Goal: Task Accomplishment & Management: Manage account settings

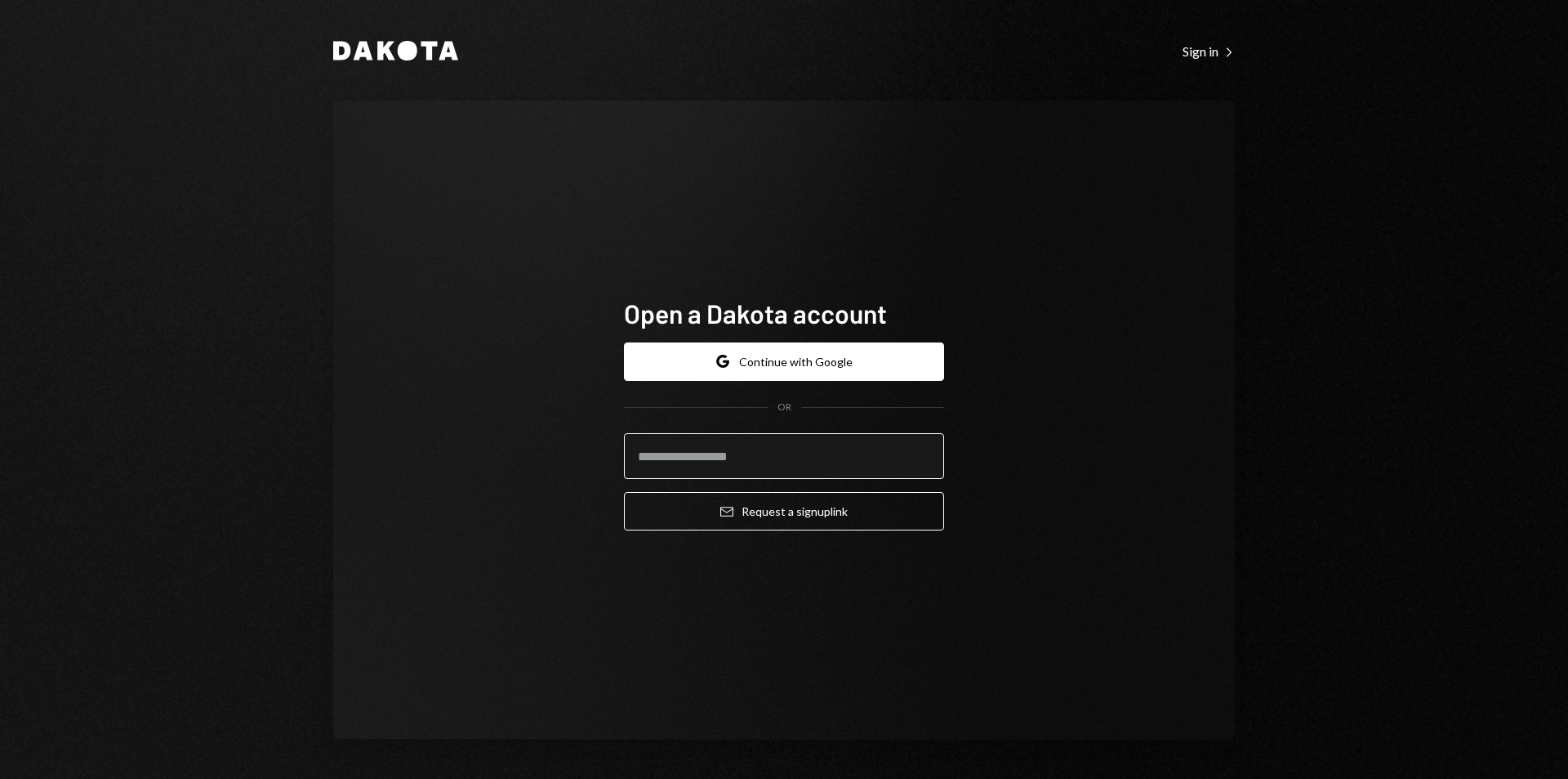
click at [767, 443] on input "email" at bounding box center [784, 455] width 321 height 46
click at [380, 189] on div "Open a Dakota account Google Continue with Google OR Email Request a sign up li…" at bounding box center [784, 419] width 901 height 639
click at [449, 396] on div "Open a Dakota account Google Continue with Google OR Email Request a sign up li…" at bounding box center [784, 419] width 901 height 639
click at [695, 455] on input "email" at bounding box center [784, 455] width 321 height 46
type input "**********"
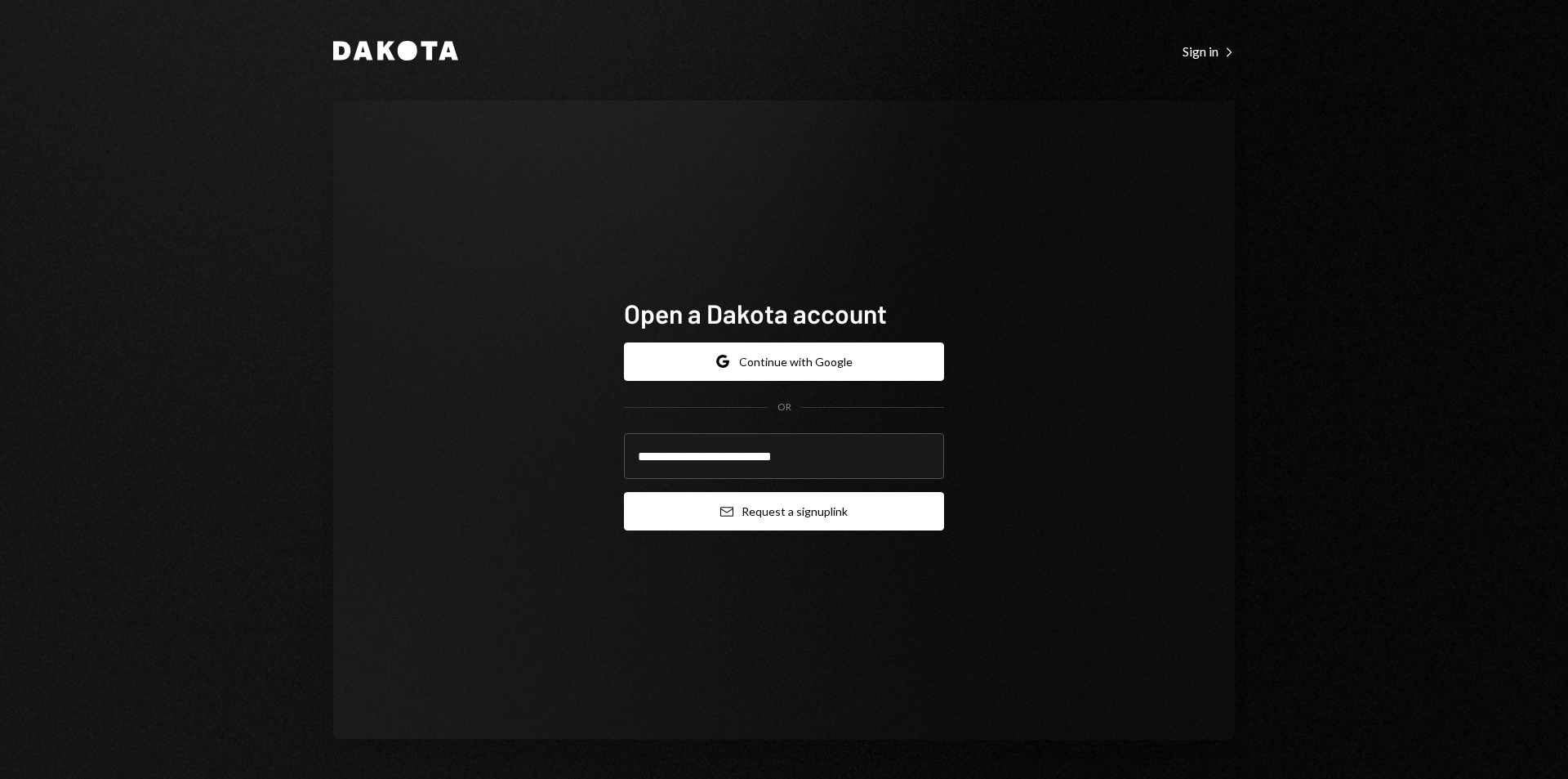
click at [844, 510] on button "Email Request a sign up link" at bounding box center [784, 511] width 321 height 39
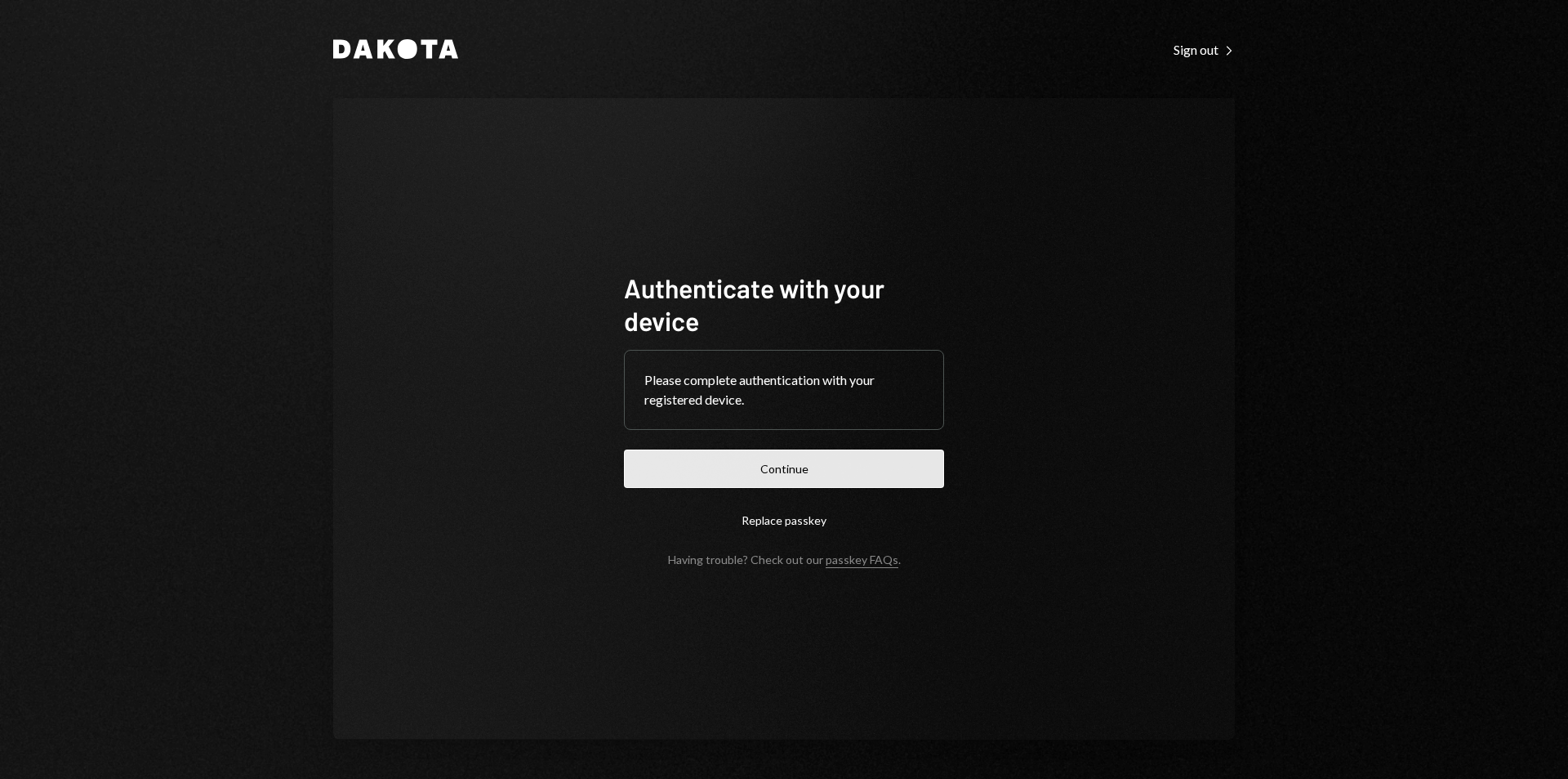
click at [821, 465] on button "Continue" at bounding box center [784, 468] width 321 height 39
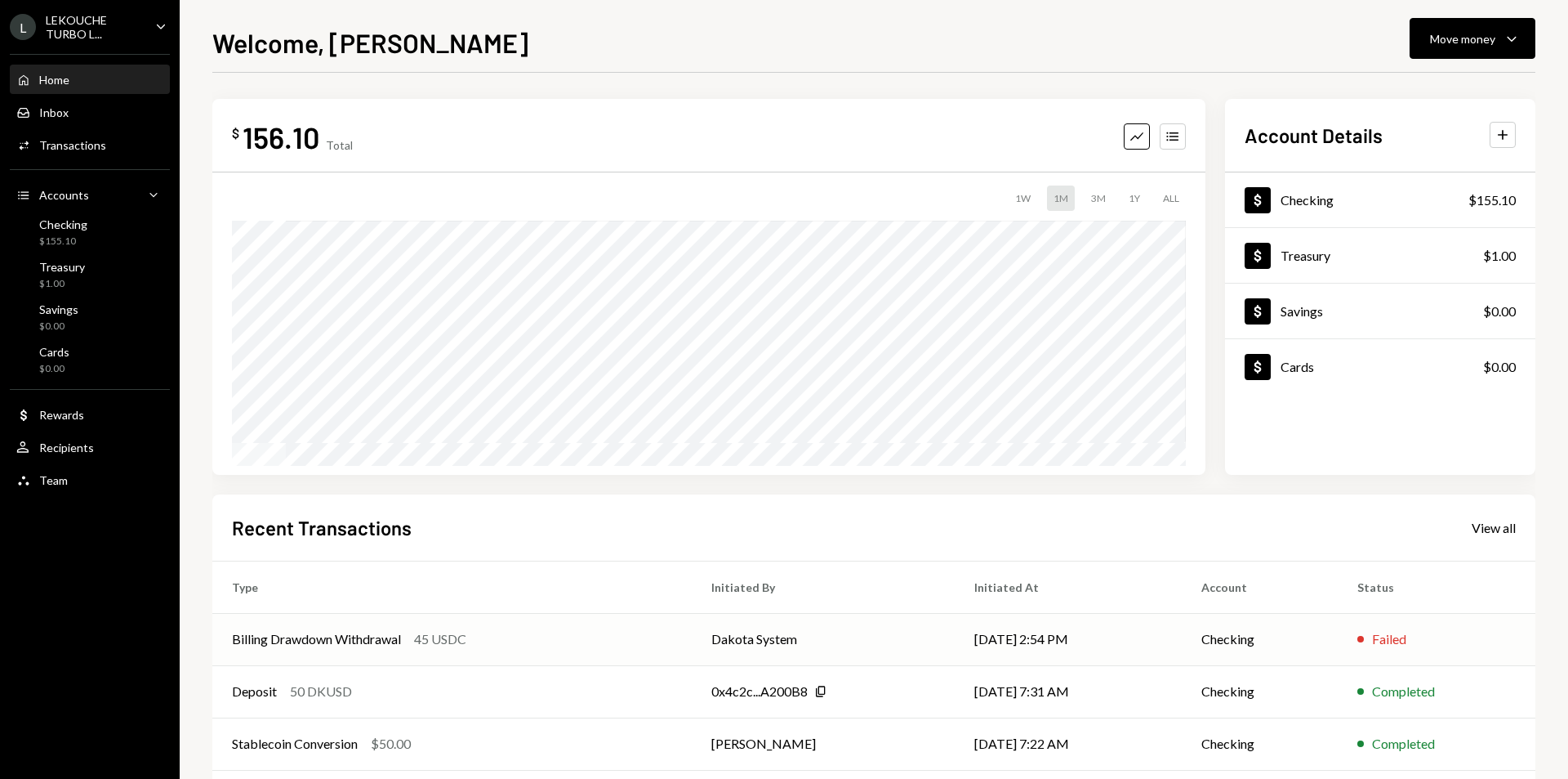
click at [883, 640] on td "Dakota System" at bounding box center [823, 639] width 263 height 52
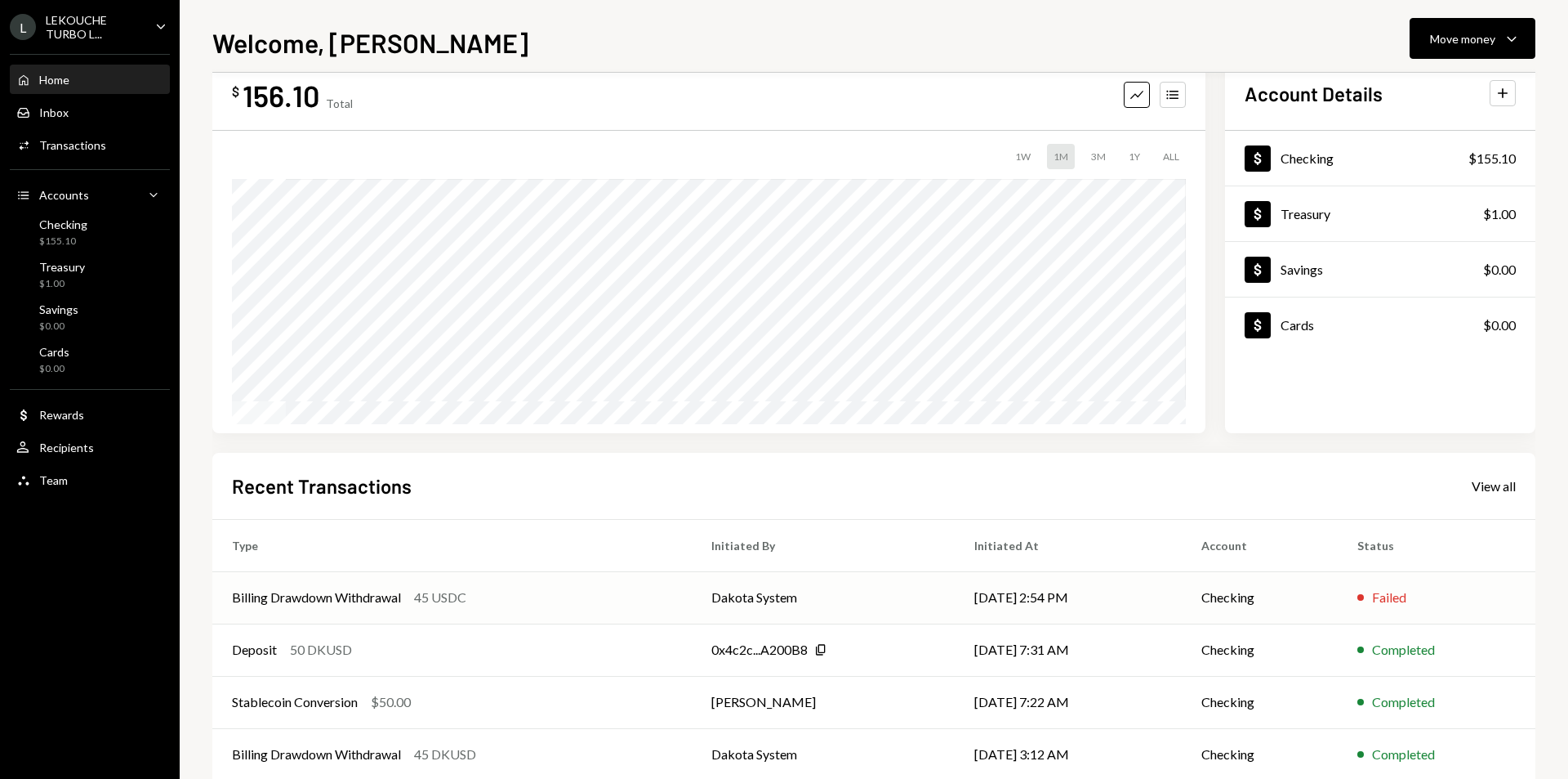
scroll to position [81, 0]
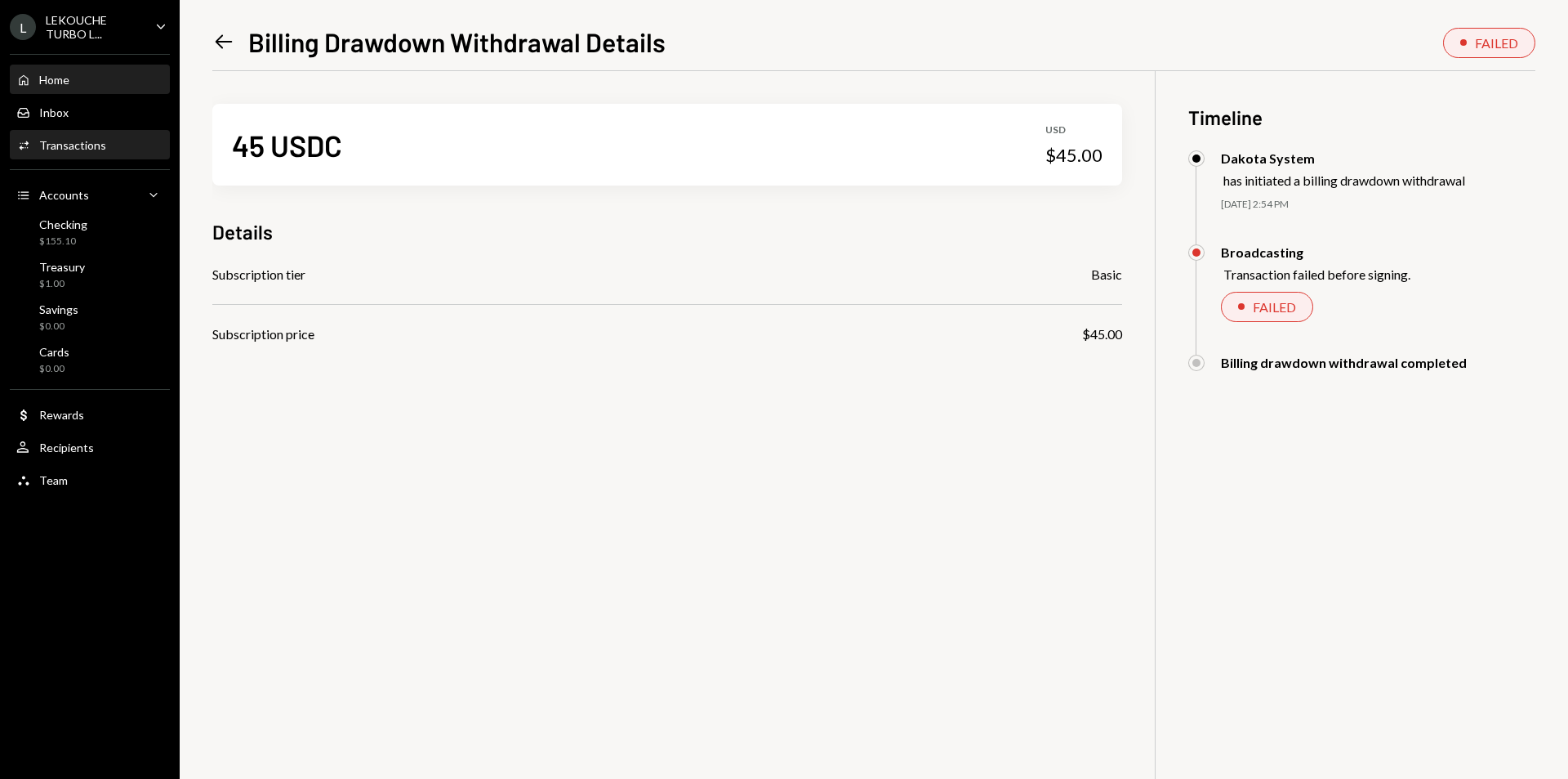
click at [33, 71] on div "Home Home" at bounding box center [89, 80] width 147 height 28
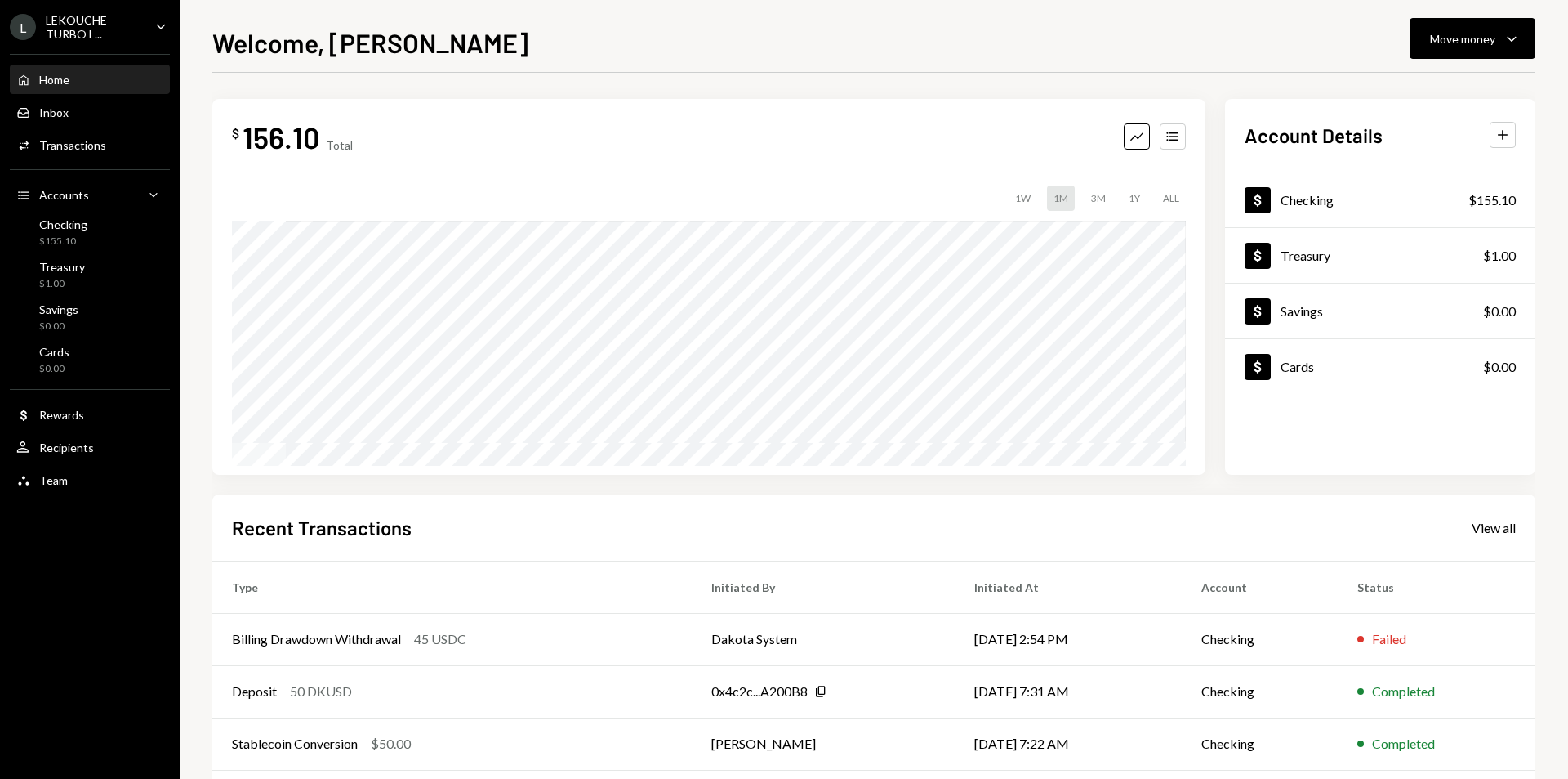
click at [156, 26] on icon "Caret Down" at bounding box center [161, 26] width 18 height 18
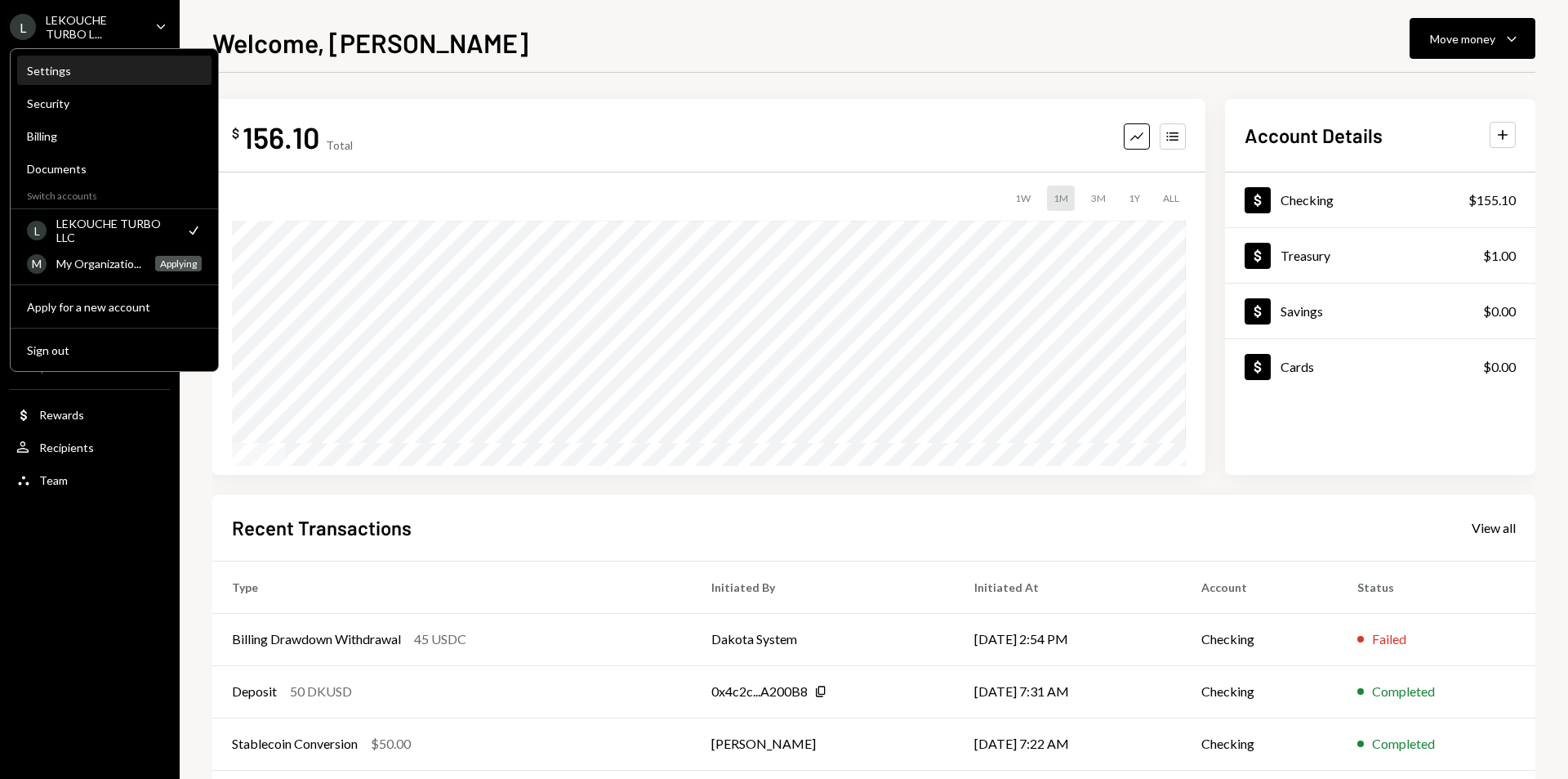
click at [114, 78] on div "Settings" at bounding box center [115, 70] width 175 height 28
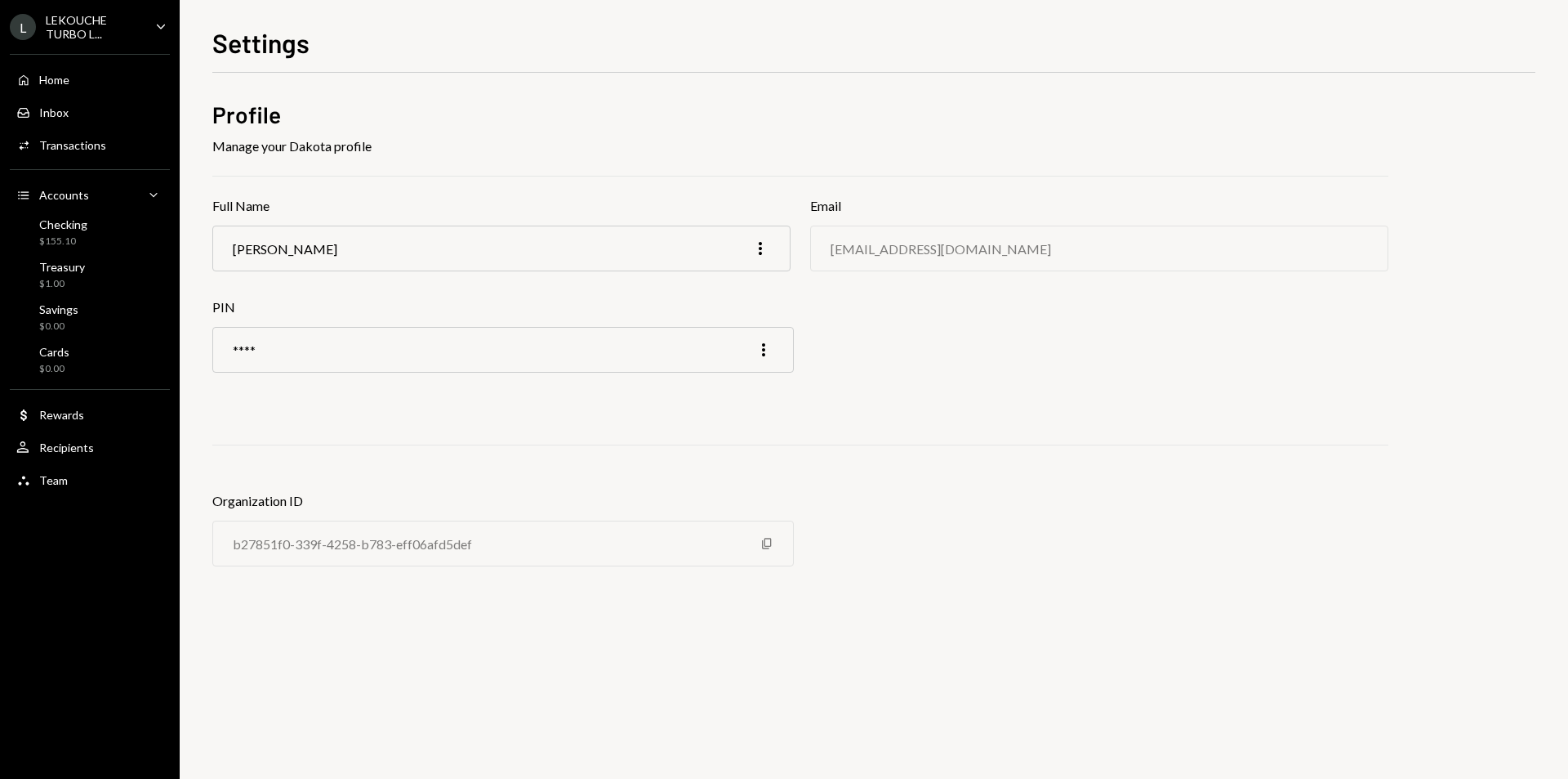
click at [143, 31] on div "L LEKOUCHE TURBO L... Caret Down" at bounding box center [89, 26] width 180 height 28
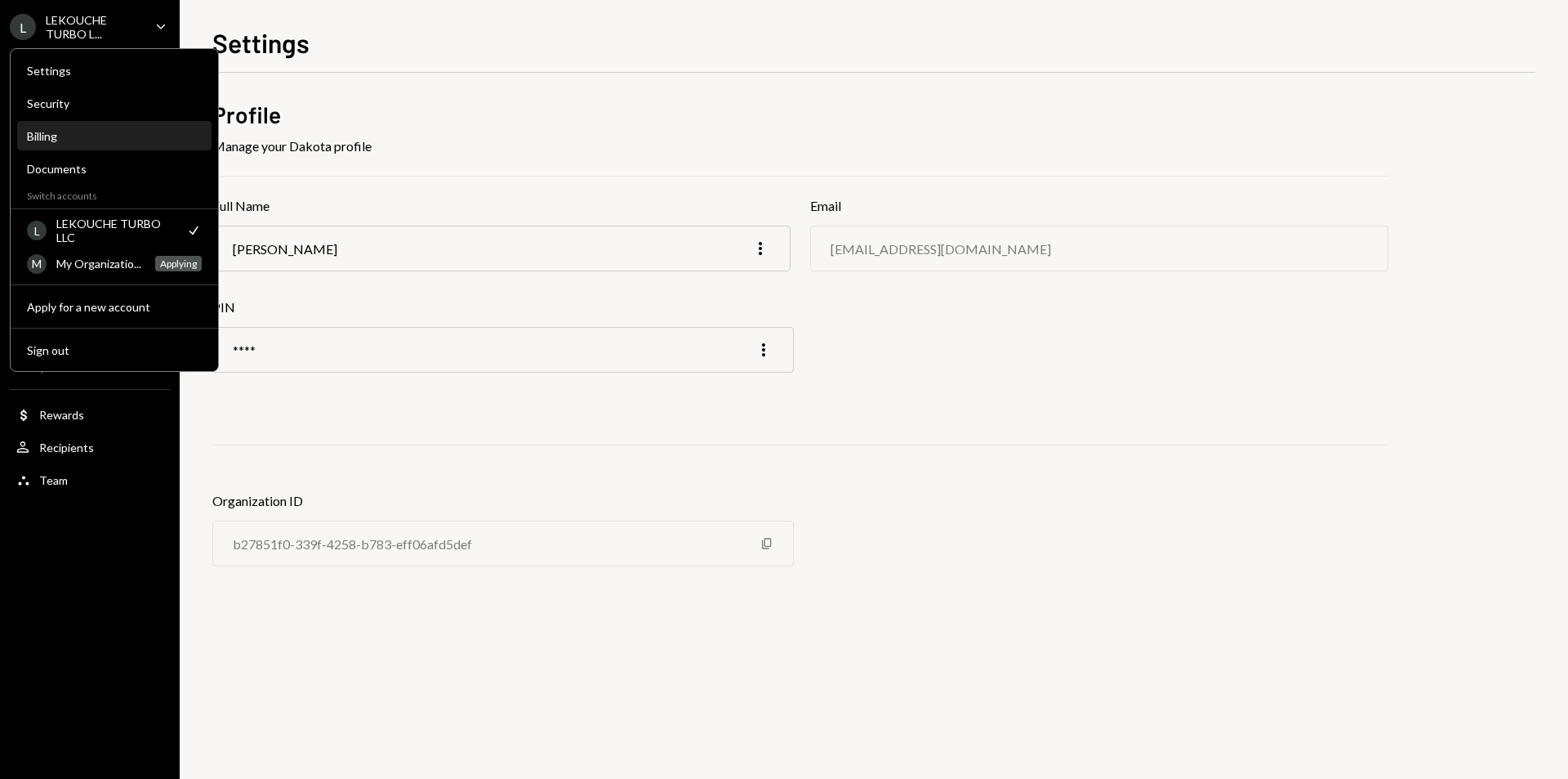
click at [119, 141] on div "Billing" at bounding box center [115, 136] width 175 height 14
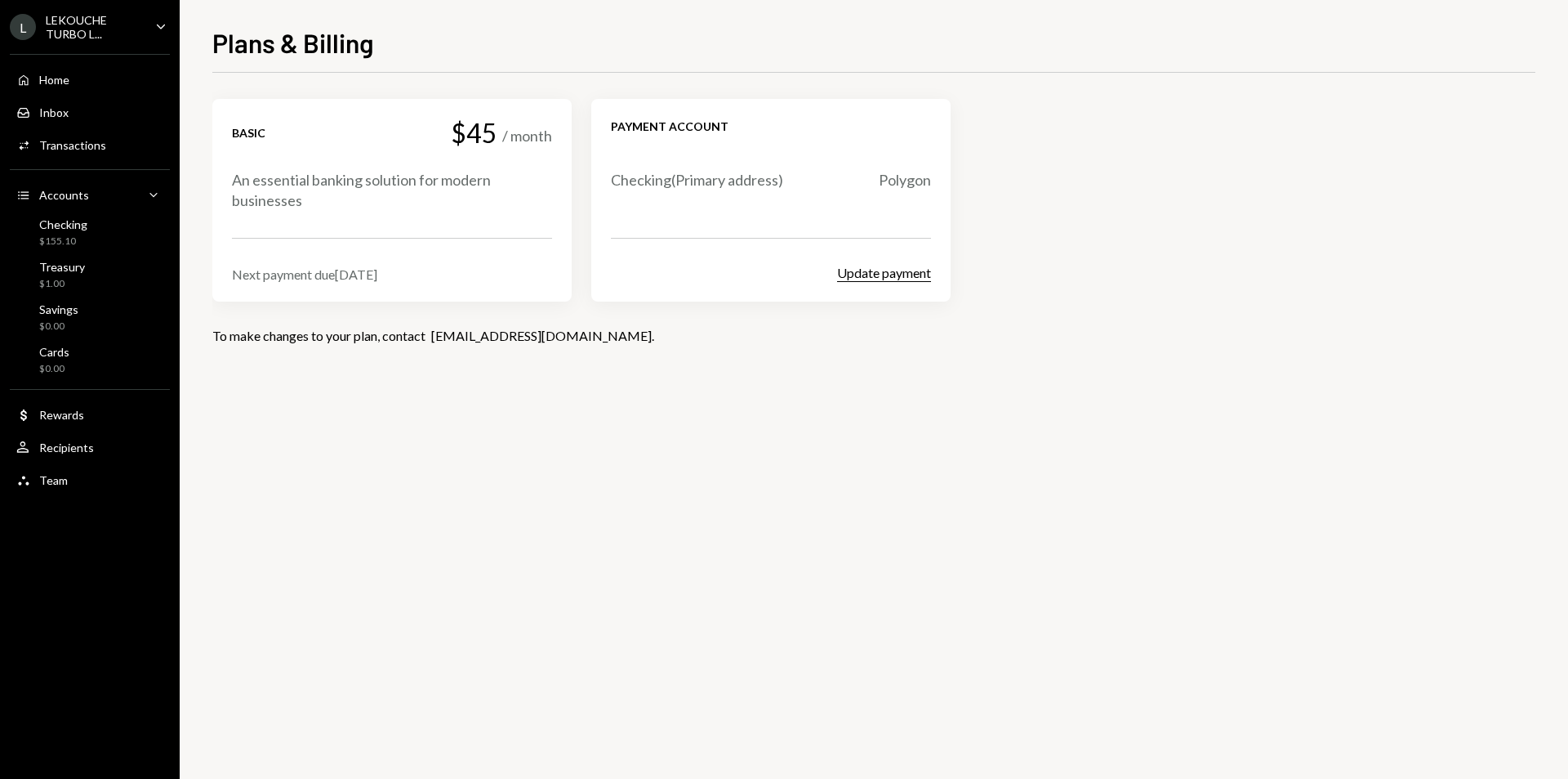
click at [899, 276] on button "Update payment" at bounding box center [884, 273] width 94 height 17
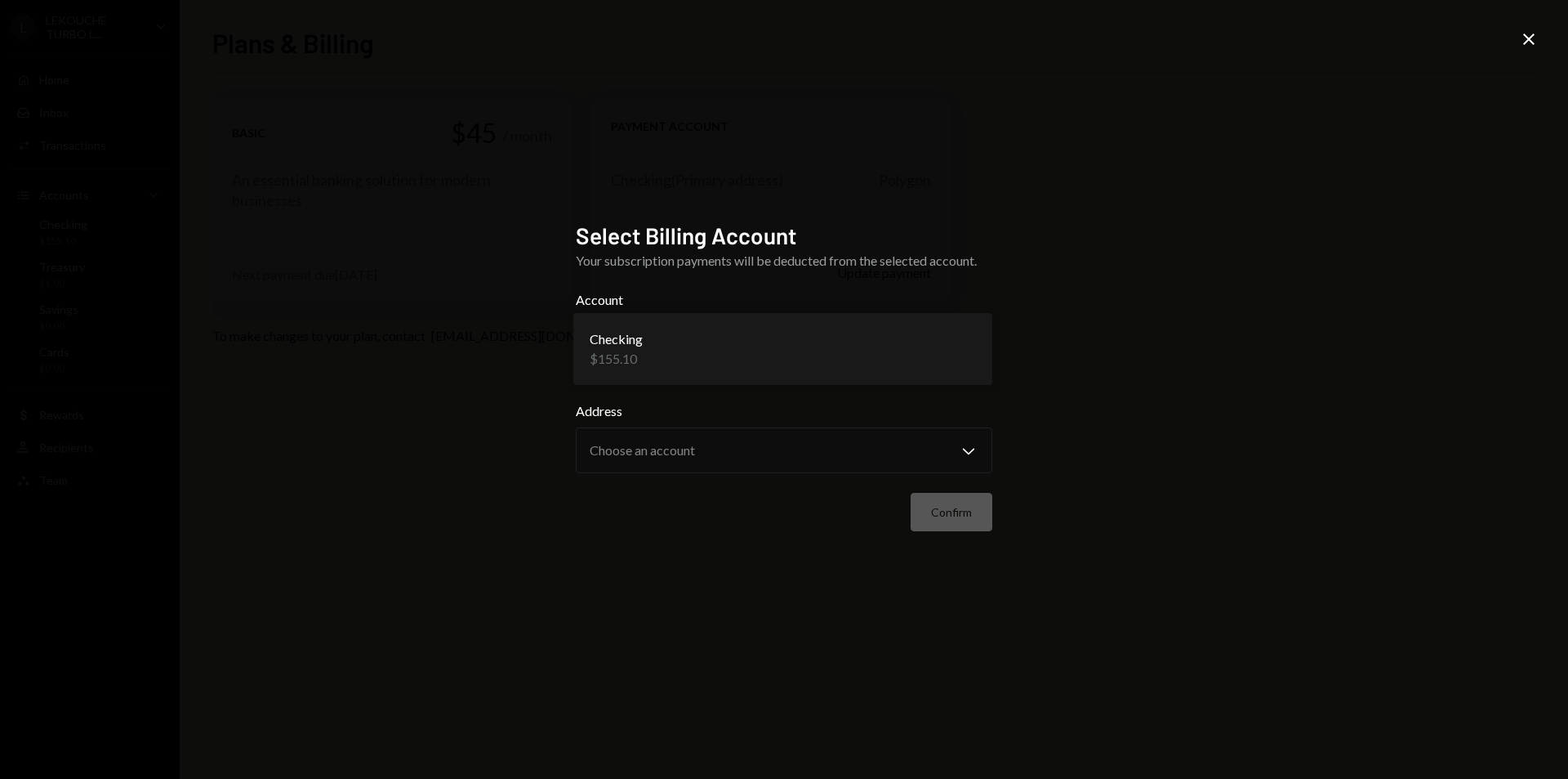
click at [728, 346] on body "**********" at bounding box center [784, 390] width 1568 height 779
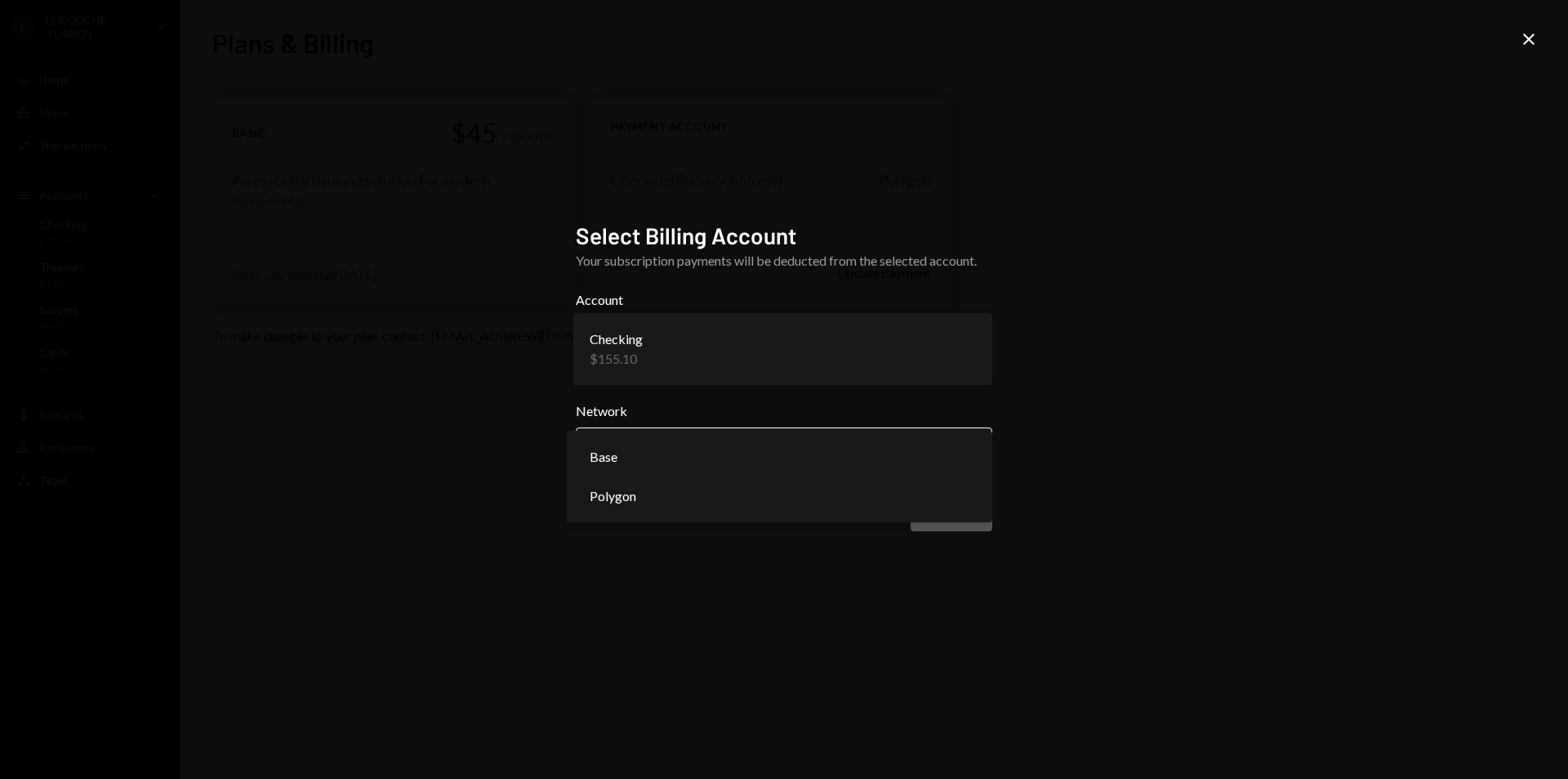
click at [676, 455] on body "**********" at bounding box center [784, 390] width 1568 height 779
click at [710, 446] on body "**********" at bounding box center [784, 390] width 1568 height 779
click at [696, 448] on body "**********" at bounding box center [784, 390] width 1568 height 779
select select "**********"
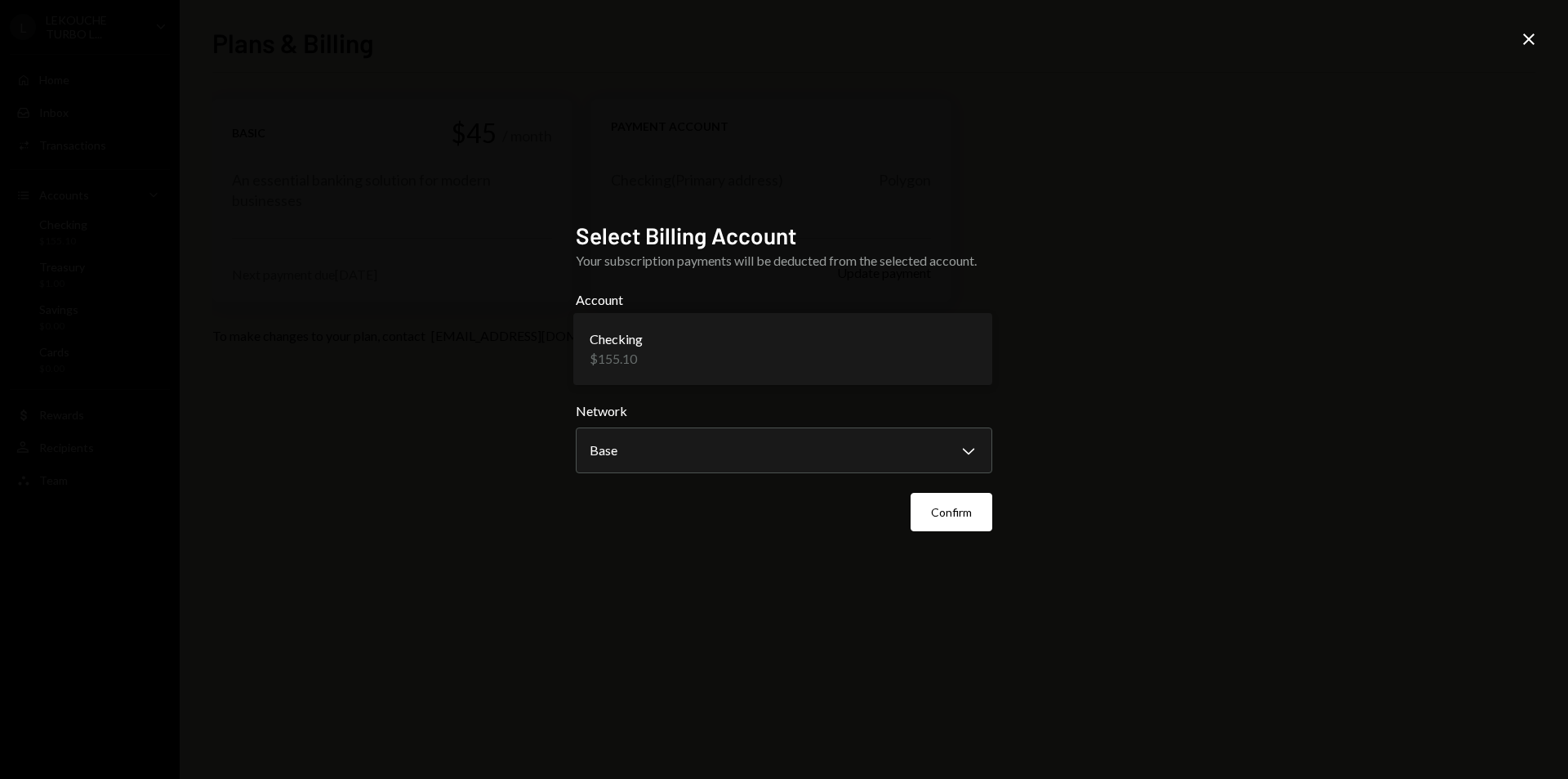
click at [1531, 42] on icon "Close" at bounding box center [1529, 40] width 20 height 20
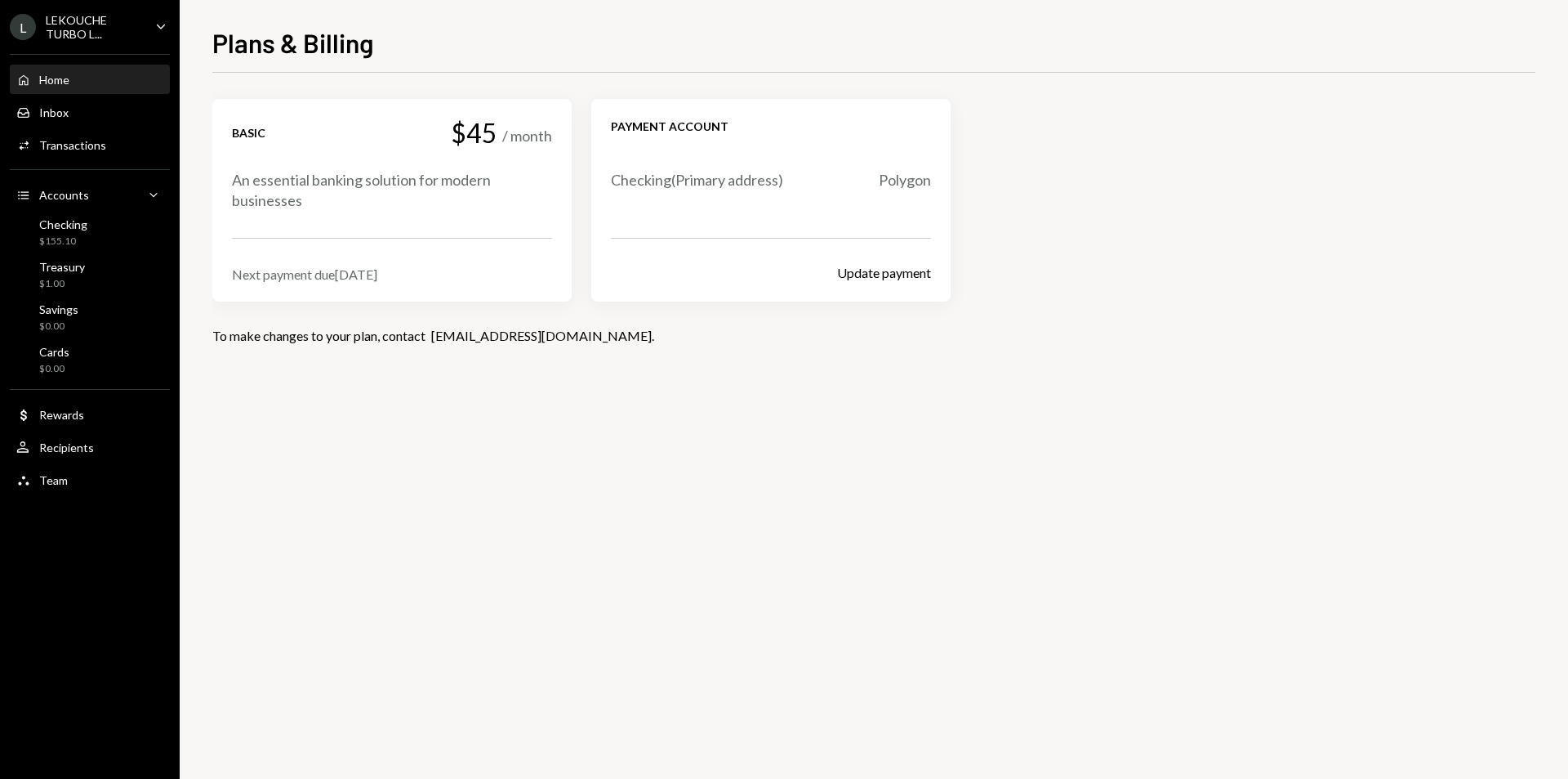
click at [110, 88] on div "Home Home" at bounding box center [89, 80] width 147 height 28
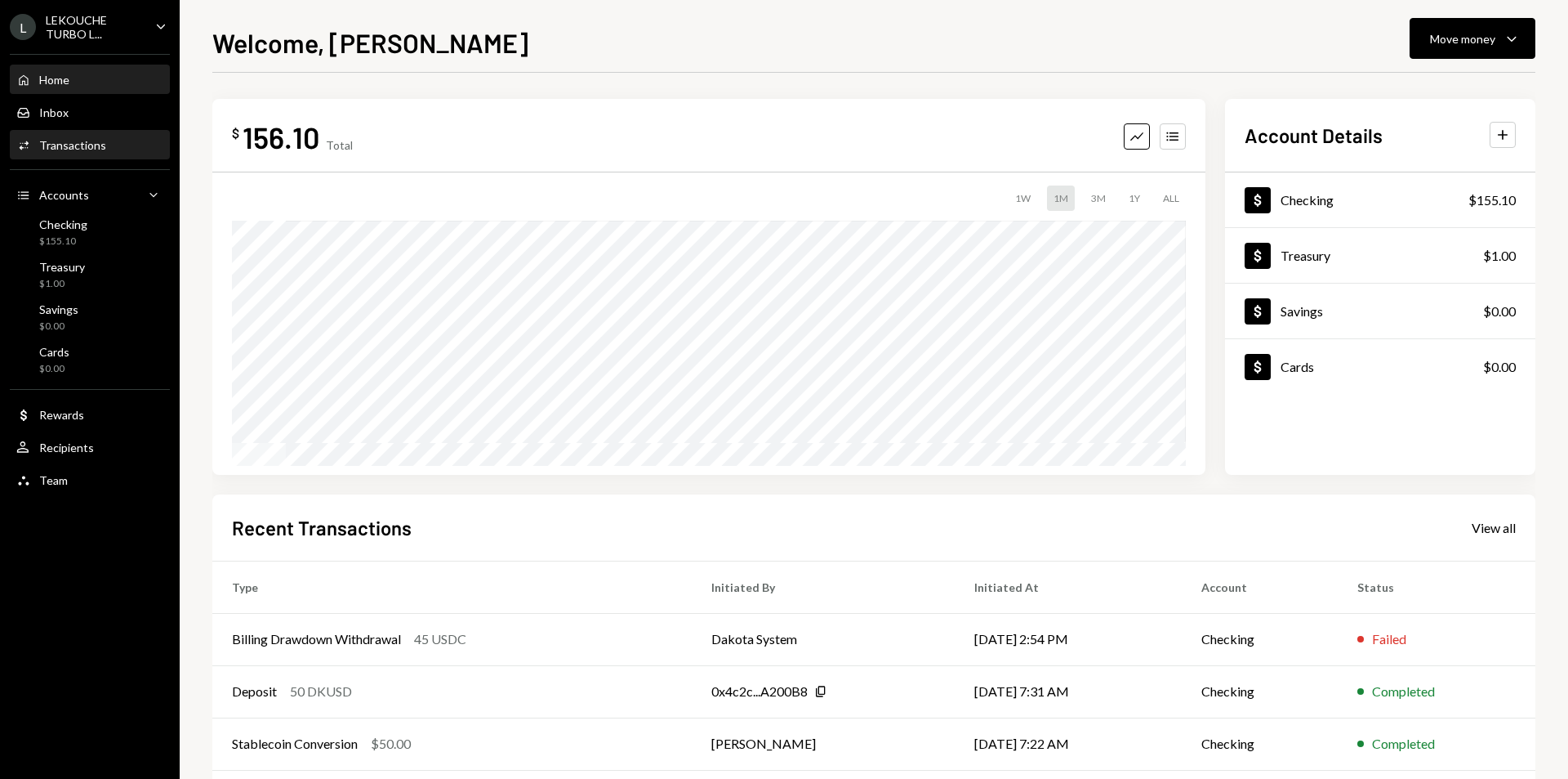
click at [107, 151] on div "Activities Transactions" at bounding box center [89, 145] width 147 height 14
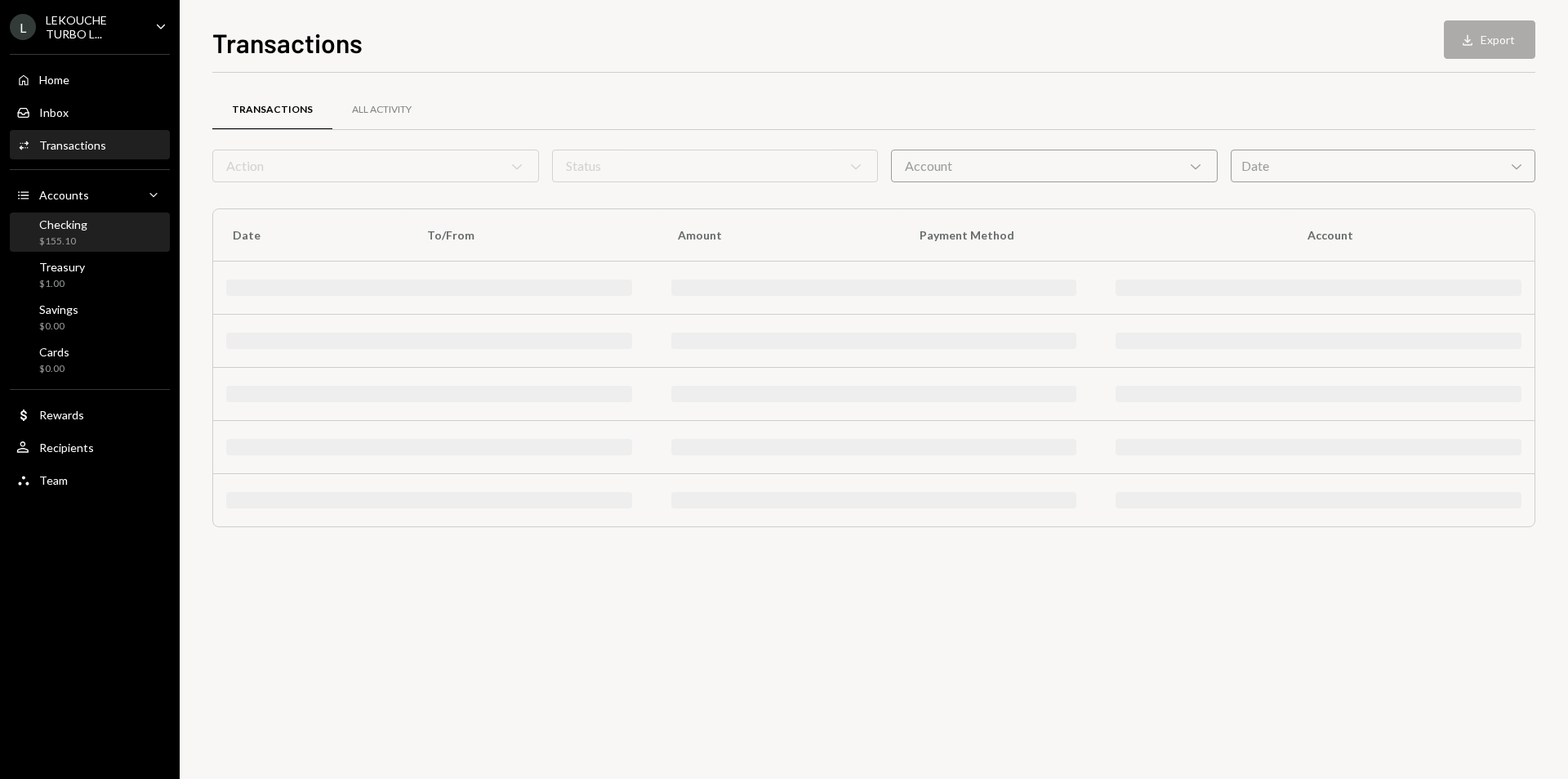
click at [107, 219] on div "Checking $155.10" at bounding box center [89, 233] width 147 height 31
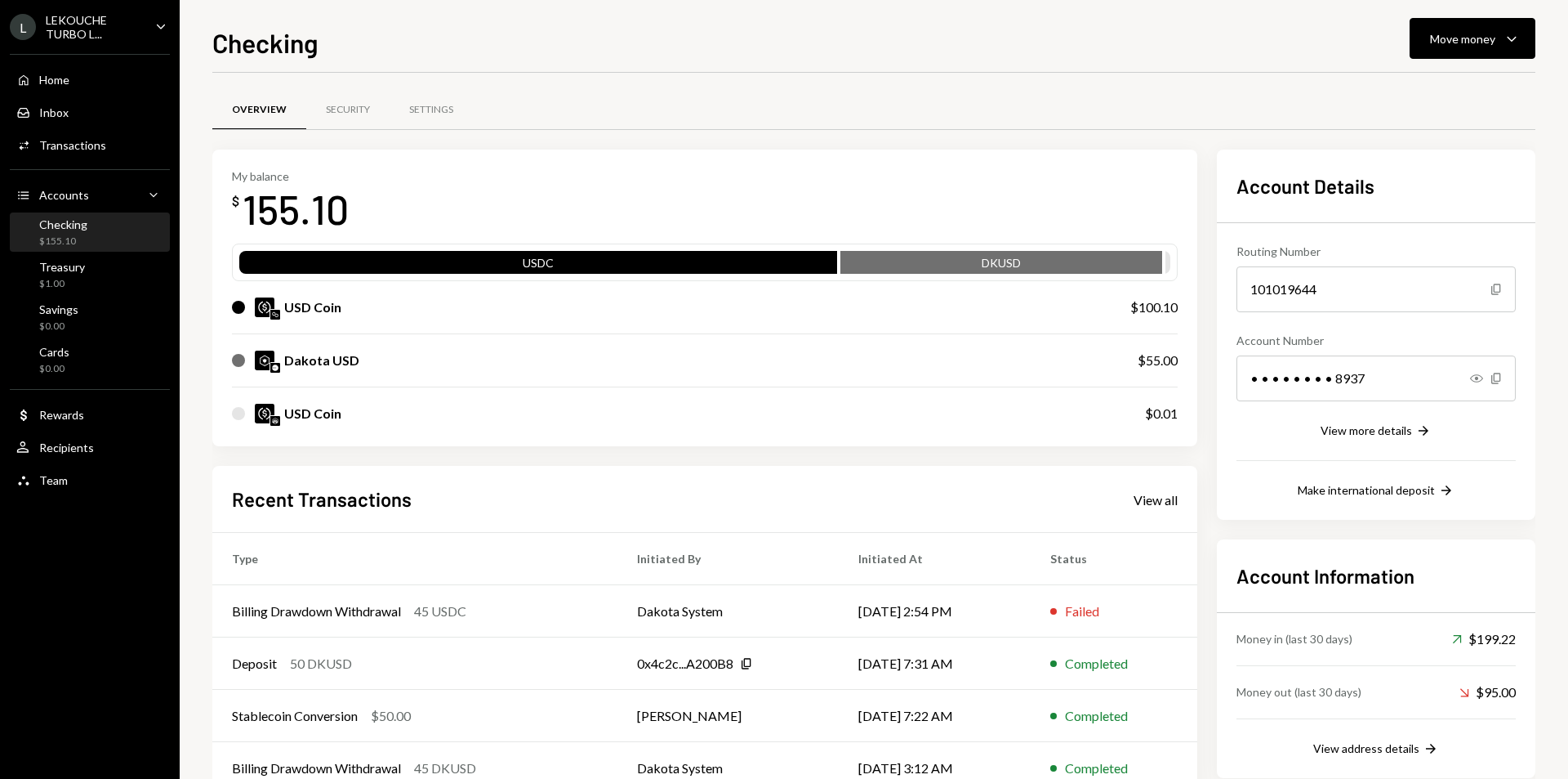
click at [163, 24] on icon "Caret Down" at bounding box center [161, 26] width 18 height 18
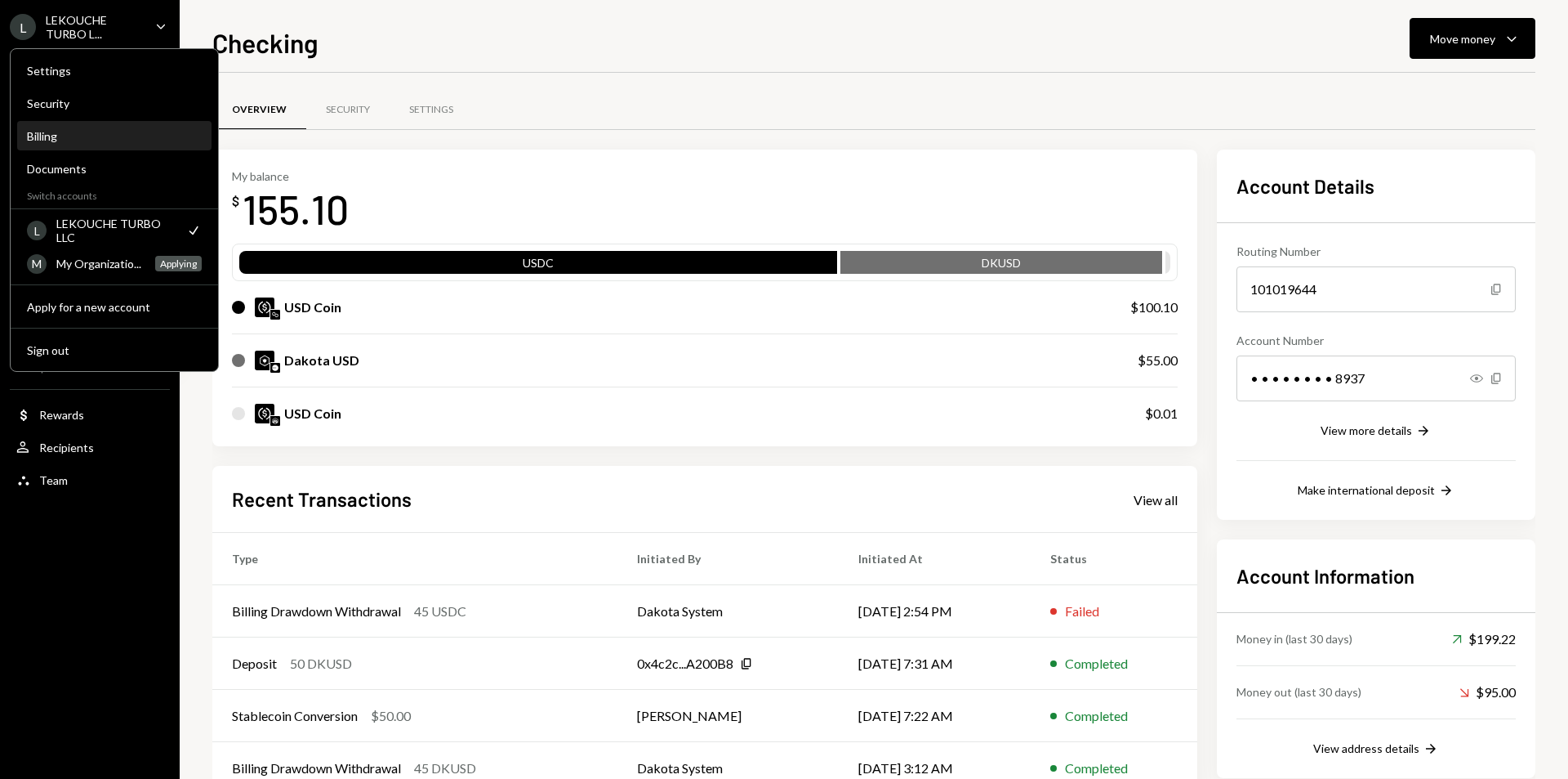
click at [113, 133] on div "Billing" at bounding box center [115, 136] width 175 height 14
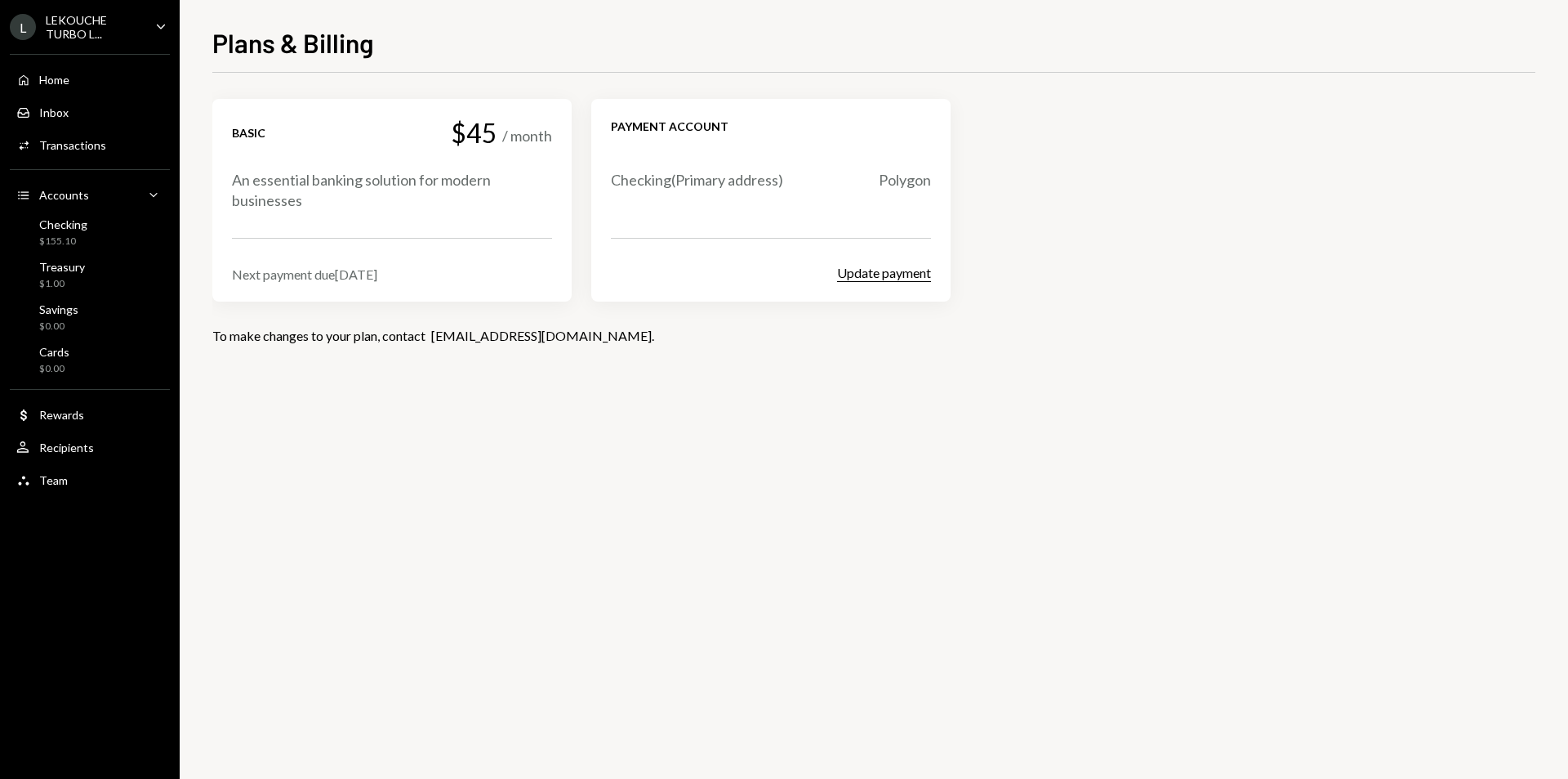
click at [871, 267] on button "Update payment" at bounding box center [884, 273] width 94 height 17
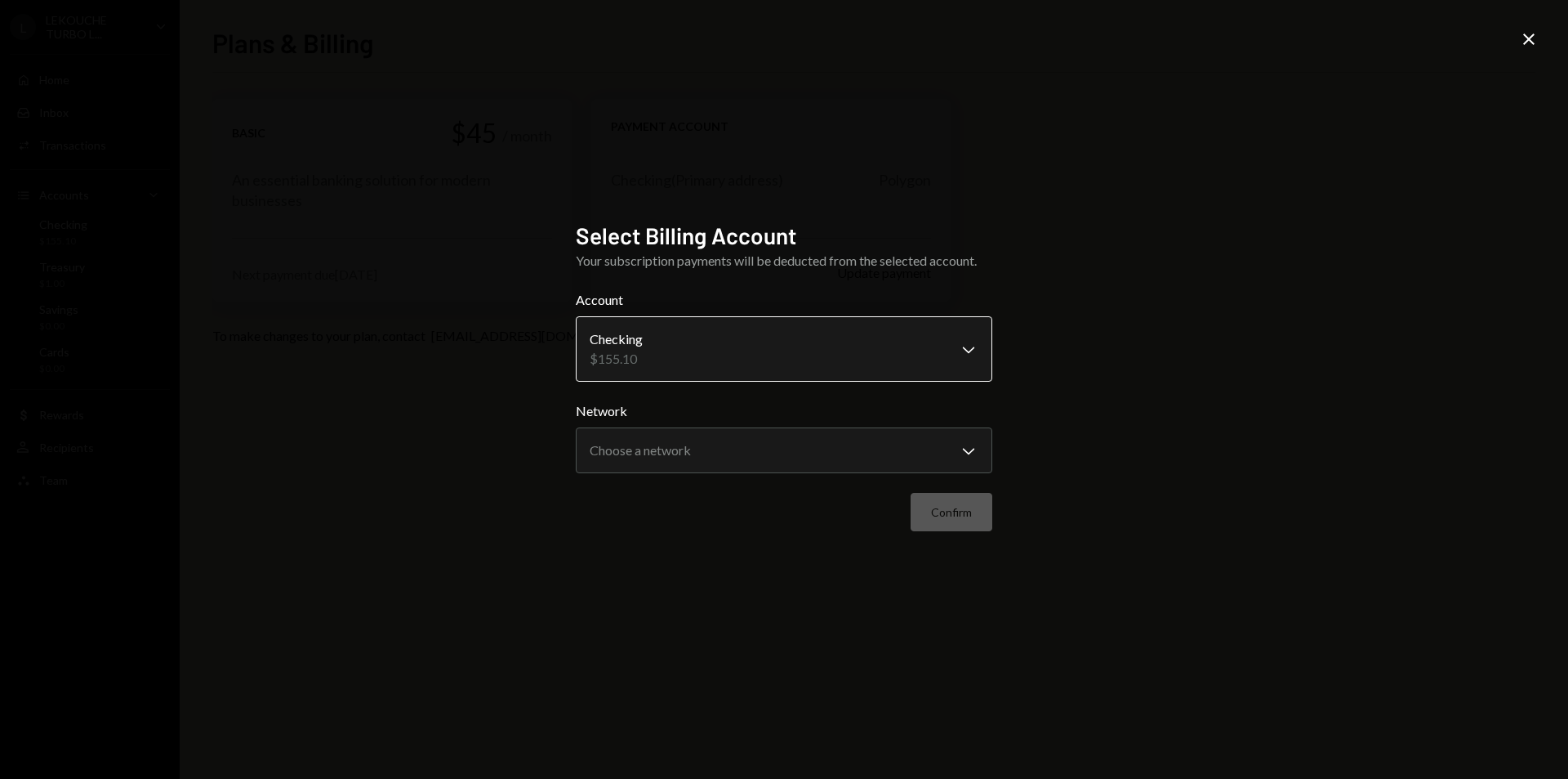
click at [740, 360] on body "**********" at bounding box center [784, 390] width 1568 height 779
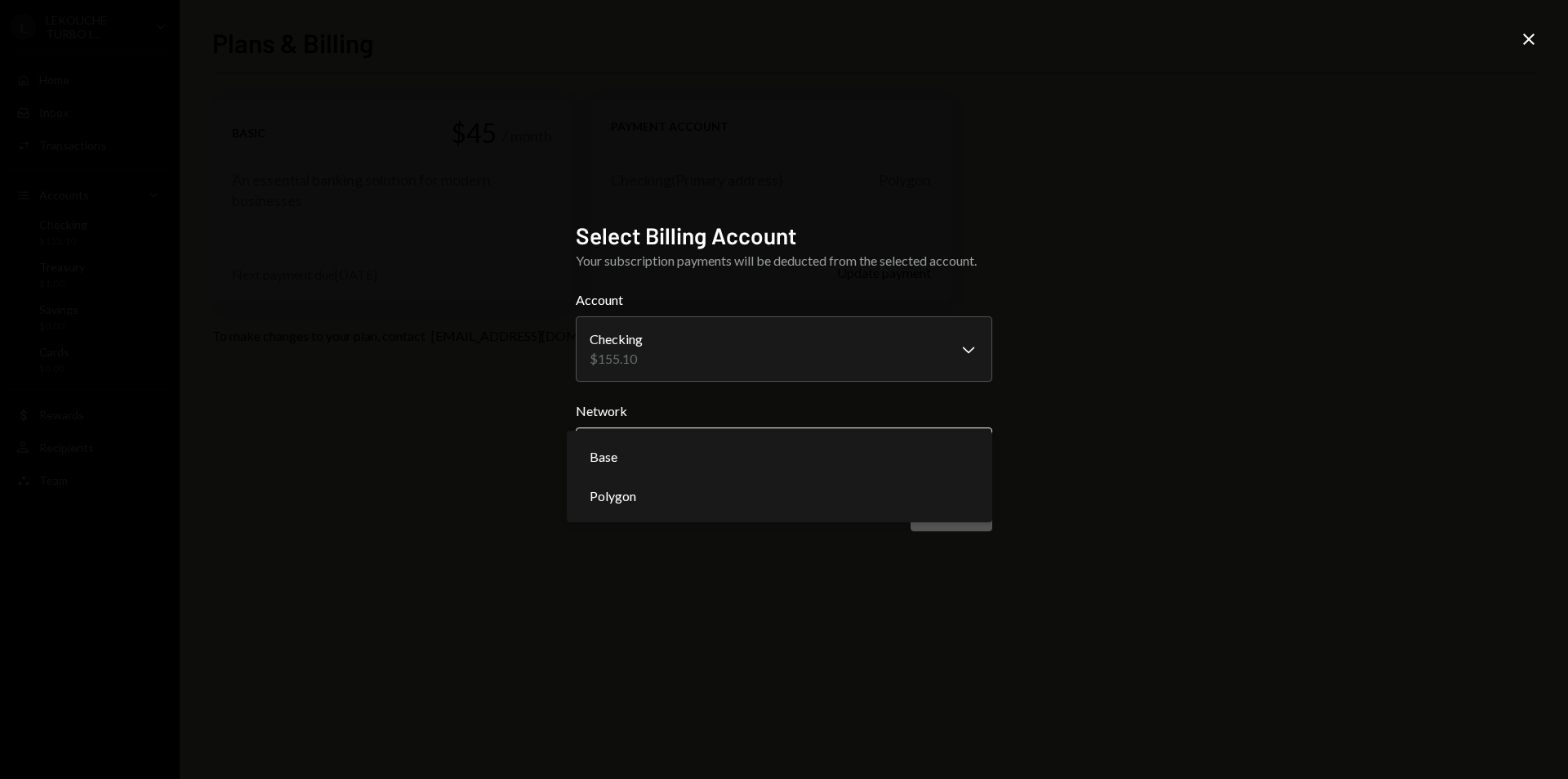
click at [655, 455] on body "**********" at bounding box center [784, 390] width 1568 height 779
select select "**********"
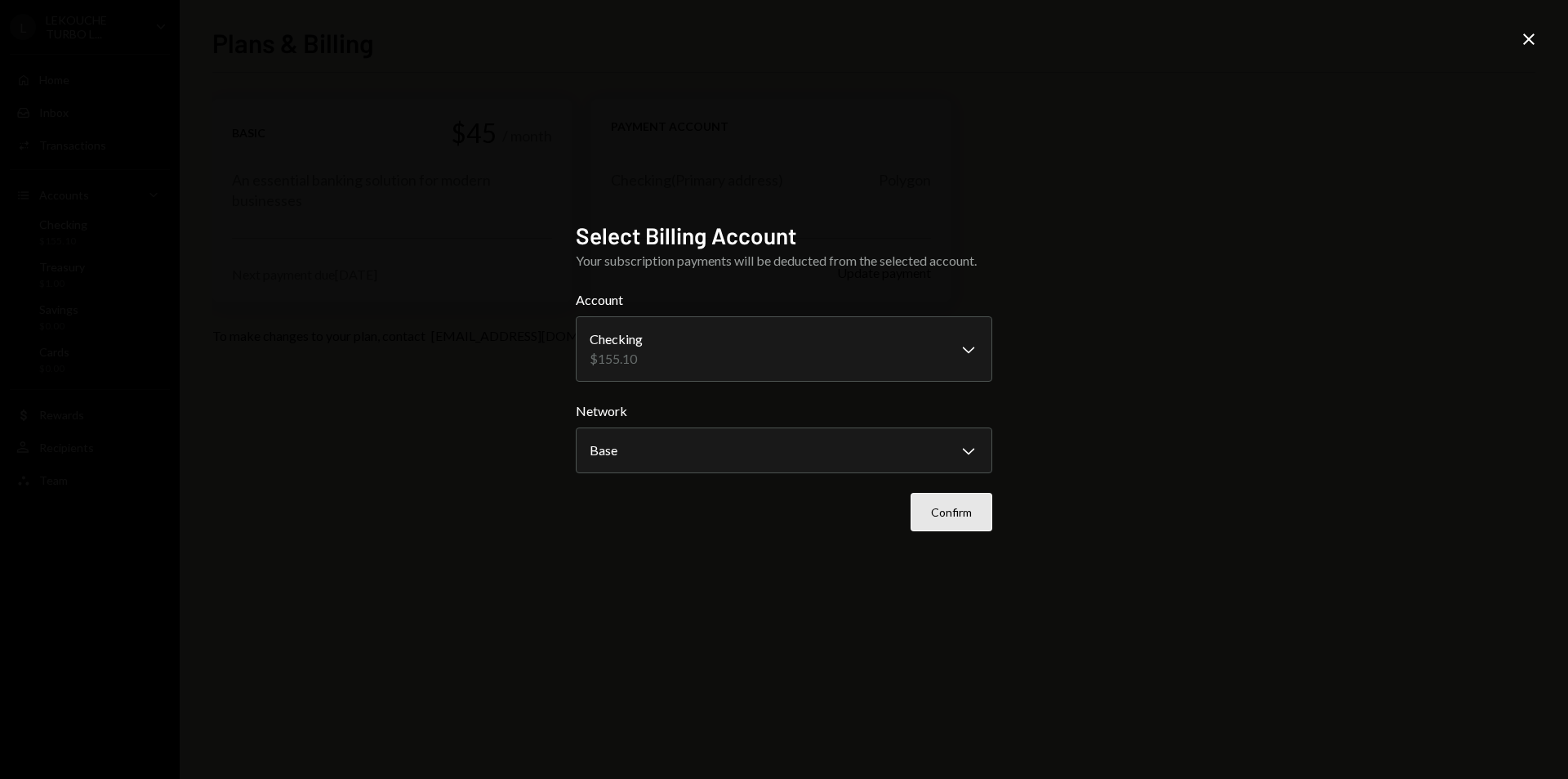
click at [986, 530] on button "Confirm" at bounding box center [951, 512] width 81 height 39
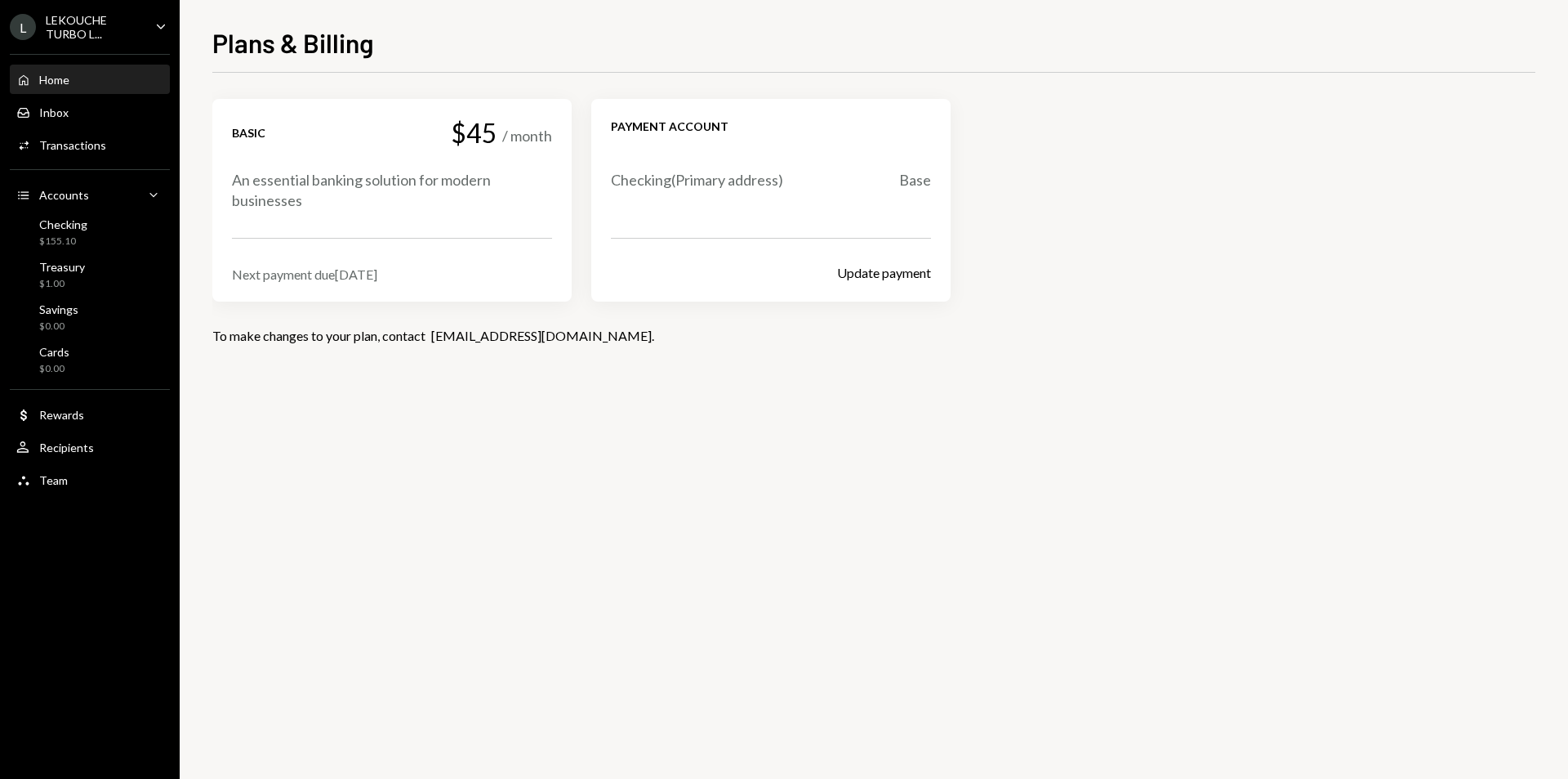
click at [94, 83] on div "Home Home" at bounding box center [89, 80] width 147 height 14
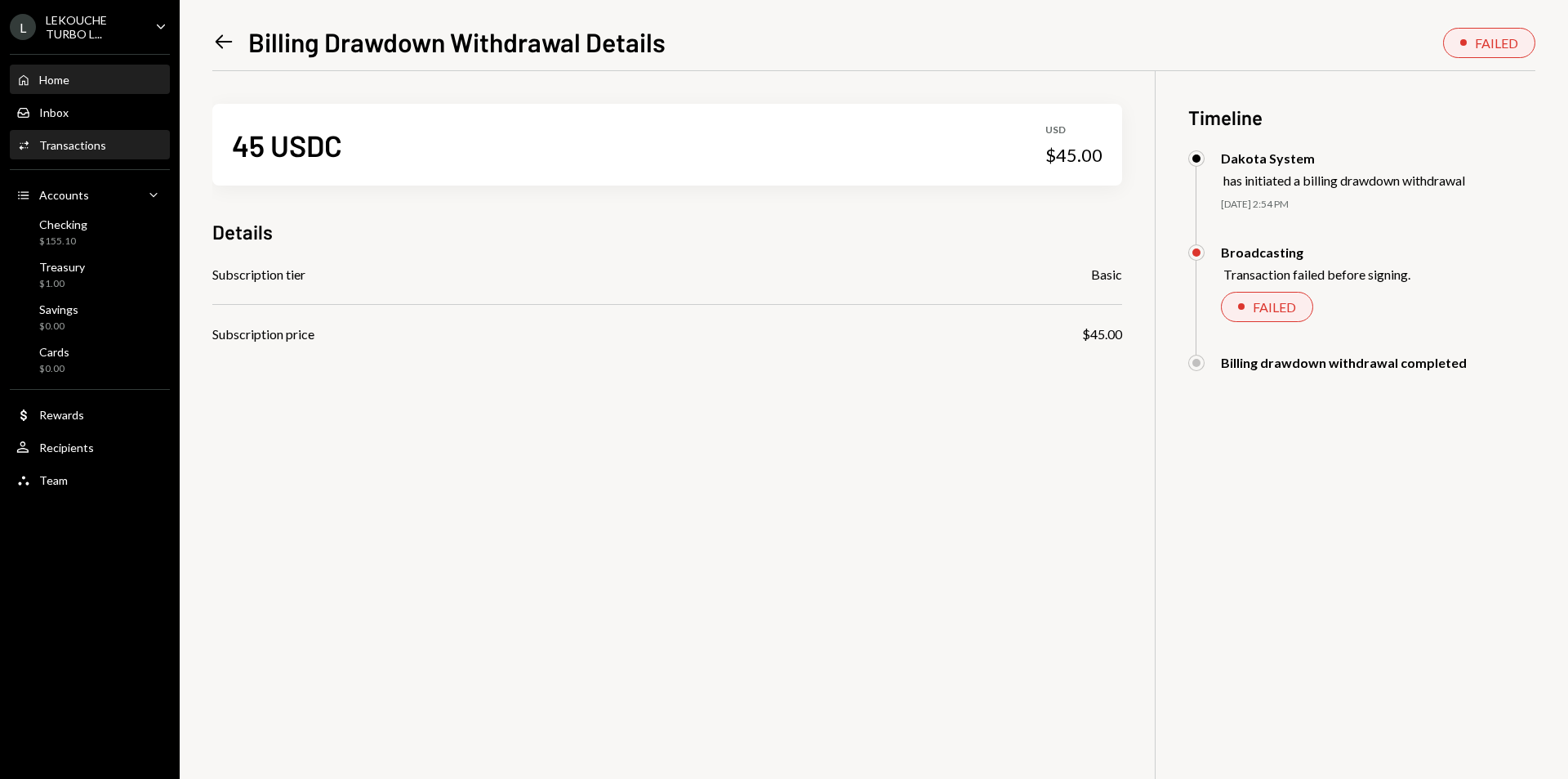
click at [116, 81] on div "Home Home" at bounding box center [89, 80] width 147 height 14
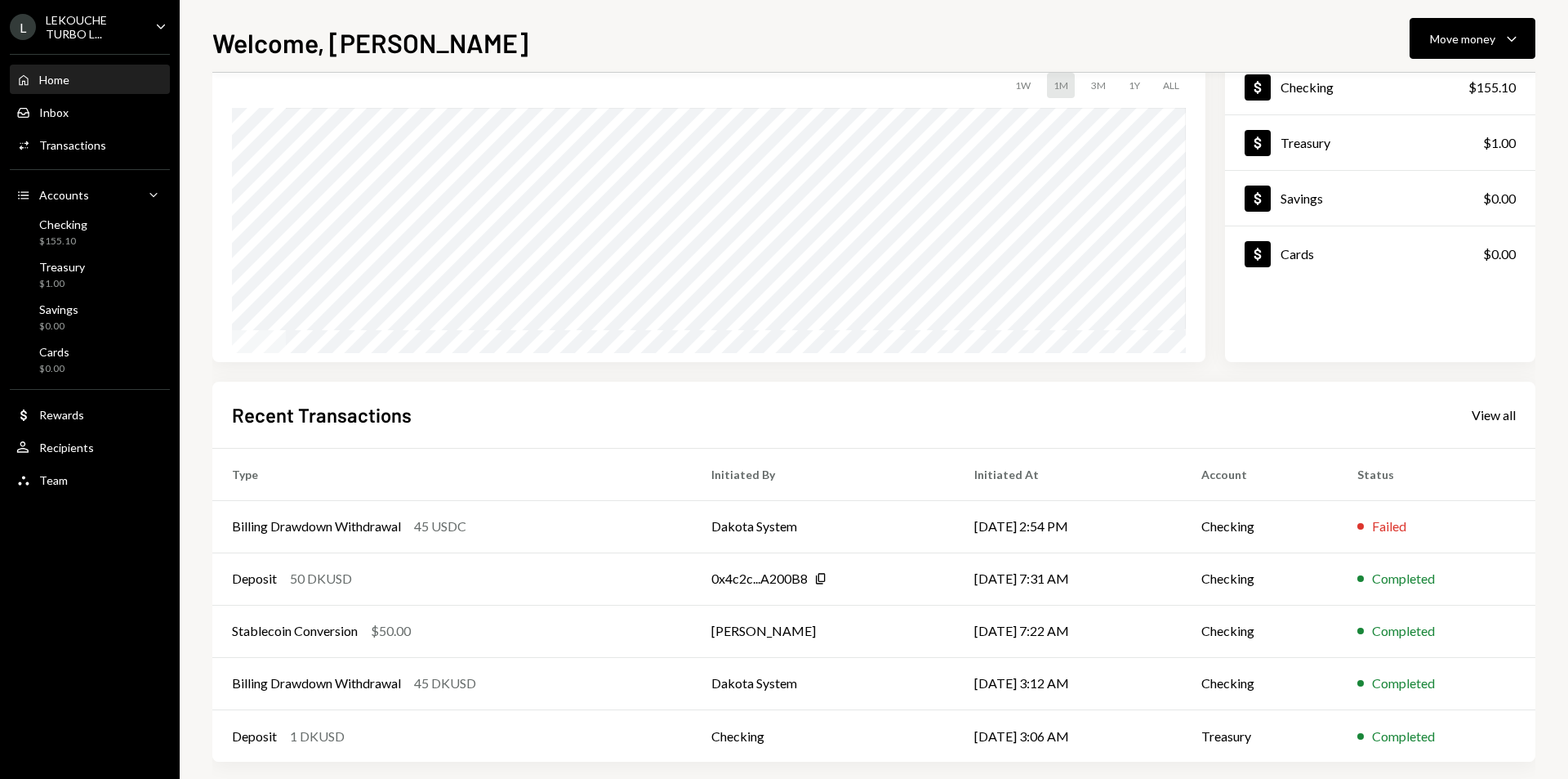
scroll to position [128, 0]
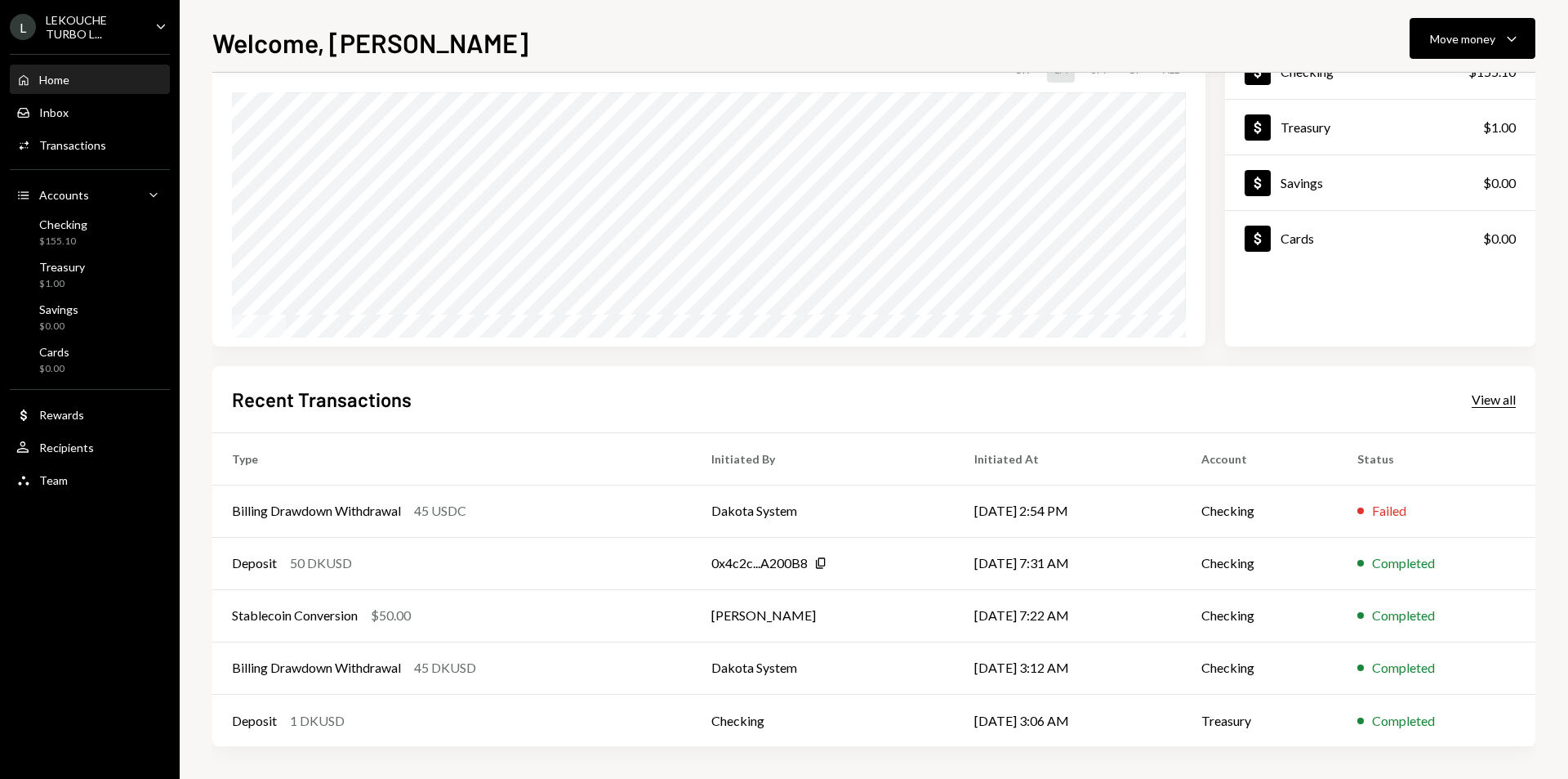
click at [1485, 404] on div "View all" at bounding box center [1494, 399] width 44 height 16
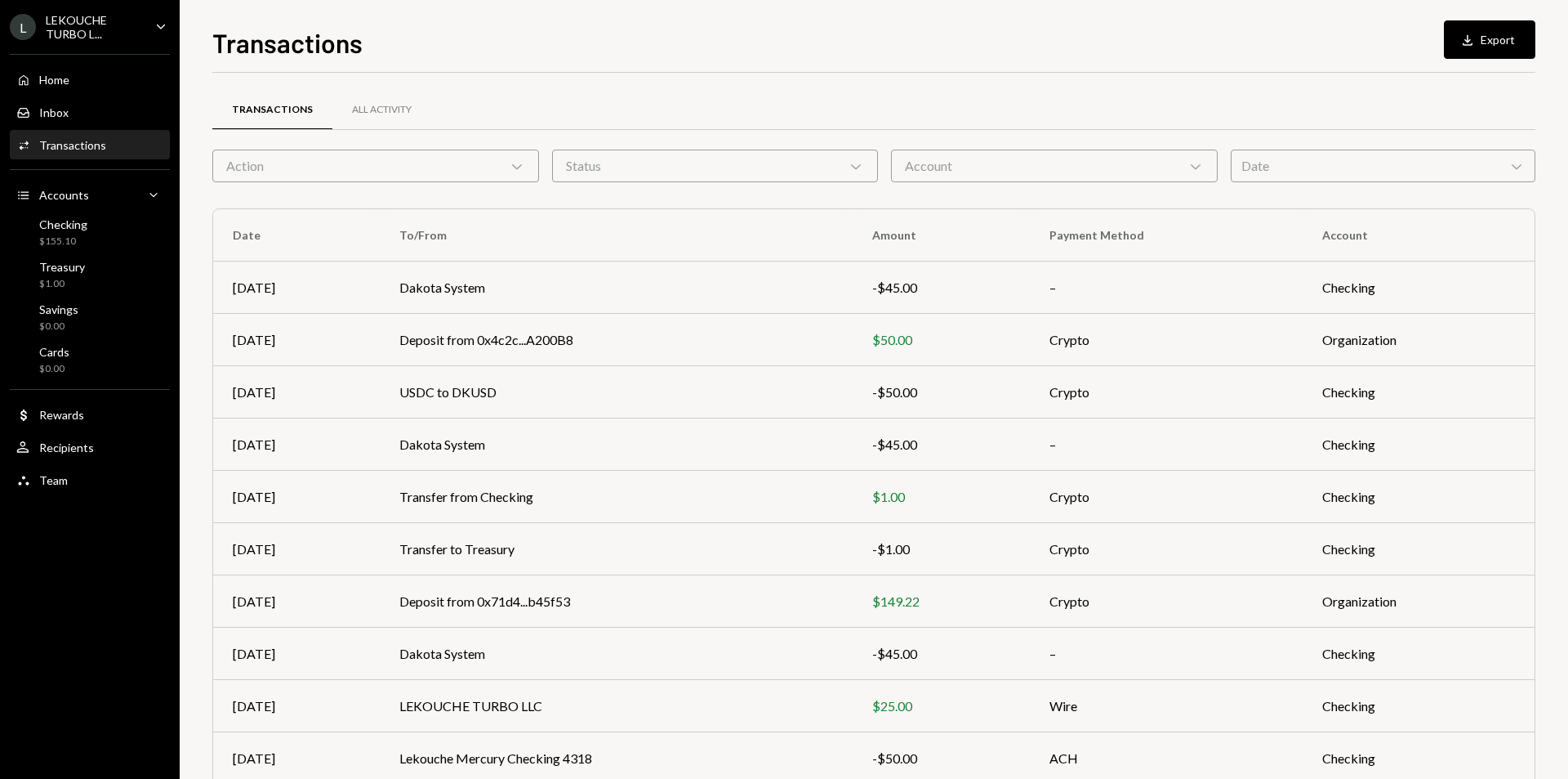
click at [132, 24] on div "LEKOUCHE TURBO L..." at bounding box center [94, 26] width 97 height 28
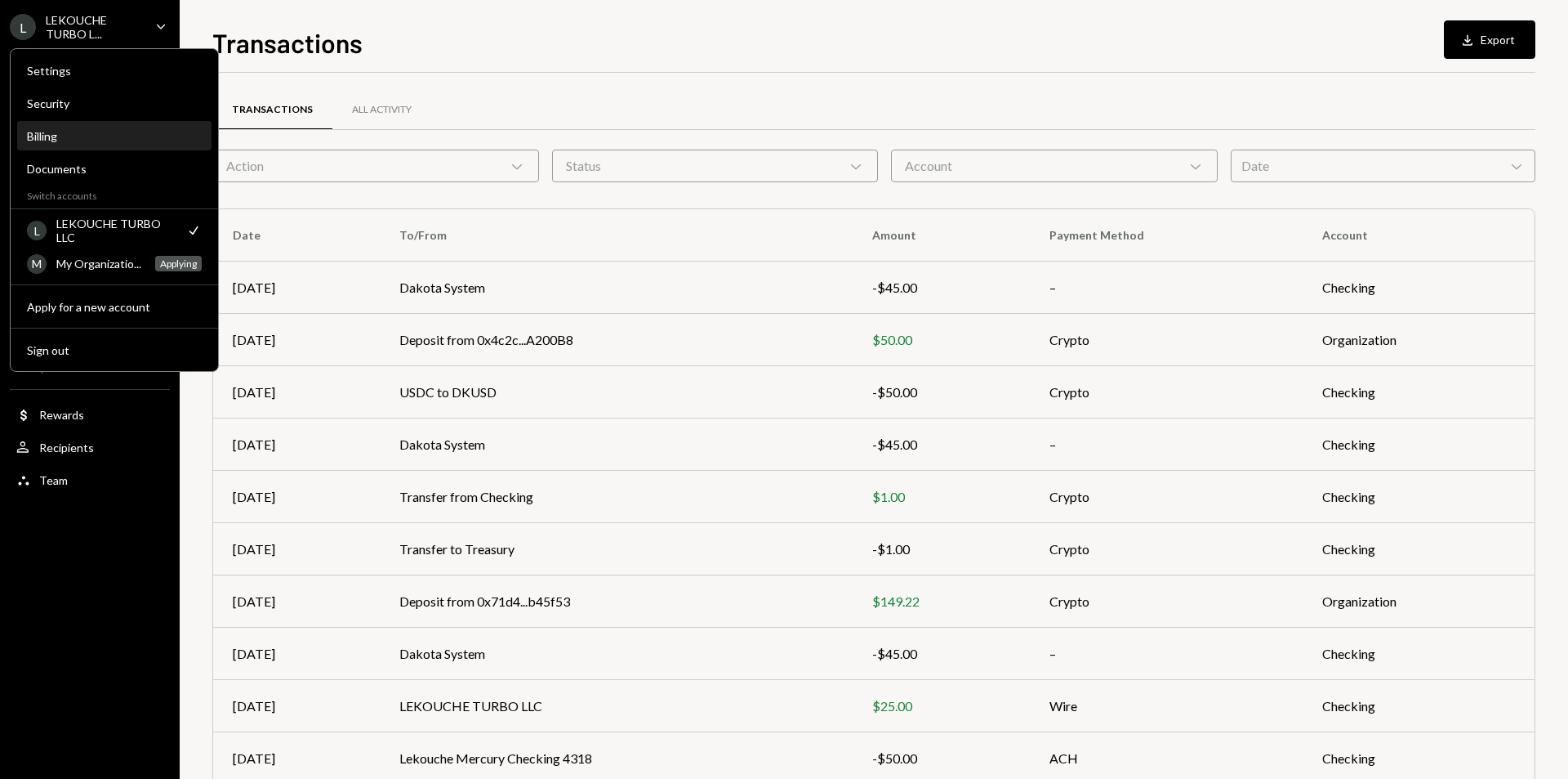
click at [145, 138] on div "Billing" at bounding box center [115, 136] width 175 height 14
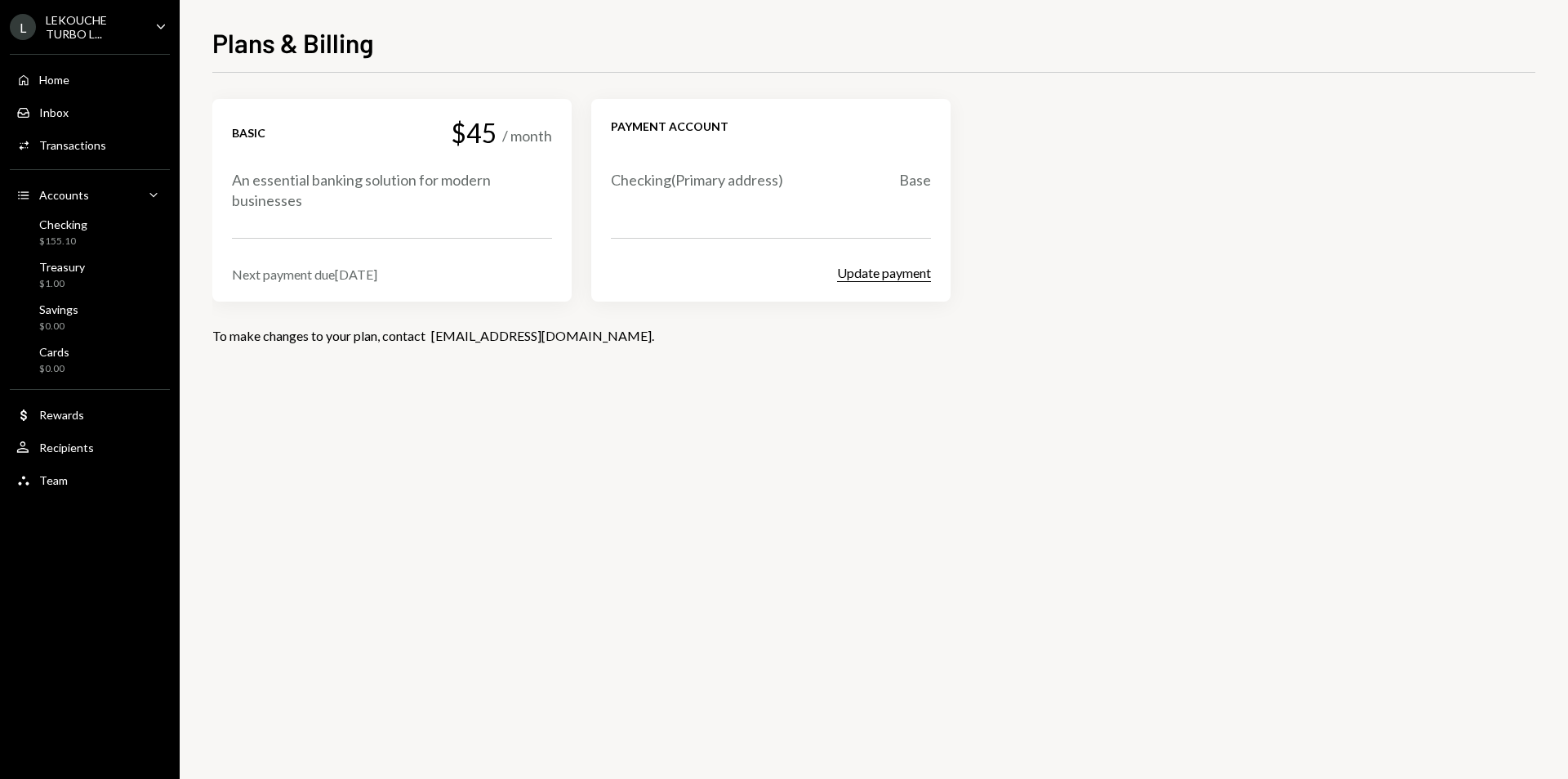
click at [916, 277] on button "Update payment" at bounding box center [884, 273] width 94 height 17
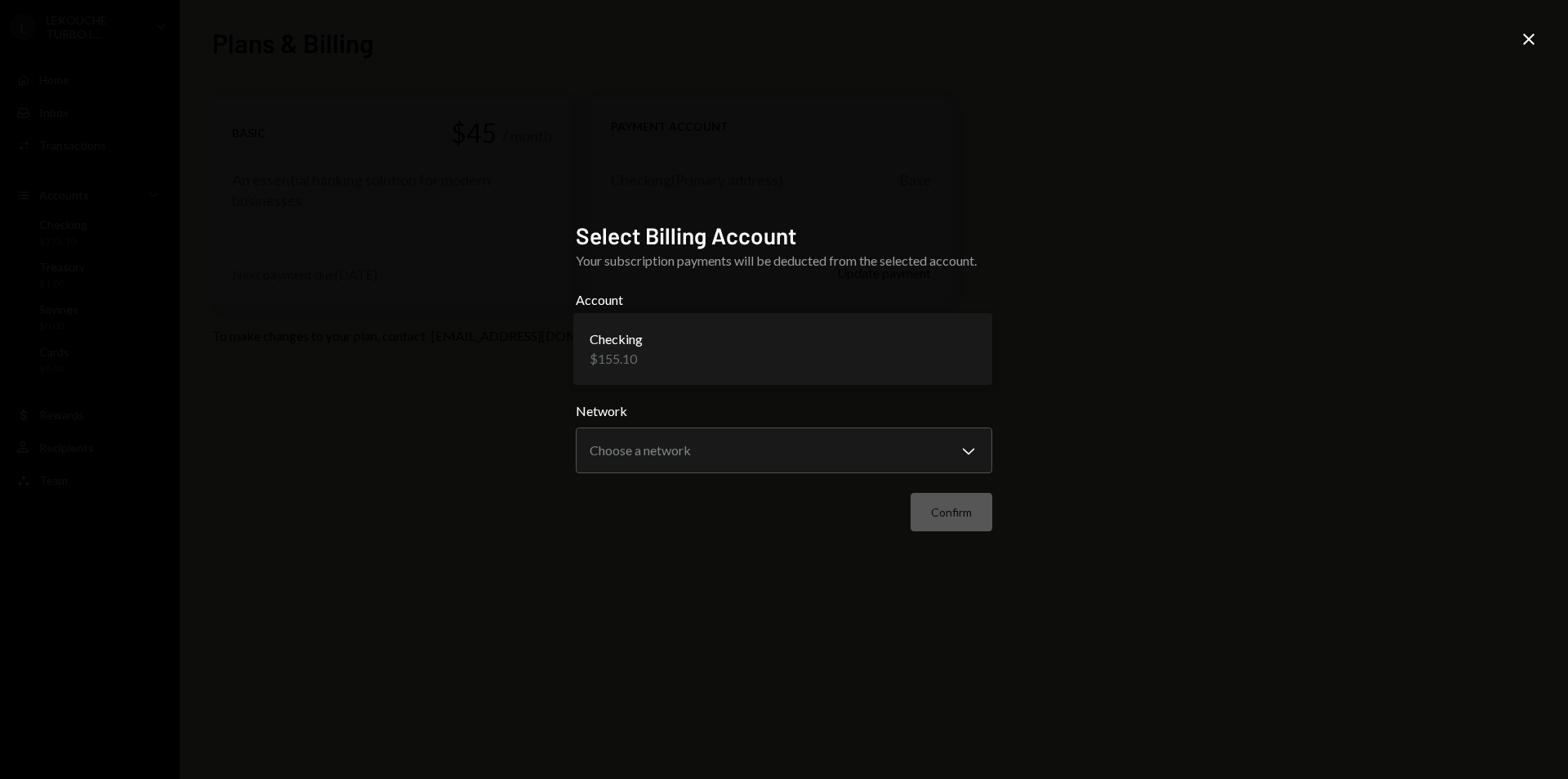
click at [741, 345] on body "**********" at bounding box center [784, 390] width 1568 height 779
click at [704, 457] on body "**********" at bounding box center [784, 390] width 1568 height 779
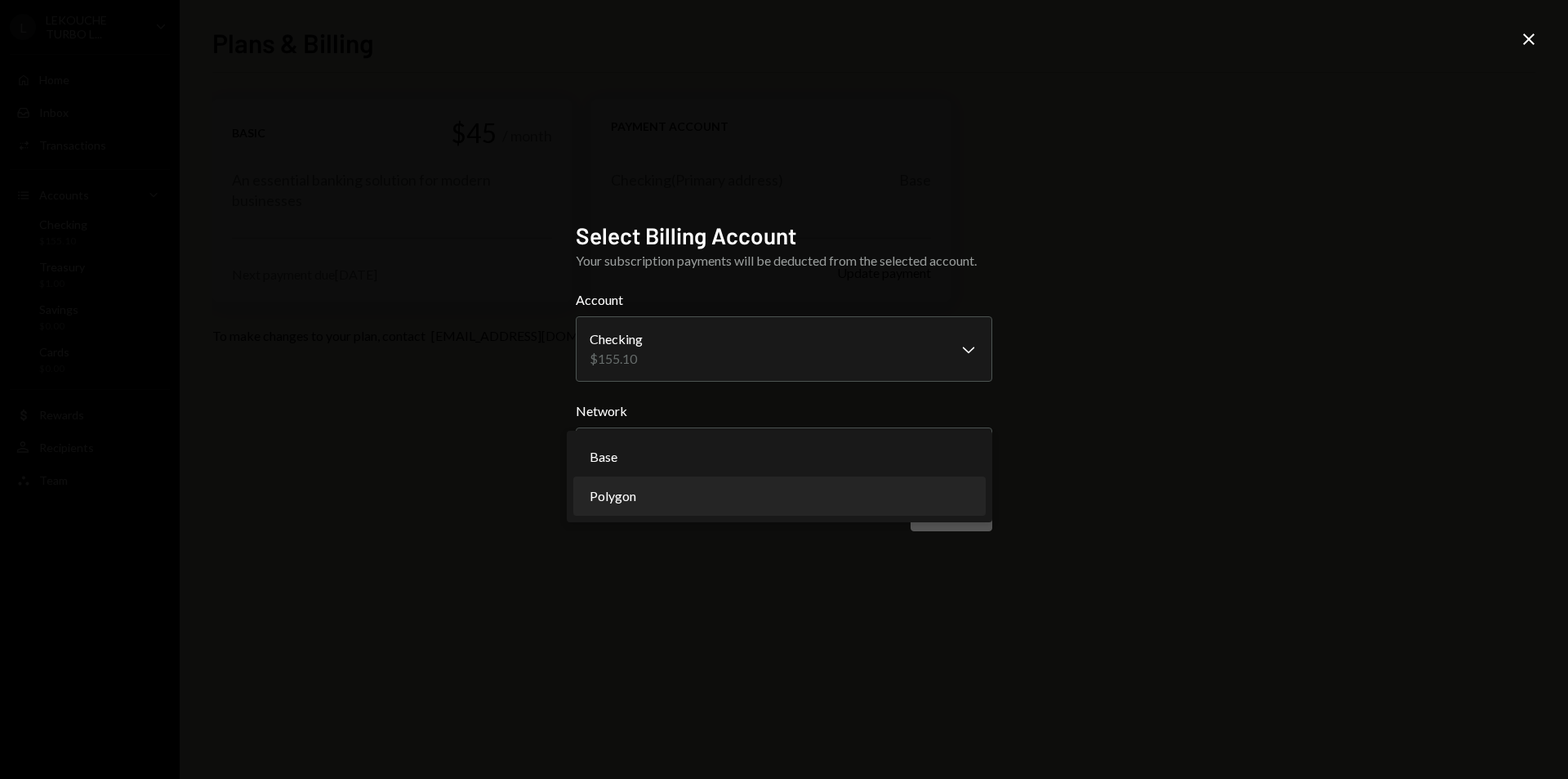
select select "**********"
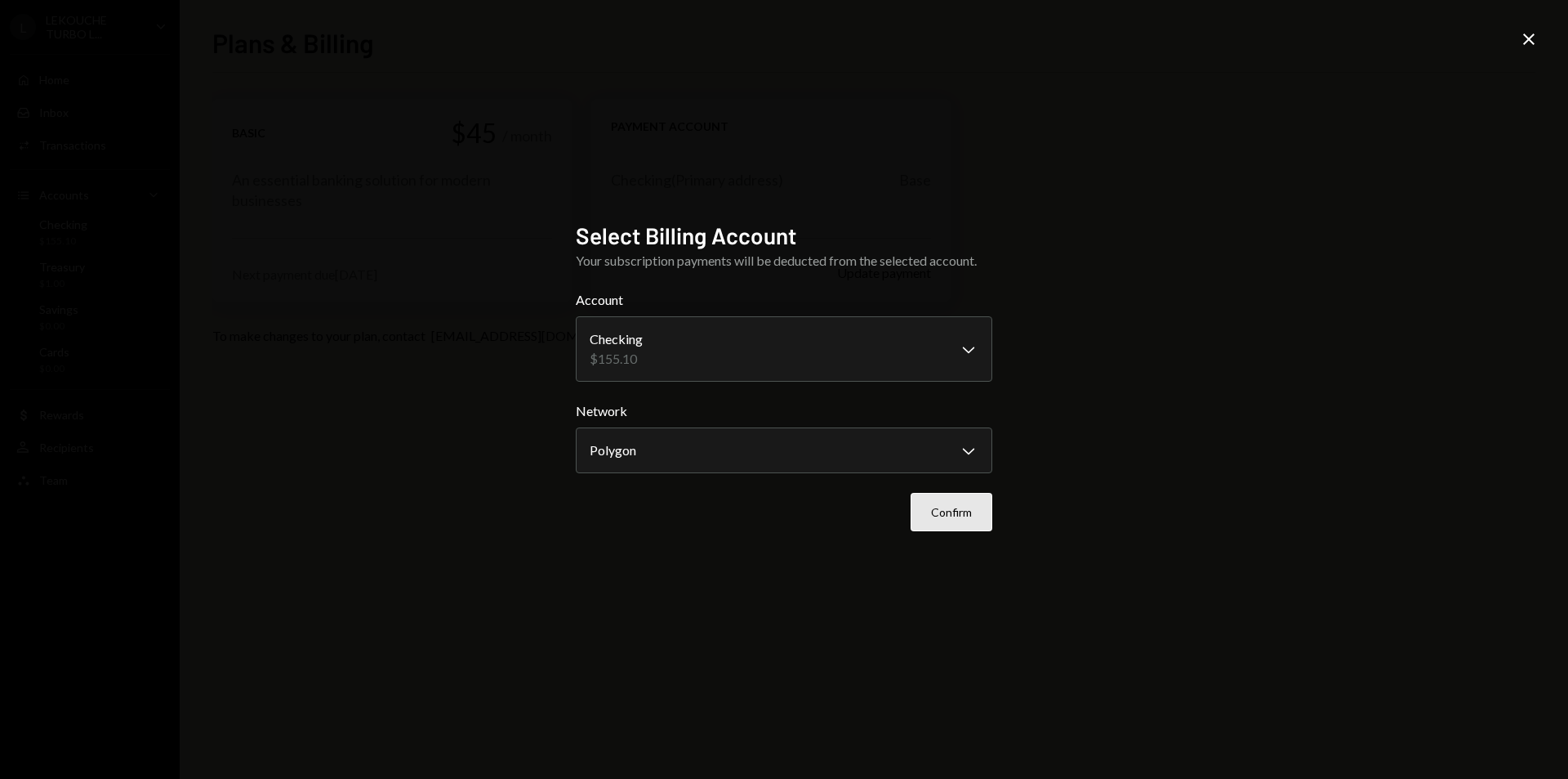
click at [951, 516] on button "Confirm" at bounding box center [951, 512] width 81 height 39
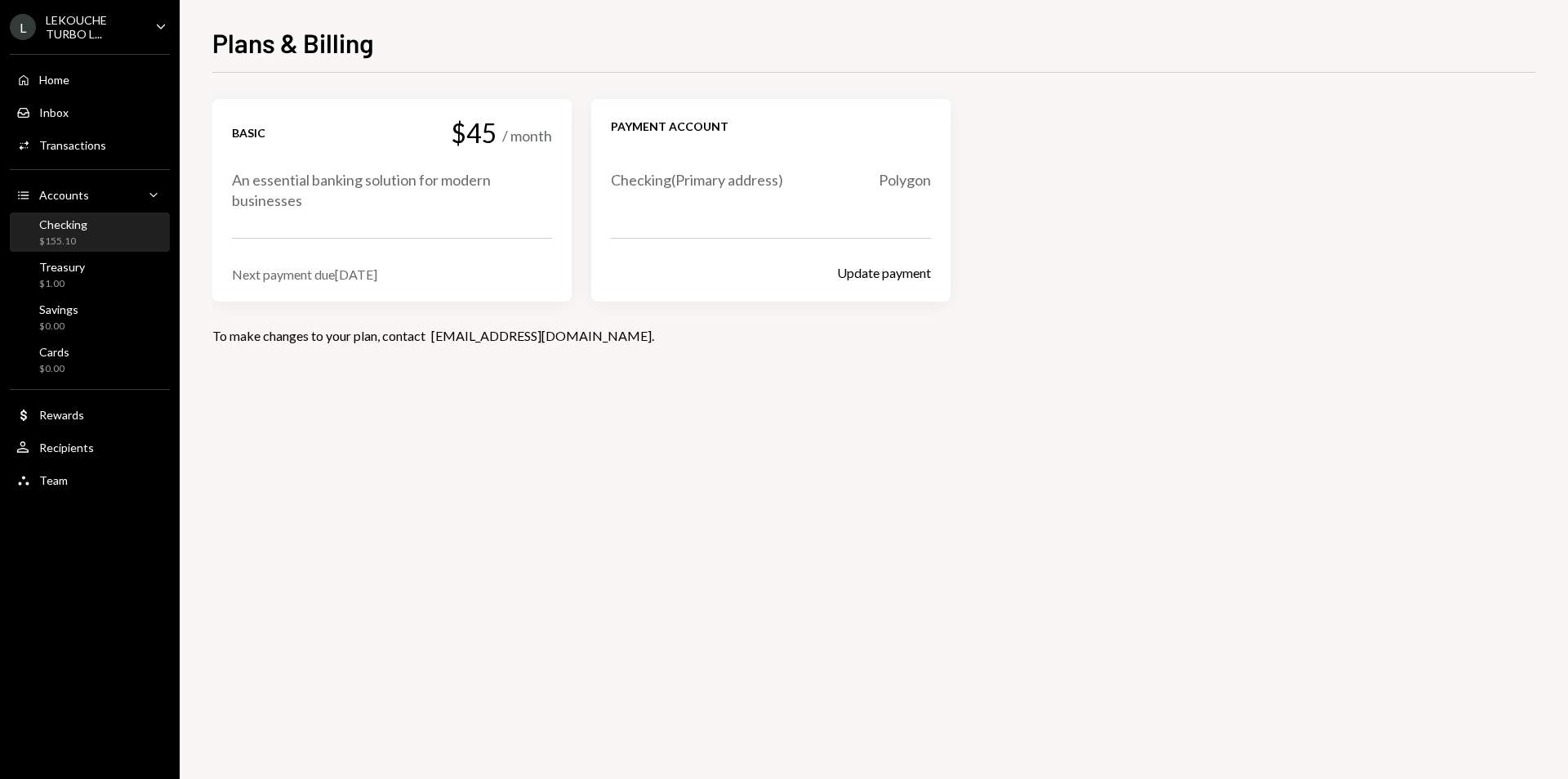
click at [95, 235] on div "Checking $155.10" at bounding box center [89, 233] width 147 height 31
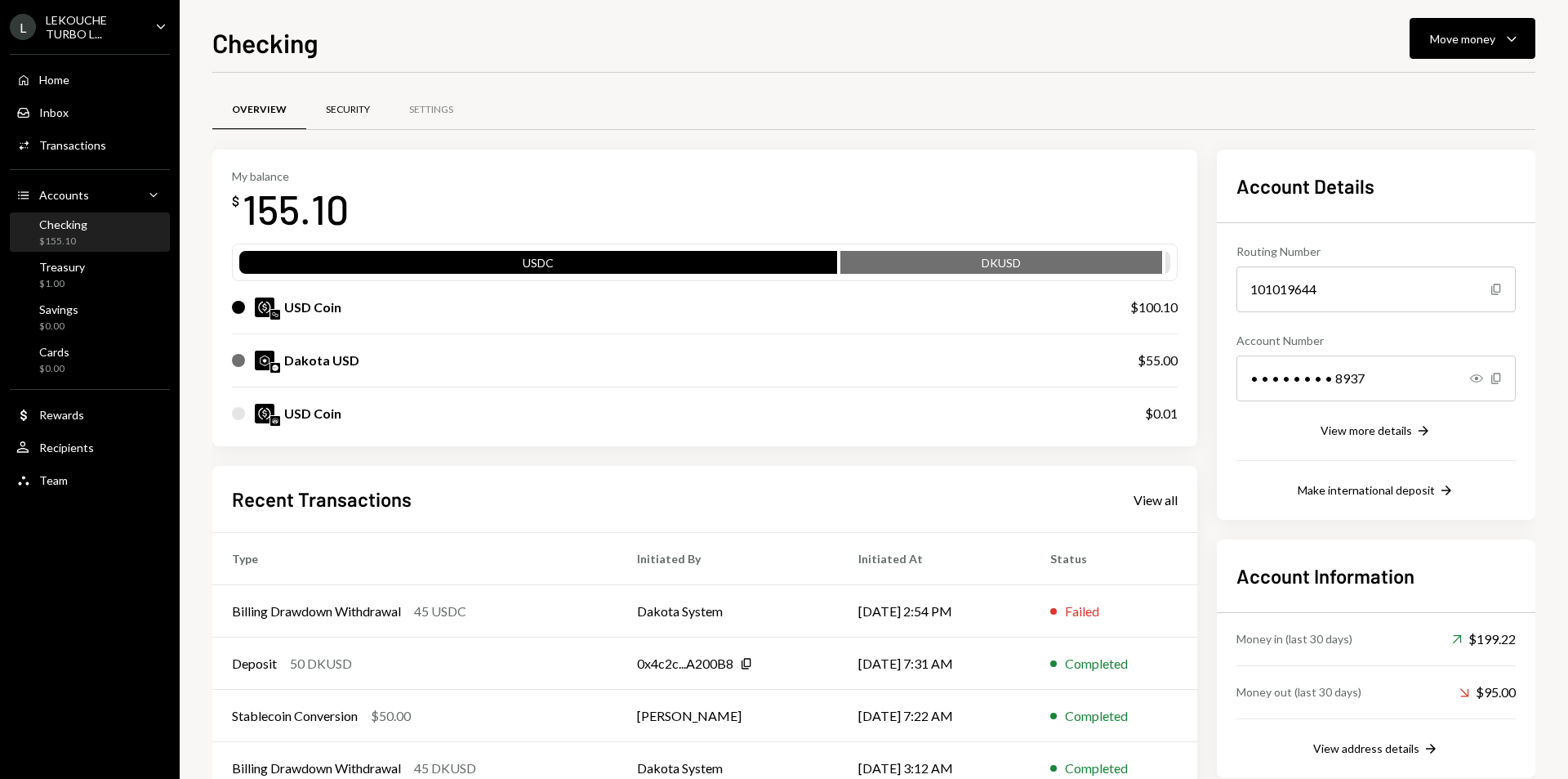
click at [356, 117] on div "Security" at bounding box center [348, 109] width 83 height 39
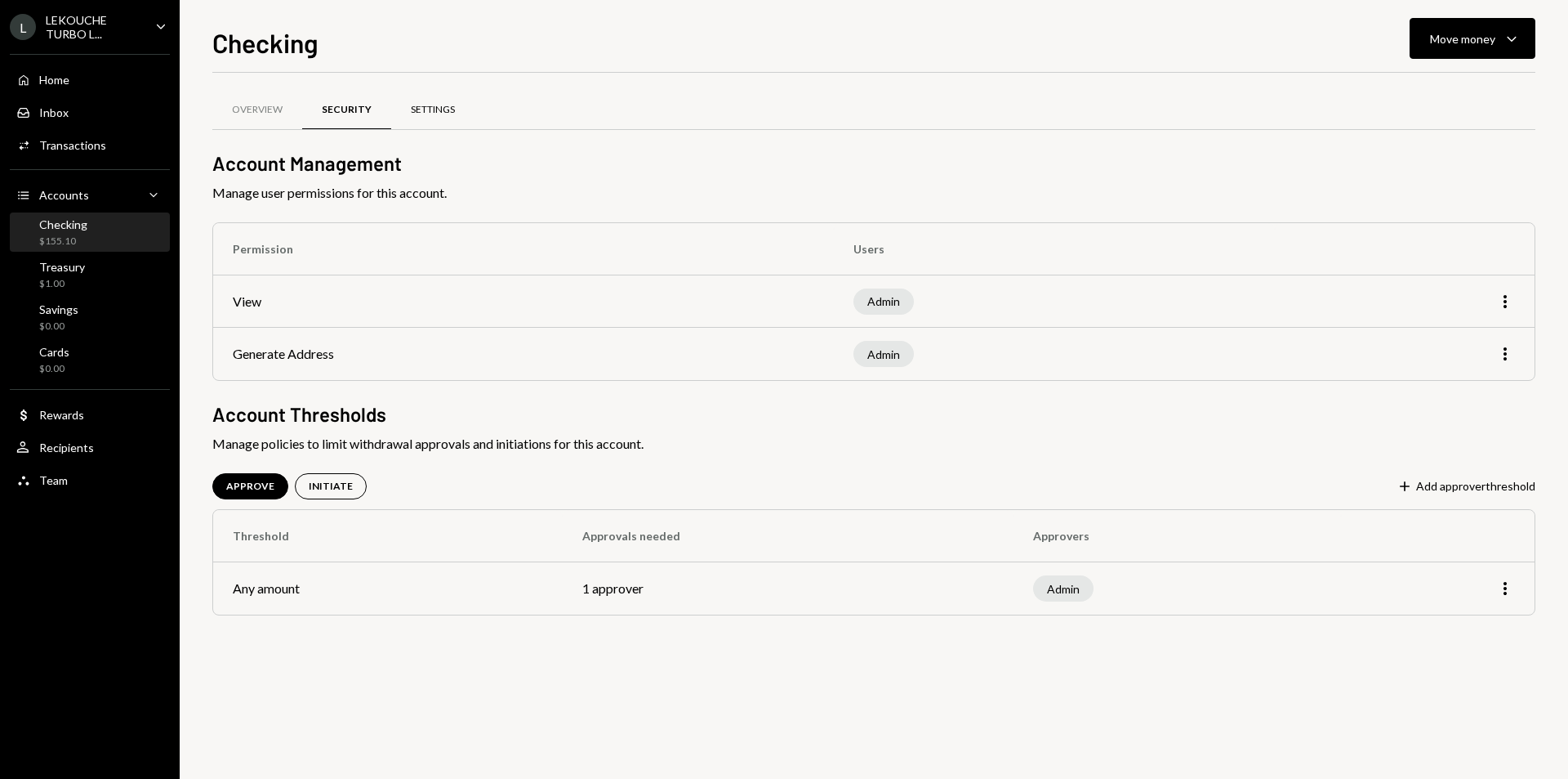
click at [456, 114] on div "Settings" at bounding box center [433, 109] width 83 height 39
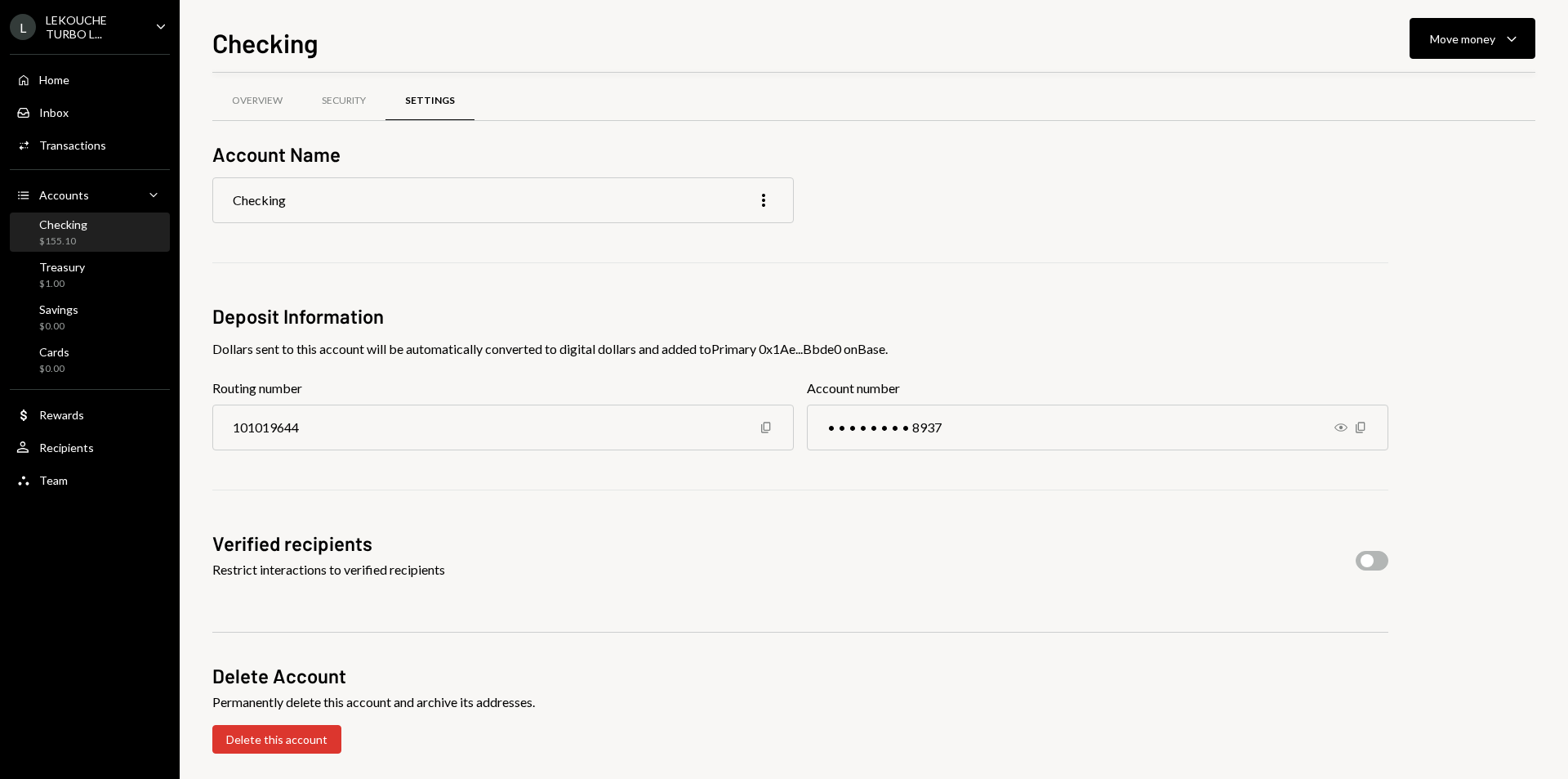
scroll to position [16, 0]
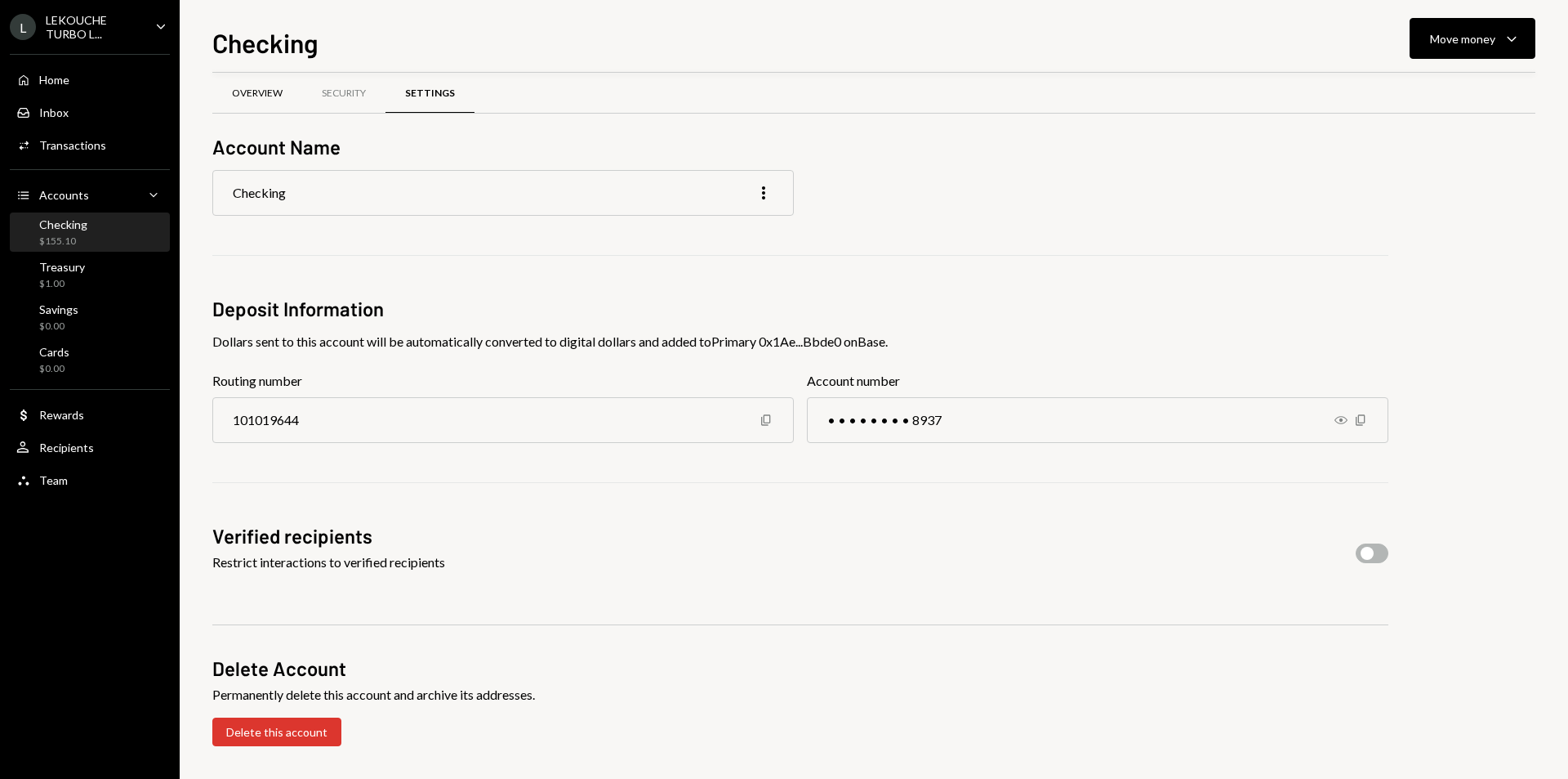
click at [254, 88] on div "Overview" at bounding box center [257, 93] width 51 height 14
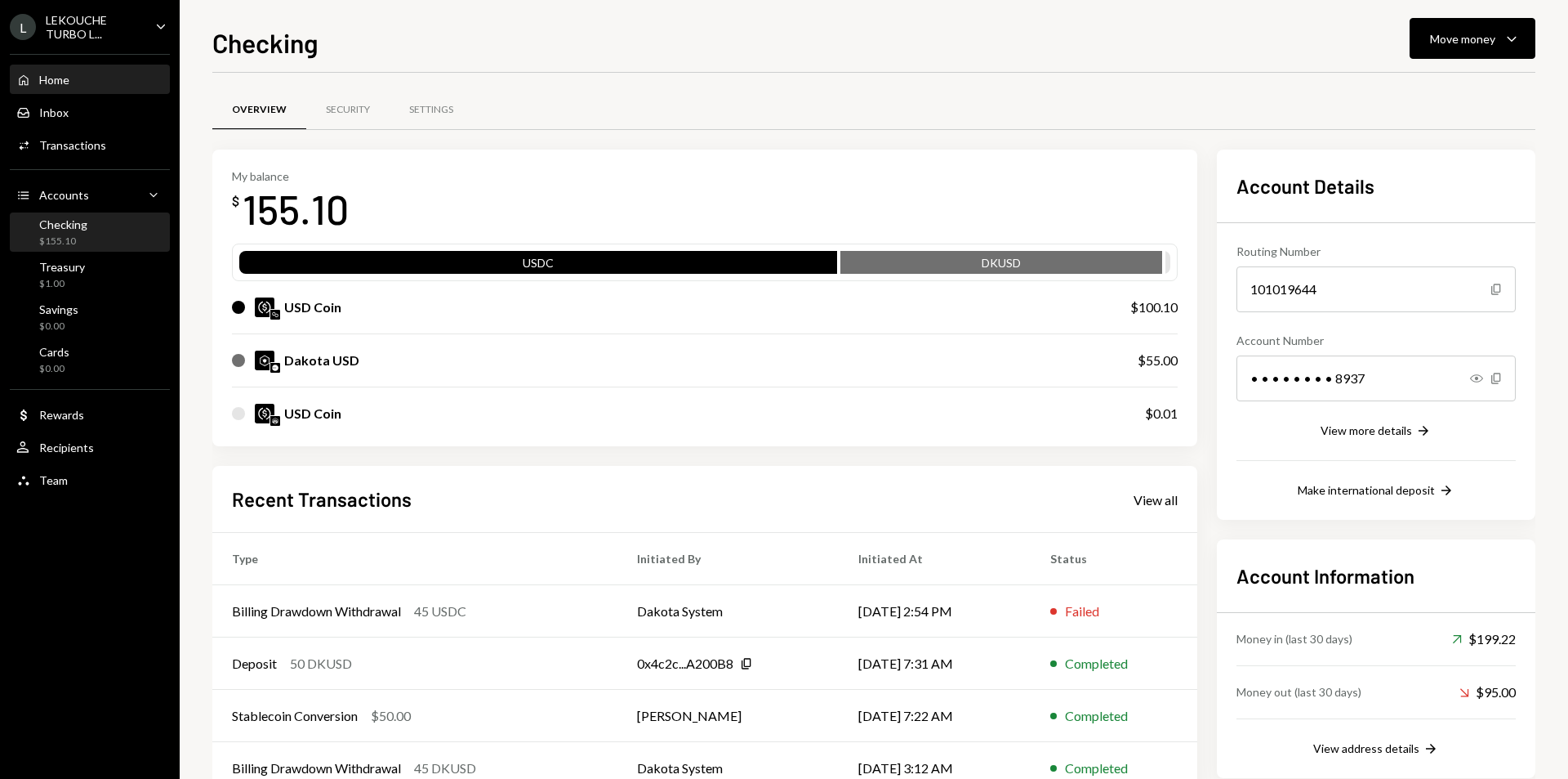
click at [61, 81] on div "Home" at bounding box center [53, 79] width 30 height 14
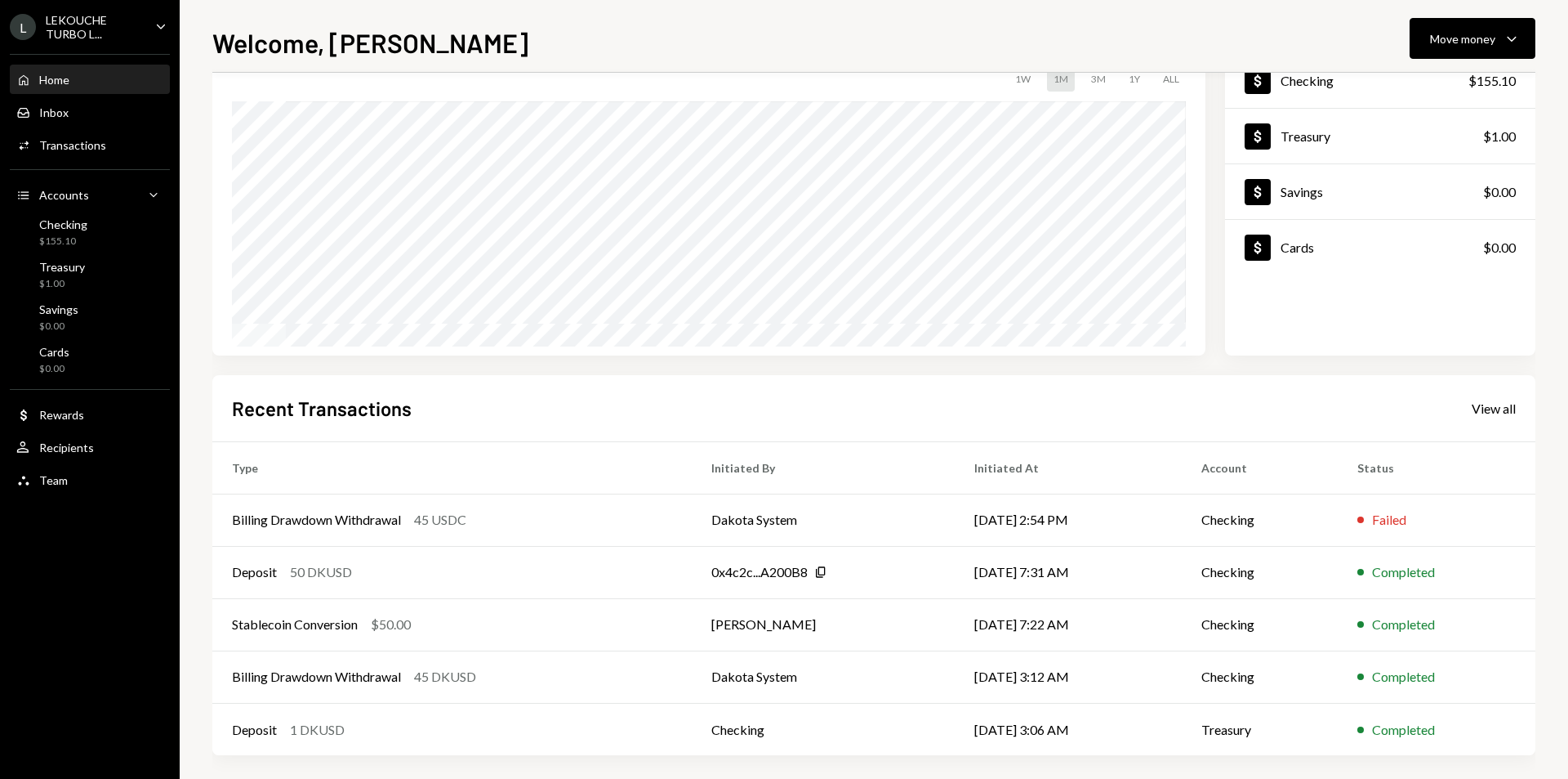
scroll to position [128, 0]
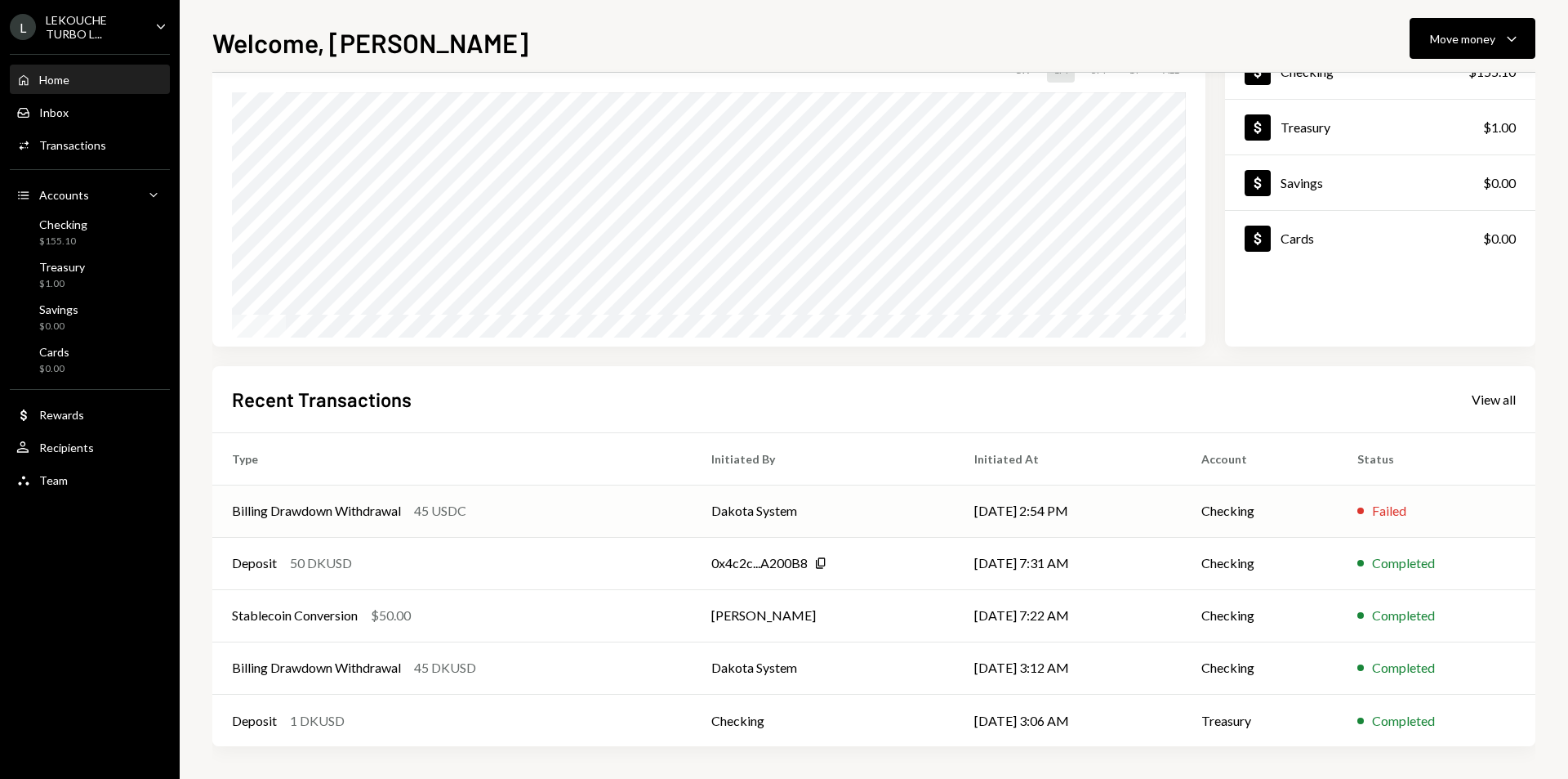
click at [647, 521] on td "Billing Drawdown Withdrawal 45 USDC" at bounding box center [452, 511] width 480 height 52
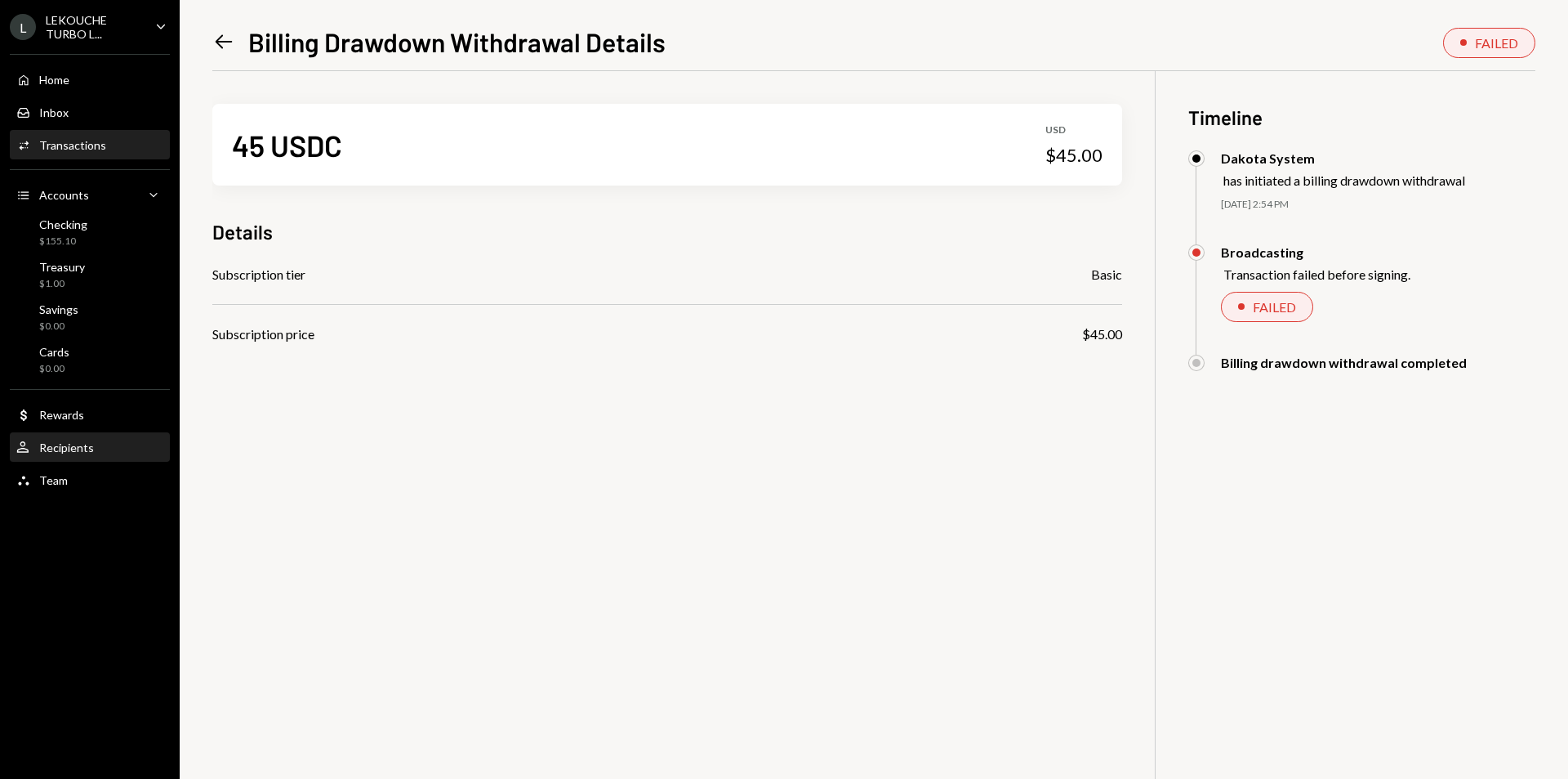
click at [110, 450] on div "User Recipients" at bounding box center [89, 447] width 147 height 14
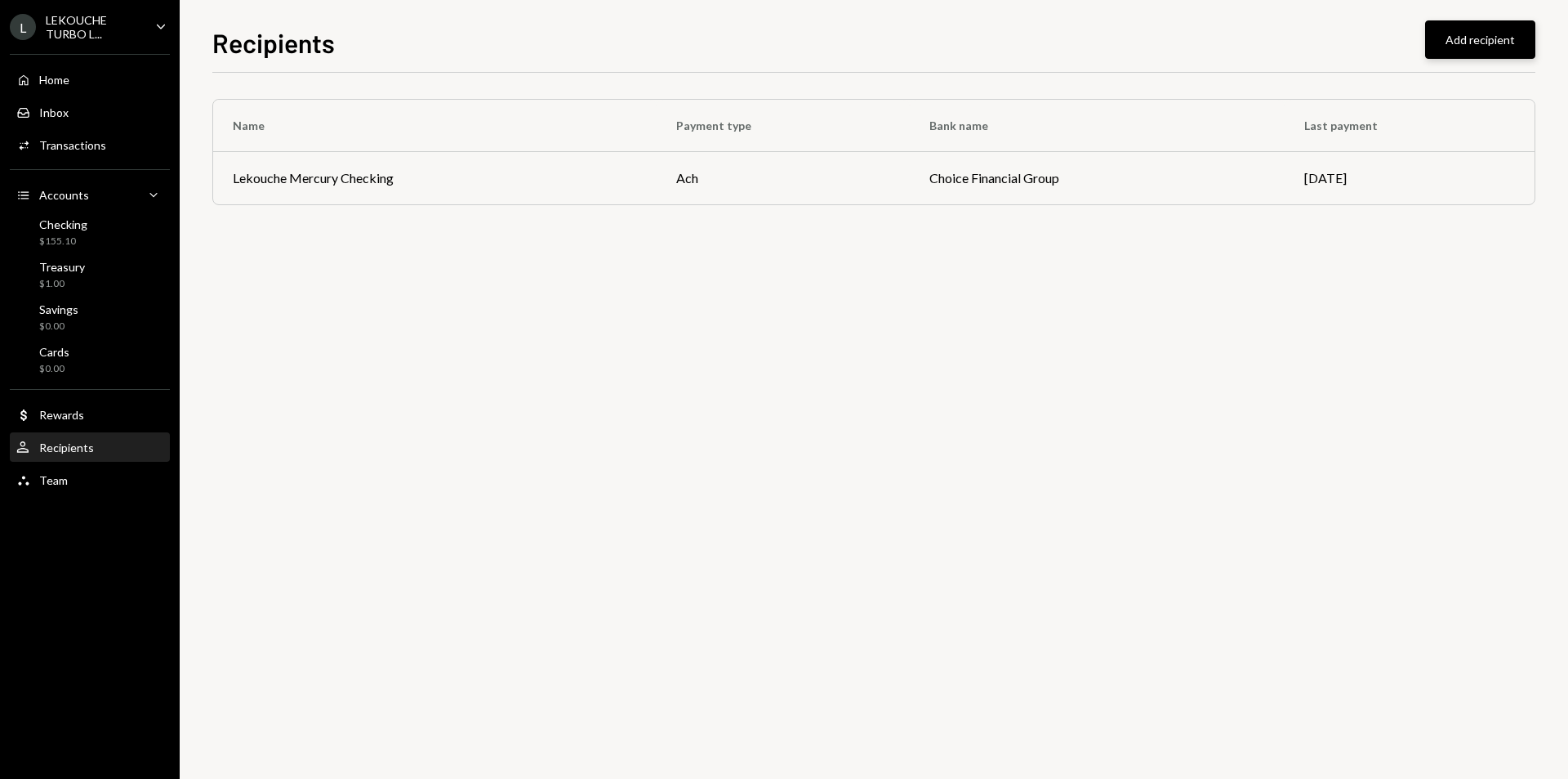
click at [1472, 44] on button "Add recipient" at bounding box center [1480, 40] width 110 height 39
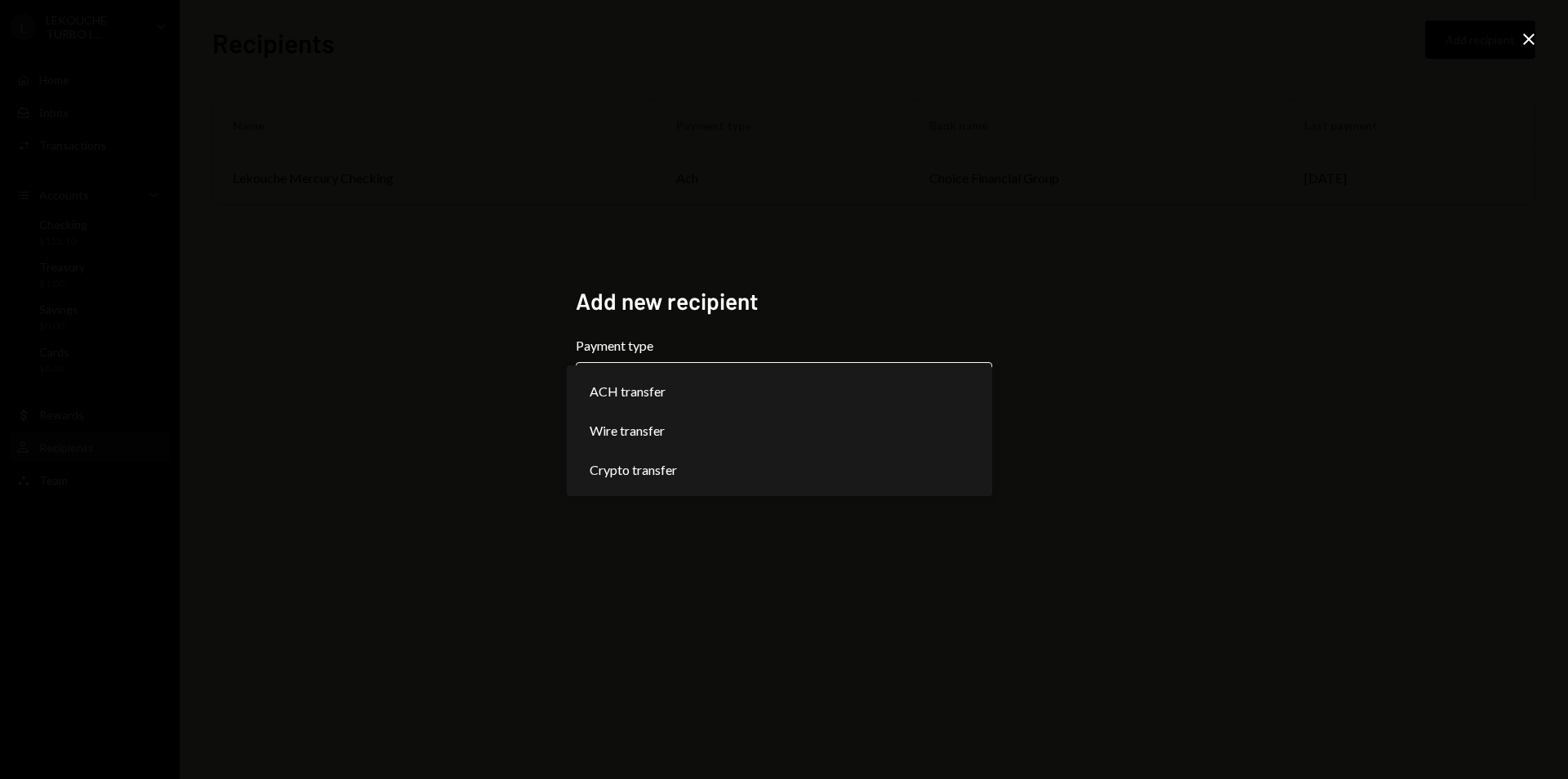
click at [845, 389] on body "**********" at bounding box center [784, 390] width 1568 height 779
select select "****"
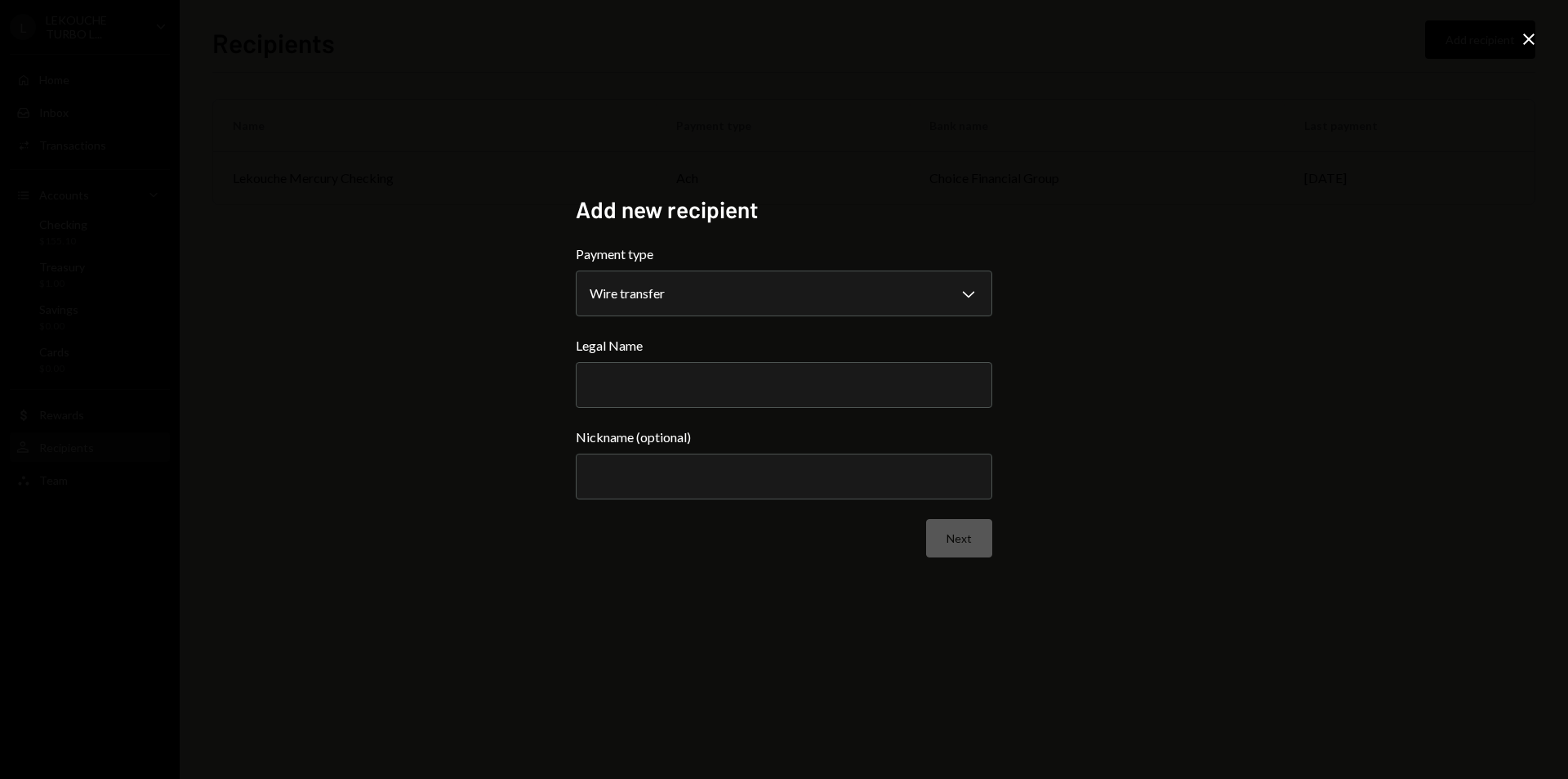
click at [1186, 202] on div "**********" at bounding box center [784, 390] width 1568 height 779
click at [1528, 42] on icon "Close" at bounding box center [1529, 40] width 20 height 20
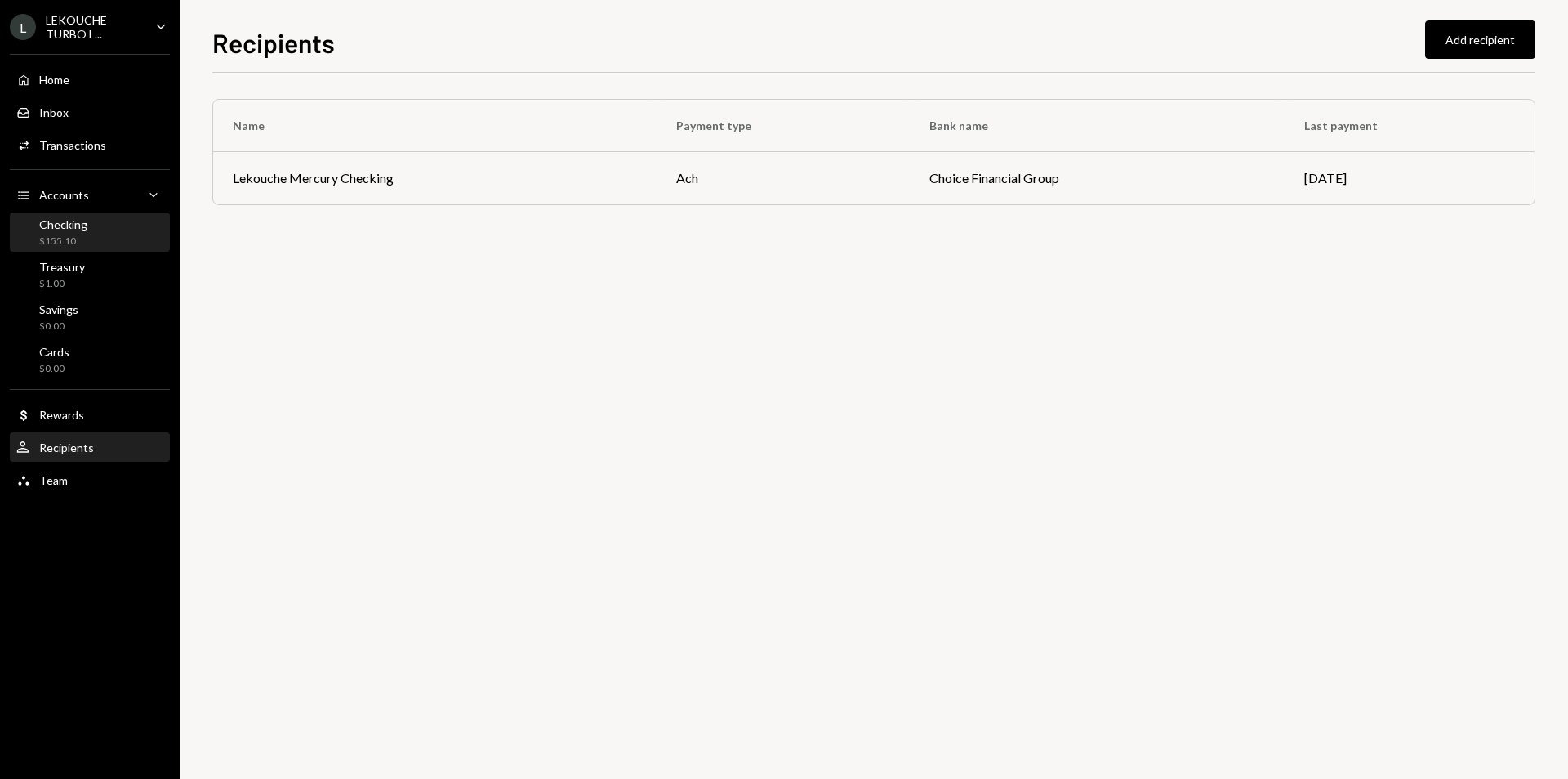
click at [98, 225] on div "Checking $155.10" at bounding box center [89, 233] width 147 height 31
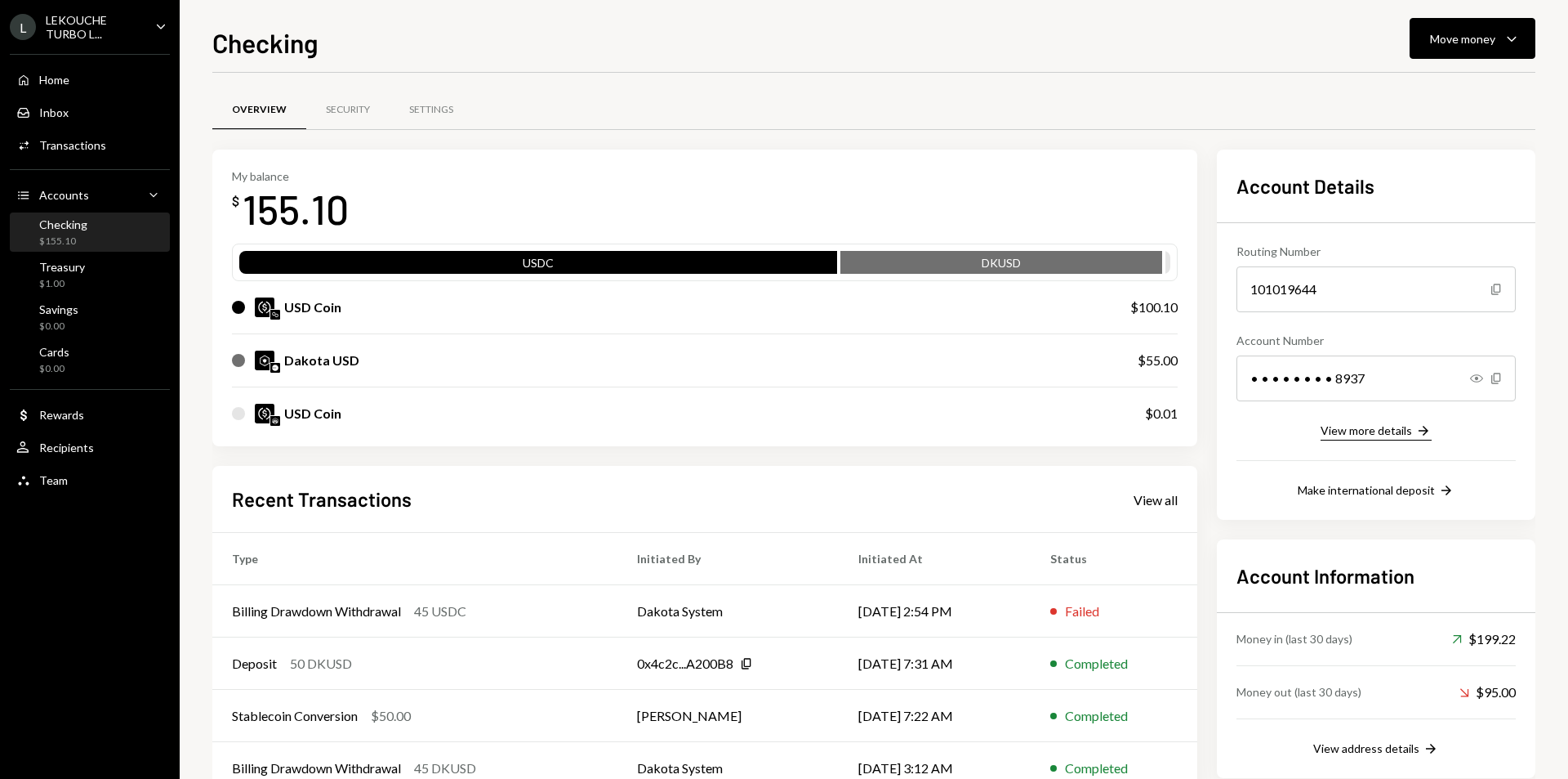
click at [1405, 428] on div "View more details" at bounding box center [1366, 429] width 91 height 14
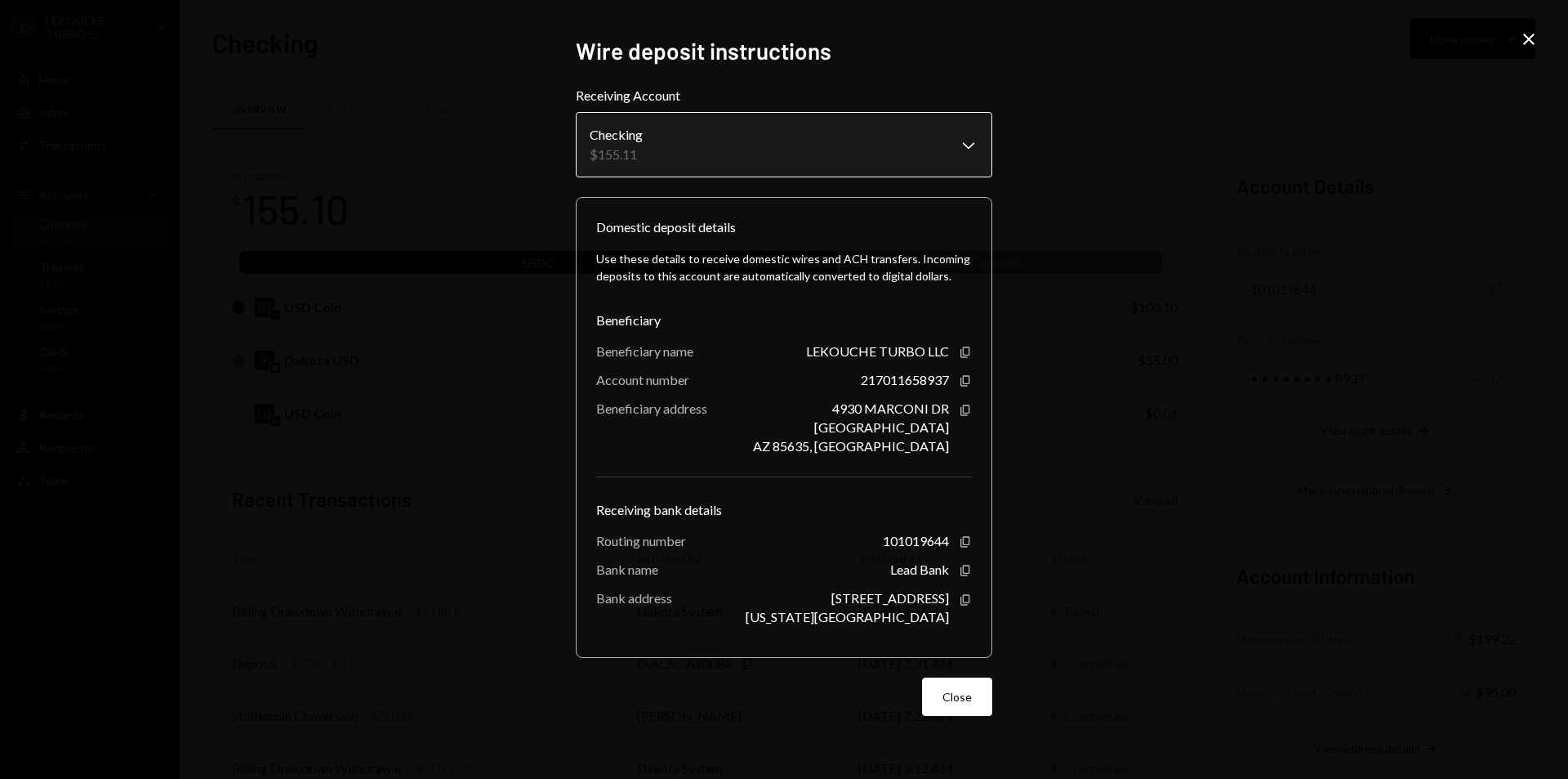
click at [765, 141] on body "L LEKOUCHE TURBO L... Caret Down Home Home Inbox Inbox Activities Transactions …" at bounding box center [784, 390] width 1568 height 779
click at [770, 379] on div "Account number 217011658937 Copy" at bounding box center [784, 379] width 376 height 15
click at [1344, 456] on div "**********" at bounding box center [784, 390] width 1568 height 779
click at [952, 672] on form "**********" at bounding box center [784, 400] width 416 height 630
click at [951, 699] on button "Close" at bounding box center [957, 697] width 70 height 39
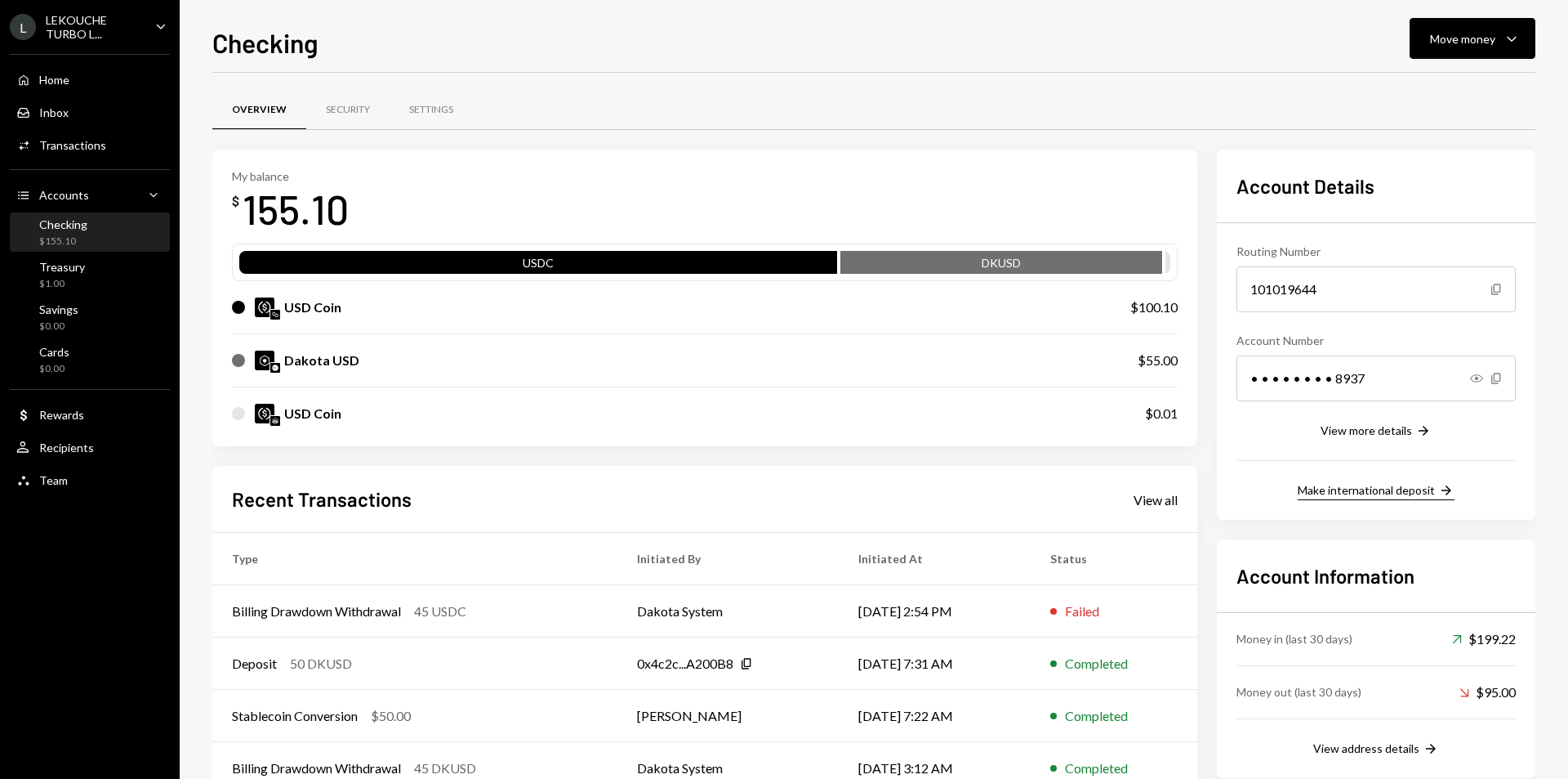
click at [1370, 488] on div "Make international deposit" at bounding box center [1367, 489] width 137 height 14
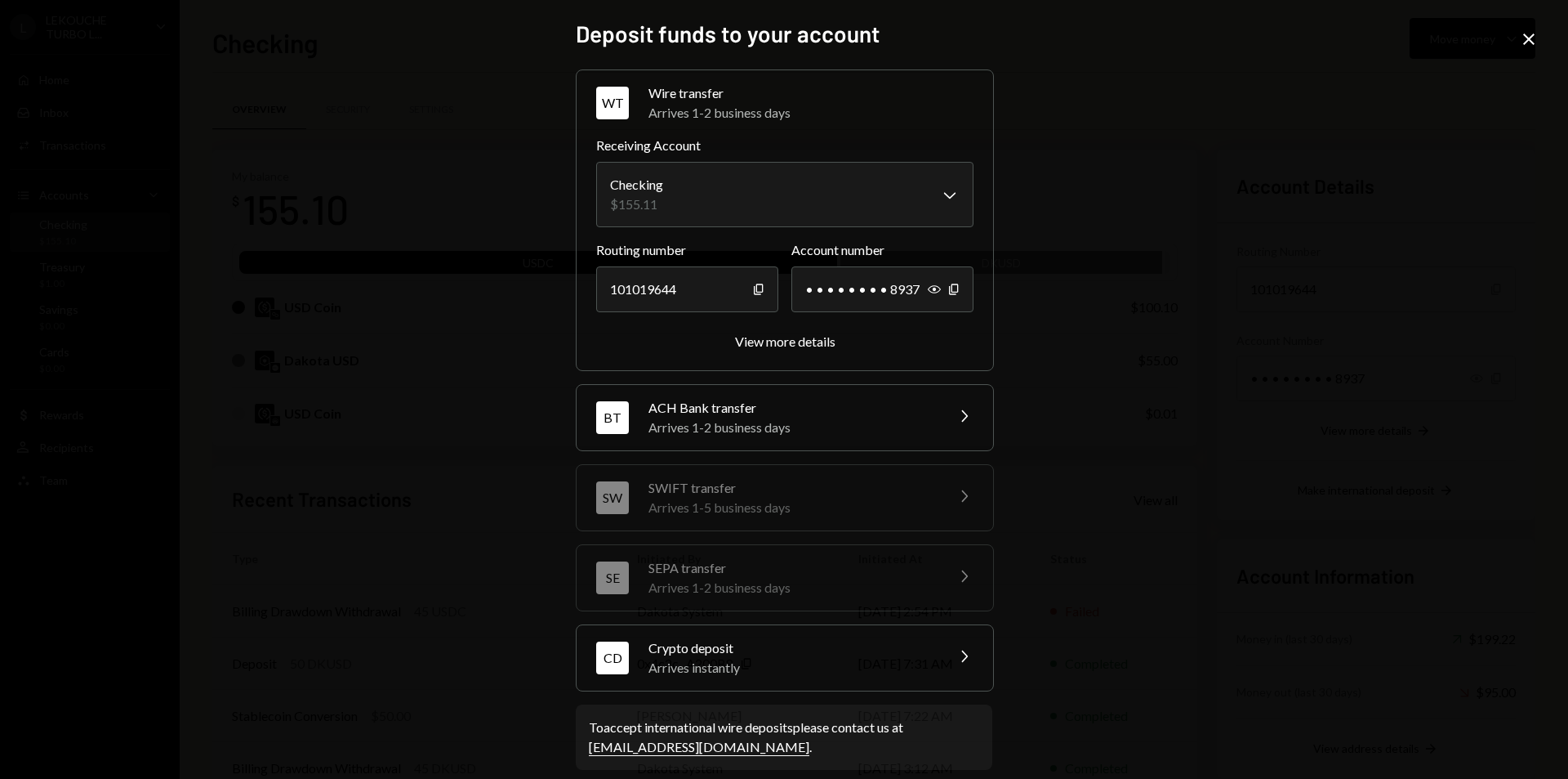
click at [1276, 131] on div "**********" at bounding box center [784, 390] width 1568 height 779
click at [1497, 32] on div "**********" at bounding box center [784, 390] width 1568 height 779
click at [1516, 29] on div "**********" at bounding box center [784, 390] width 1568 height 779
click at [1524, 31] on icon "Close" at bounding box center [1529, 40] width 20 height 20
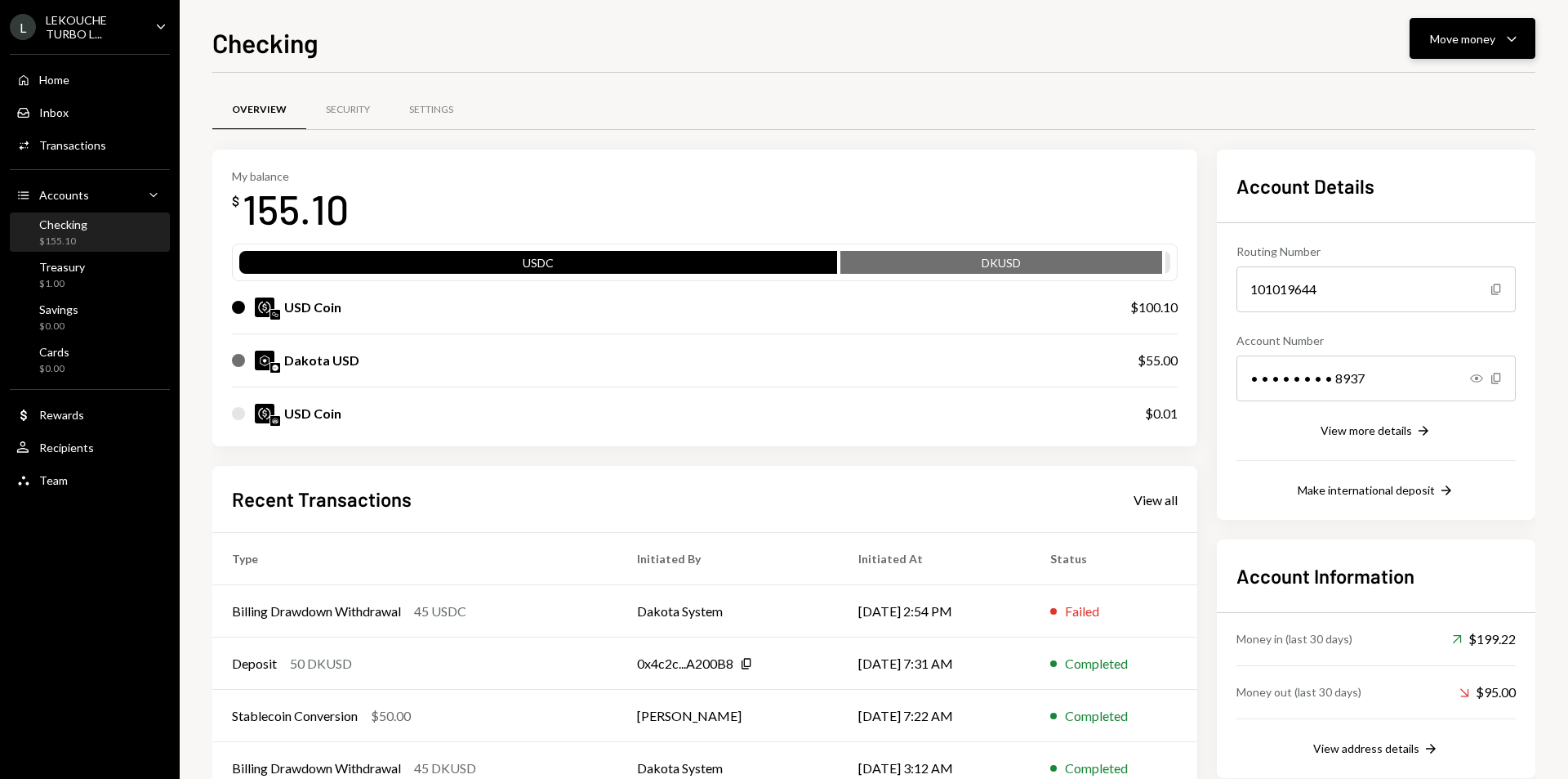
click at [1455, 44] on div "Move money" at bounding box center [1463, 38] width 65 height 17
click at [1131, 72] on div "Overview Security Settings My balance $ 155.10 USDC DKUSD USD Coin $100.10 Dako…" at bounding box center [873, 475] width 1323 height 807
click at [85, 94] on div "Home Home Inbox Inbox Activities Transactions Accounts Accounts Caret Down Chec…" at bounding box center [89, 271] width 180 height 454
click at [88, 89] on div "Home Home" at bounding box center [89, 80] width 147 height 28
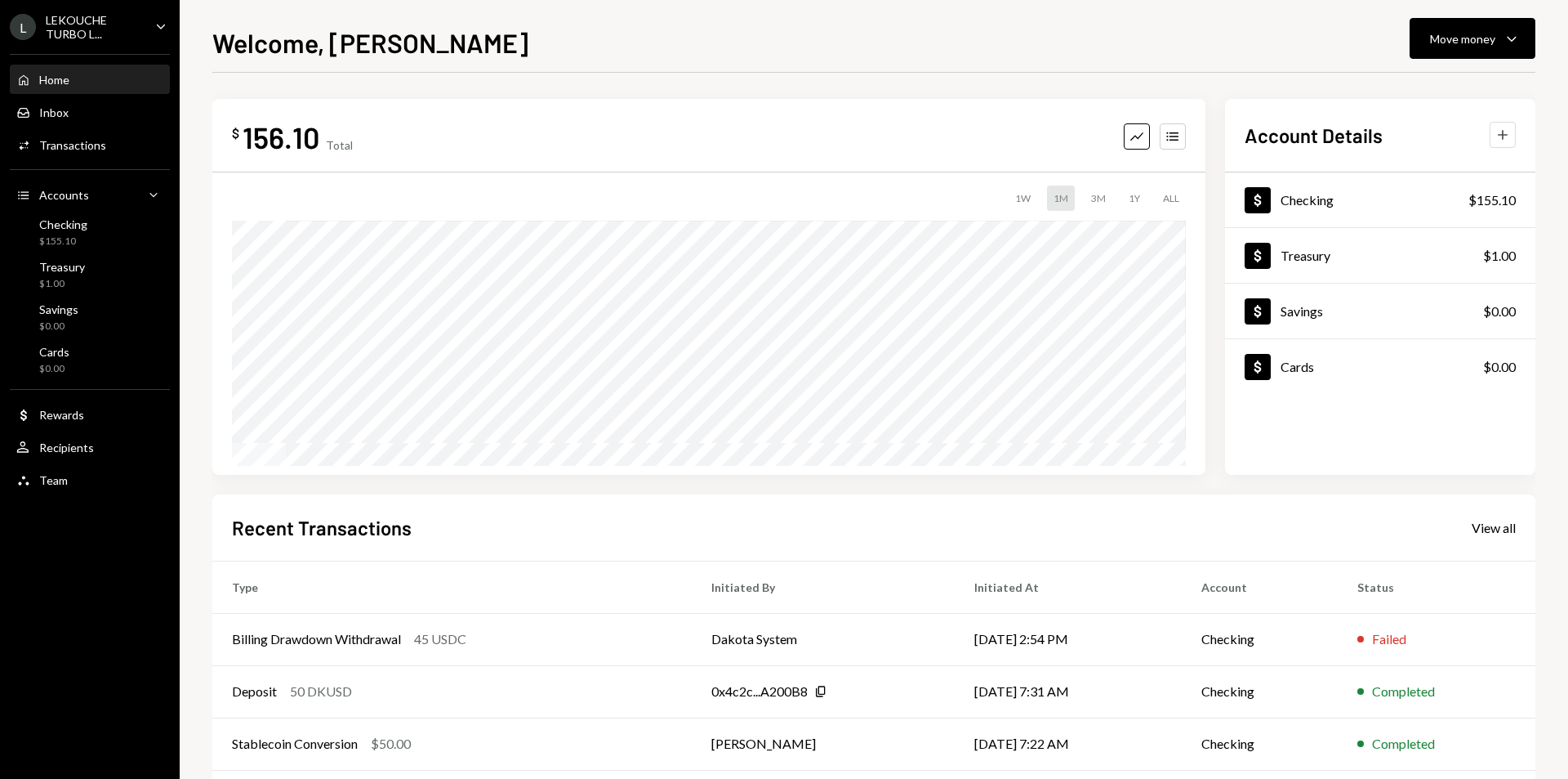
click at [1507, 139] on icon "Plus" at bounding box center [1503, 135] width 16 height 16
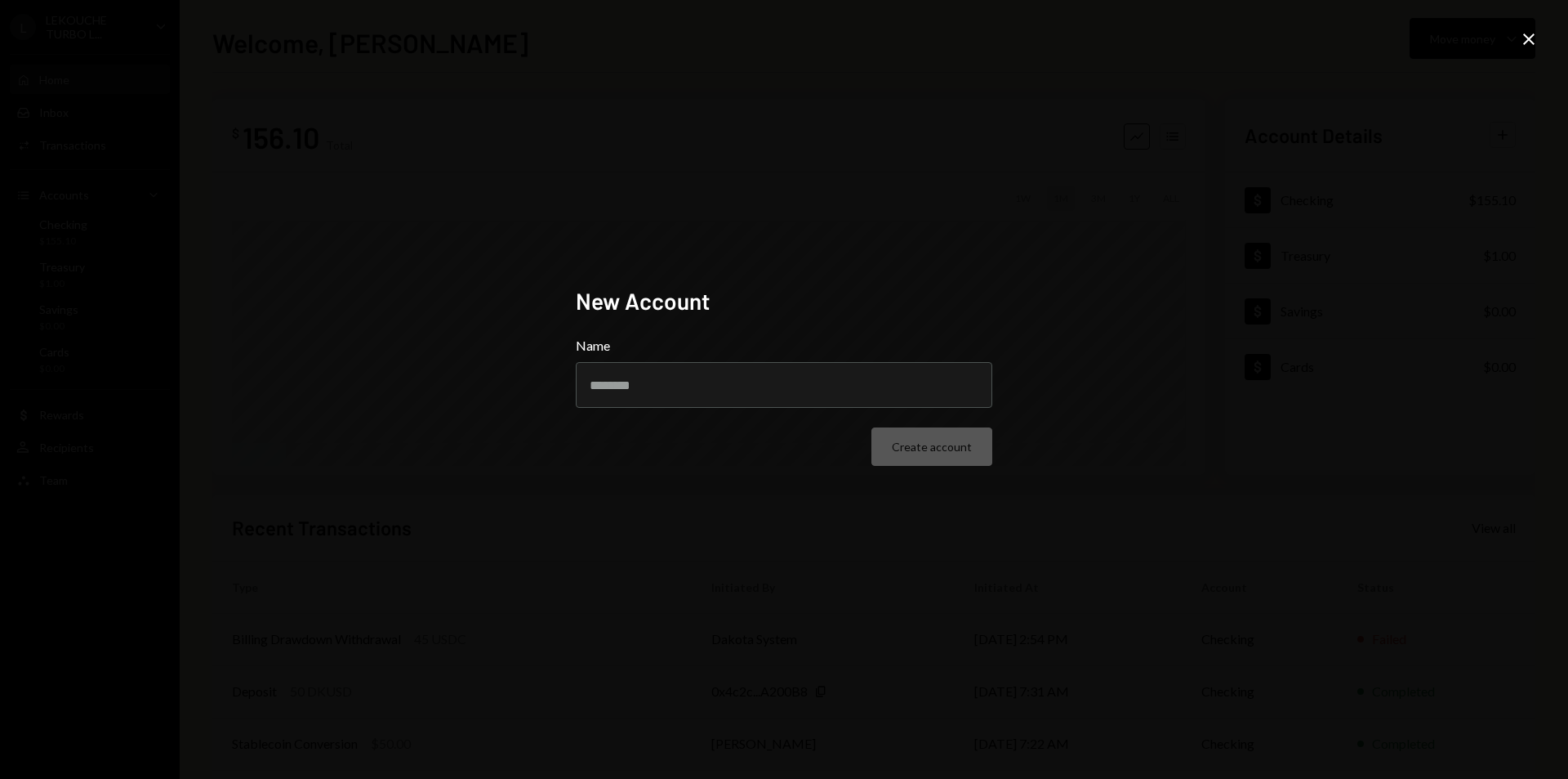
click at [889, 258] on div "New Account Name Create account Close" at bounding box center [784, 390] width 1568 height 779
click at [1522, 34] on icon "Close" at bounding box center [1529, 40] width 20 height 20
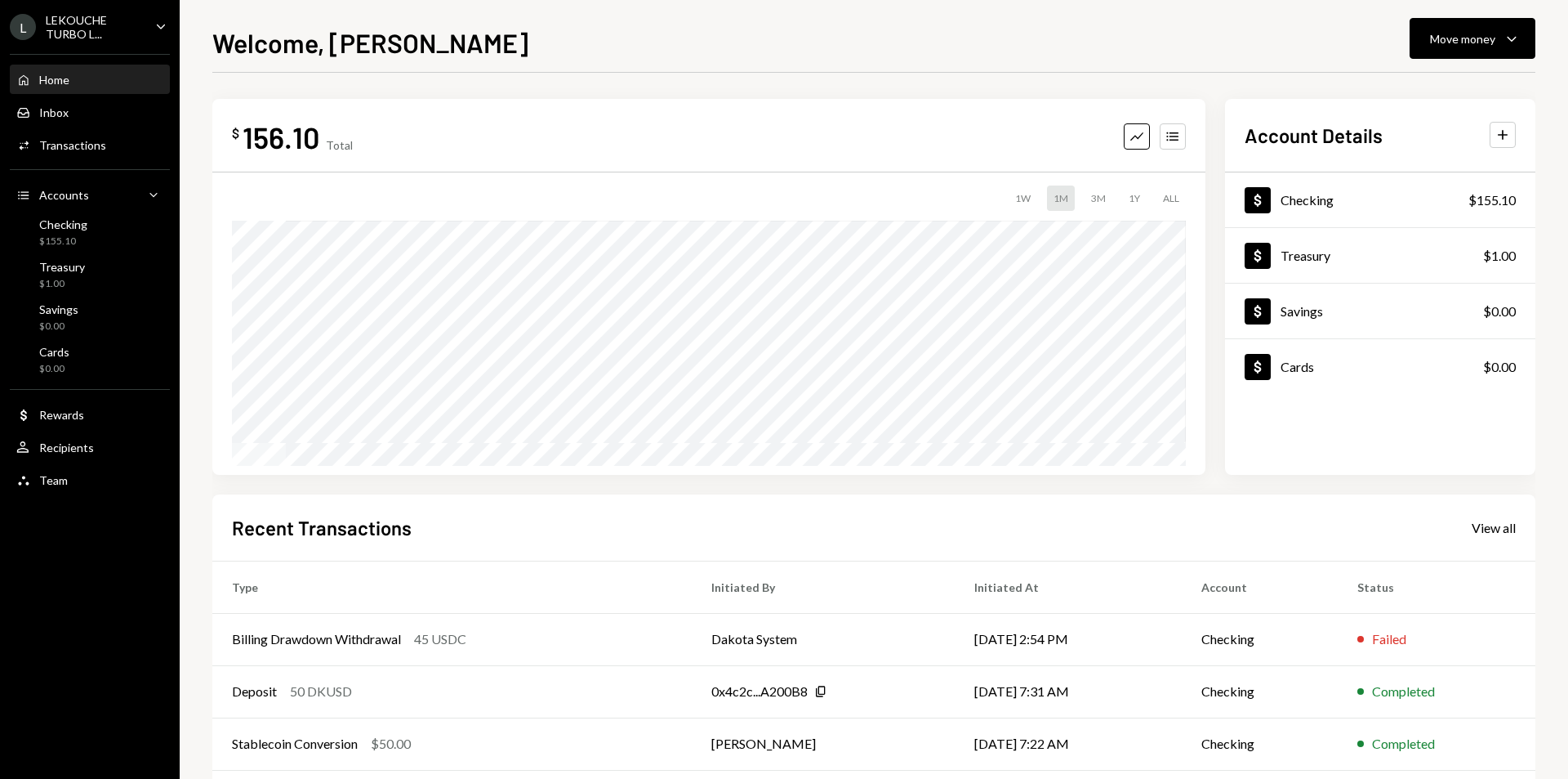
click at [1516, 133] on div "Account Details Plus" at bounding box center [1381, 136] width 311 height 27
click at [1512, 134] on button "Plus" at bounding box center [1503, 135] width 26 height 26
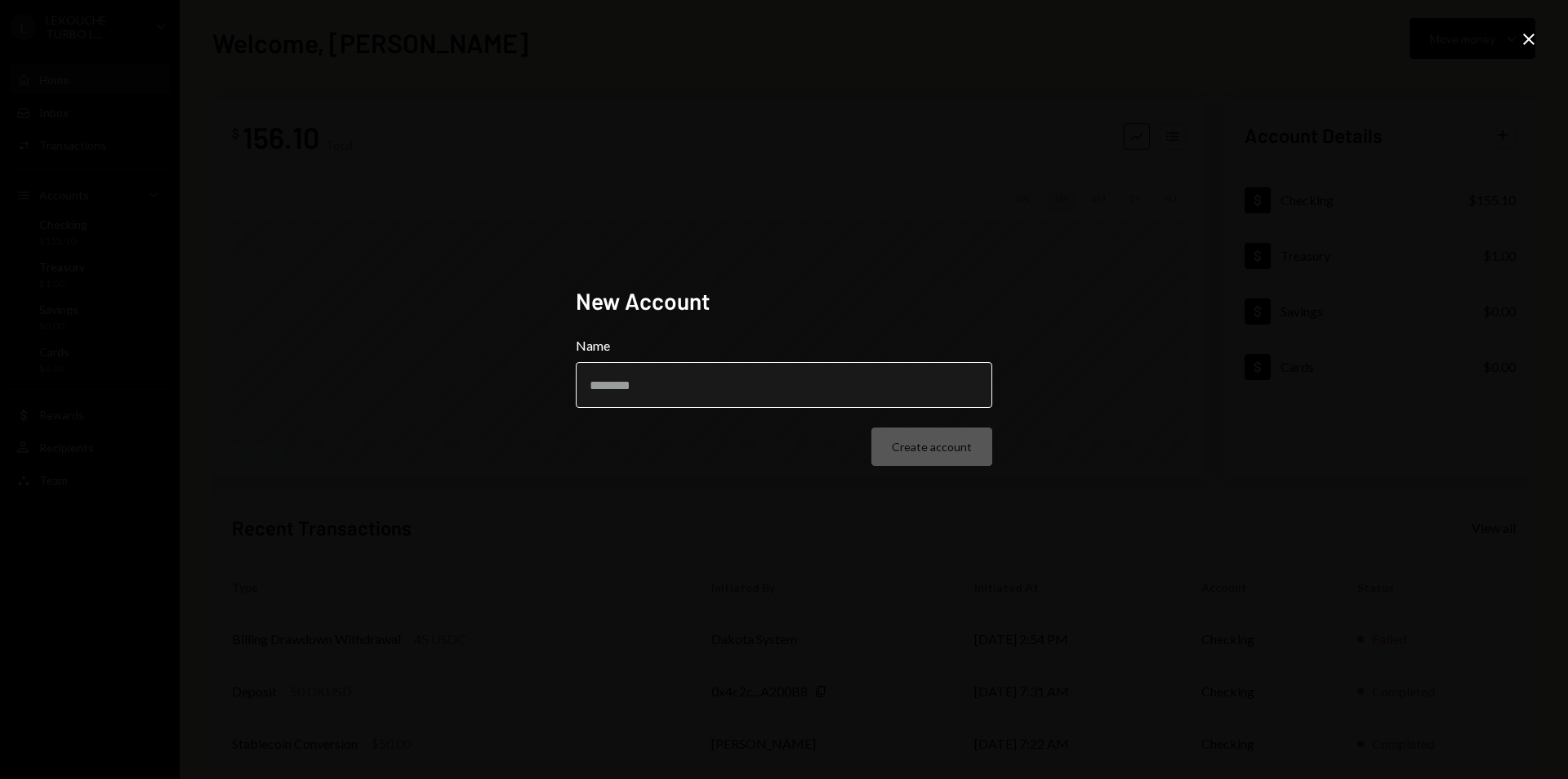
click at [751, 394] on input "Name" at bounding box center [784, 385] width 416 height 46
click at [1247, 155] on div "New Account Name Create account Close" at bounding box center [784, 390] width 1568 height 779
click at [1492, 55] on div "New Account Name Create account Close" at bounding box center [784, 390] width 1568 height 779
click at [1516, 42] on div "New Account Name Create account Close" at bounding box center [784, 390] width 1568 height 779
click at [1527, 34] on icon "Close" at bounding box center [1529, 40] width 20 height 20
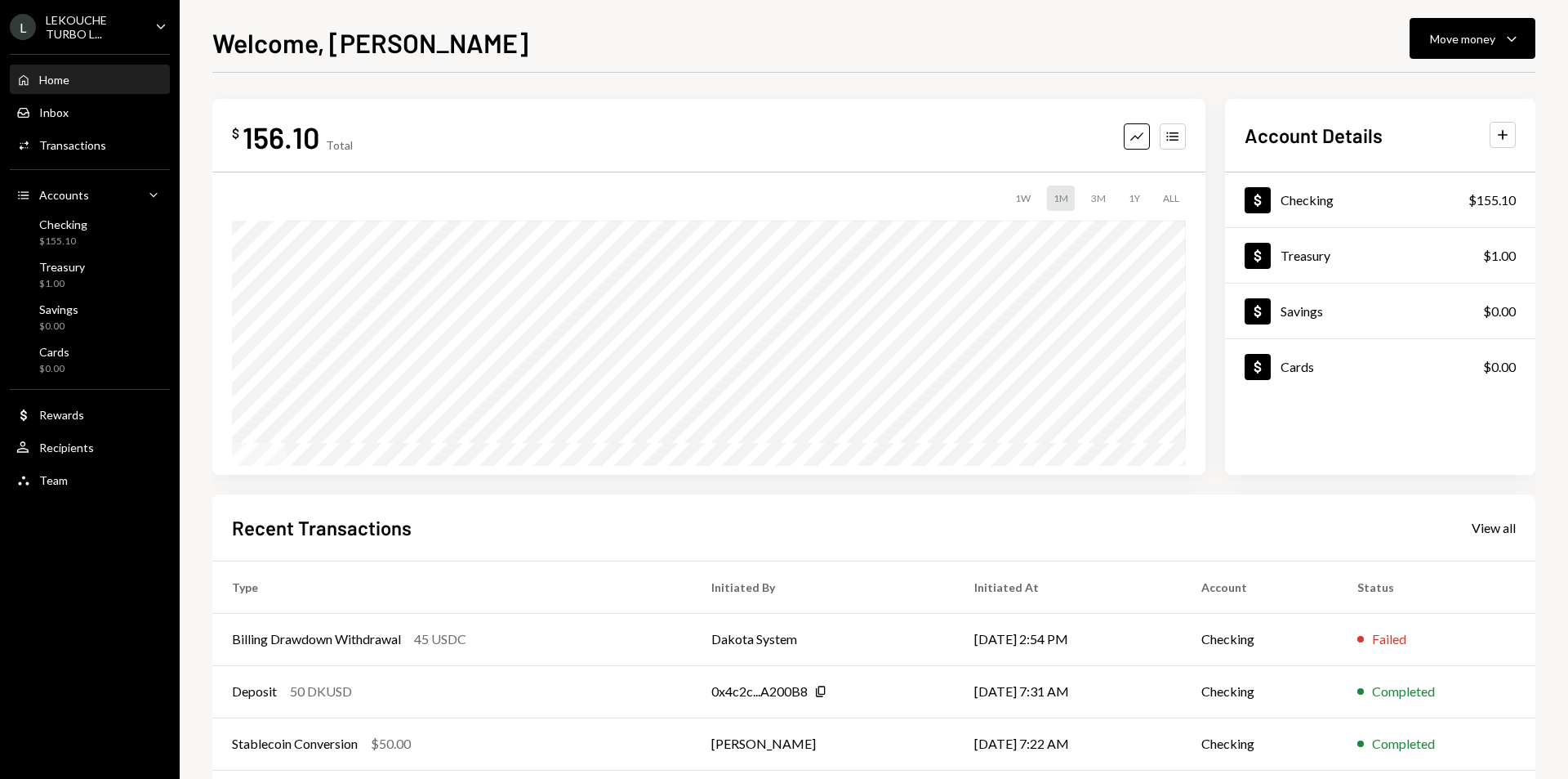
click at [1499, 112] on div "Account Details Plus Dollar Checking $155.10 Dollar Treasury $1.00 Dollar Savin…" at bounding box center [1381, 286] width 311 height 376
click at [1503, 131] on icon "button" at bounding box center [1503, 136] width 10 height 10
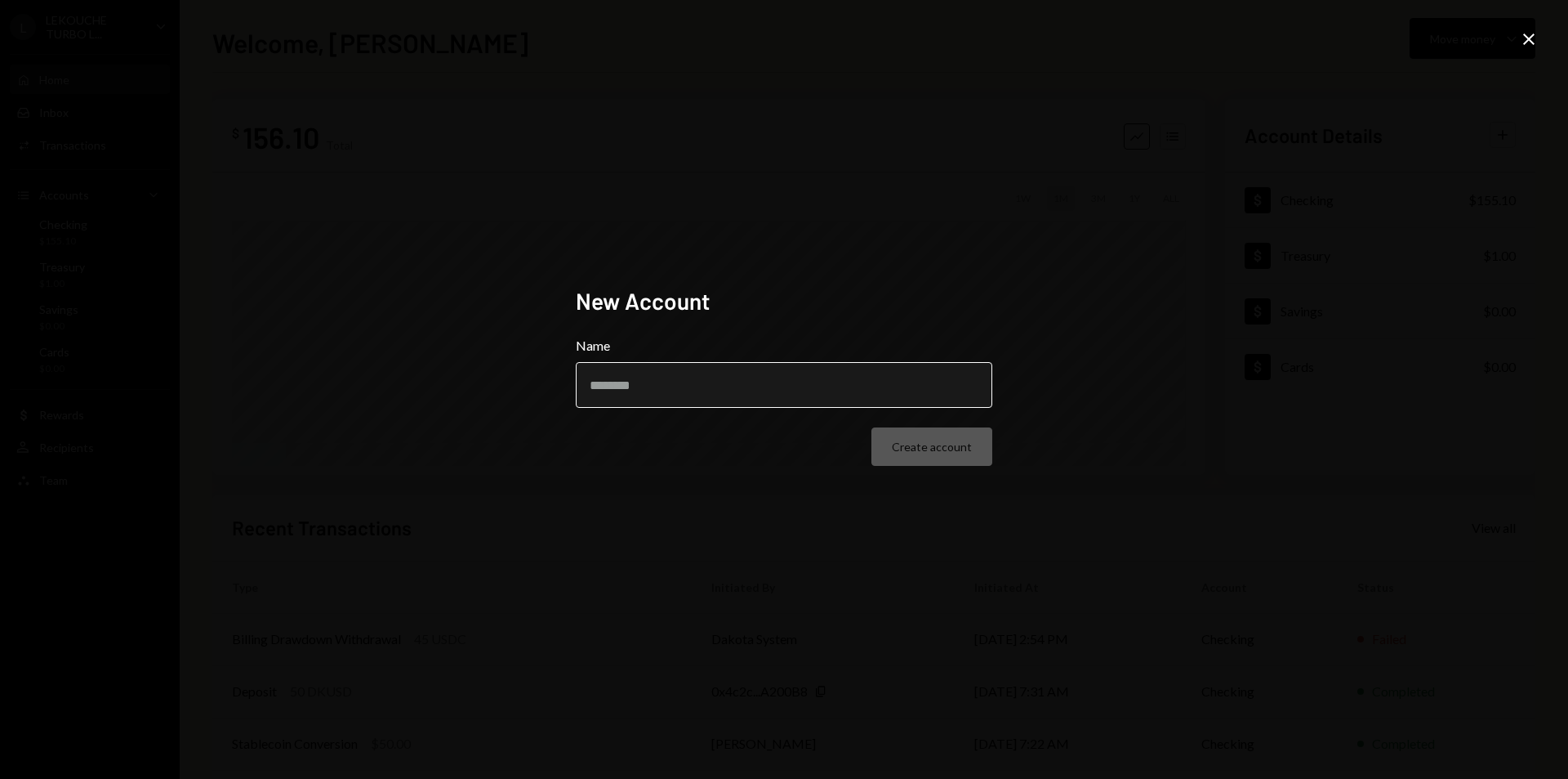
click at [693, 370] on input "Name" at bounding box center [784, 385] width 416 height 46
click at [696, 377] on input "Name" at bounding box center [784, 385] width 416 height 46
type input "**********"
click at [957, 448] on button "Create account" at bounding box center [932, 446] width 121 height 39
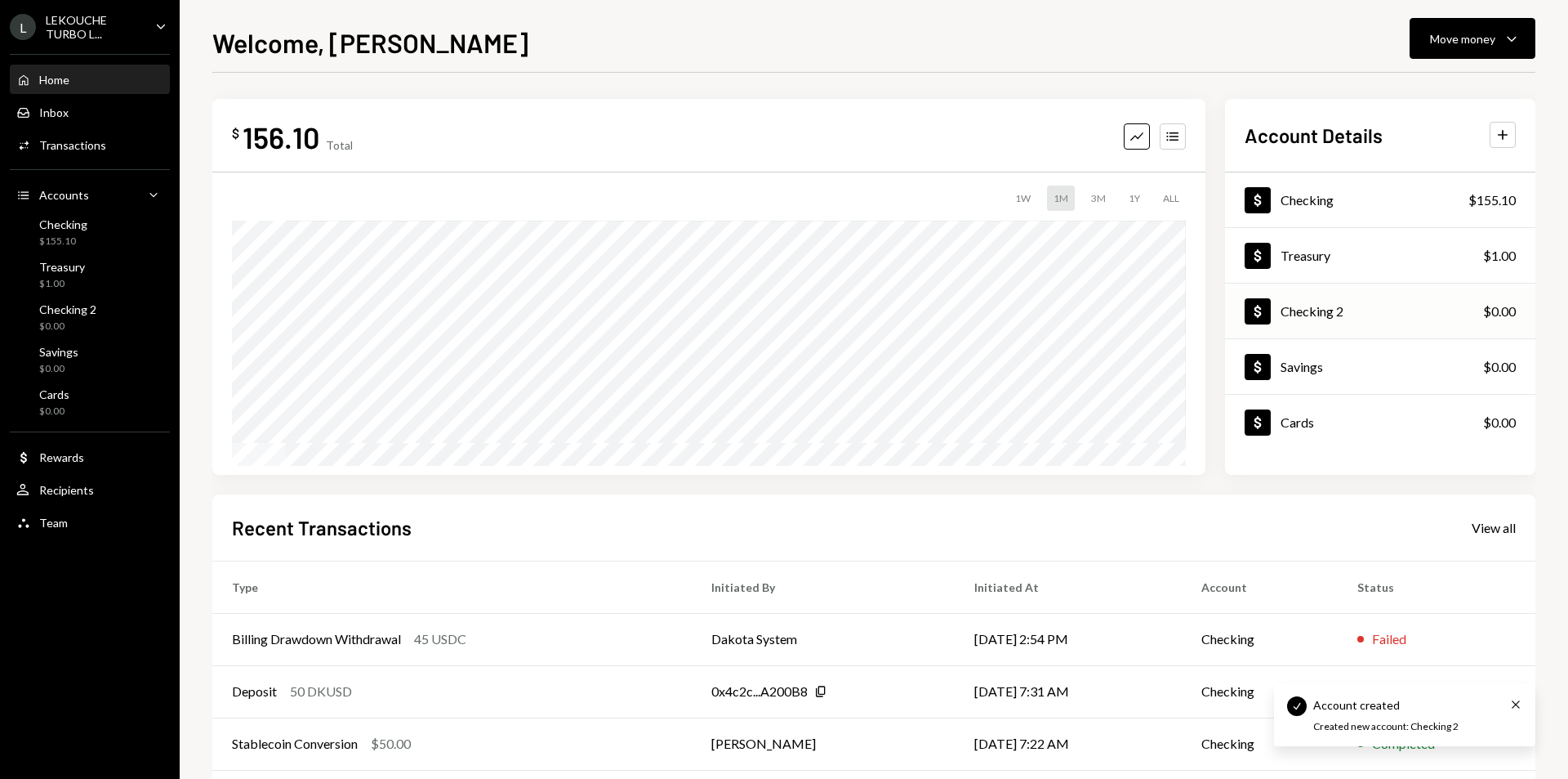
click at [1337, 312] on div "Checking 2" at bounding box center [1312, 311] width 63 height 15
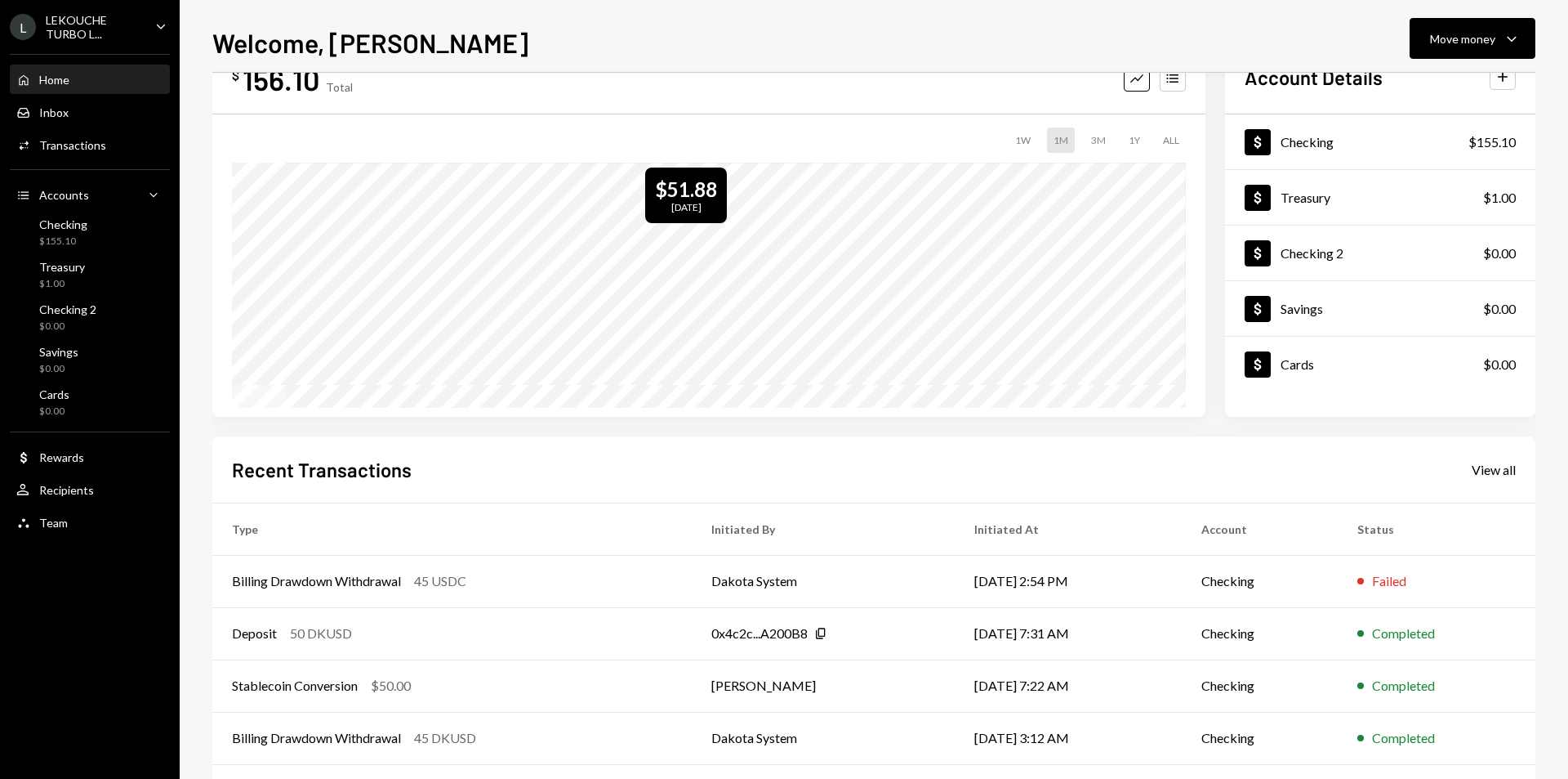
scroll to position [128, 0]
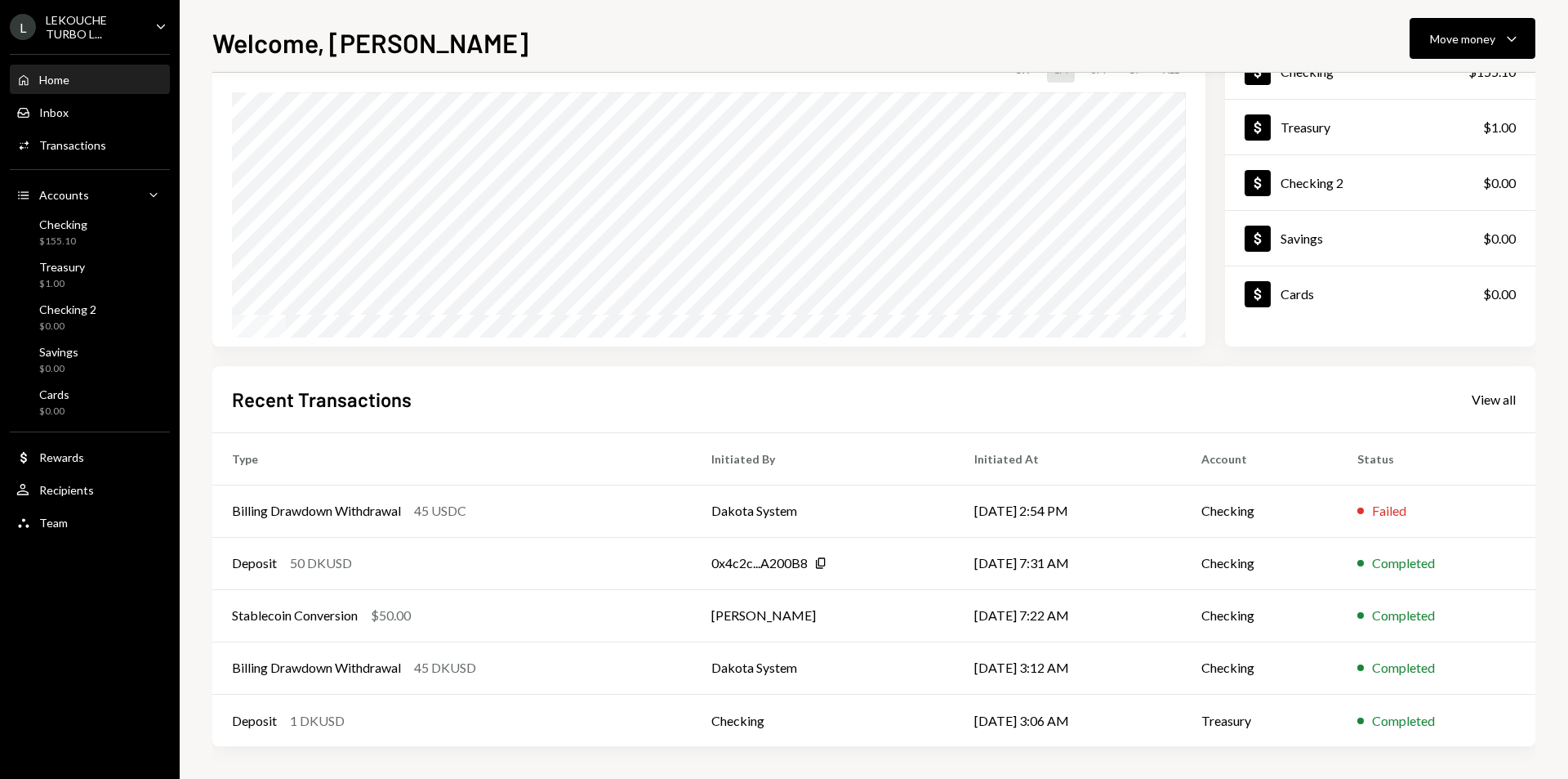
click at [145, 28] on div "L LEKOUCHE TURBO L... Caret Down" at bounding box center [89, 26] width 180 height 28
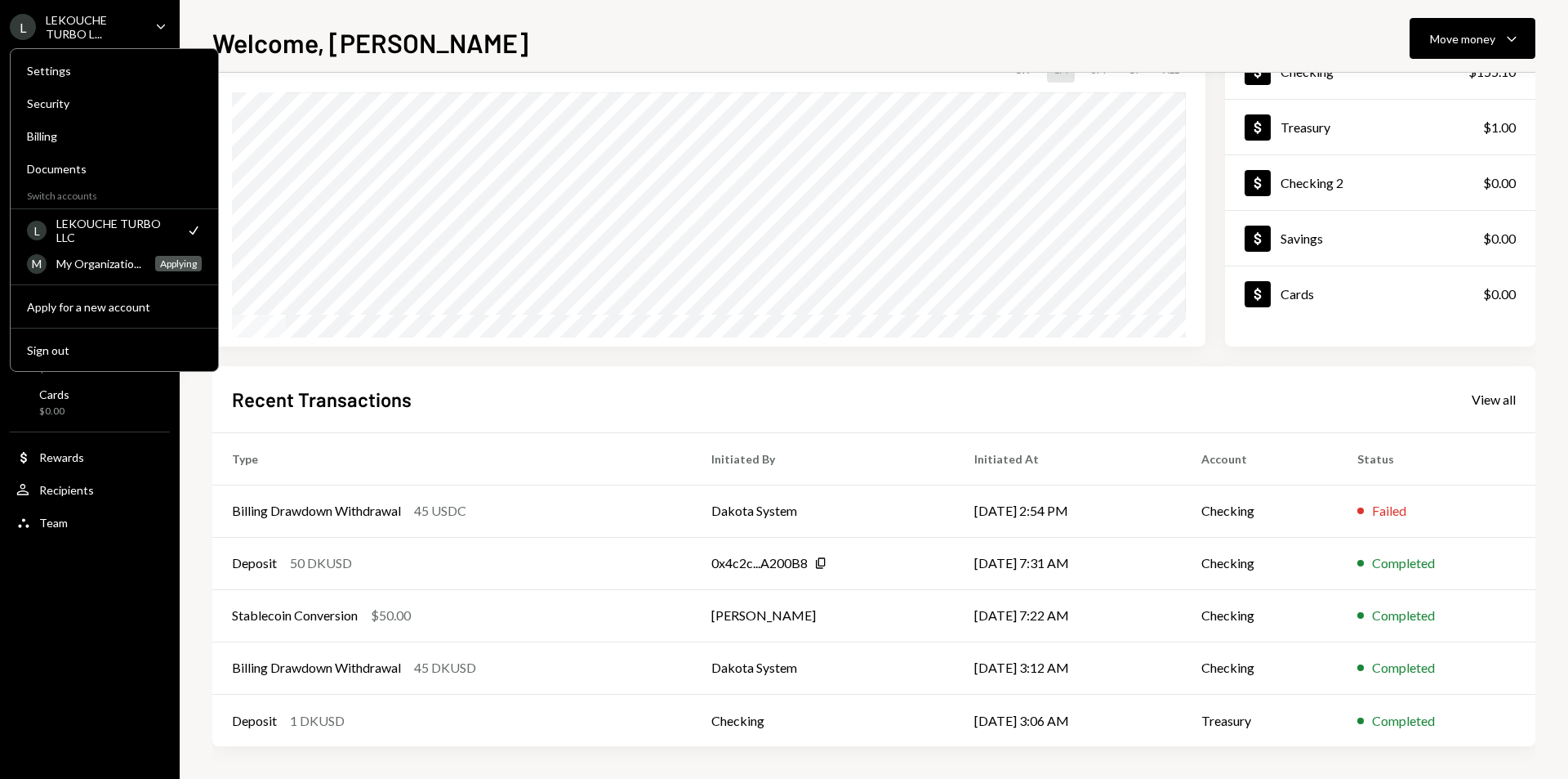
click at [145, 28] on div "L LEKOUCHE TURBO L... Caret Down" at bounding box center [89, 26] width 180 height 28
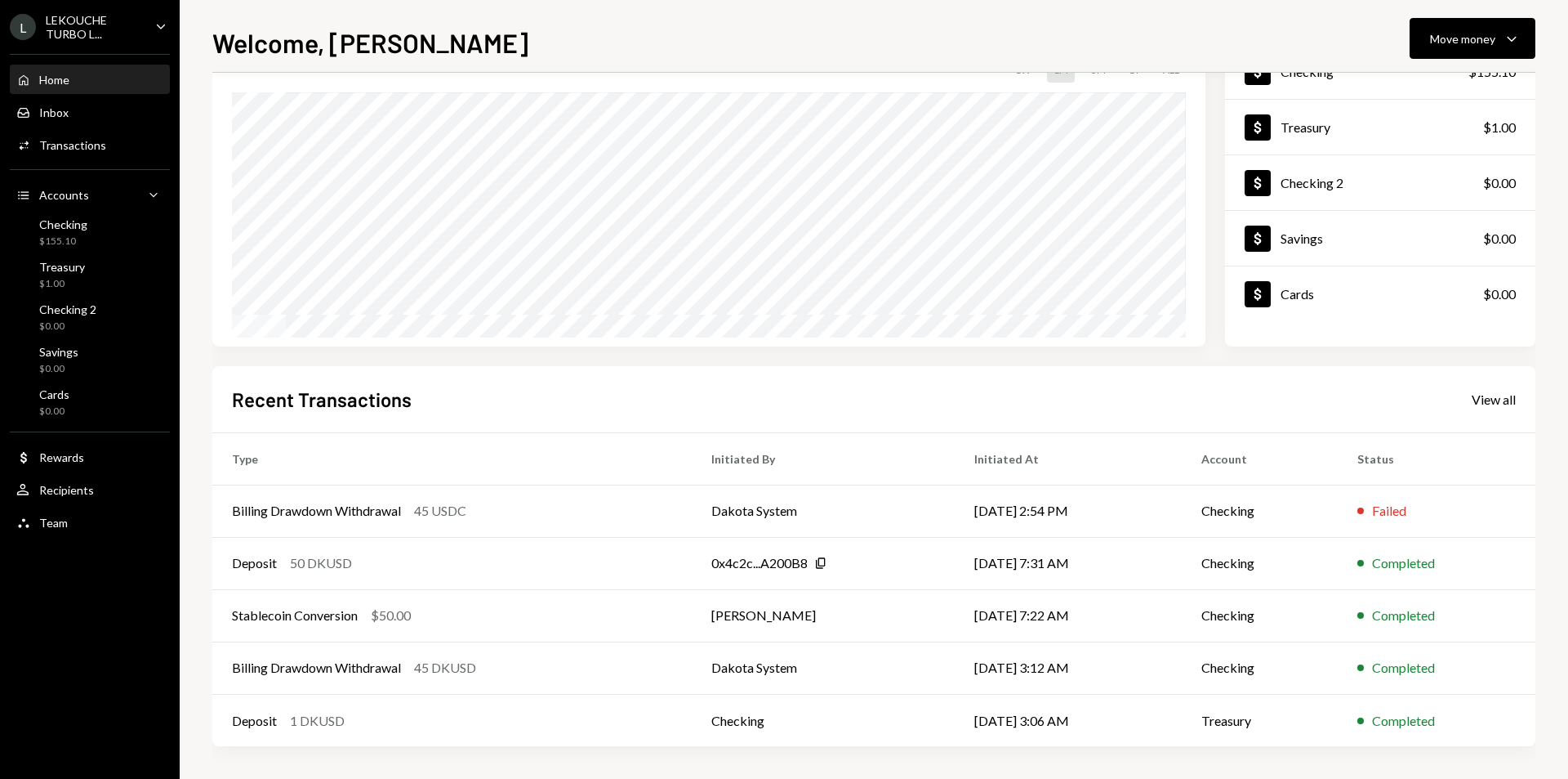
click at [146, 31] on div "L LEKOUCHE TURBO L... Caret Down" at bounding box center [89, 26] width 180 height 28
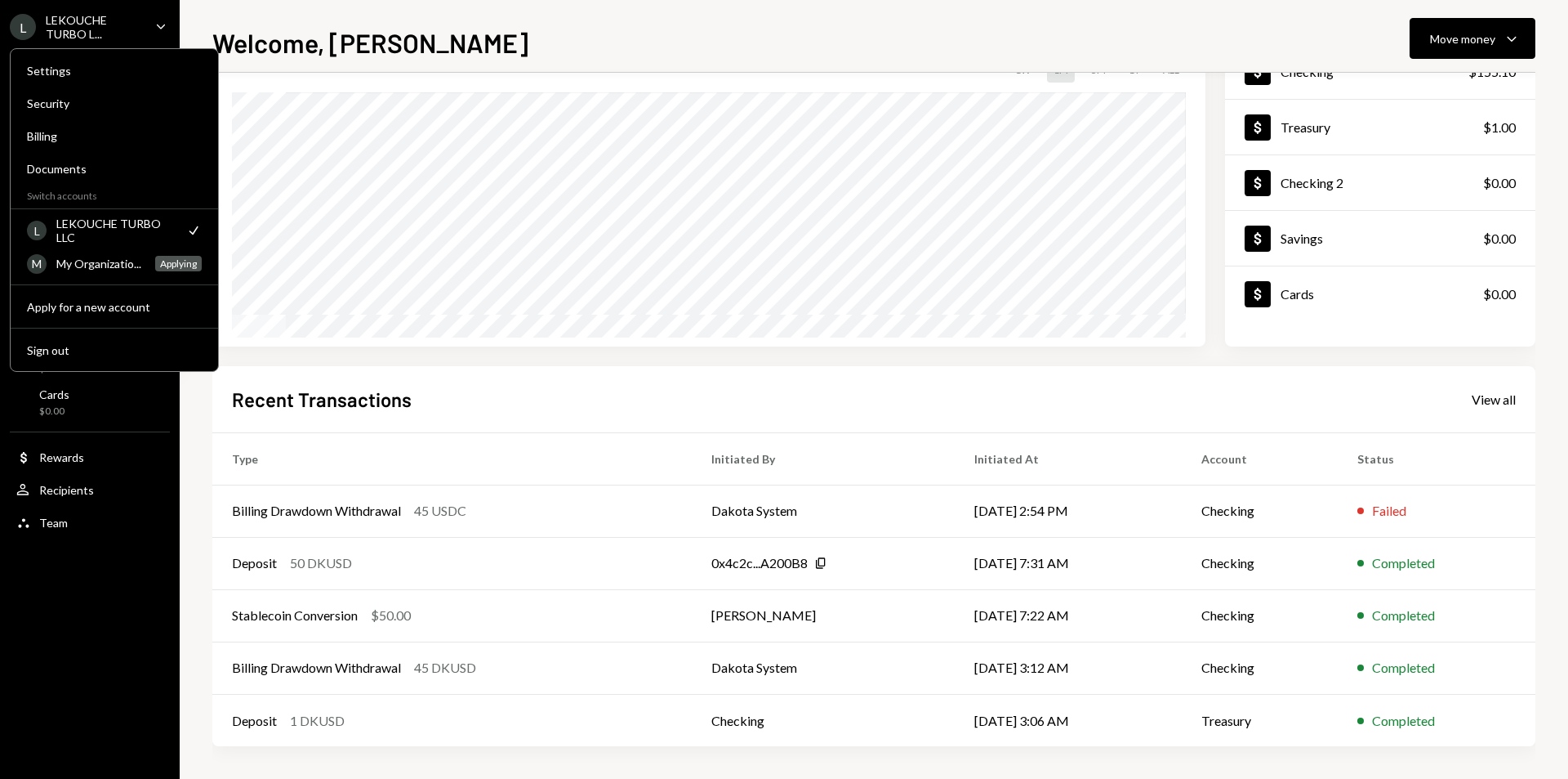
click at [146, 31] on div "L LEKOUCHE TURBO L... Caret Down" at bounding box center [89, 26] width 180 height 28
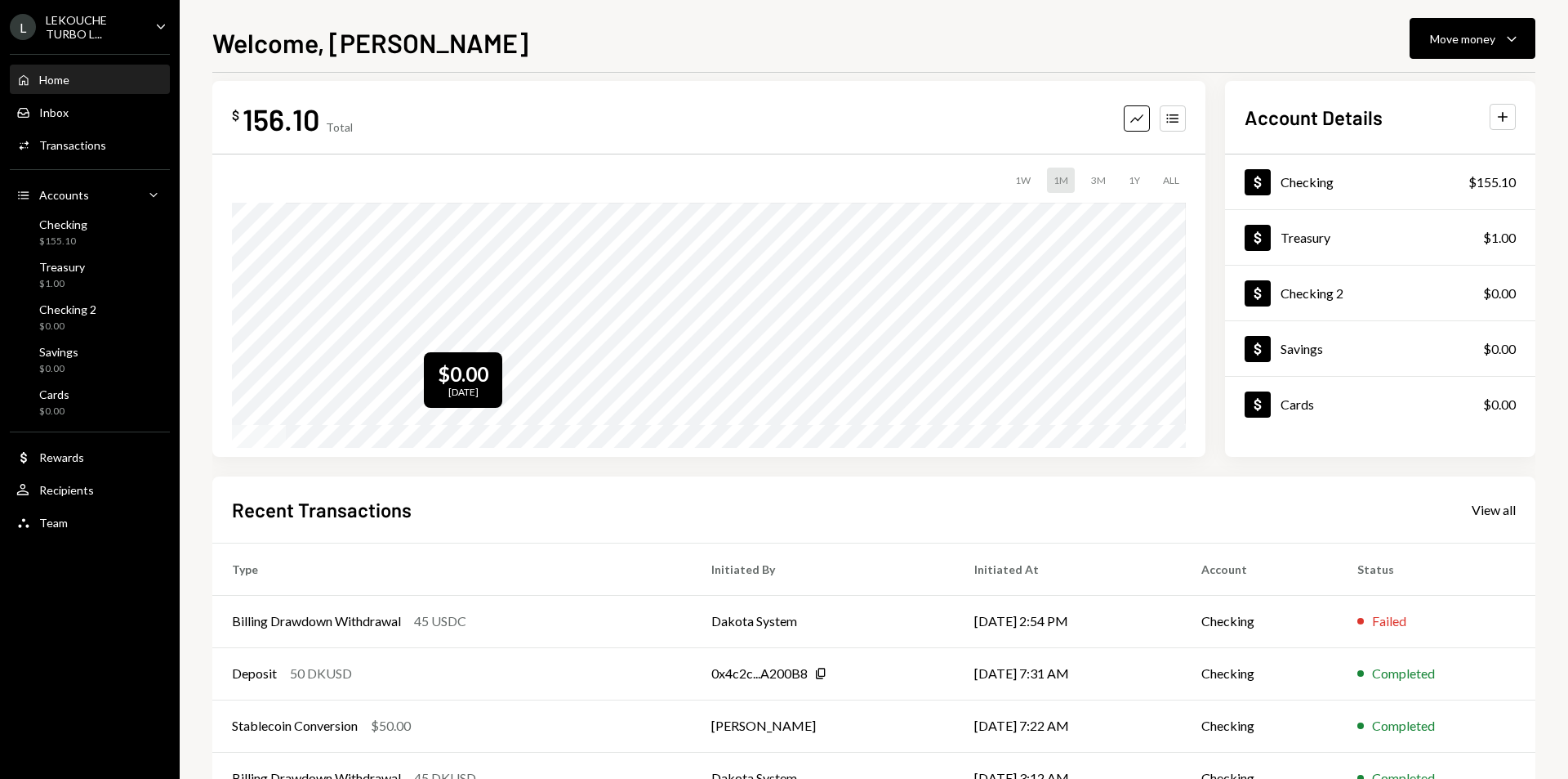
scroll to position [0, 0]
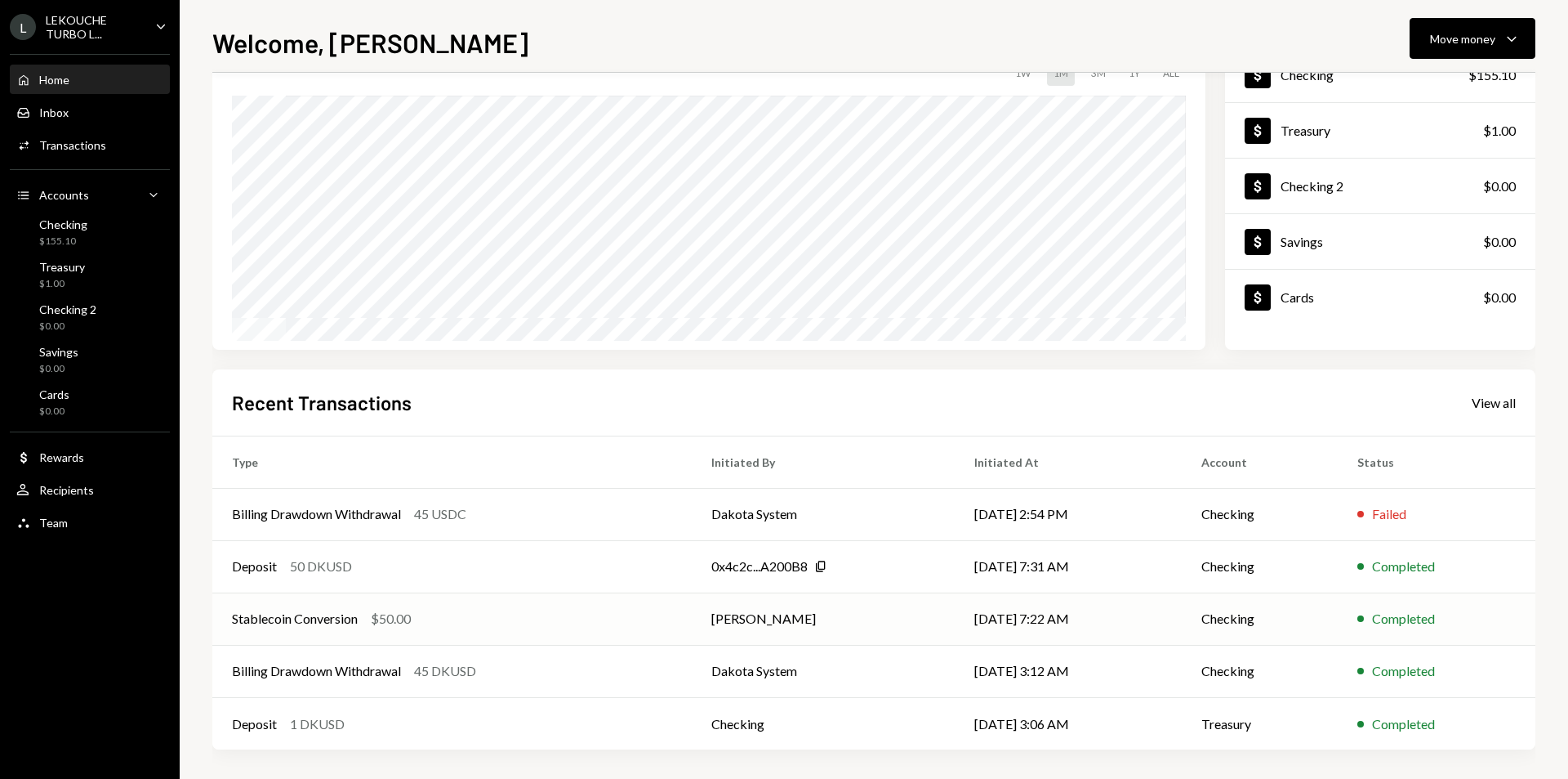
scroll to position [128, 0]
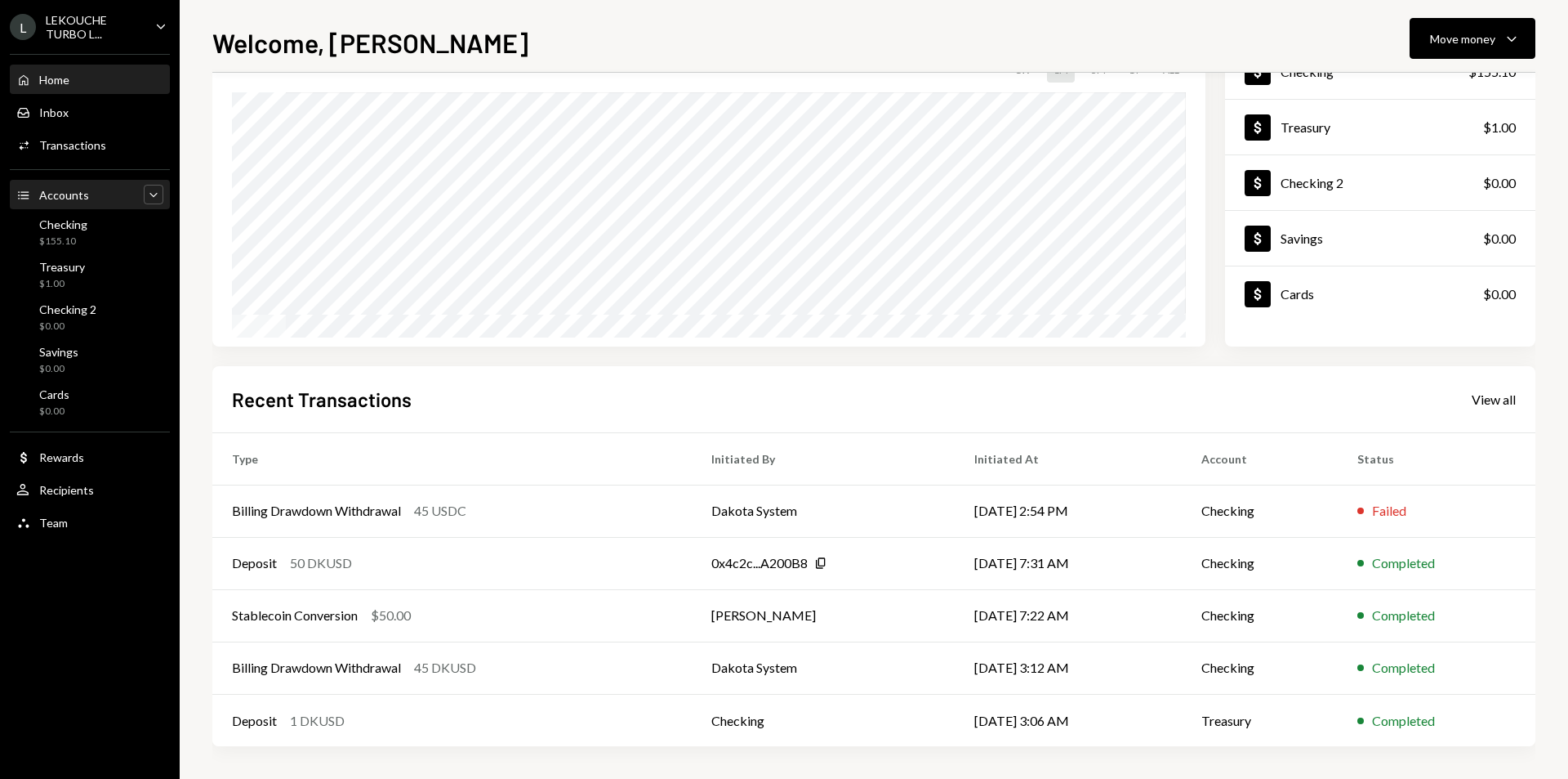
click at [151, 199] on icon "Caret Down" at bounding box center [154, 194] width 16 height 16
click at [151, 199] on icon "Caret Up" at bounding box center [154, 194] width 16 height 16
click at [152, 23] on icon "Caret Down" at bounding box center [161, 26] width 18 height 18
click at [540, 56] on div "Welcome, ALEKSEY Move money Caret Down" at bounding box center [873, 41] width 1323 height 36
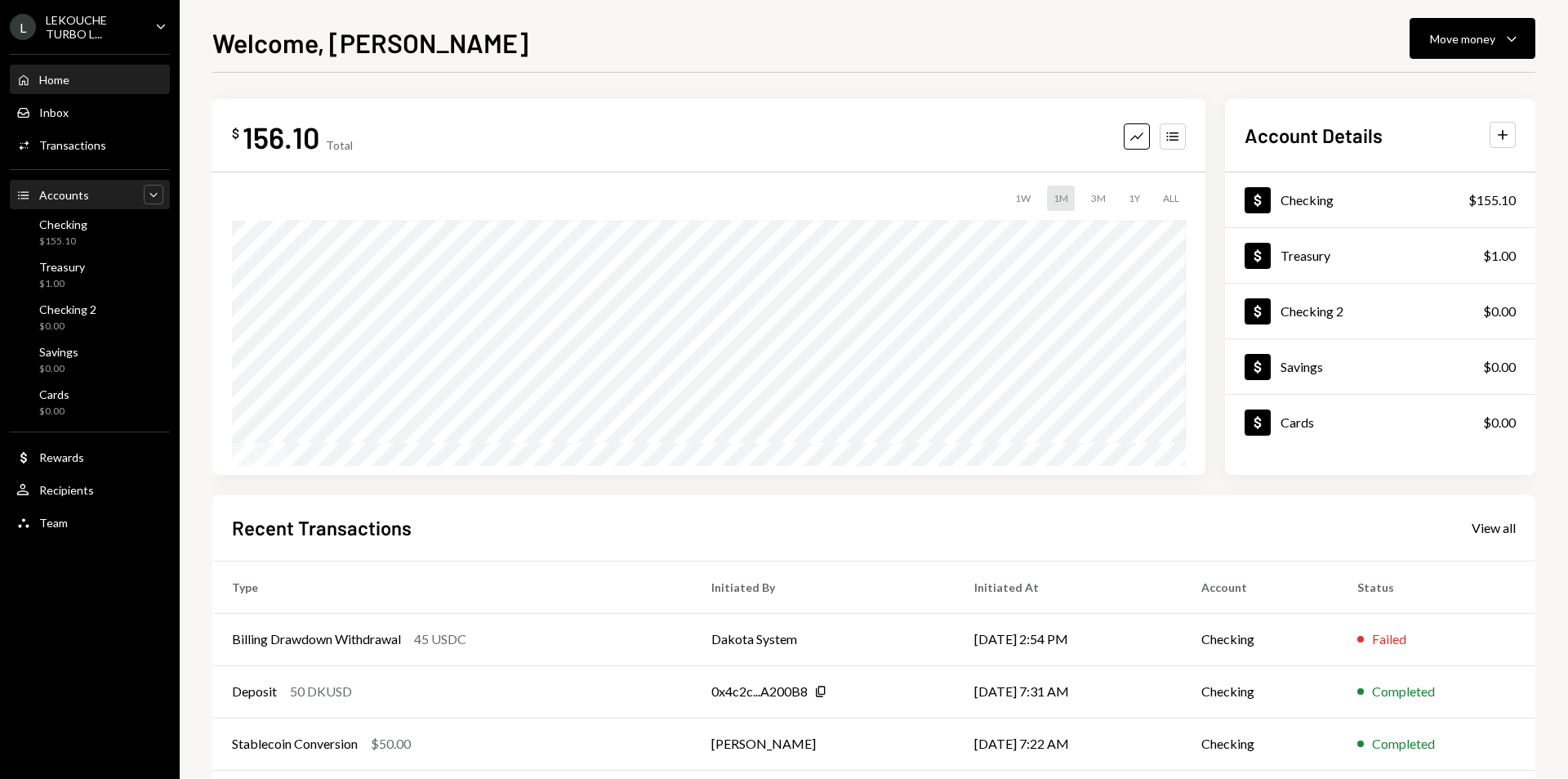
scroll to position [0, 0]
click at [149, 30] on div "L LEKOUCHE TURBO L... Caret Down" at bounding box center [89, 26] width 180 height 28
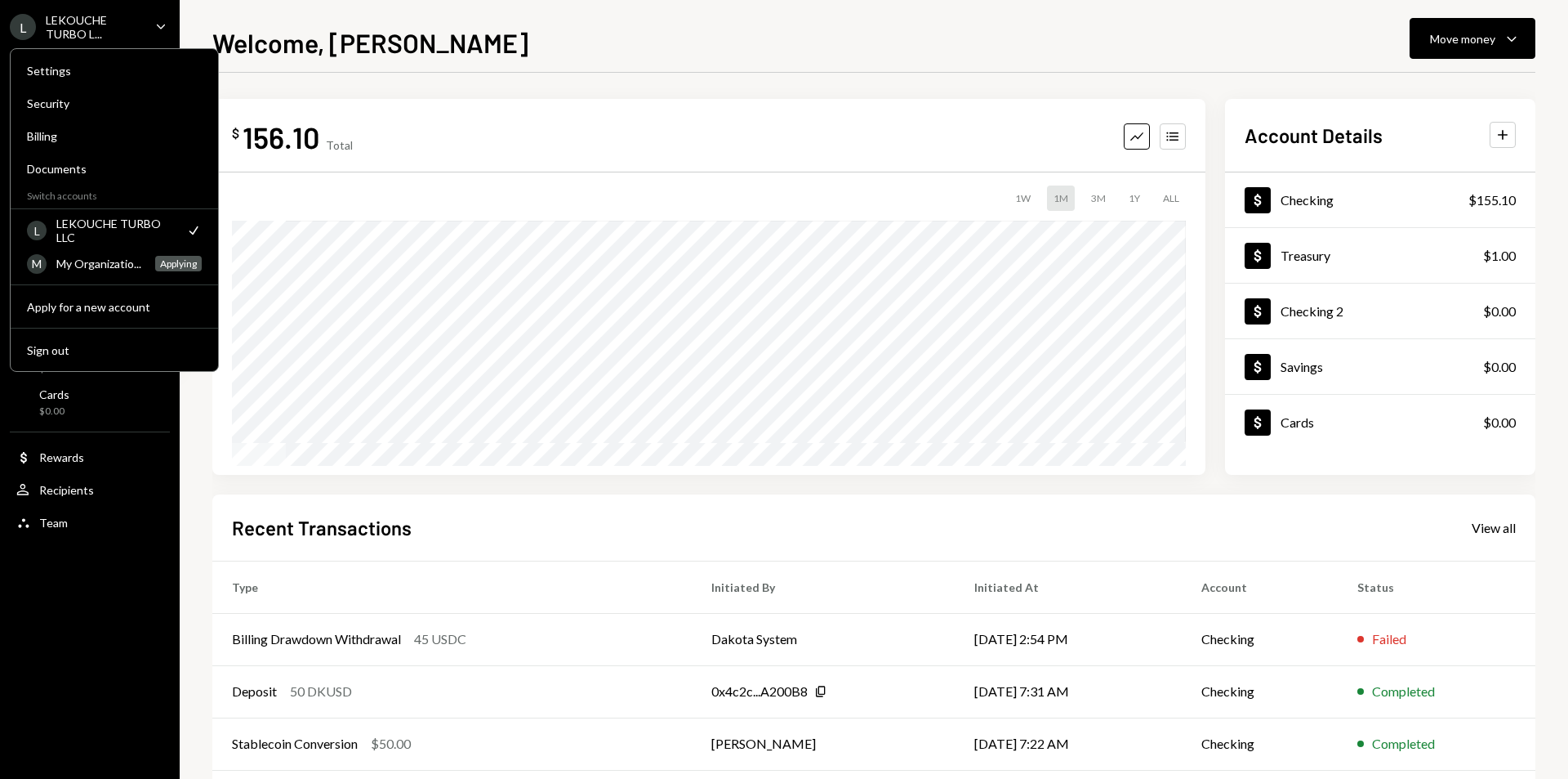
click at [149, 20] on div "L LEKOUCHE TURBO L... Caret Down" at bounding box center [89, 26] width 180 height 28
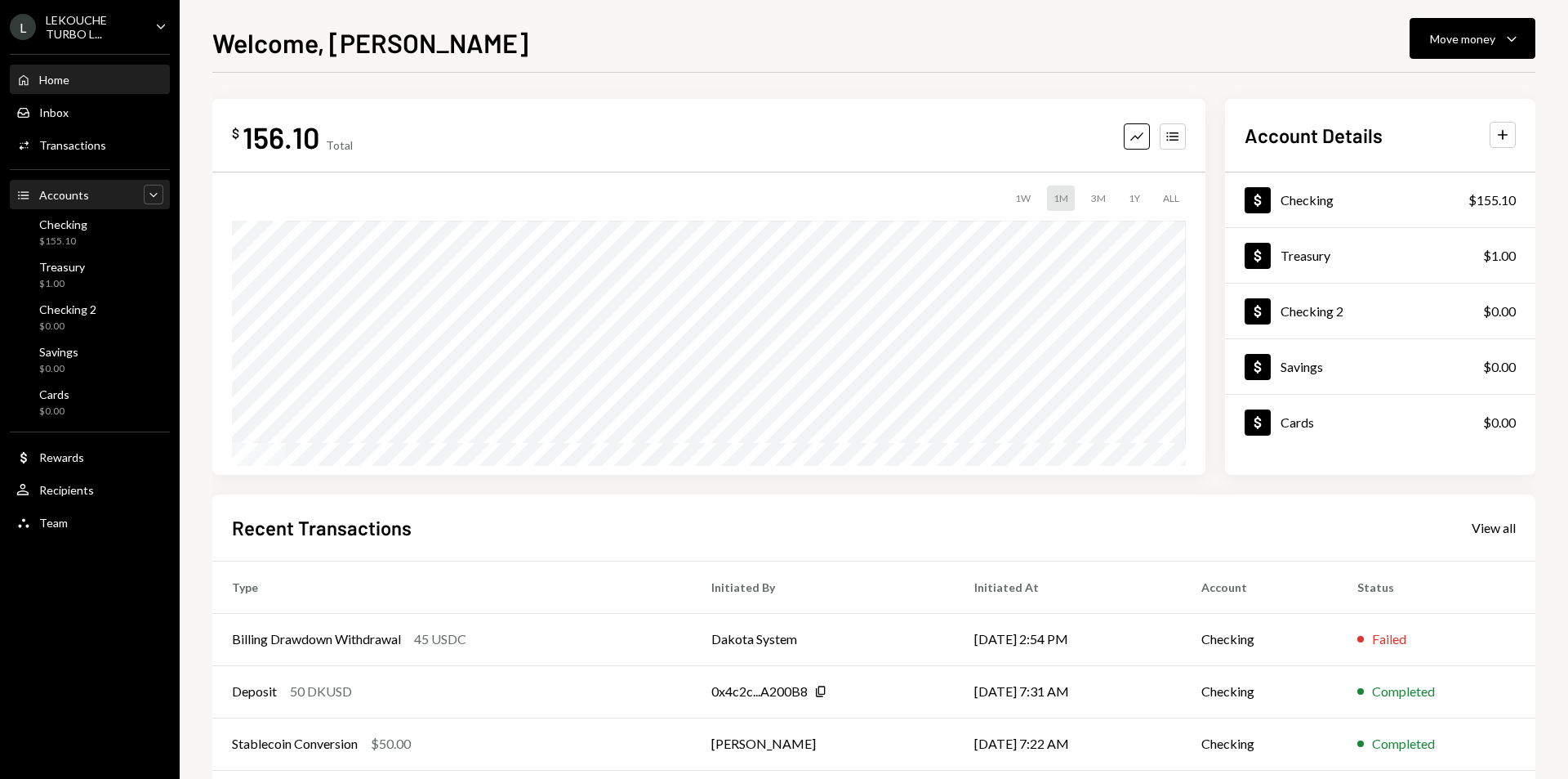
drag, startPoint x: 1064, startPoint y: 38, endPoint x: 1087, endPoint y: 40, distance: 23.1
click at [1065, 38] on div "Welcome, ALEKSEY Move money Caret Down" at bounding box center [873, 41] width 1323 height 36
click at [1341, 210] on div "Dollar Checking $155.10" at bounding box center [1381, 201] width 311 height 53
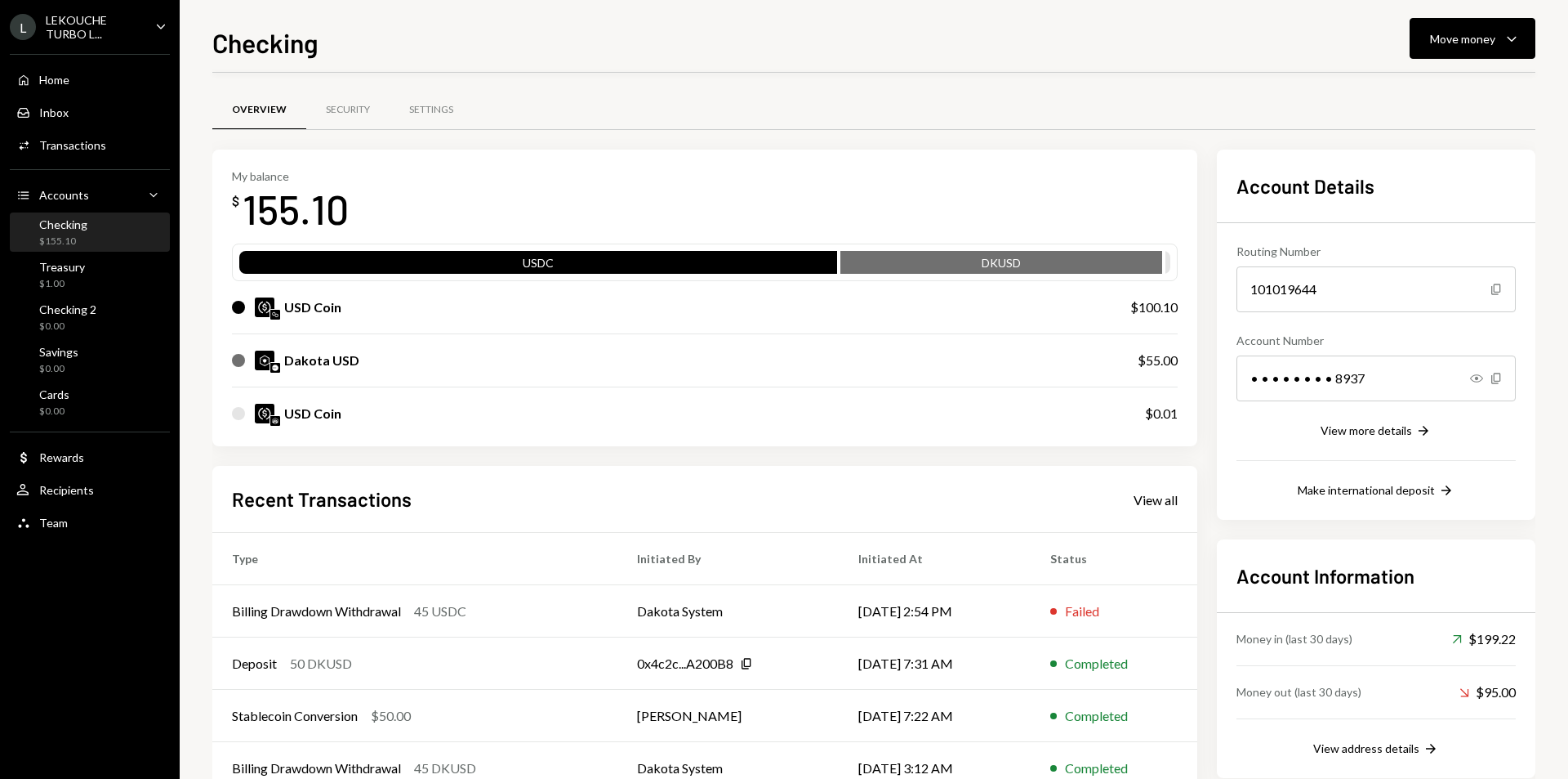
scroll to position [100, 0]
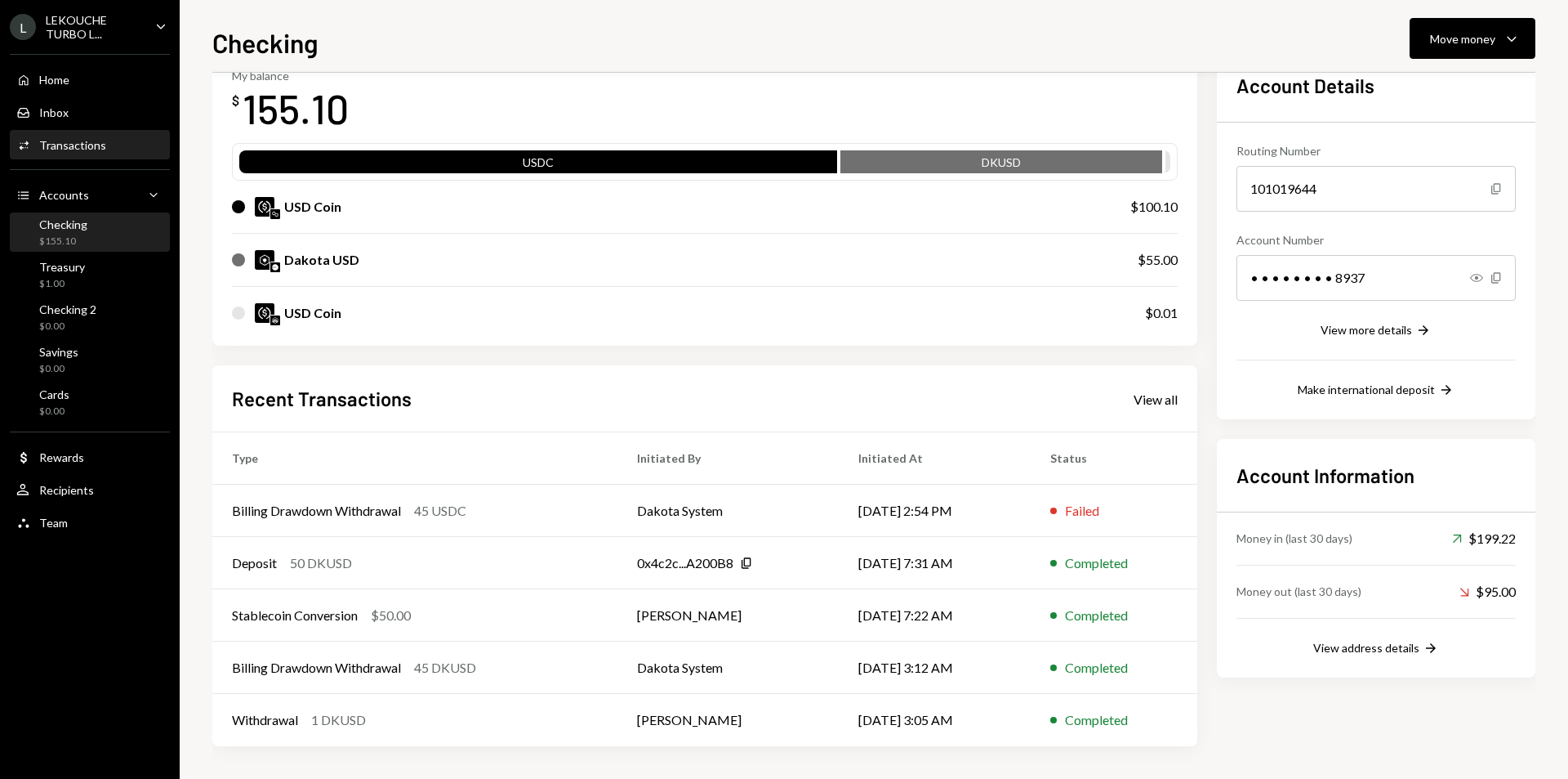
click at [100, 147] on div "Transactions" at bounding box center [72, 145] width 67 height 14
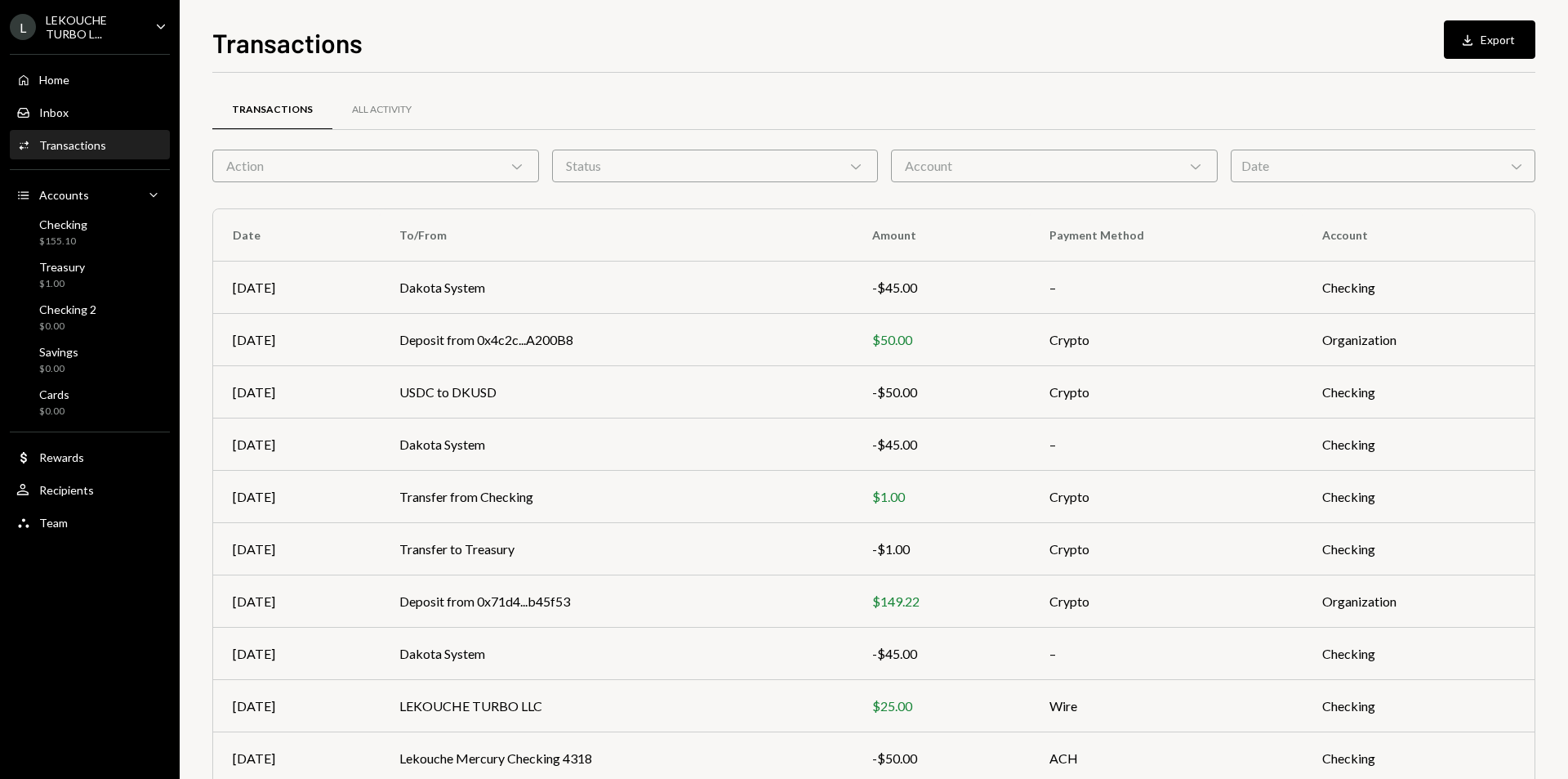
click at [493, 161] on div "Action Chevron Down" at bounding box center [376, 165] width 327 height 33
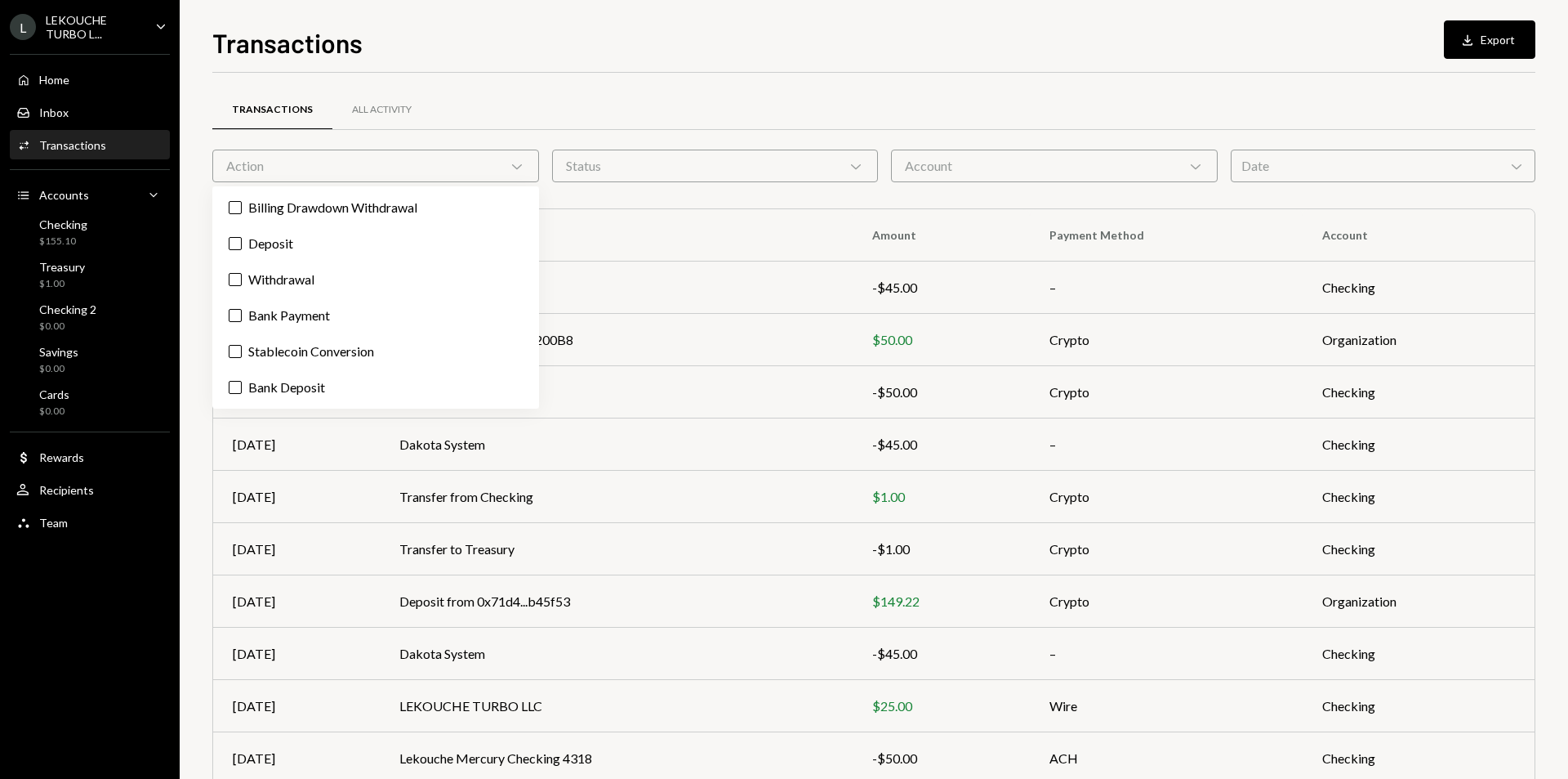
click at [493, 161] on div "Action Chevron Down" at bounding box center [376, 165] width 327 height 33
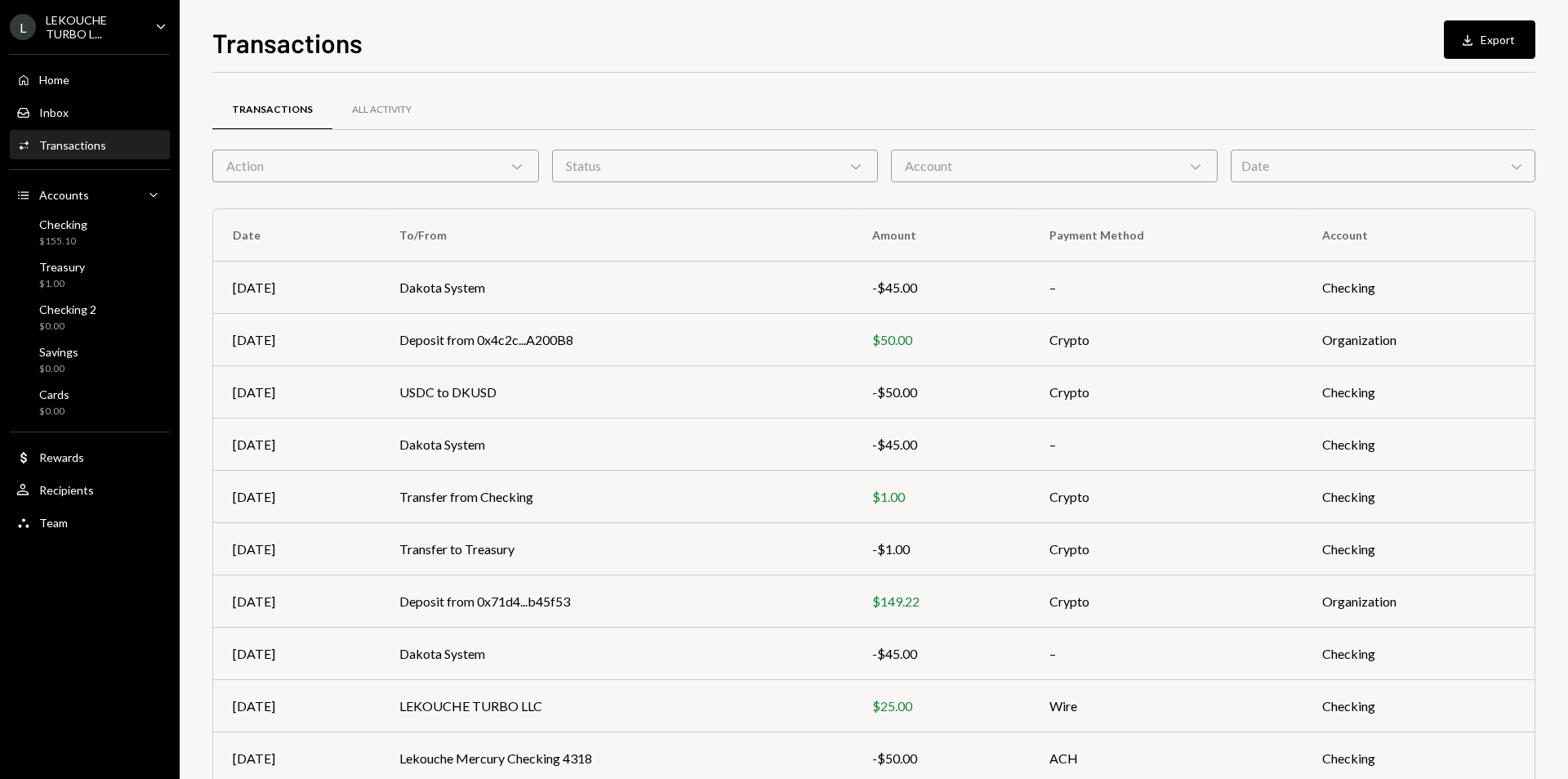
click at [660, 156] on div "Status Chevron Down" at bounding box center [715, 165] width 327 height 33
click at [1004, 150] on div "Account Chevron Down" at bounding box center [1055, 165] width 327 height 33
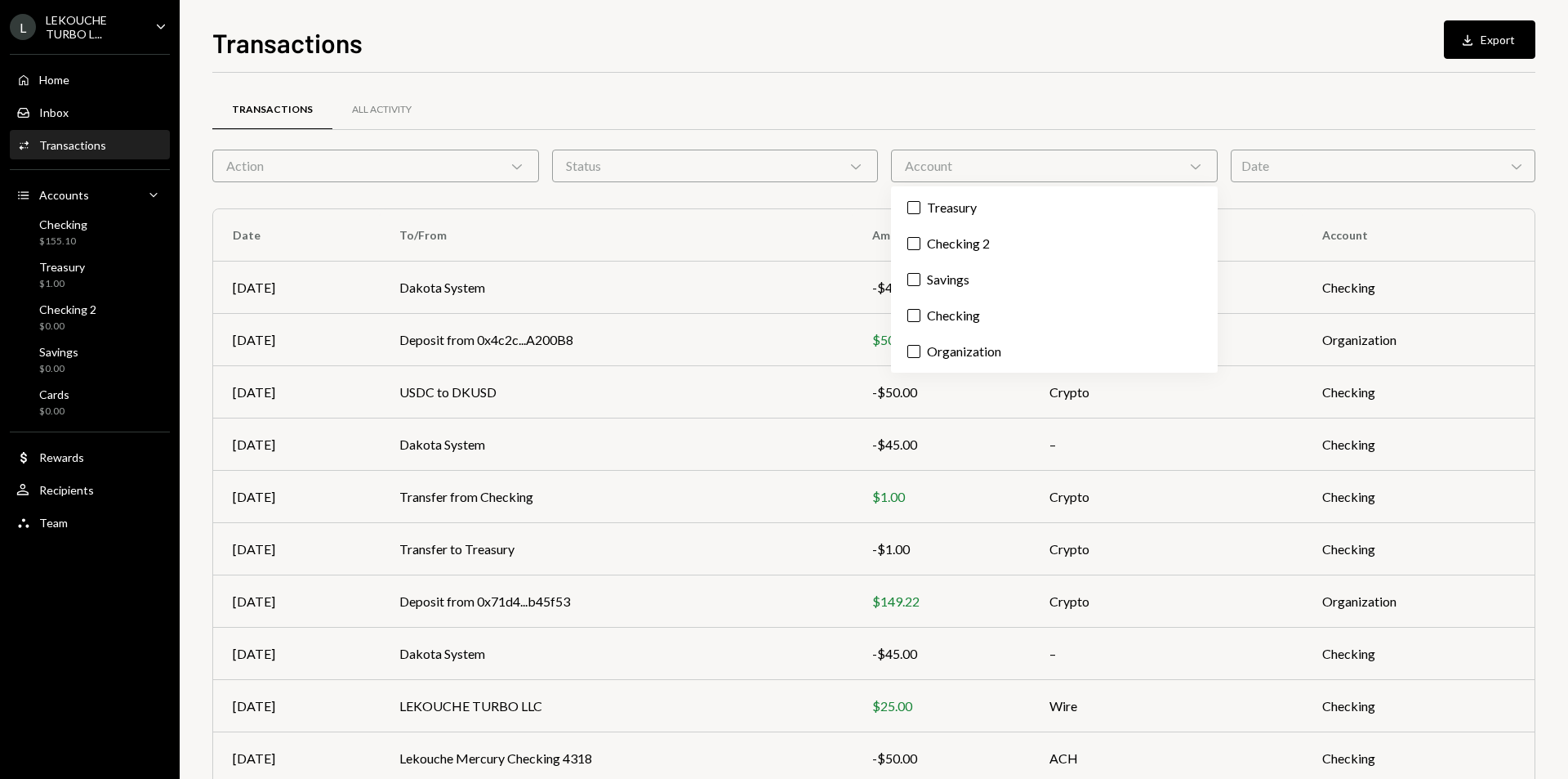
click at [1022, 167] on div "Account Chevron Down" at bounding box center [1055, 165] width 327 height 33
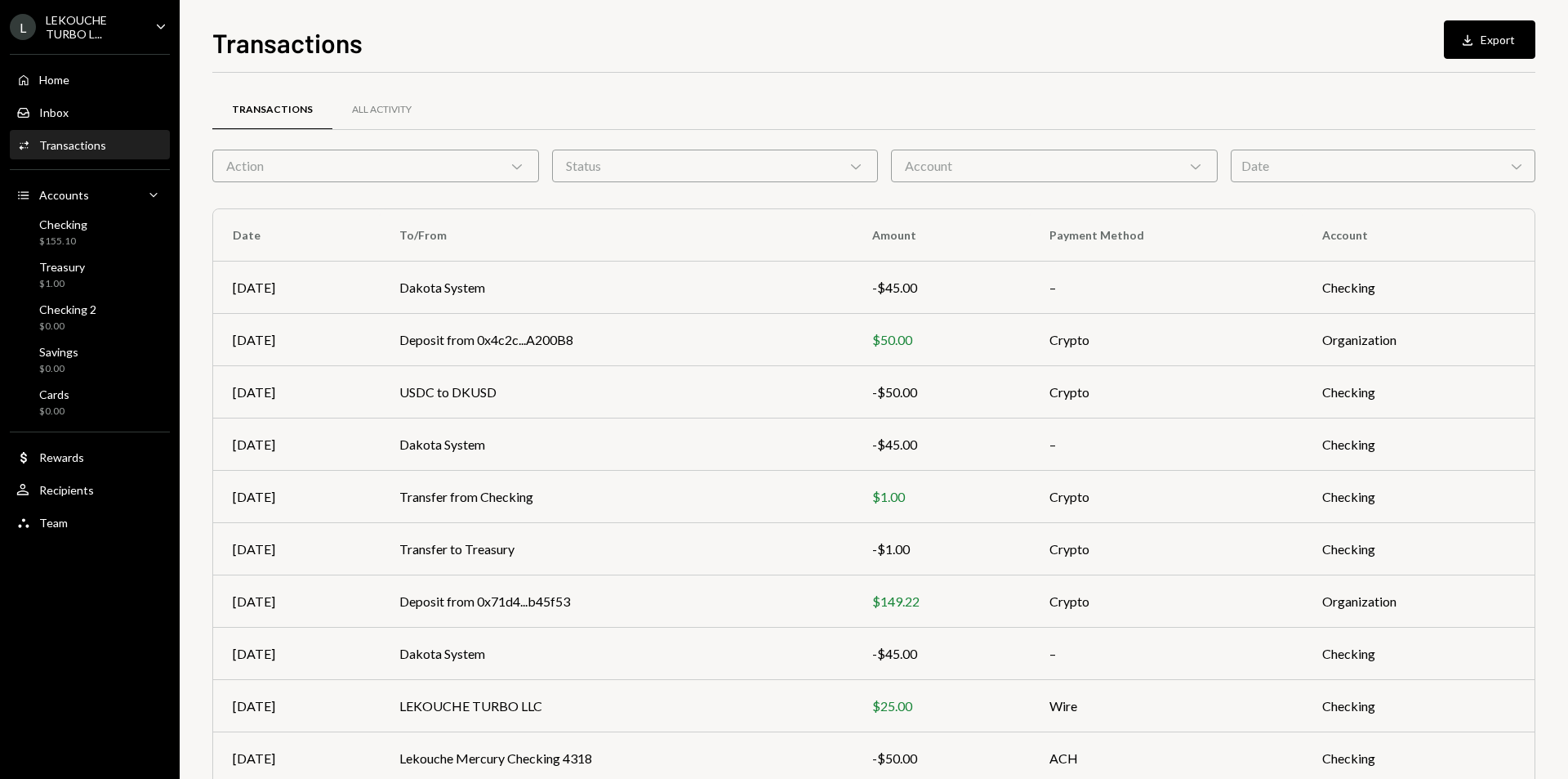
click at [1313, 180] on div "Date Chevron Down" at bounding box center [1383, 165] width 304 height 33
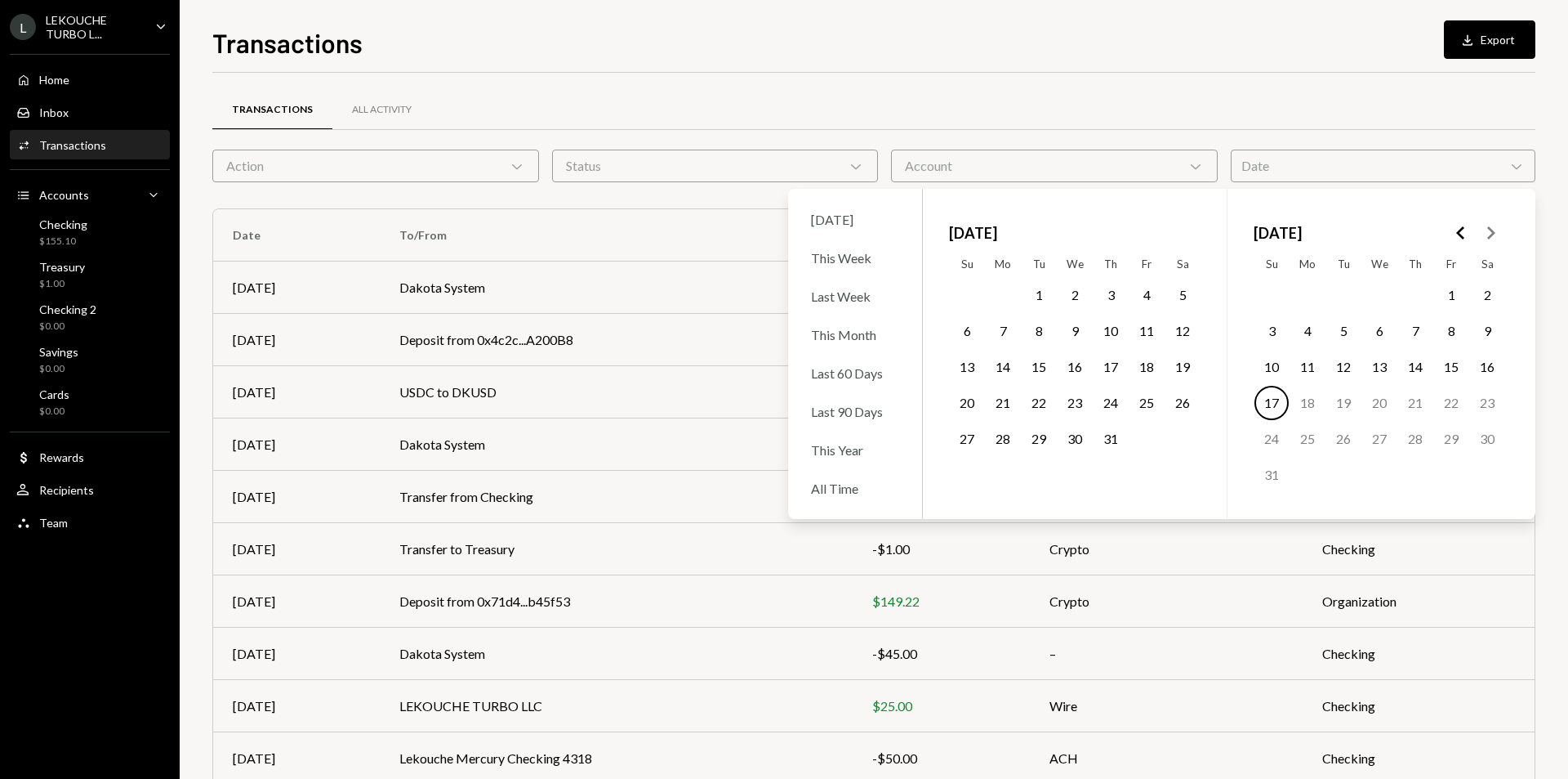
click at [1328, 168] on div "Date Chevron Down" at bounding box center [1383, 165] width 304 height 33
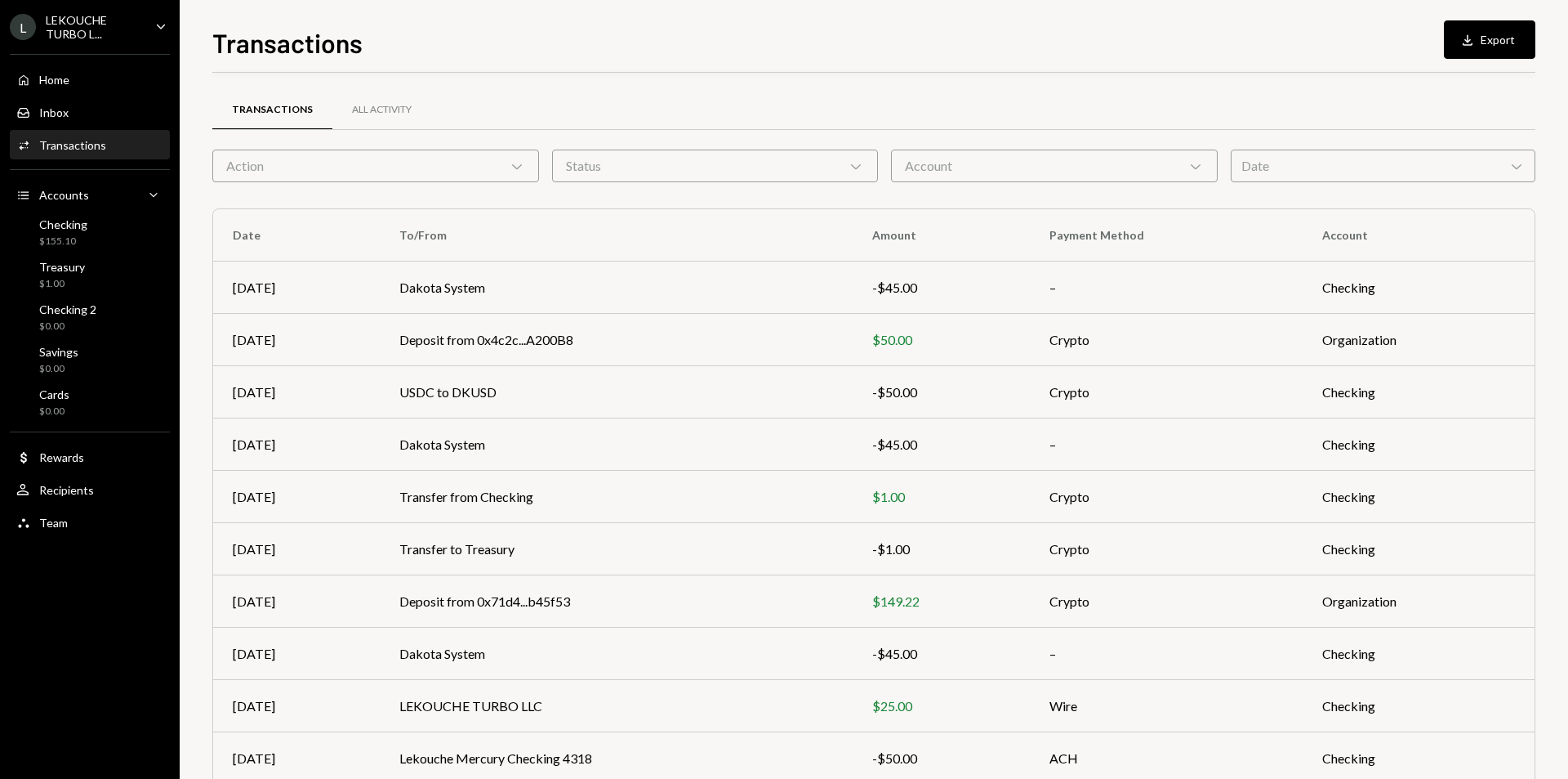
scroll to position [74, 0]
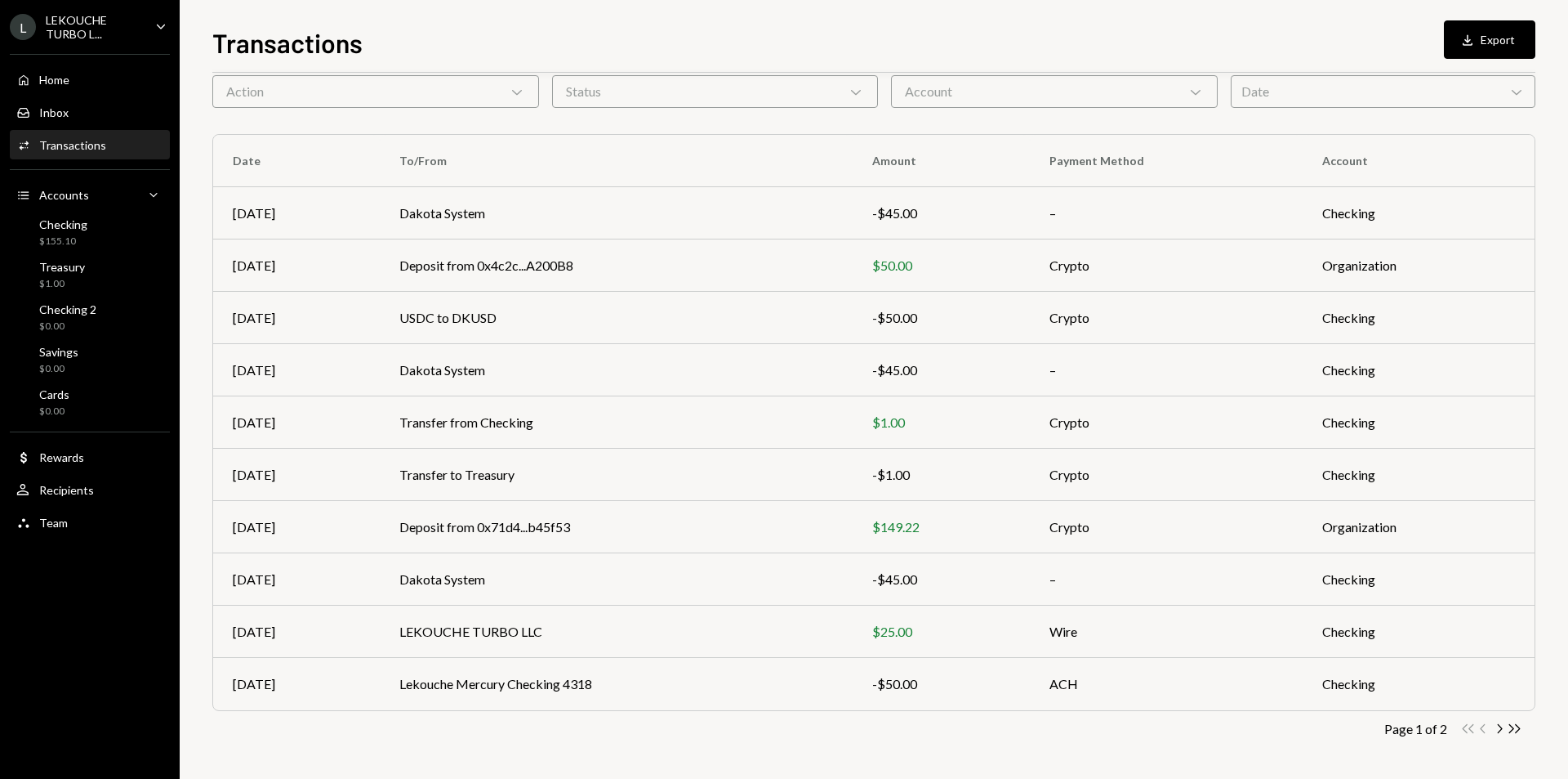
click at [136, 28] on div "LEKOUCHE TURBO L..." at bounding box center [94, 26] width 97 height 28
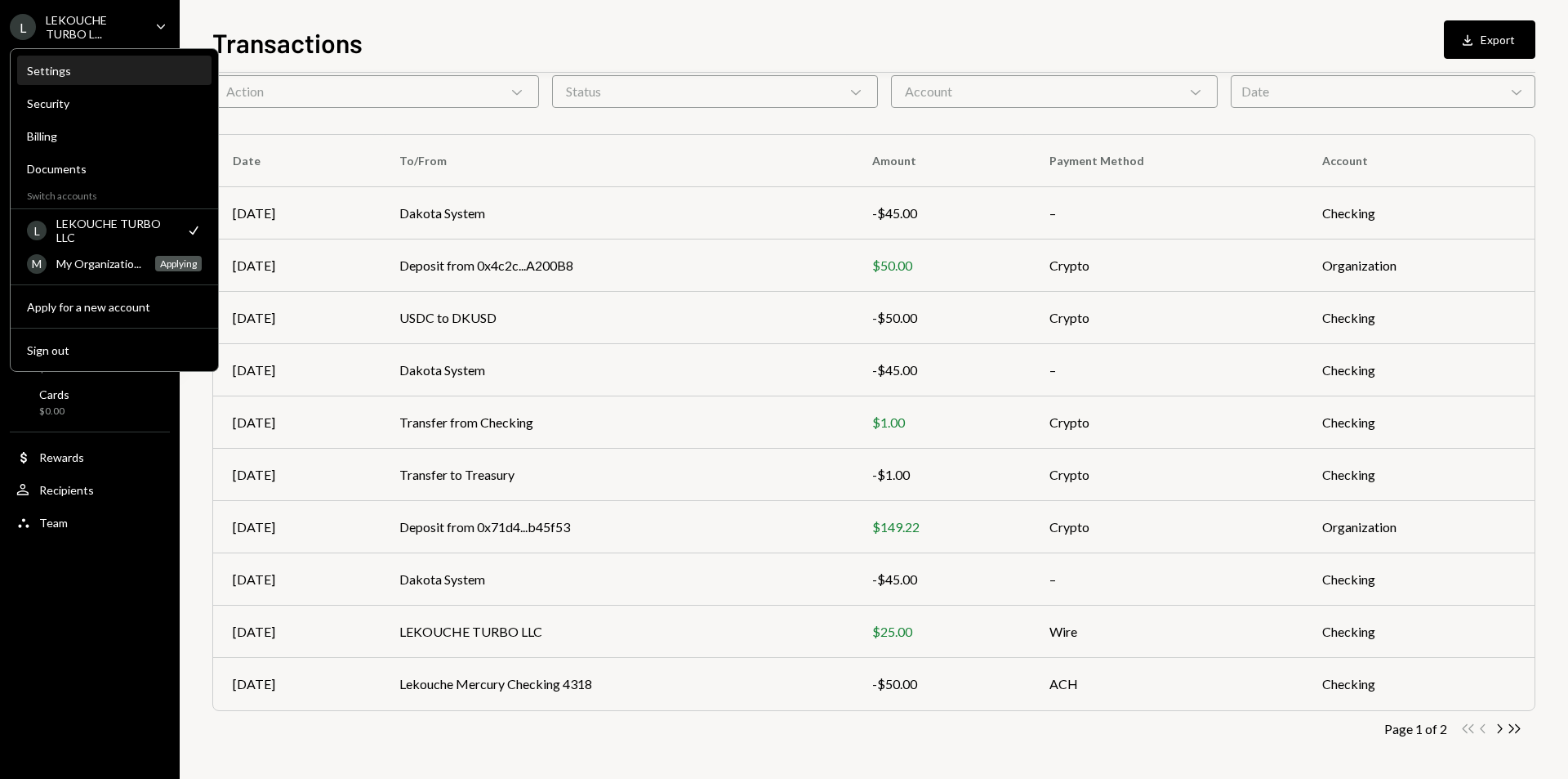
click at [126, 67] on div "Settings" at bounding box center [115, 70] width 175 height 14
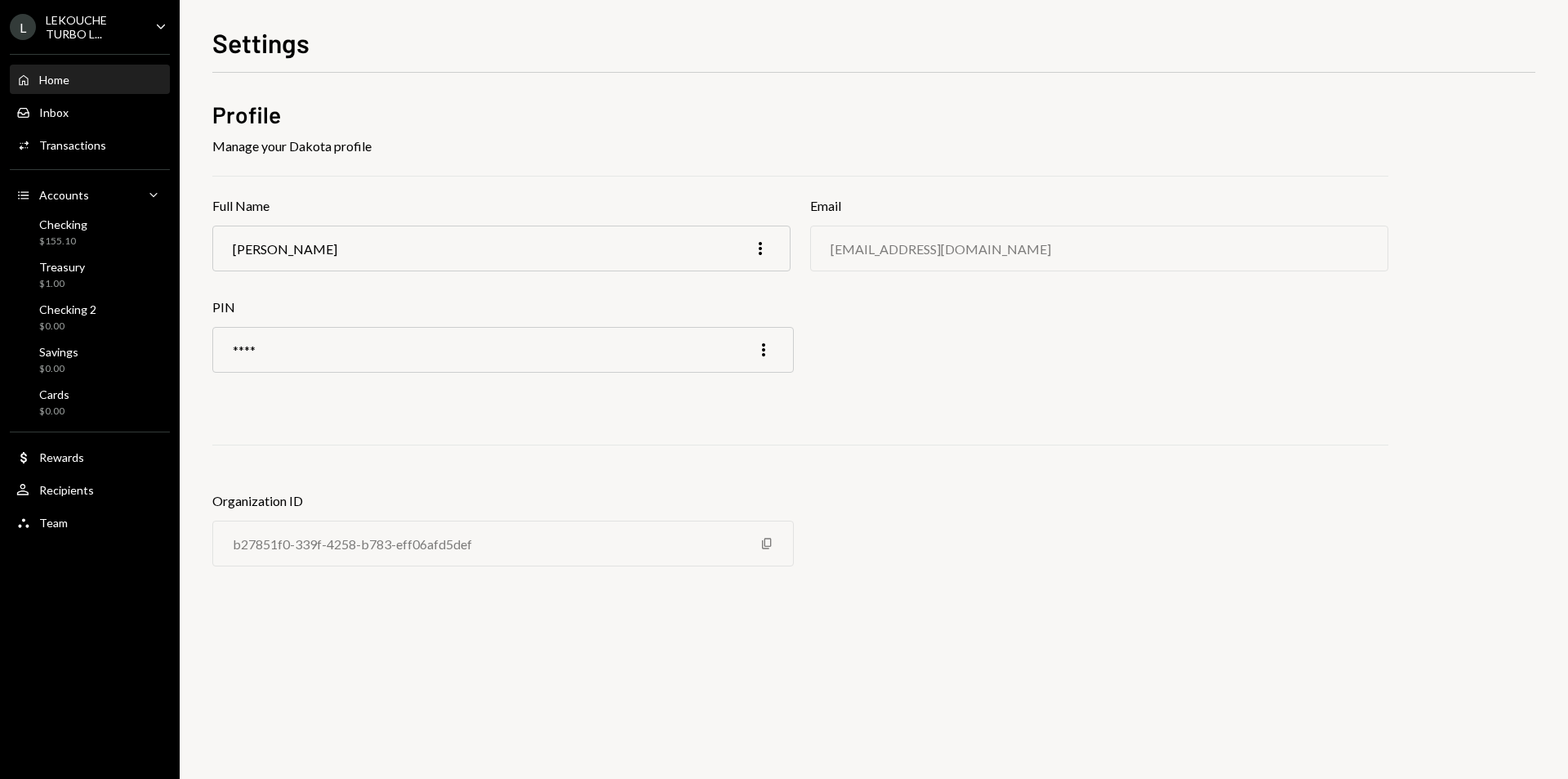
click at [90, 82] on div "Home Home" at bounding box center [89, 80] width 147 height 14
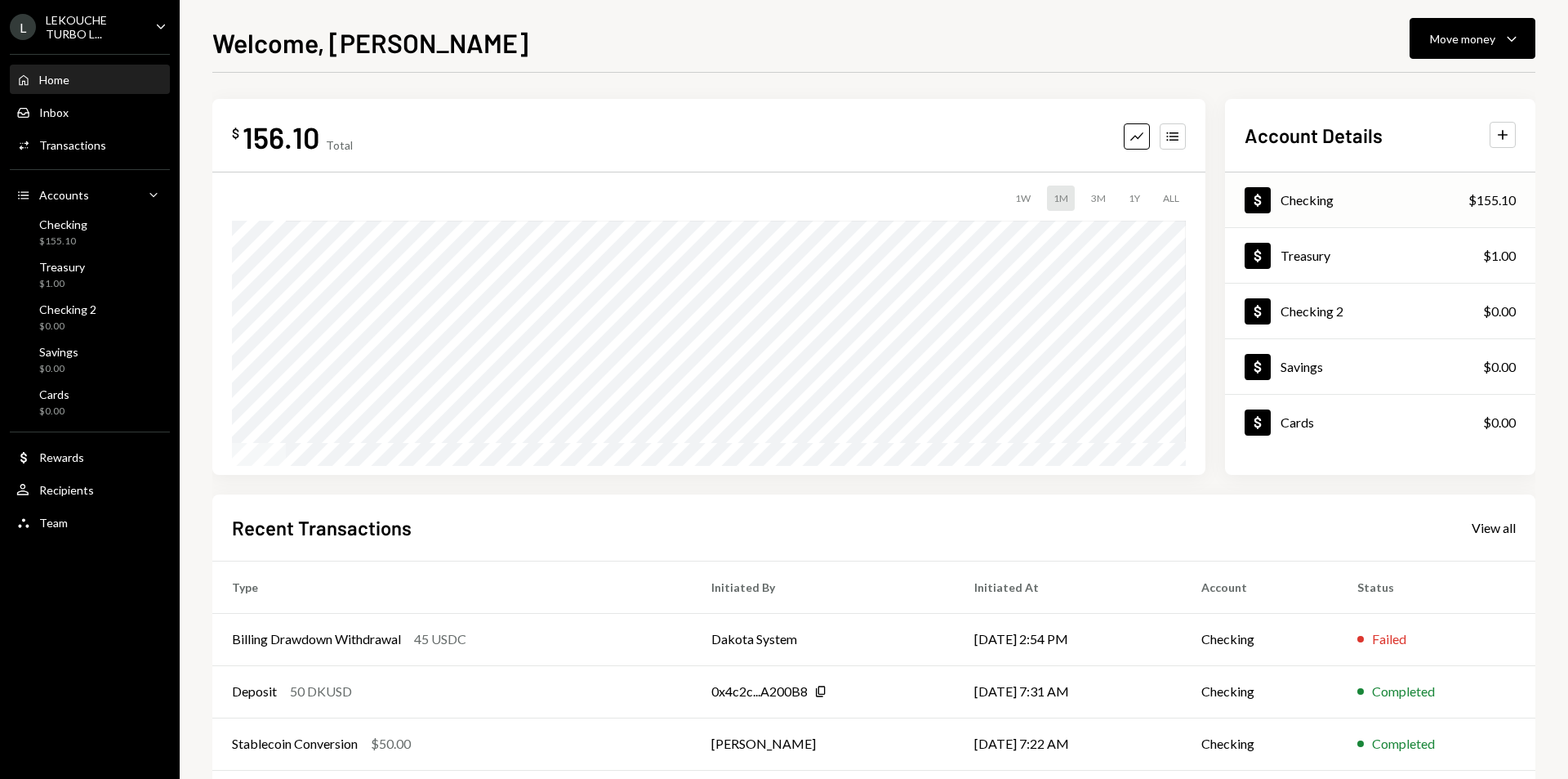
click at [1363, 193] on div "Dollar Checking $155.10" at bounding box center [1381, 201] width 311 height 53
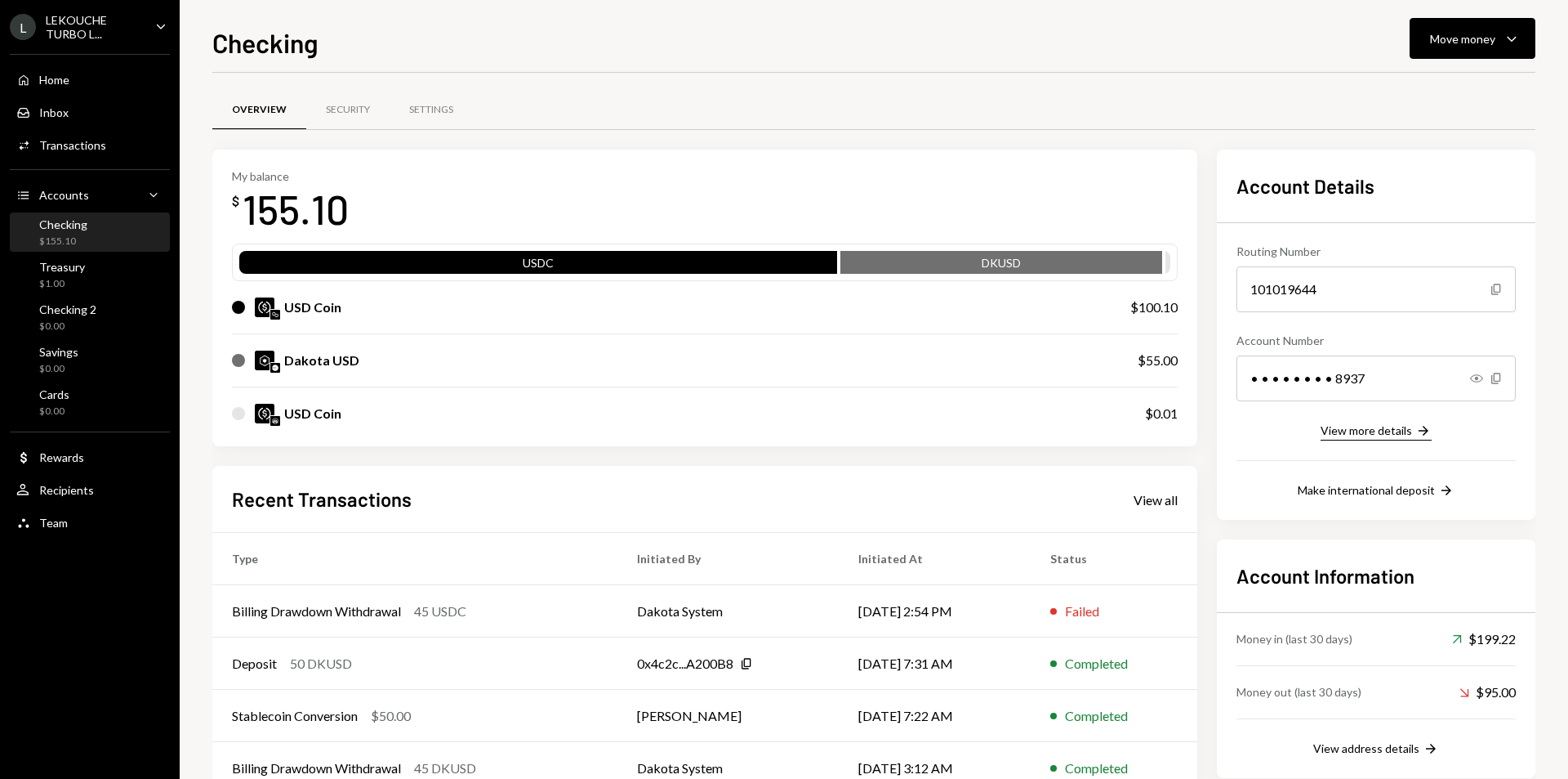
click at [1405, 438] on button "View more details Right Arrow" at bounding box center [1376, 432] width 111 height 18
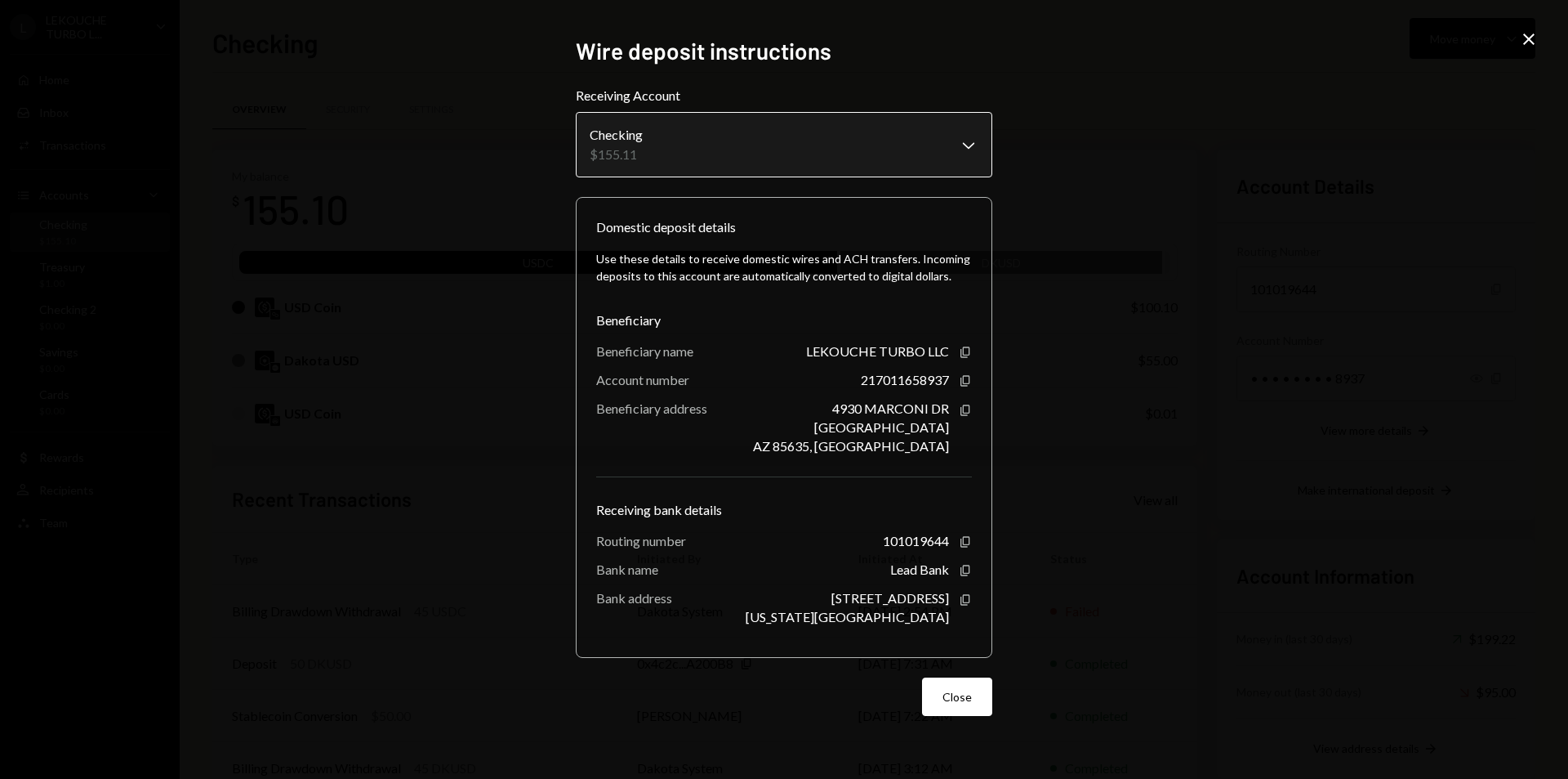
click at [925, 127] on body "L LEKOUCHE TURBO L... Caret Down Home Home Inbox Inbox Activities Transactions …" at bounding box center [784, 390] width 1568 height 779
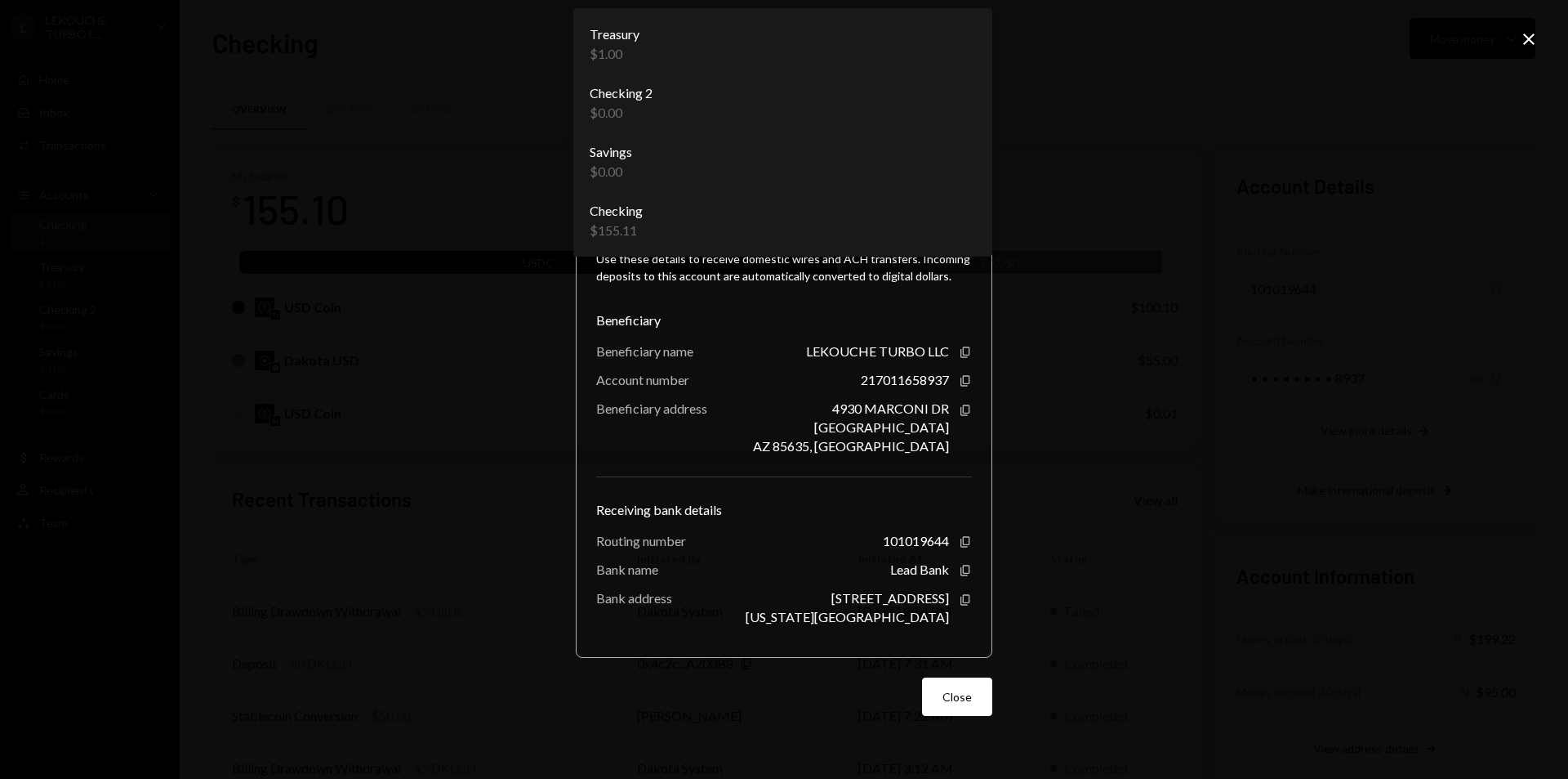
click at [883, 378] on div "217011658937" at bounding box center [905, 379] width 89 height 15
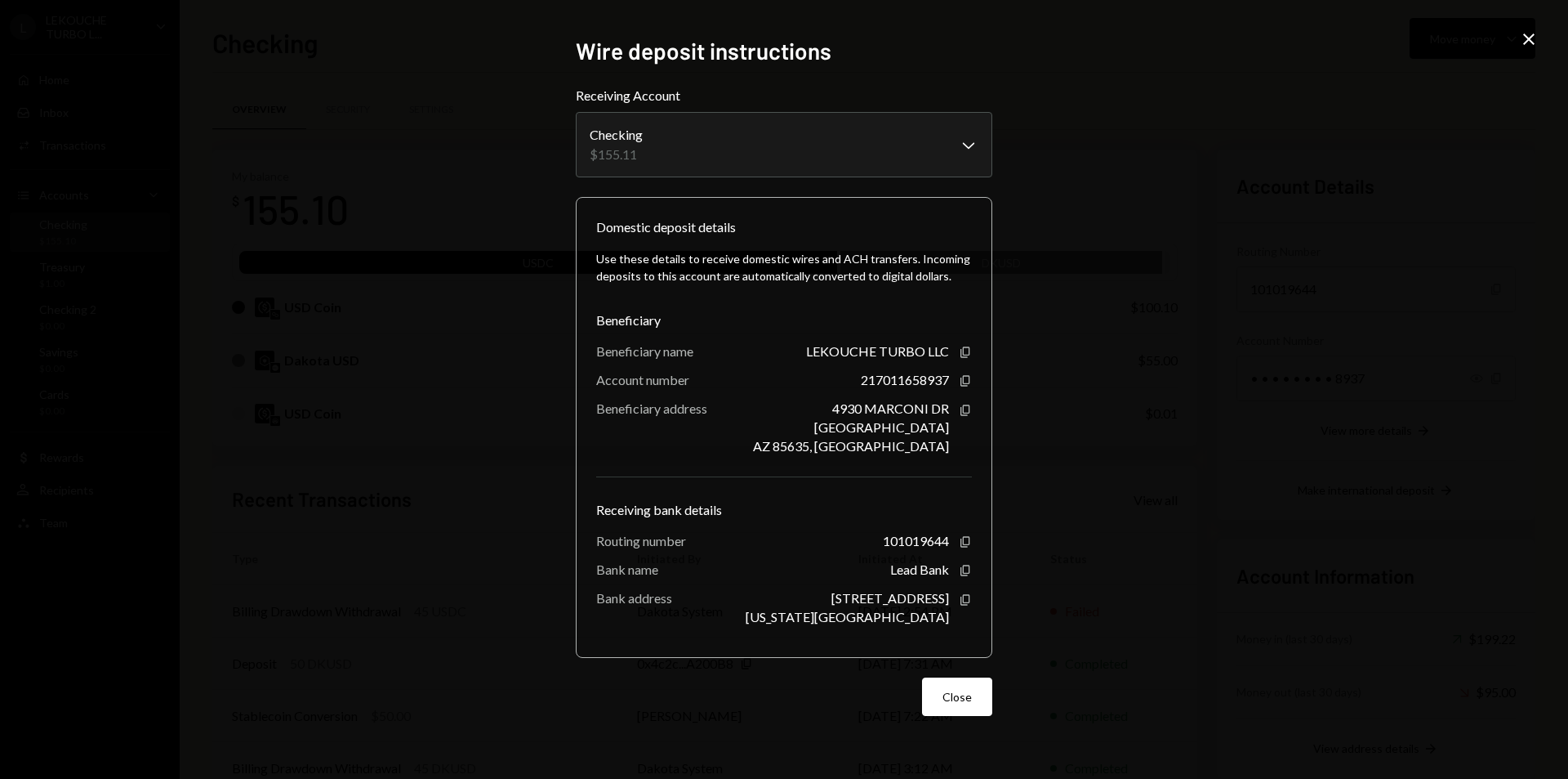
scroll to position [100, 0]
click at [1166, 218] on div "**********" at bounding box center [784, 390] width 1568 height 779
click at [1526, 43] on icon at bounding box center [1529, 39] width 12 height 12
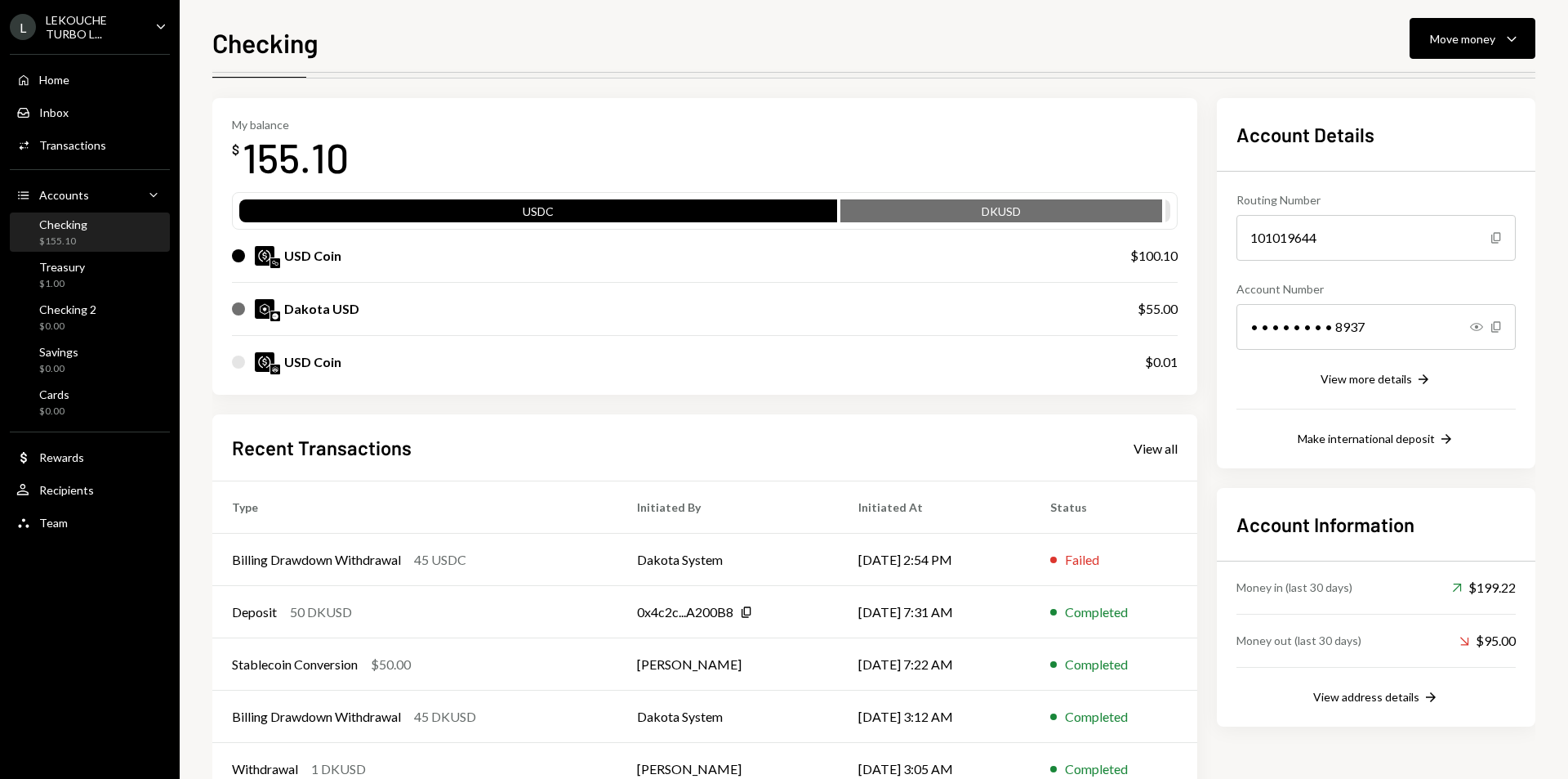
scroll to position [0, 0]
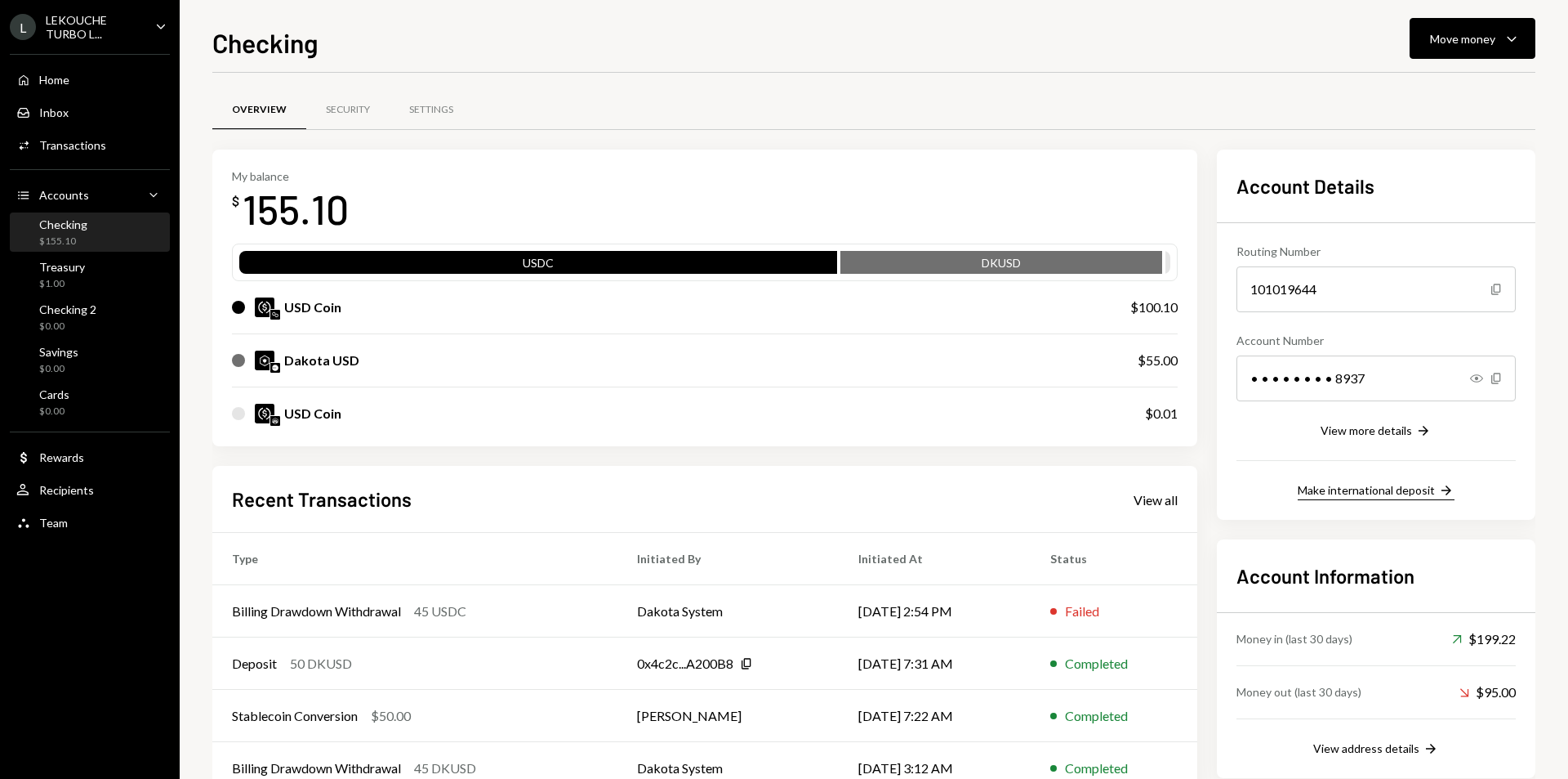
click at [1409, 492] on div "Make international deposit" at bounding box center [1367, 489] width 137 height 14
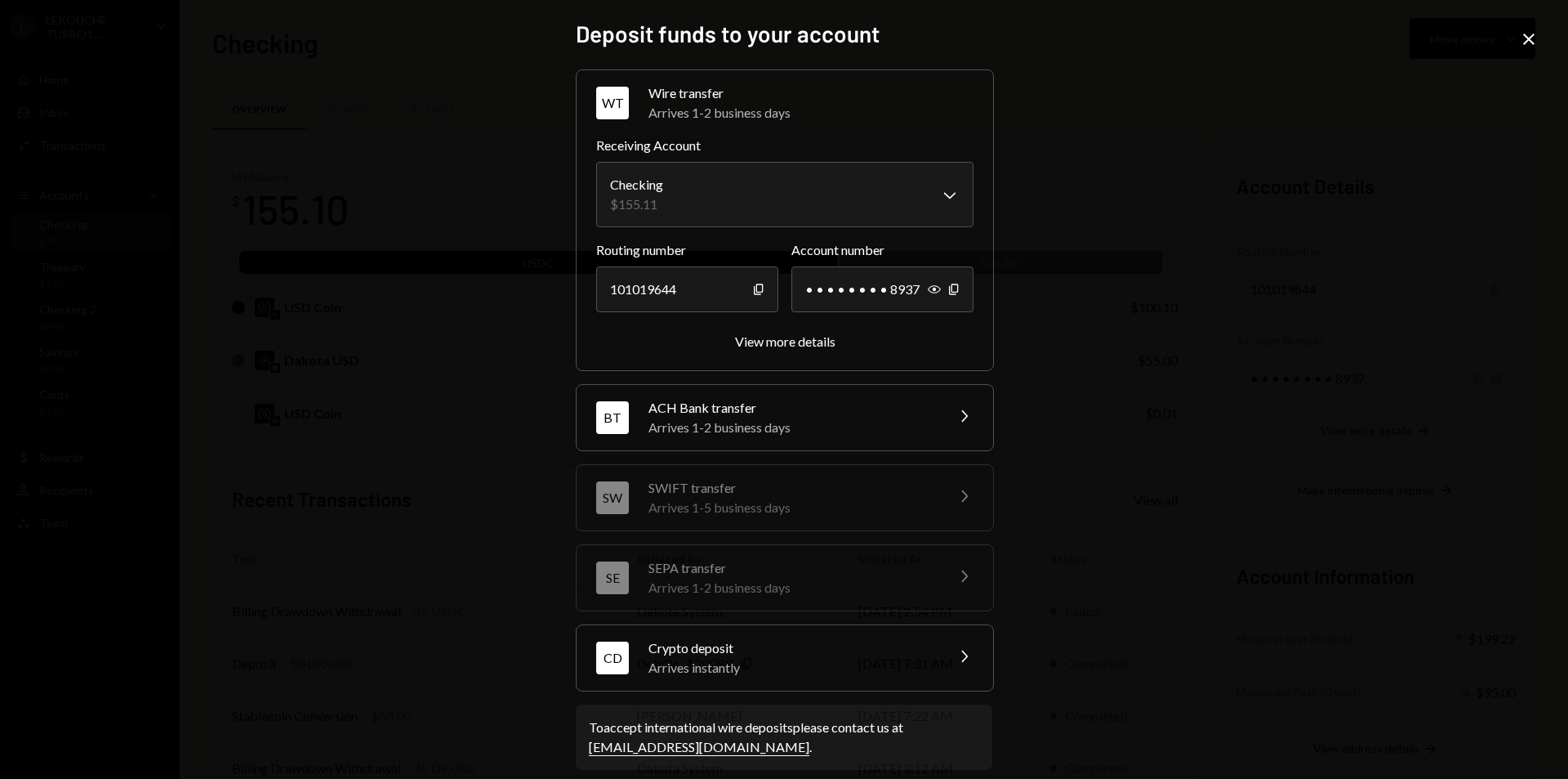
scroll to position [100, 0]
click at [754, 341] on div "View more details" at bounding box center [785, 341] width 100 height 15
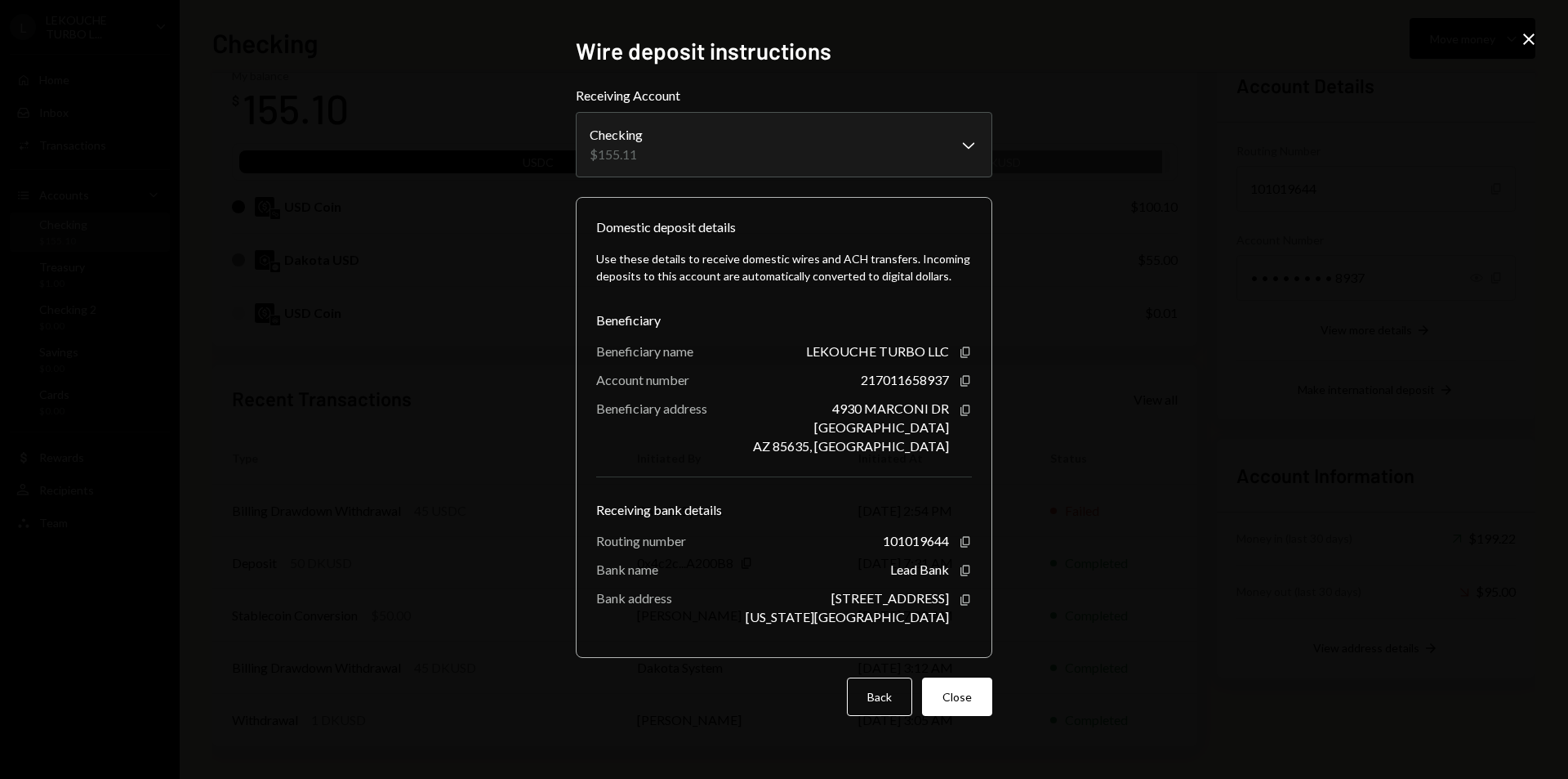
click at [1196, 296] on div "**********" at bounding box center [784, 390] width 1568 height 779
click at [973, 691] on button "Close" at bounding box center [957, 697] width 70 height 39
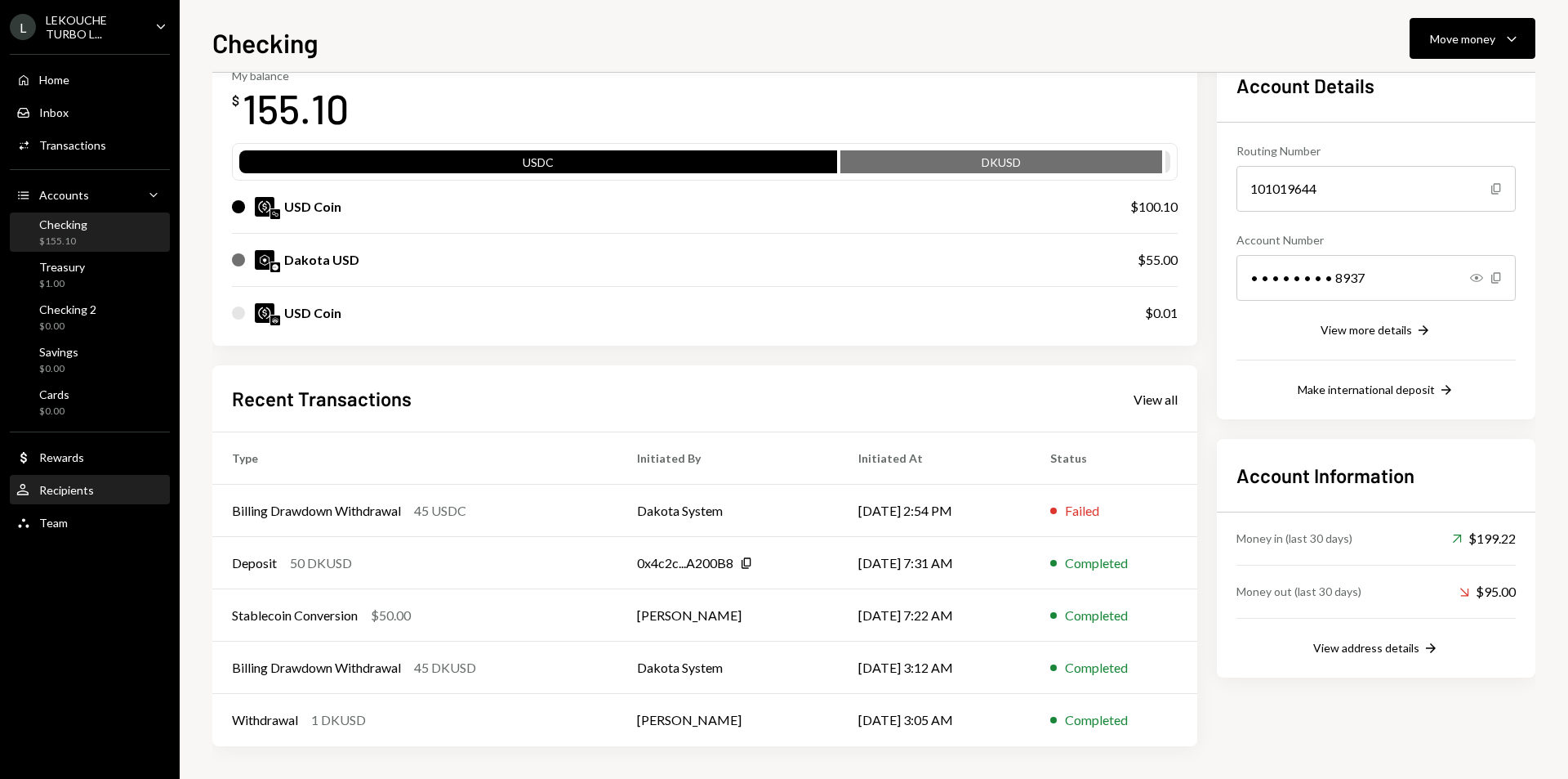
click at [100, 492] on div "User Recipients" at bounding box center [89, 490] width 147 height 14
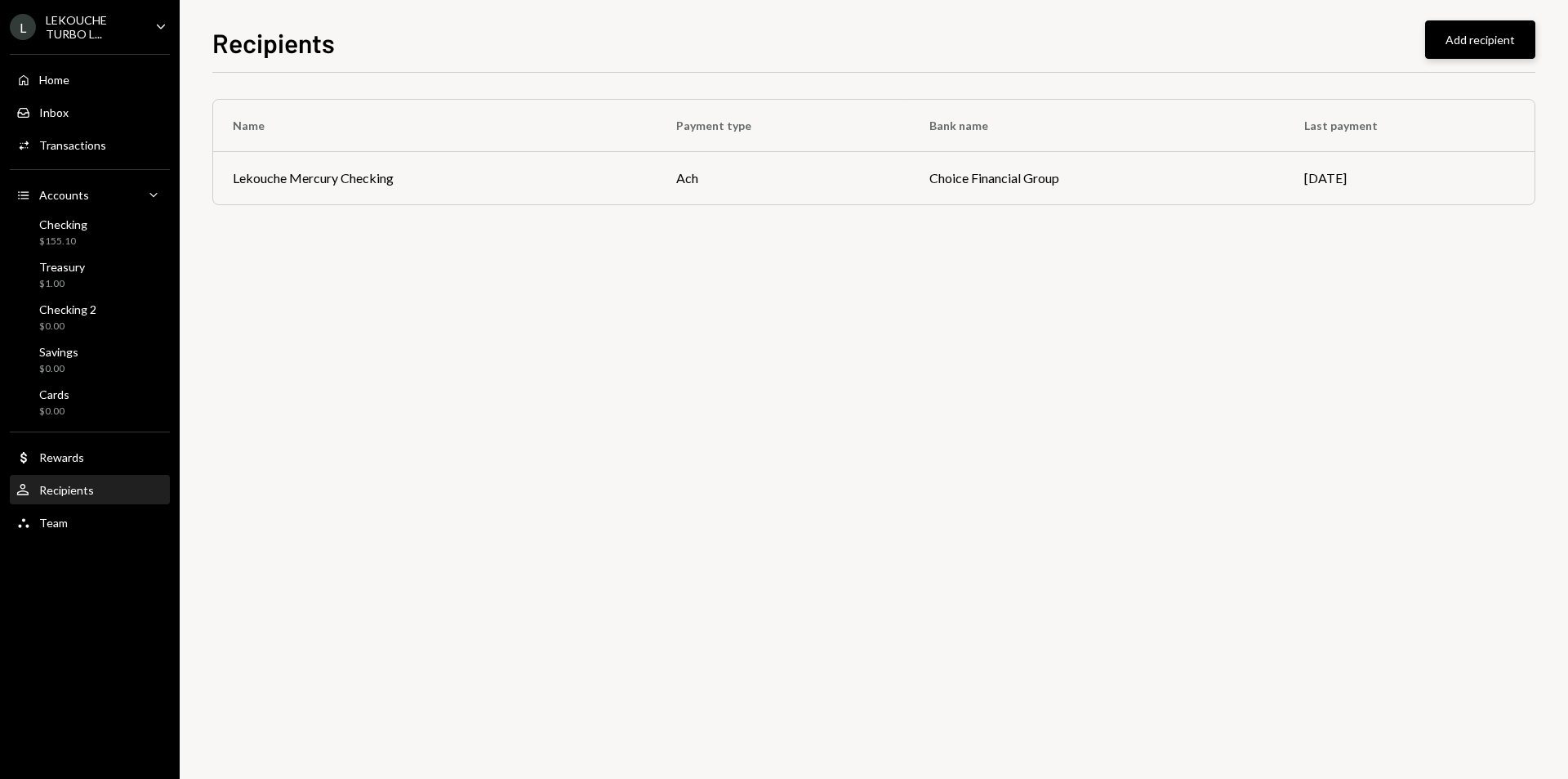
click at [1475, 48] on button "Add recipient" at bounding box center [1480, 40] width 110 height 39
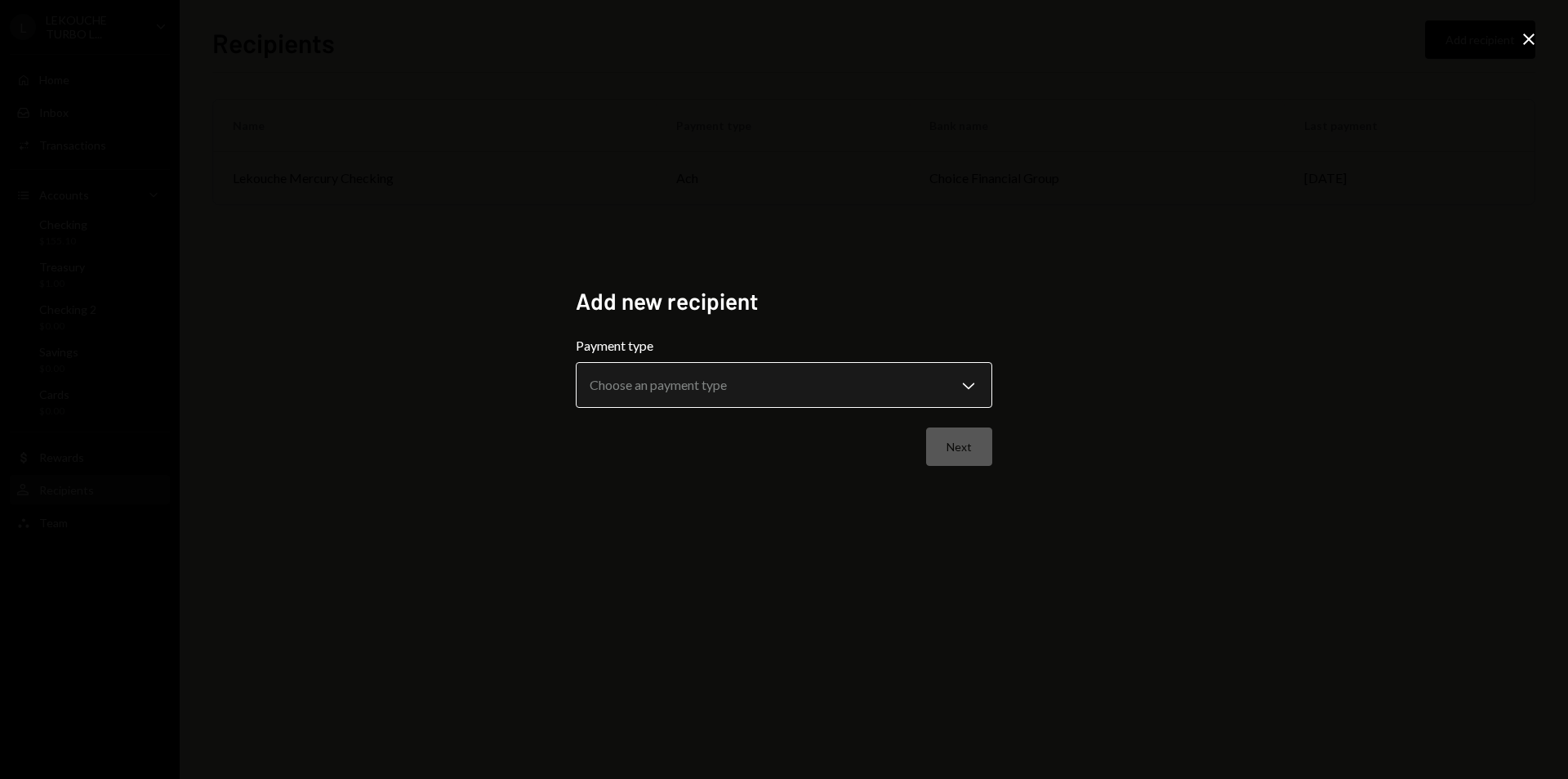
click at [858, 380] on body "**********" at bounding box center [784, 390] width 1568 height 779
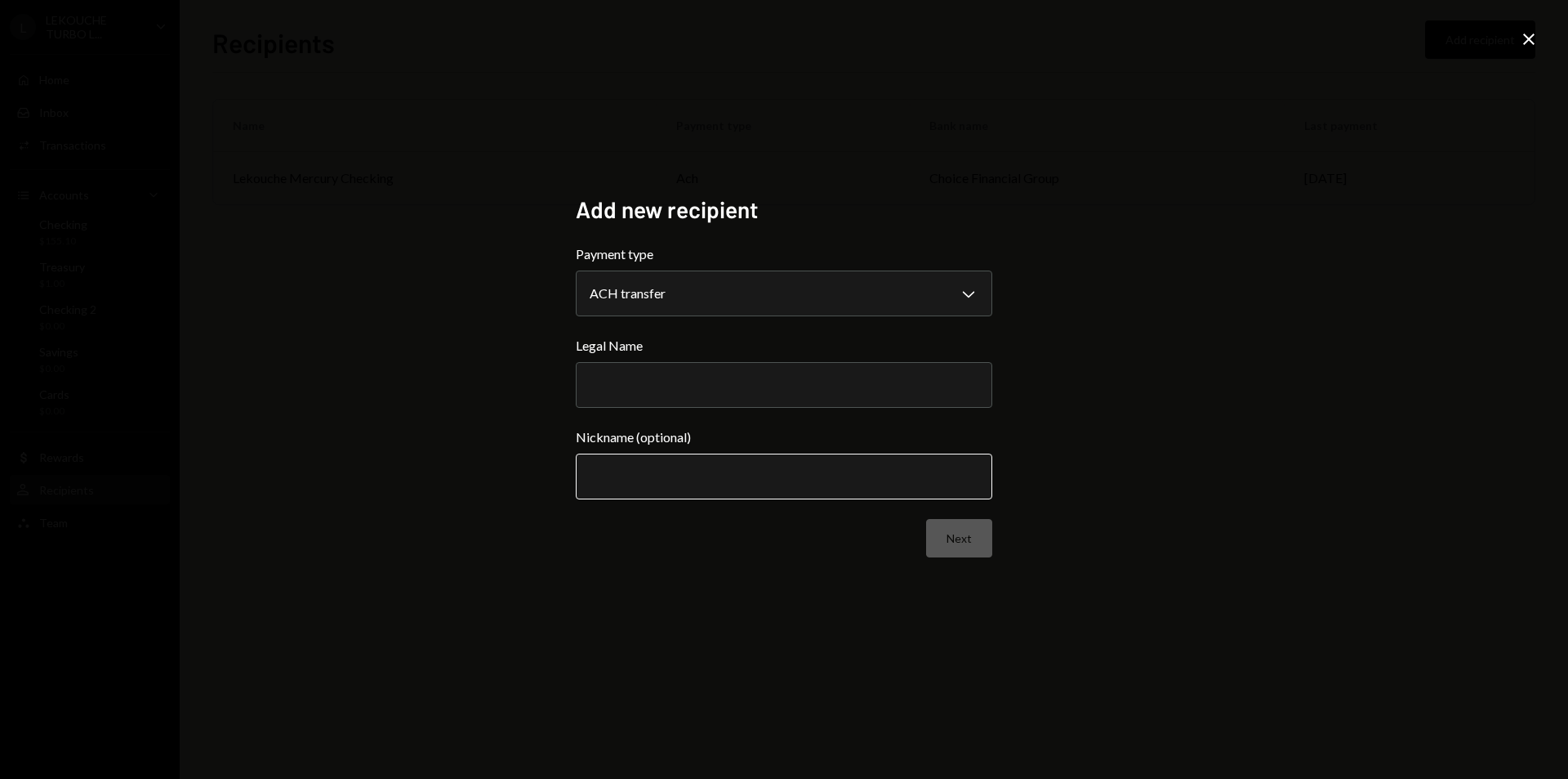
click at [838, 481] on input "Nickname (optional)" at bounding box center [784, 476] width 416 height 46
click at [776, 304] on body "**********" at bounding box center [784, 390] width 1568 height 779
select select "****"
click at [795, 399] on input "Legal Name" at bounding box center [784, 385] width 416 height 46
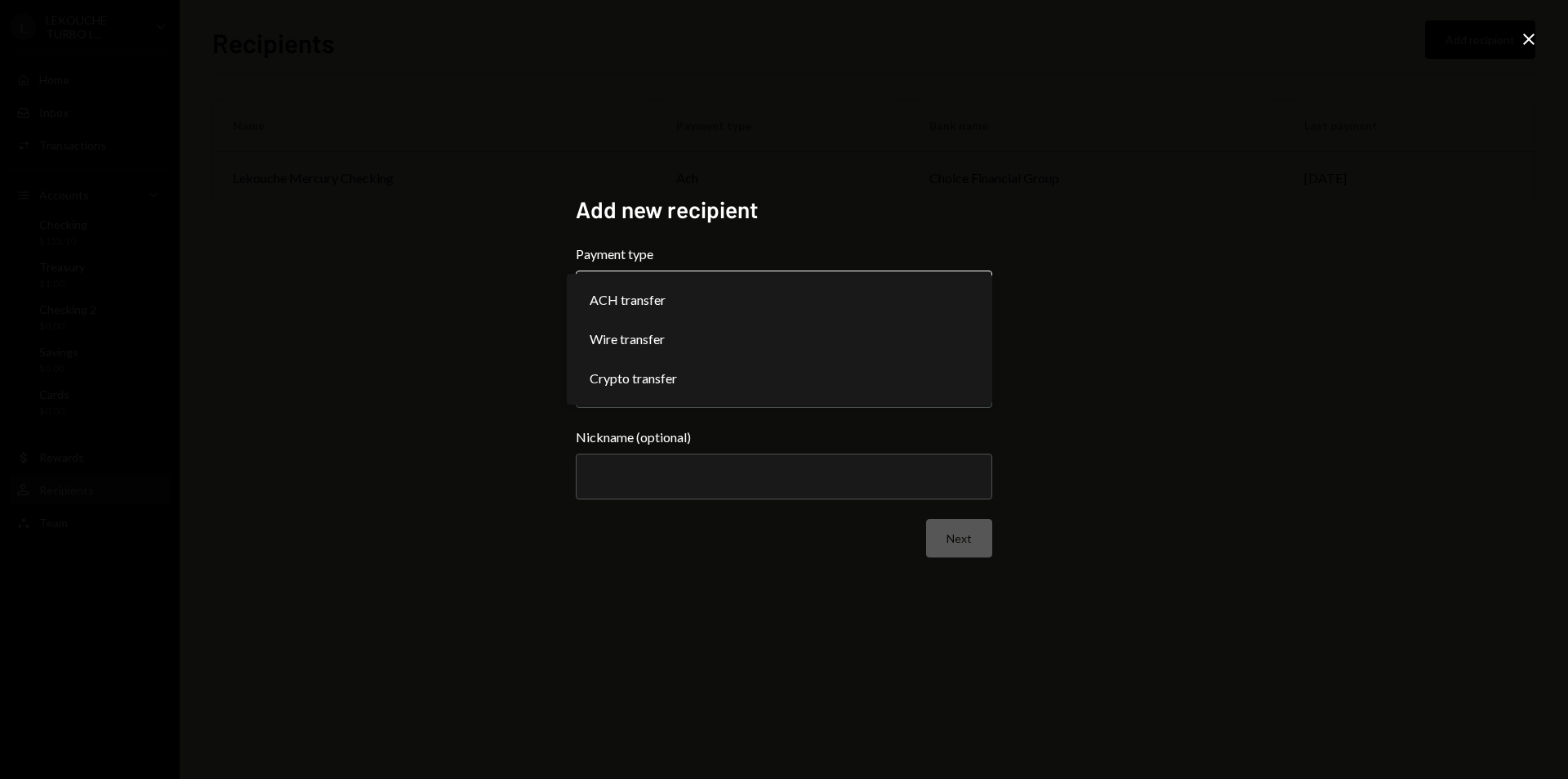
click at [779, 290] on body "**********" at bounding box center [784, 390] width 1568 height 779
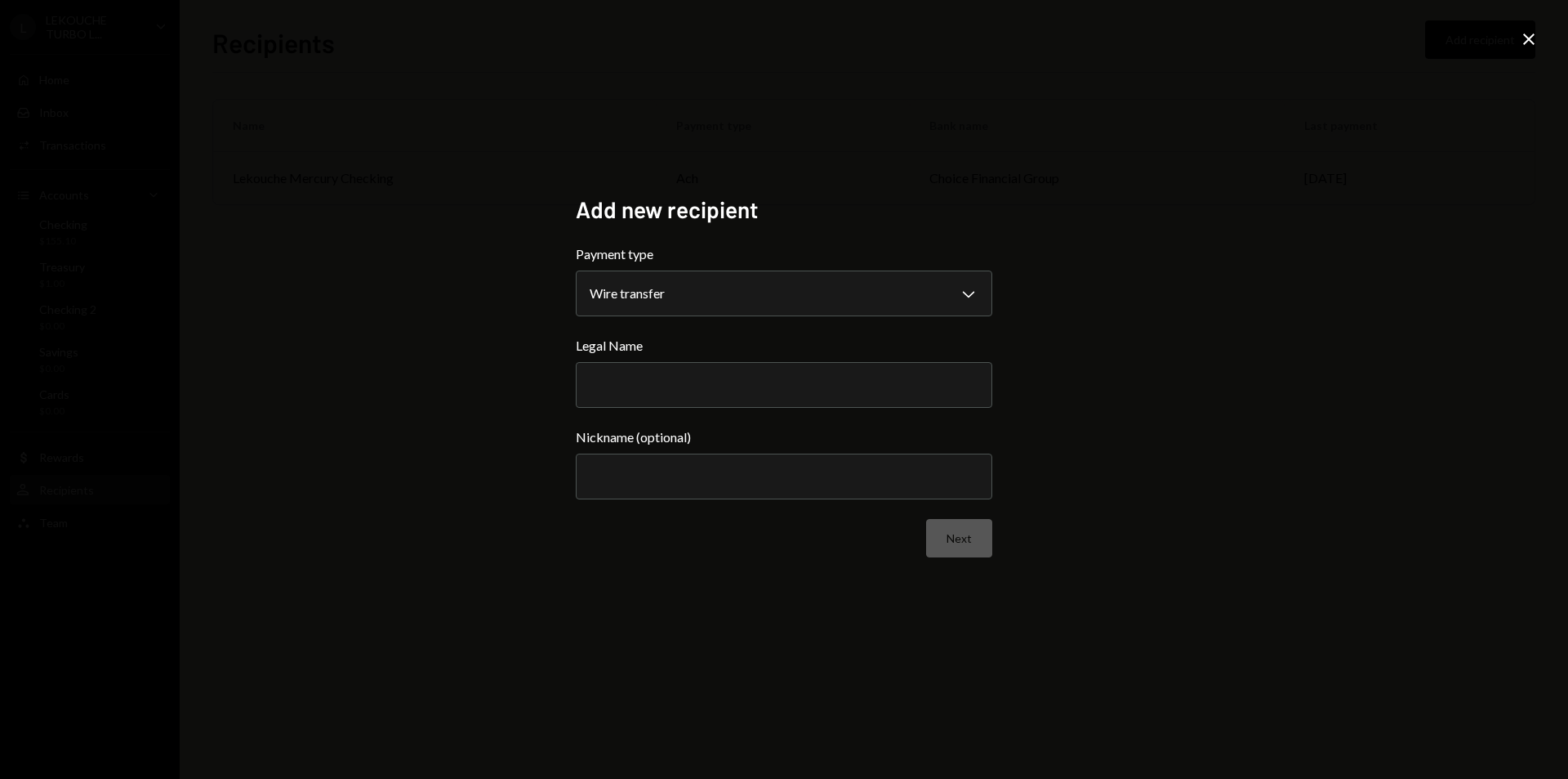
click at [984, 98] on div "**********" at bounding box center [784, 390] width 1568 height 779
click at [1526, 35] on icon "Close" at bounding box center [1529, 40] width 20 height 20
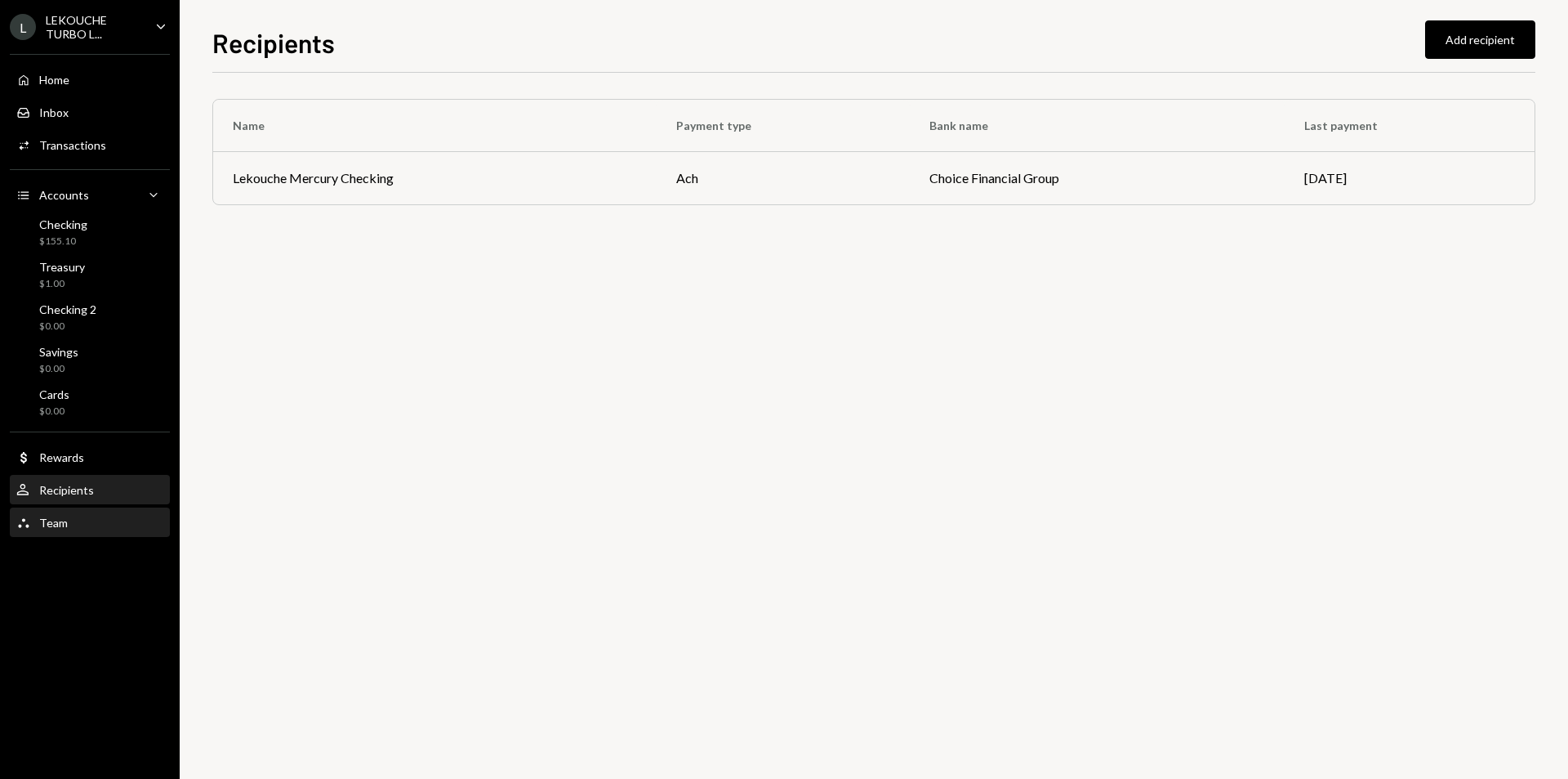
click at [117, 518] on div "Team Team" at bounding box center [89, 523] width 147 height 14
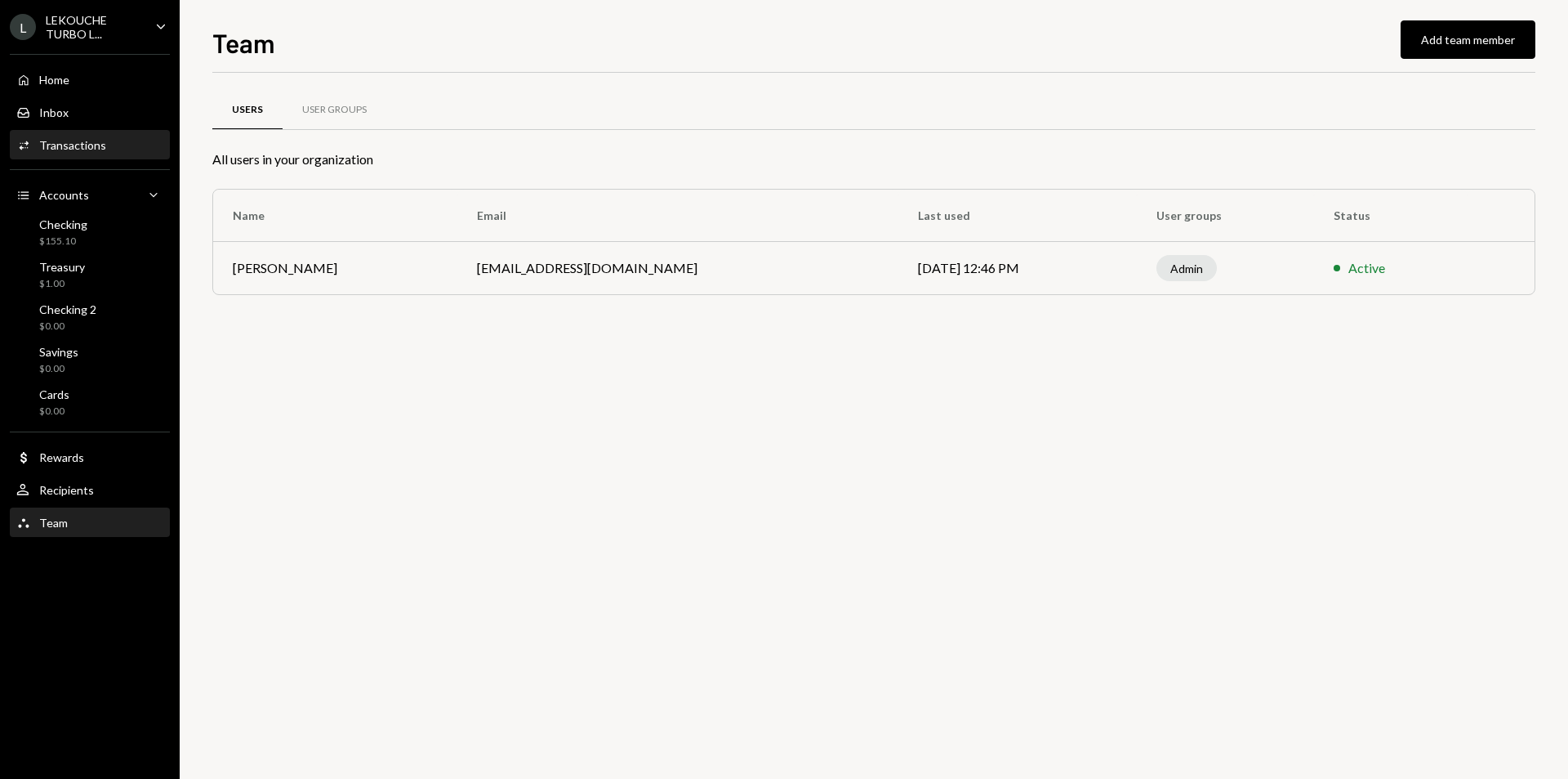
click at [107, 156] on div "Activities Transactions" at bounding box center [89, 145] width 147 height 28
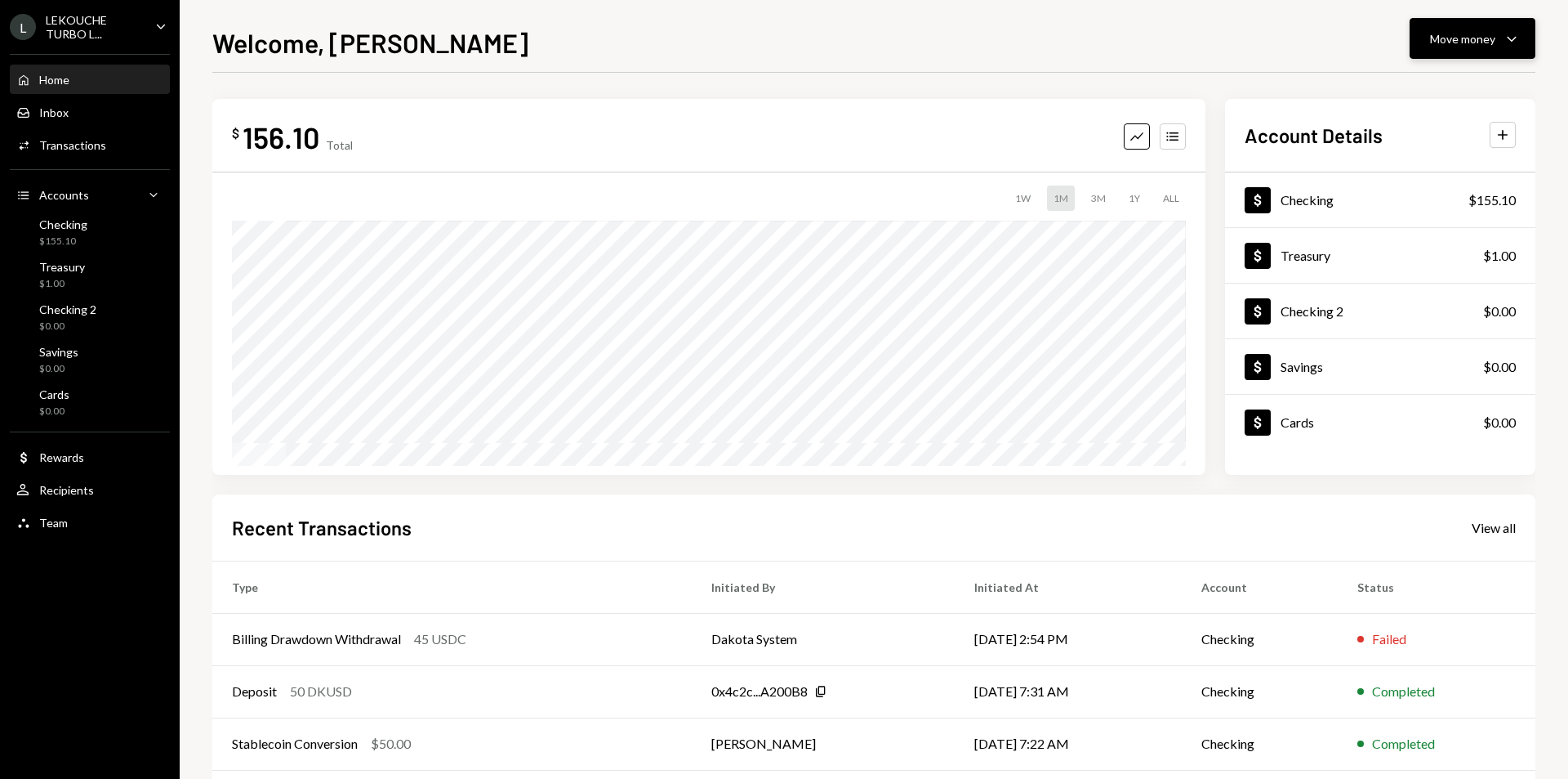
click at [1505, 50] on button "Move money Caret Down" at bounding box center [1472, 38] width 126 height 41
click at [1171, 31] on div "Welcome, ALEKSEY Move money Caret Down" at bounding box center [873, 41] width 1323 height 36
click at [1389, 254] on div "Dollar Treasury $1.00" at bounding box center [1381, 256] width 311 height 53
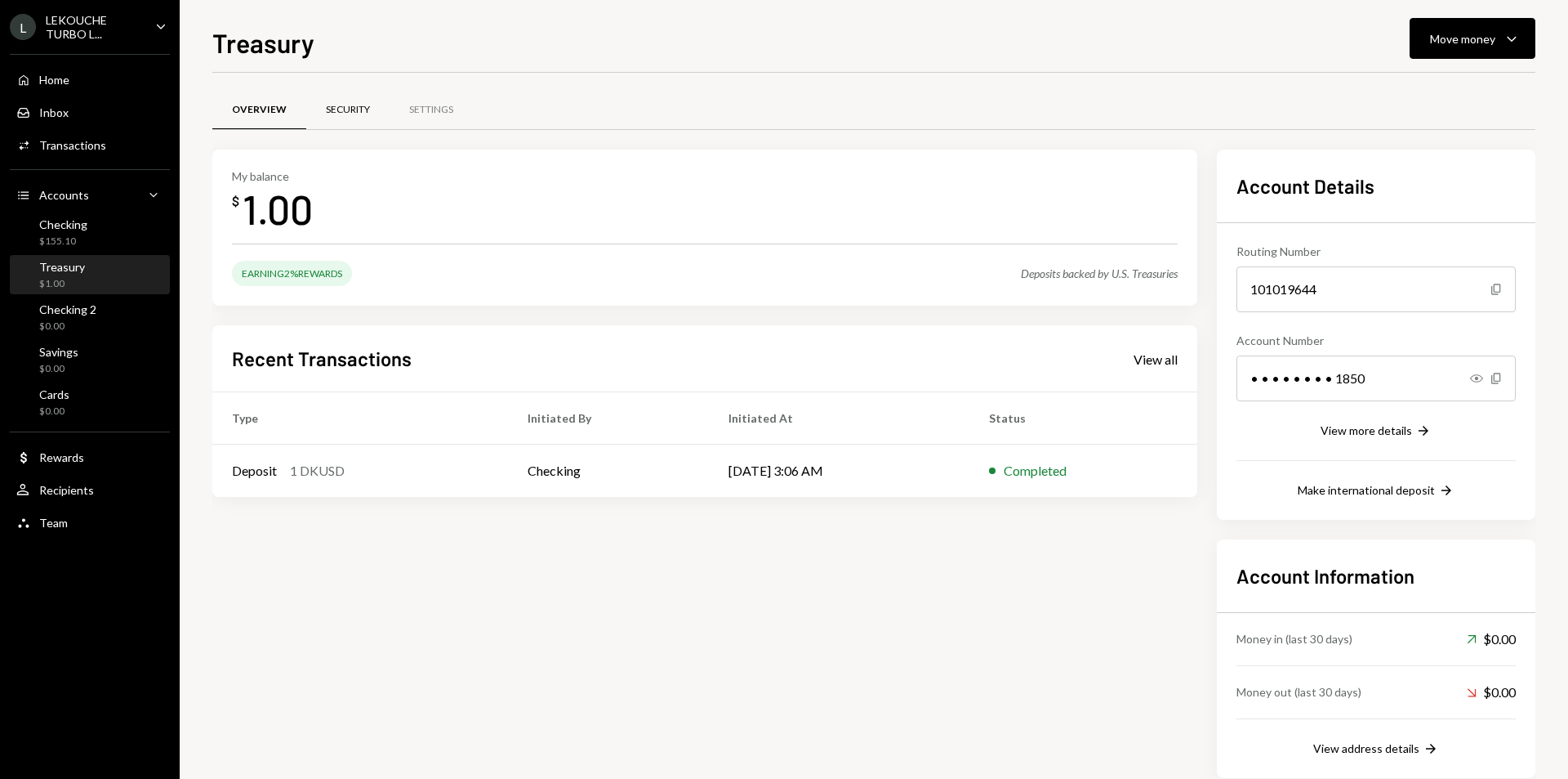
click at [320, 121] on div "Security" at bounding box center [348, 109] width 83 height 39
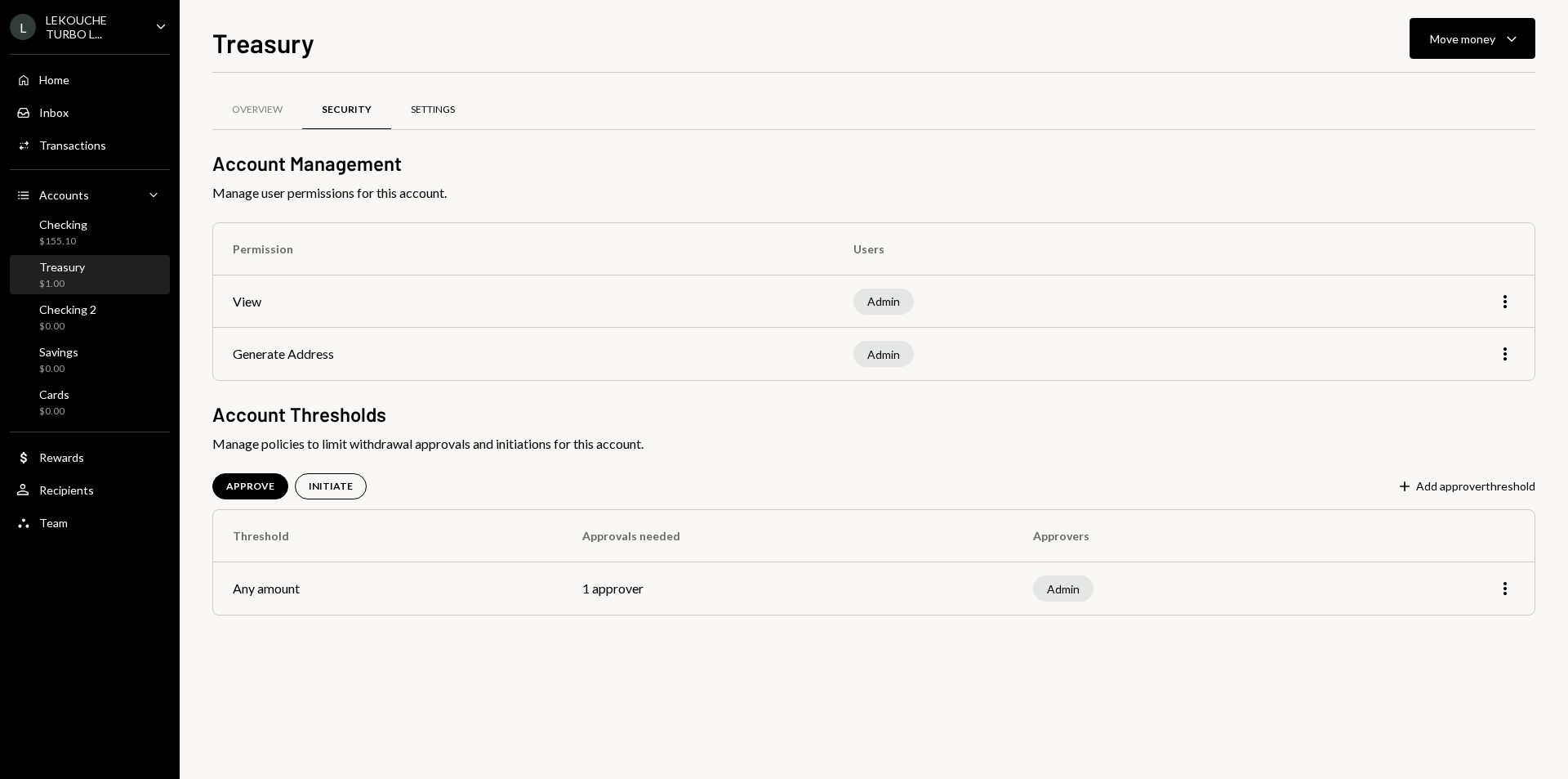
click at [401, 108] on div "Settings" at bounding box center [433, 109] width 83 height 39
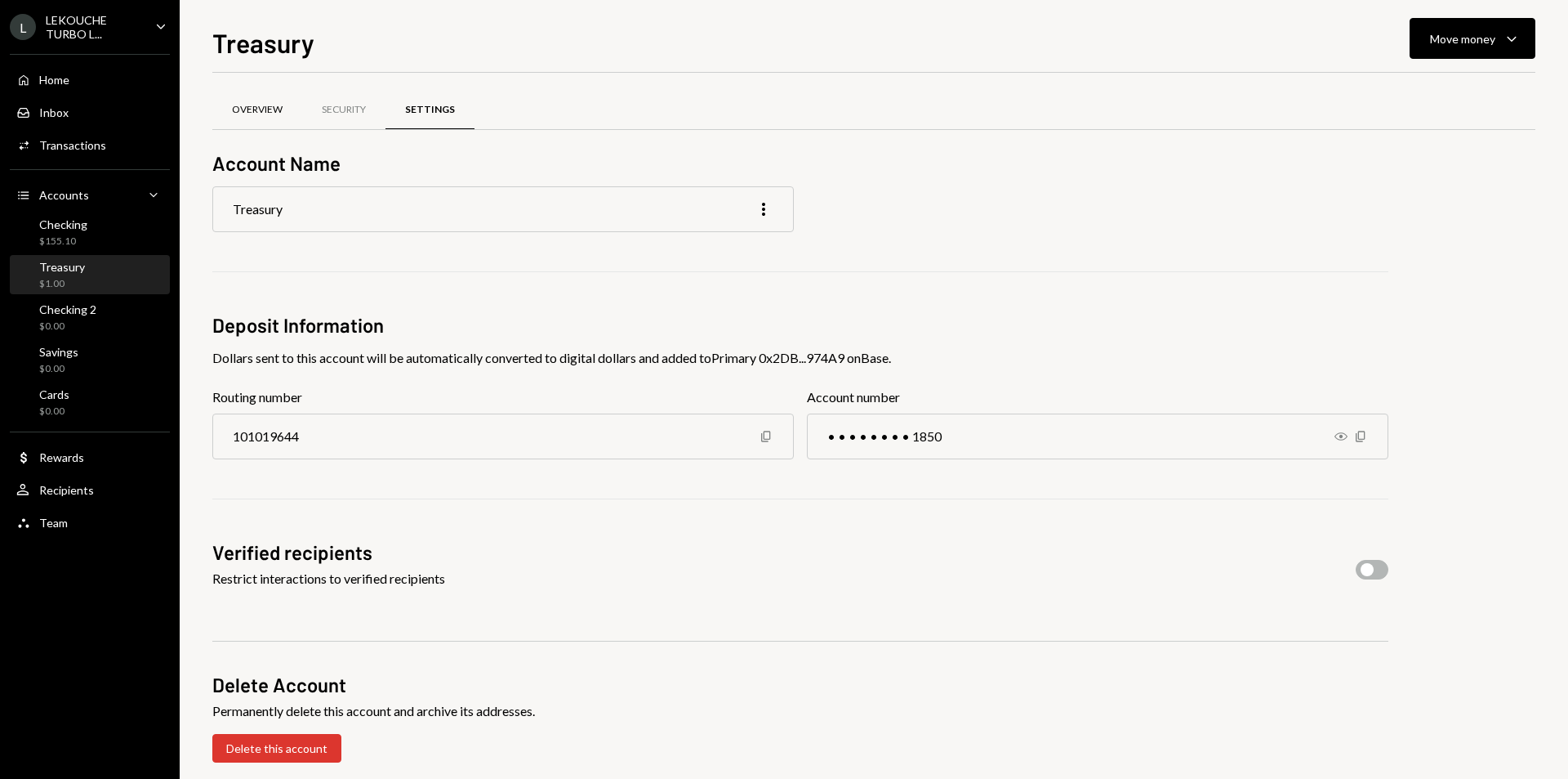
click at [257, 121] on div "Overview" at bounding box center [257, 109] width 89 height 39
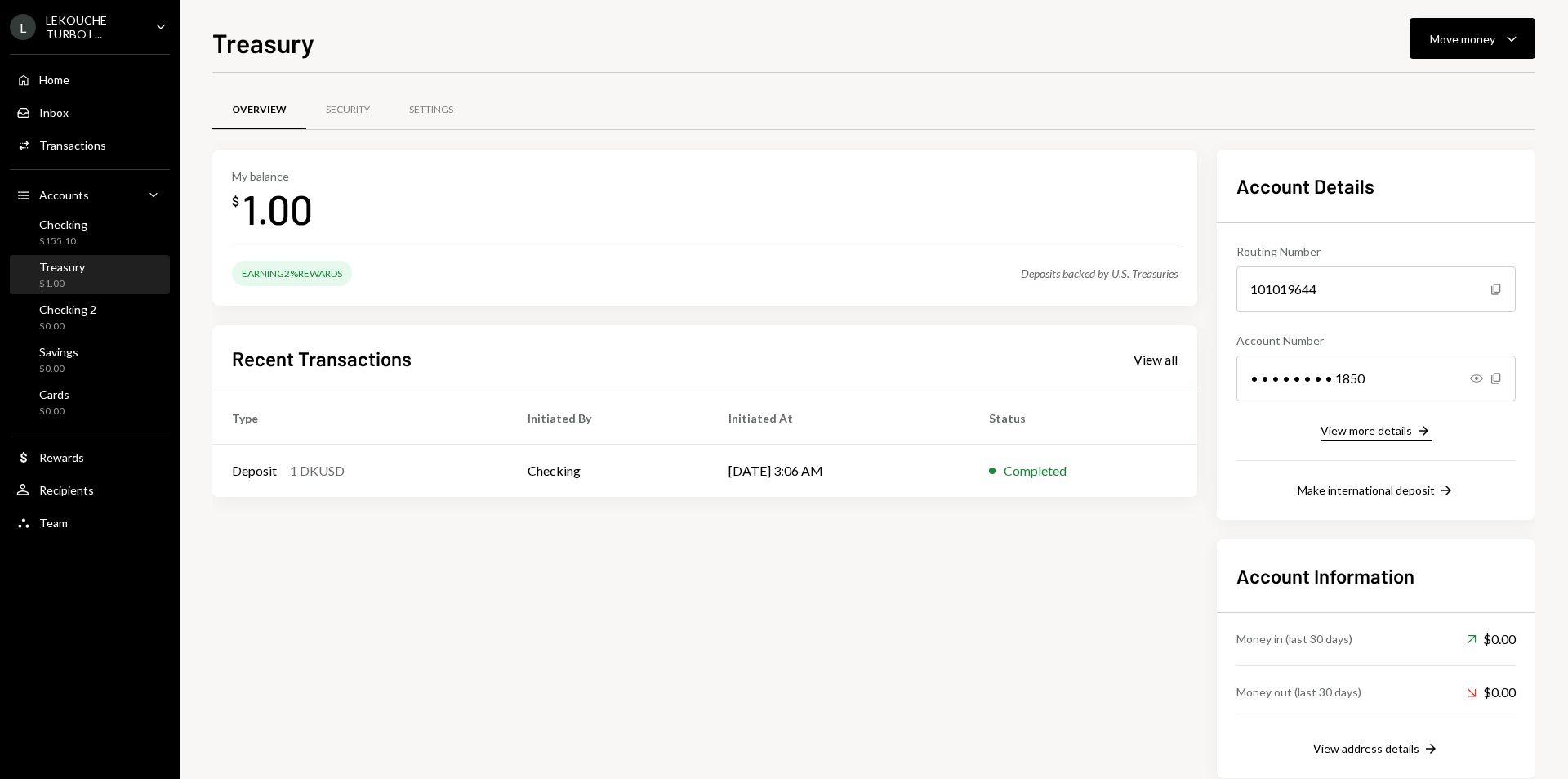
click at [1405, 432] on div "View more details" at bounding box center [1366, 429] width 91 height 14
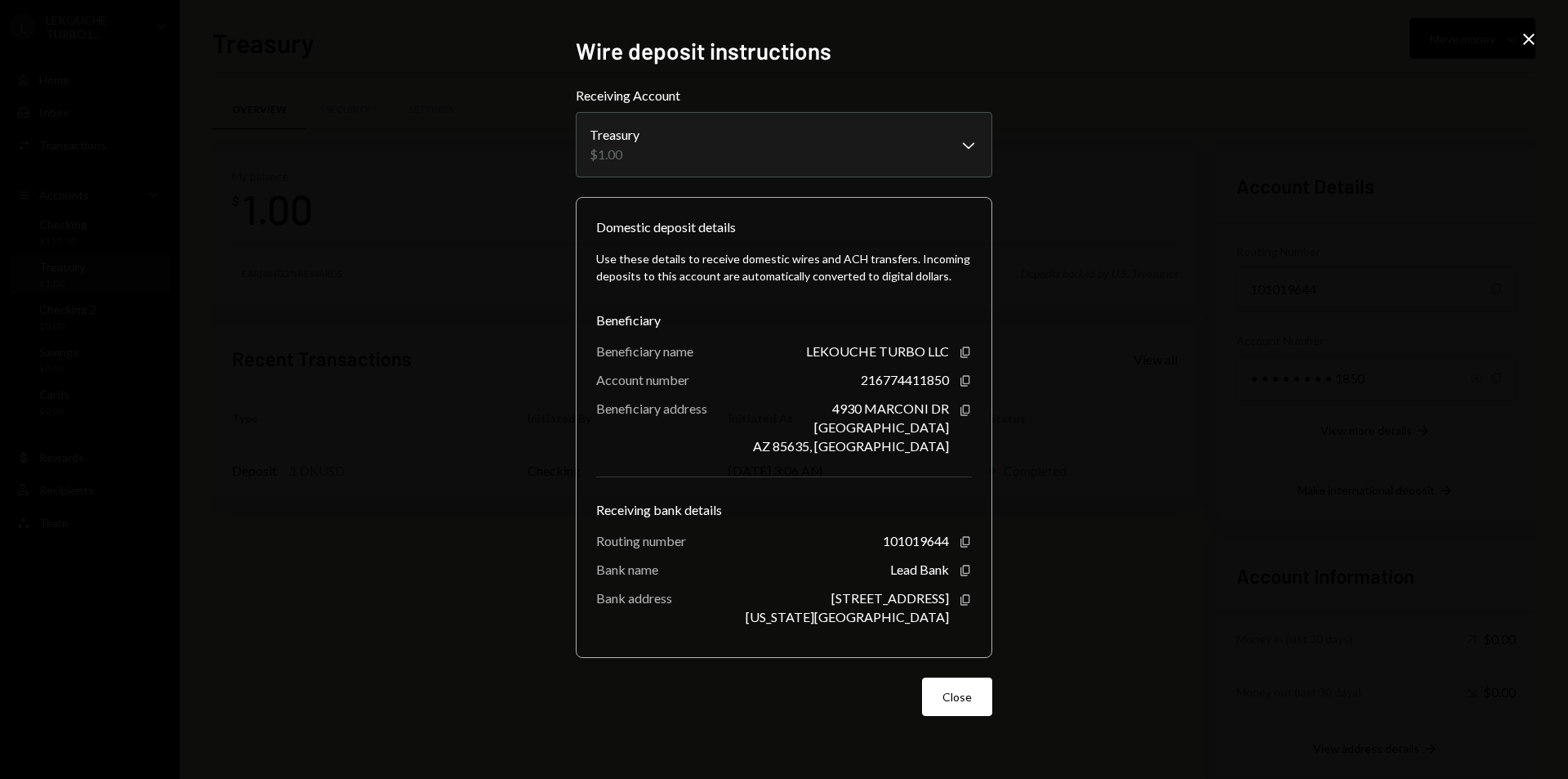
click at [303, 116] on div "**********" at bounding box center [784, 390] width 1568 height 779
click at [944, 690] on button "Close" at bounding box center [957, 697] width 70 height 39
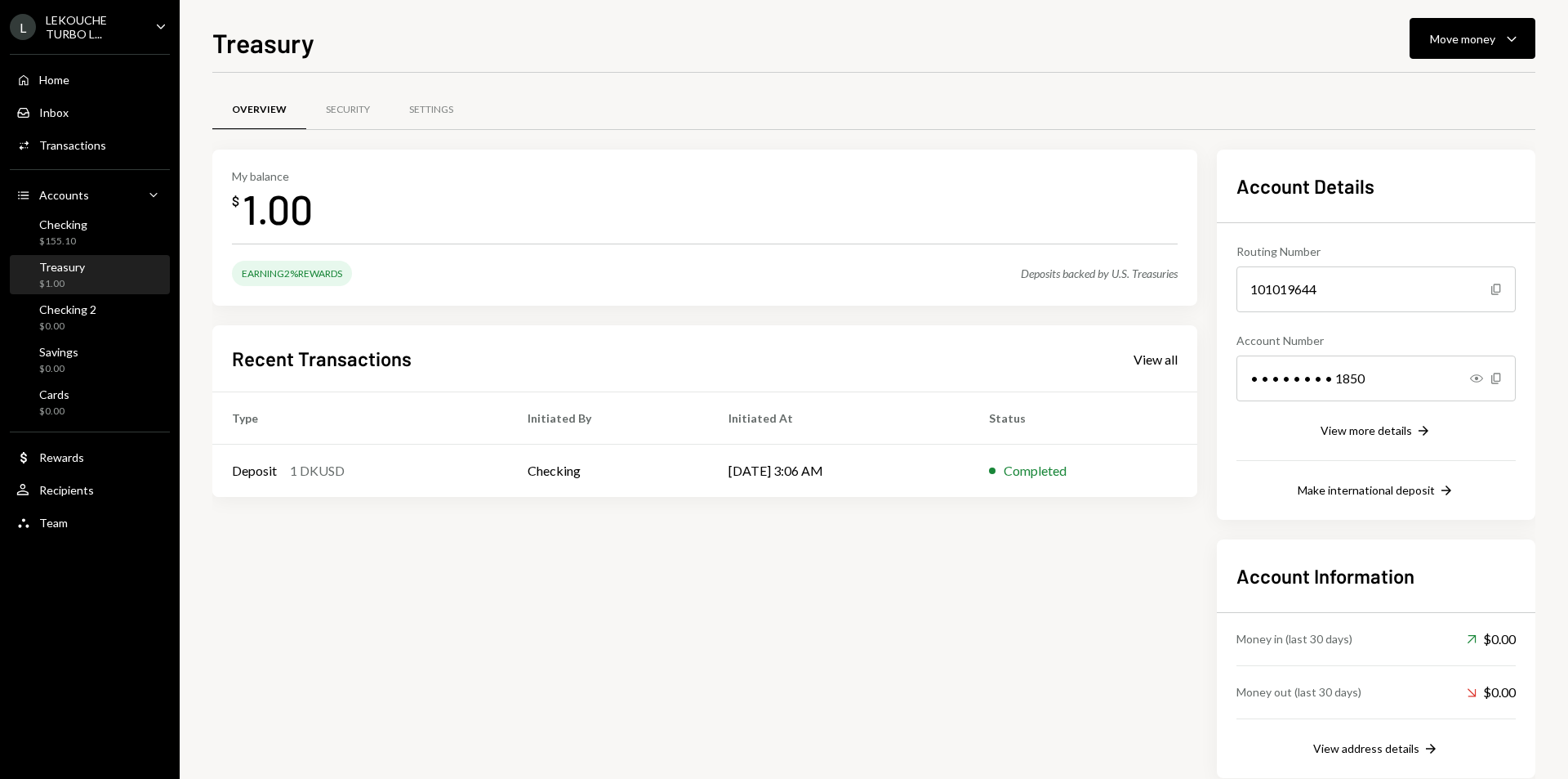
click at [166, 38] on div "L LEKOUCHE TURBO L... Caret Down" at bounding box center [89, 26] width 180 height 28
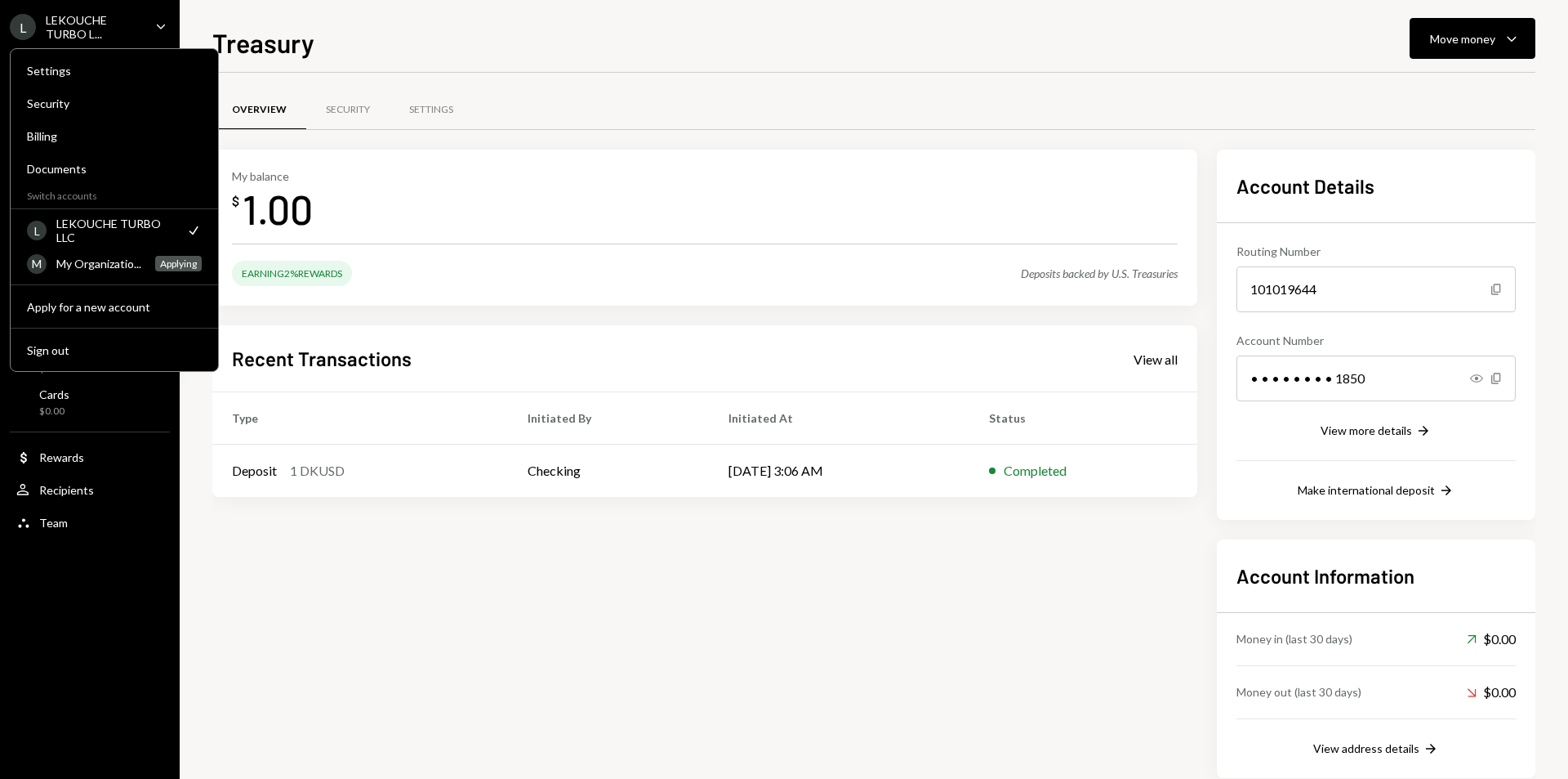
scroll to position [32, 0]
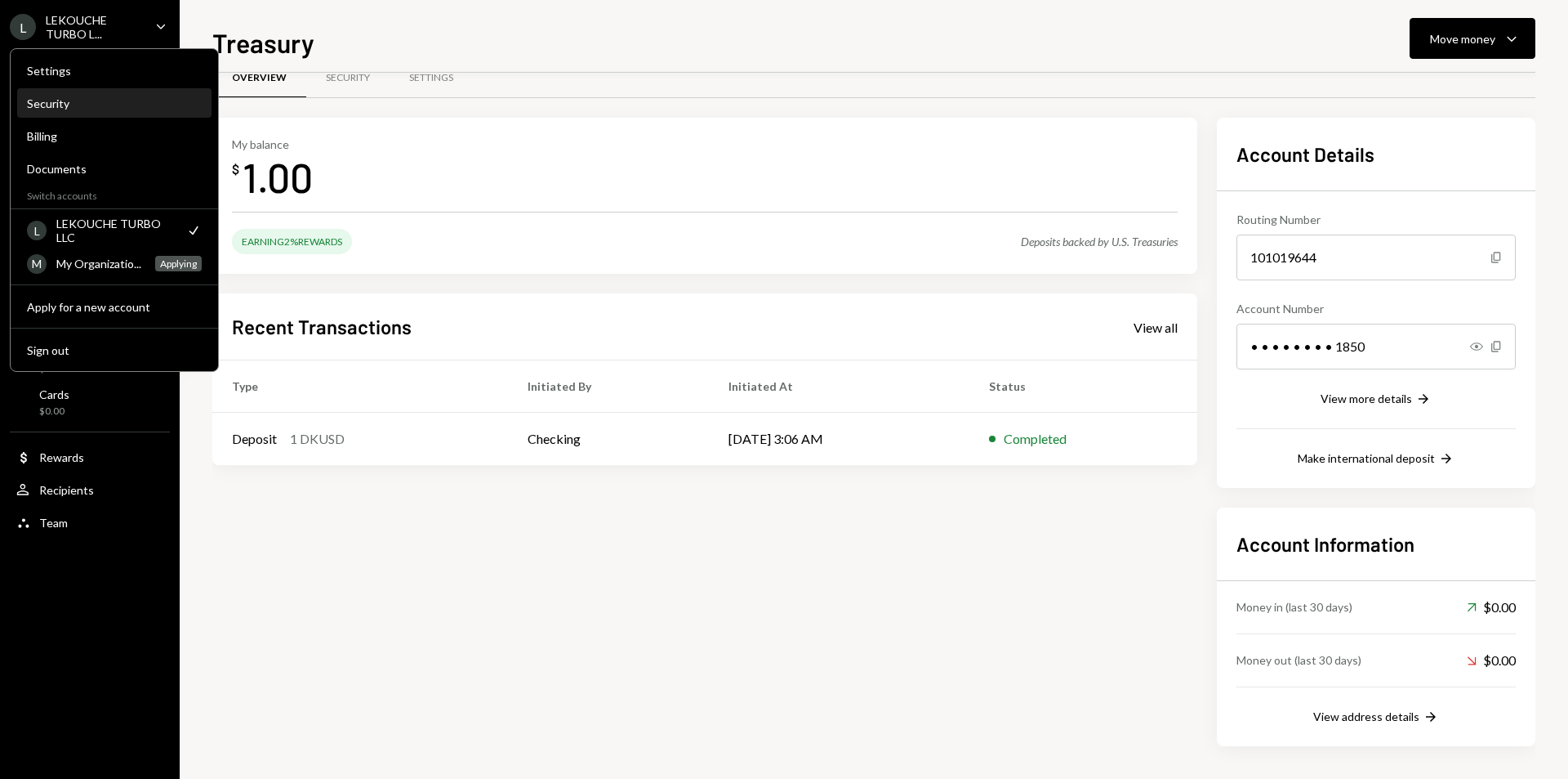
click at [135, 99] on div "Security" at bounding box center [115, 103] width 175 height 14
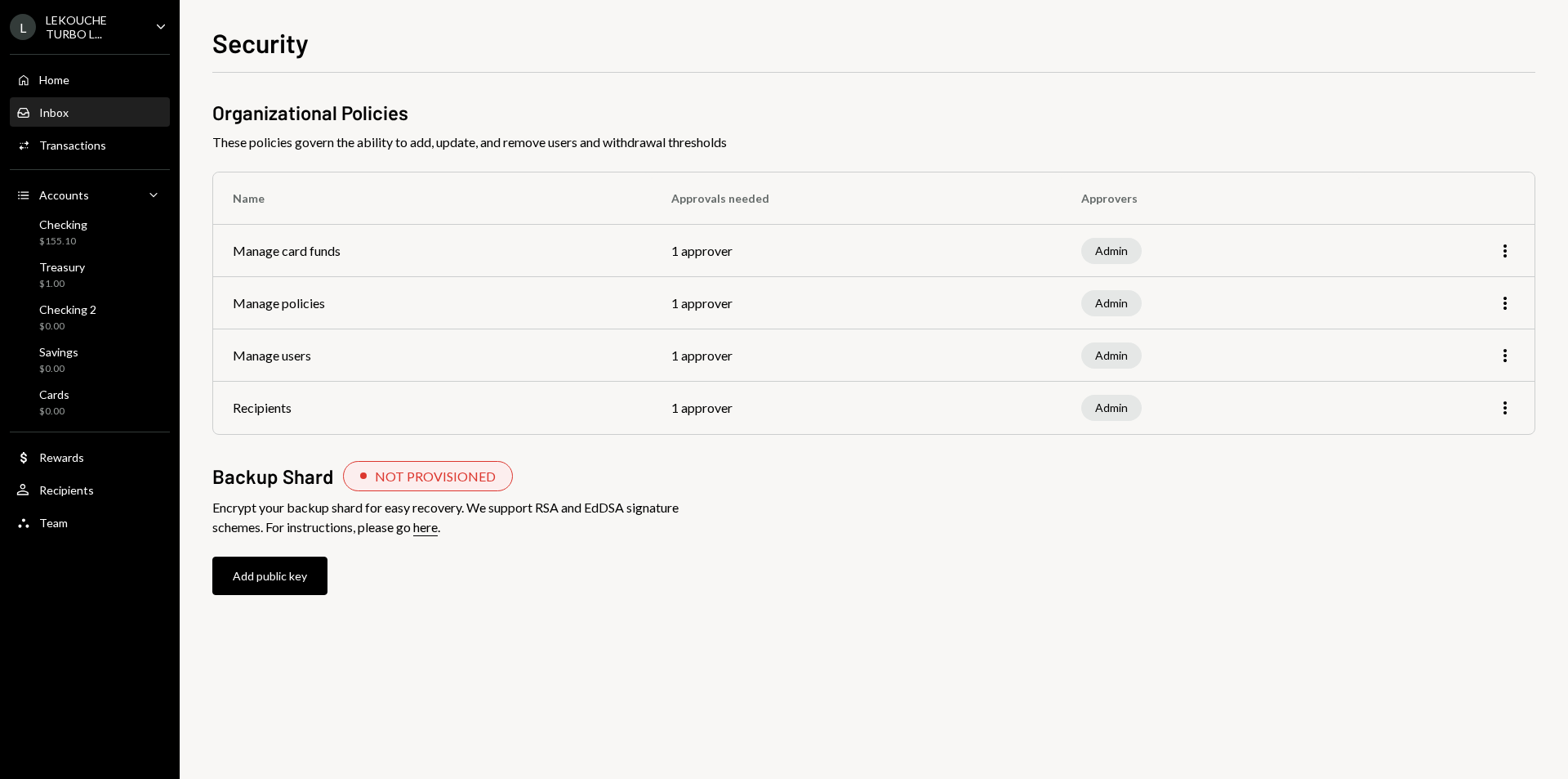
click at [94, 106] on div "Inbox Inbox" at bounding box center [89, 113] width 147 height 14
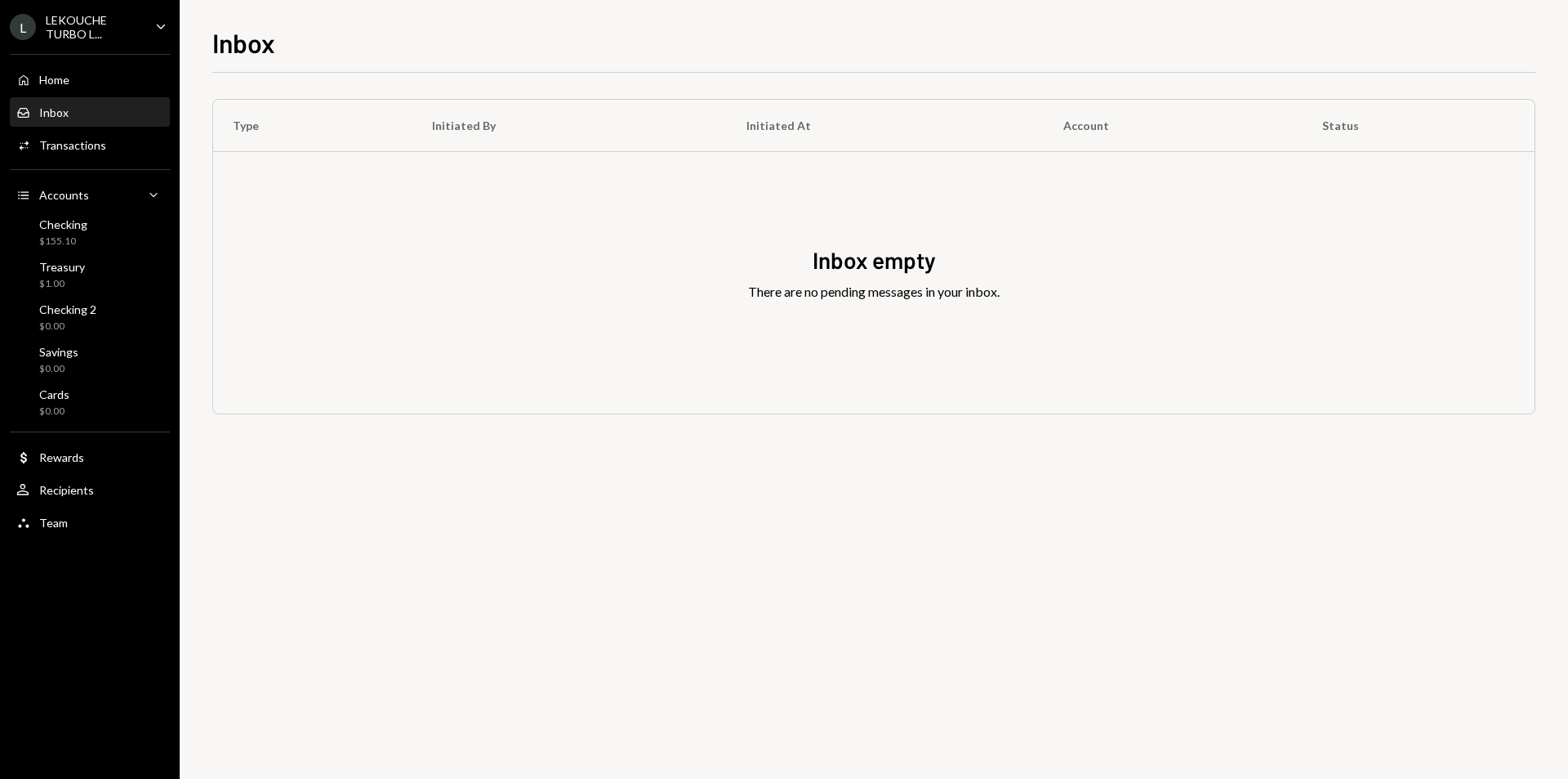
click at [83, 23] on div "LEKOUCHE TURBO L..." at bounding box center [94, 26] width 97 height 28
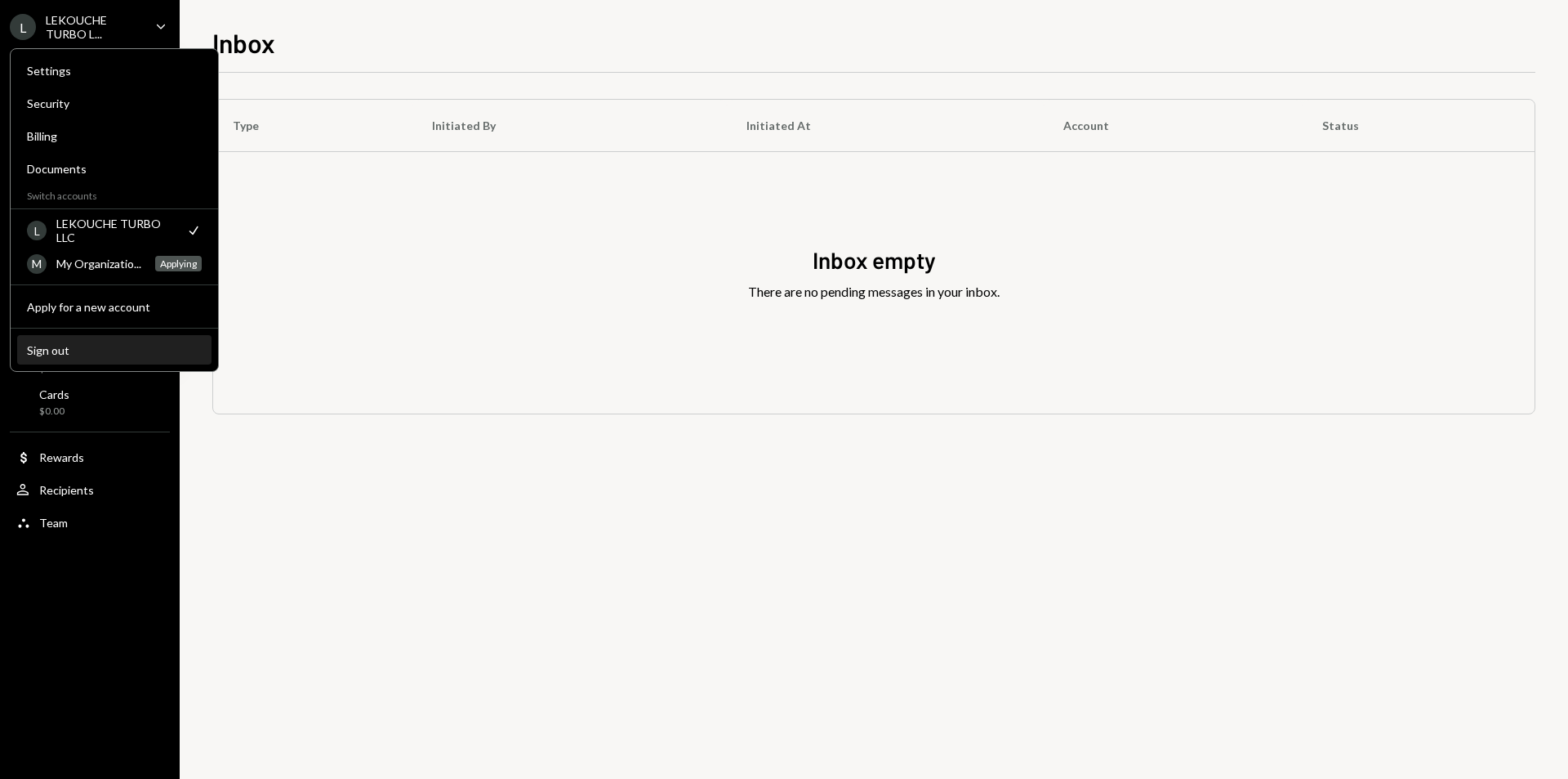
click at [139, 348] on div "Sign out" at bounding box center [115, 350] width 175 height 14
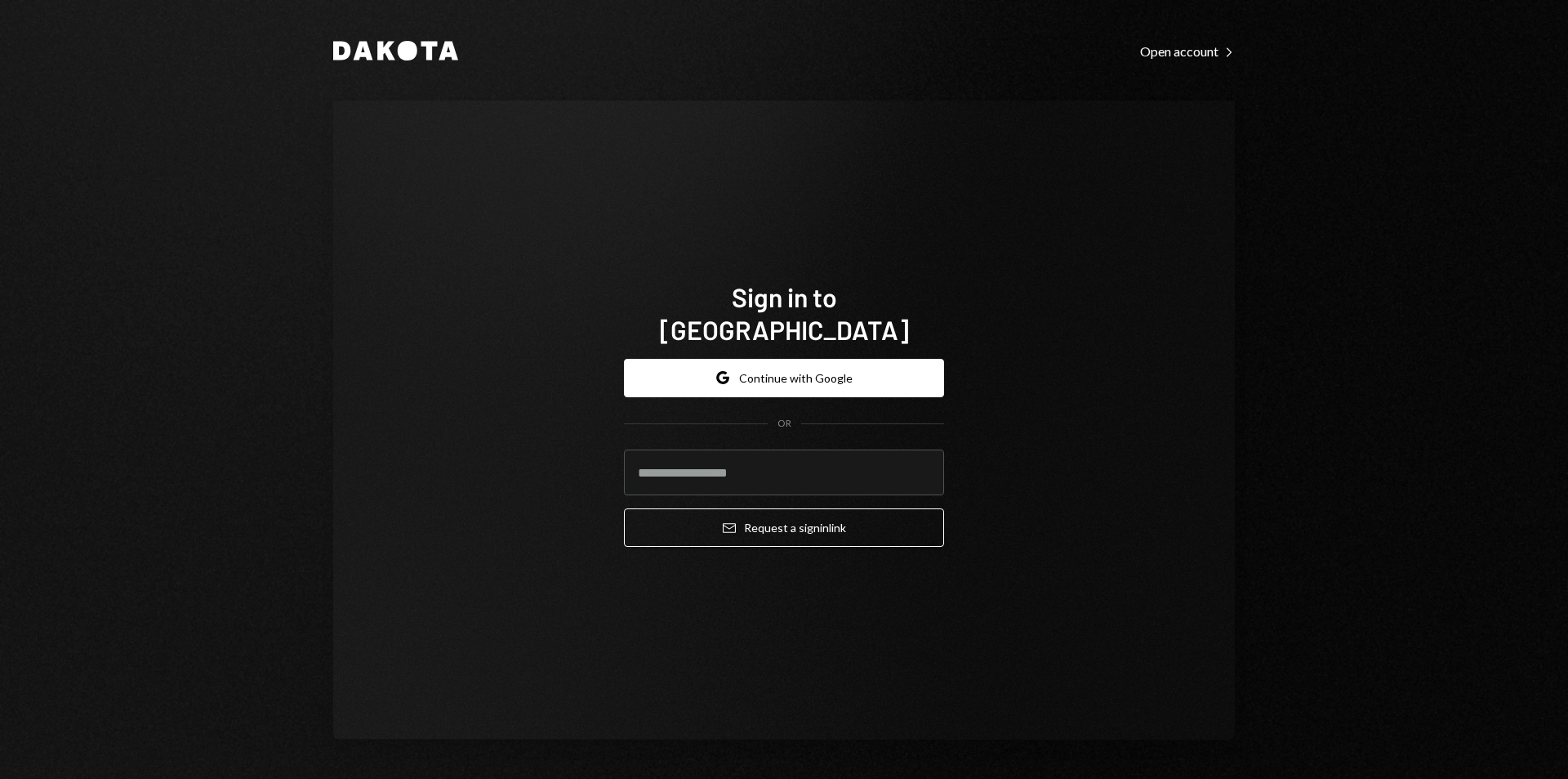
click at [198, 218] on div "Dakota Open account Right Caret Sign in to Dakota Google Continue with Google O…" at bounding box center [784, 390] width 1568 height 779
click at [391, 51] on icon "Dakota" at bounding box center [396, 51] width 125 height 20
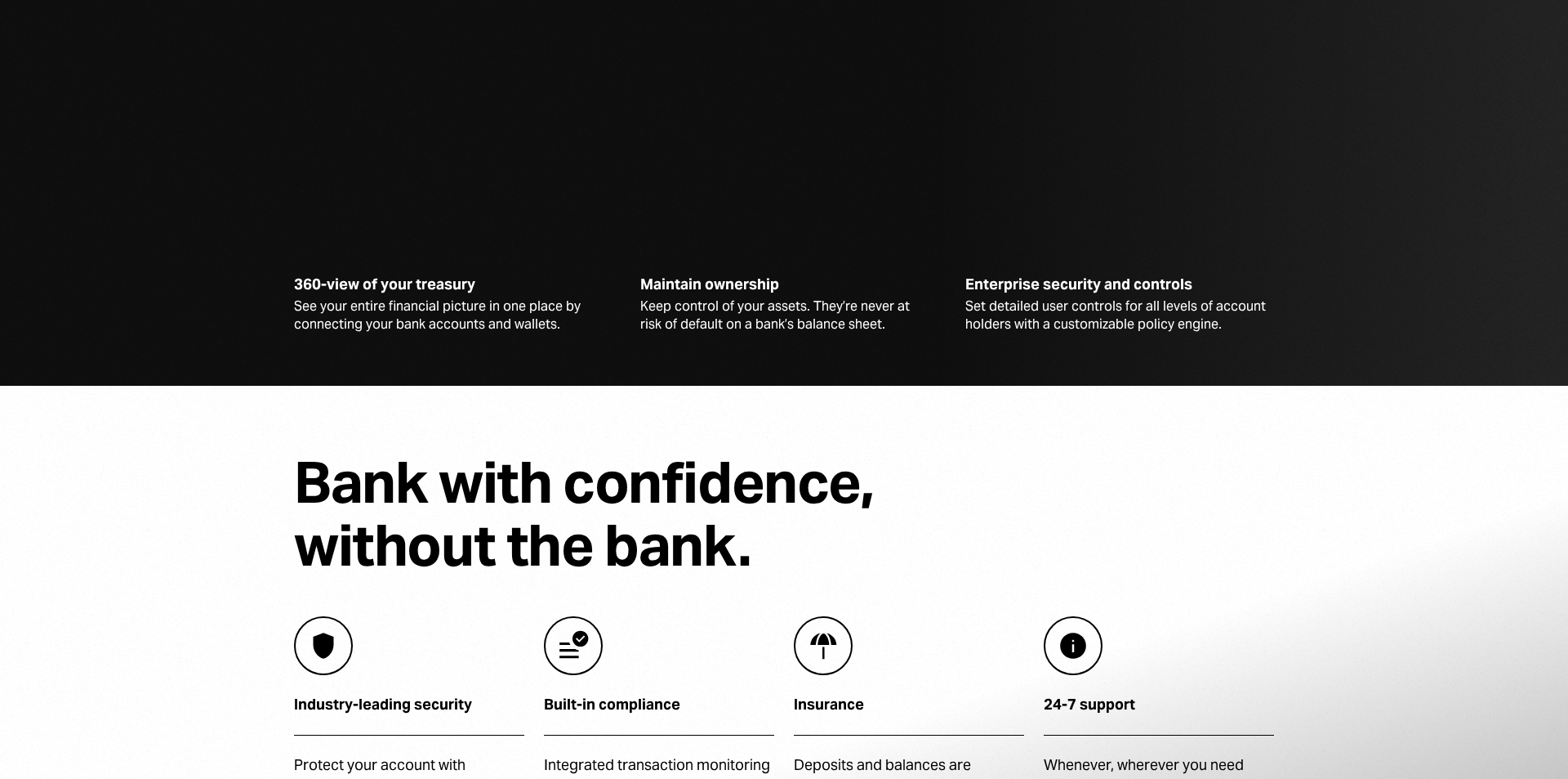
scroll to position [4302, 0]
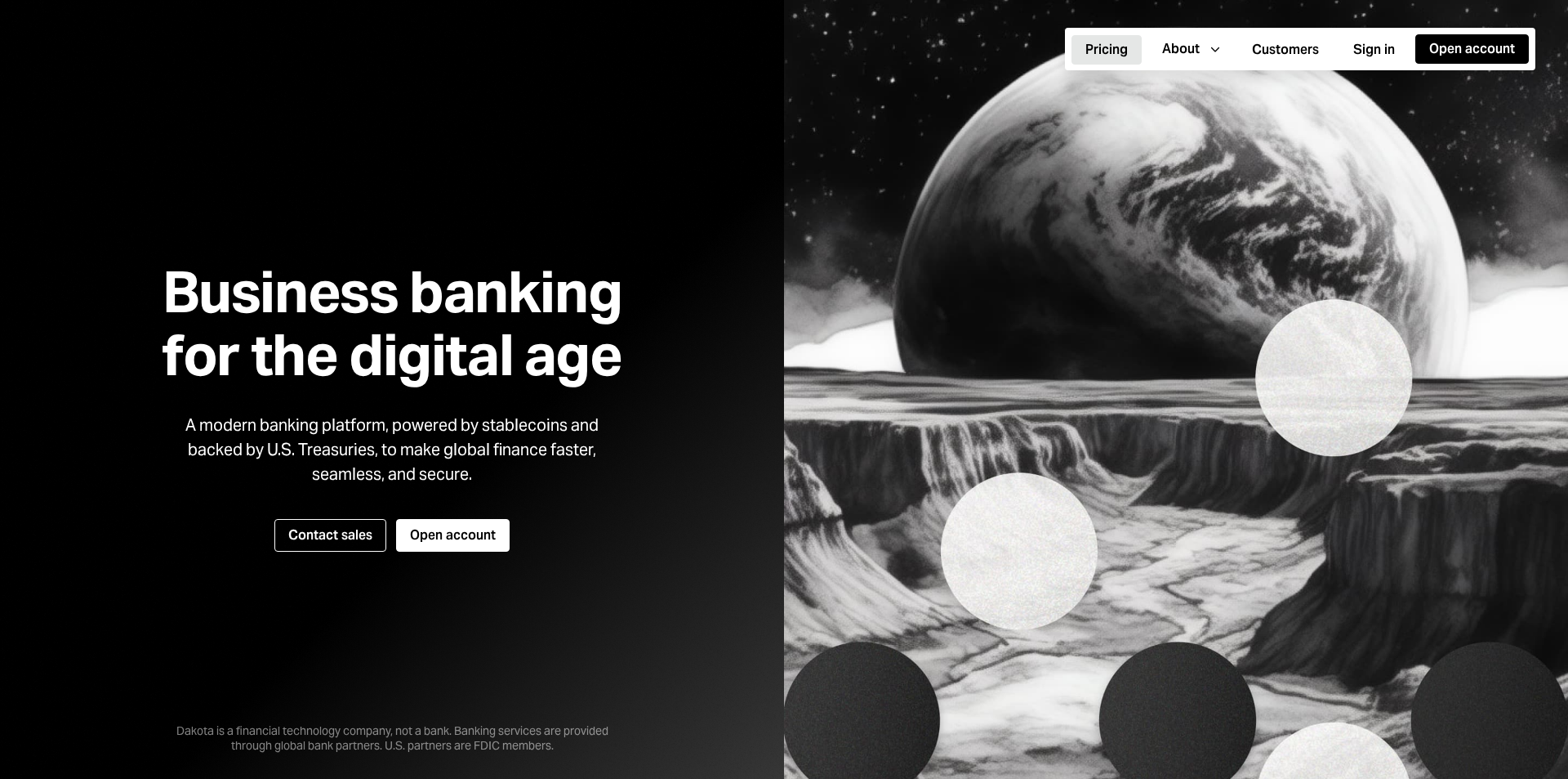
click at [1098, 52] on button "Pricing" at bounding box center [1107, 50] width 70 height 30
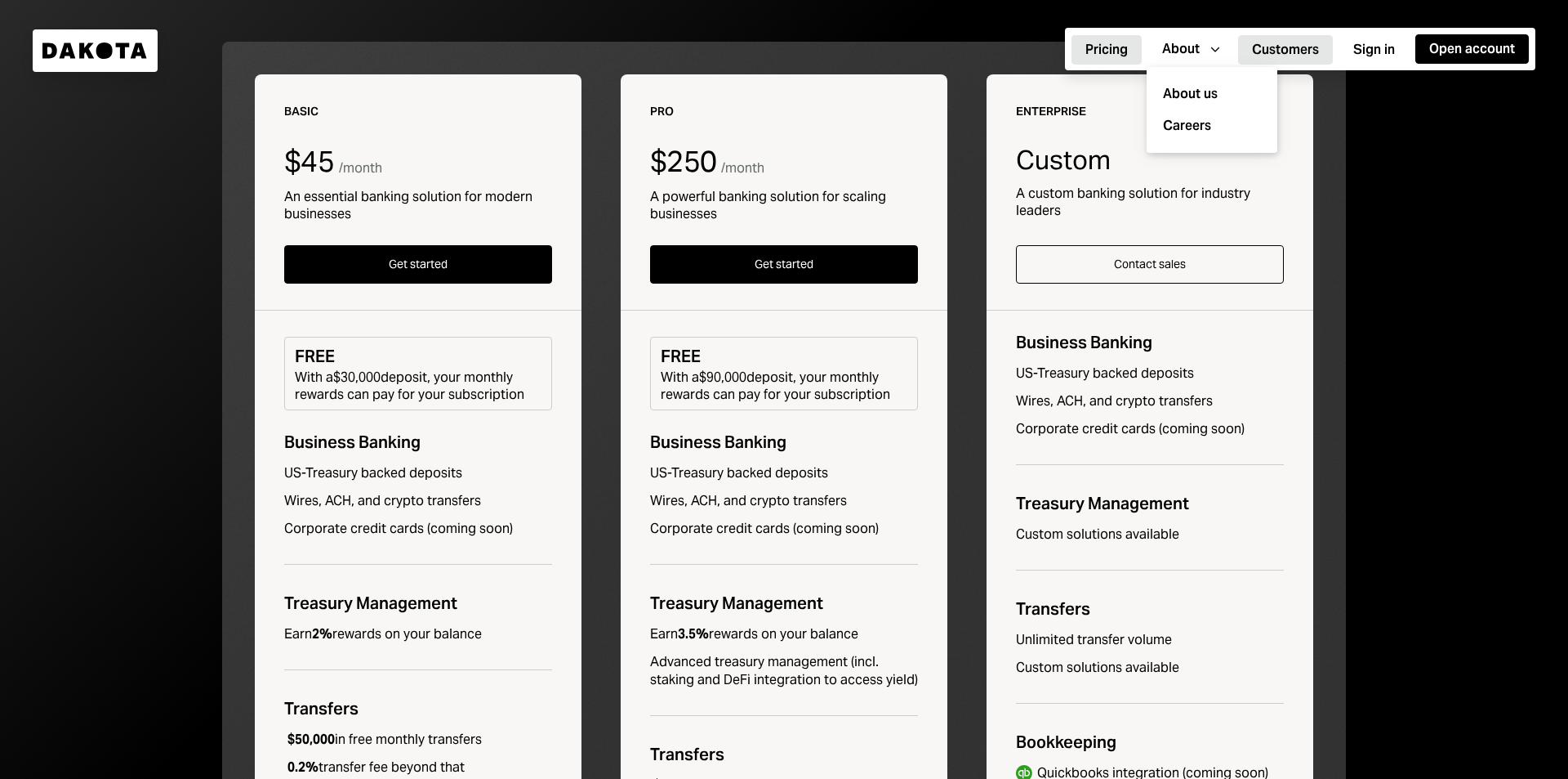
scroll to position [266, 0]
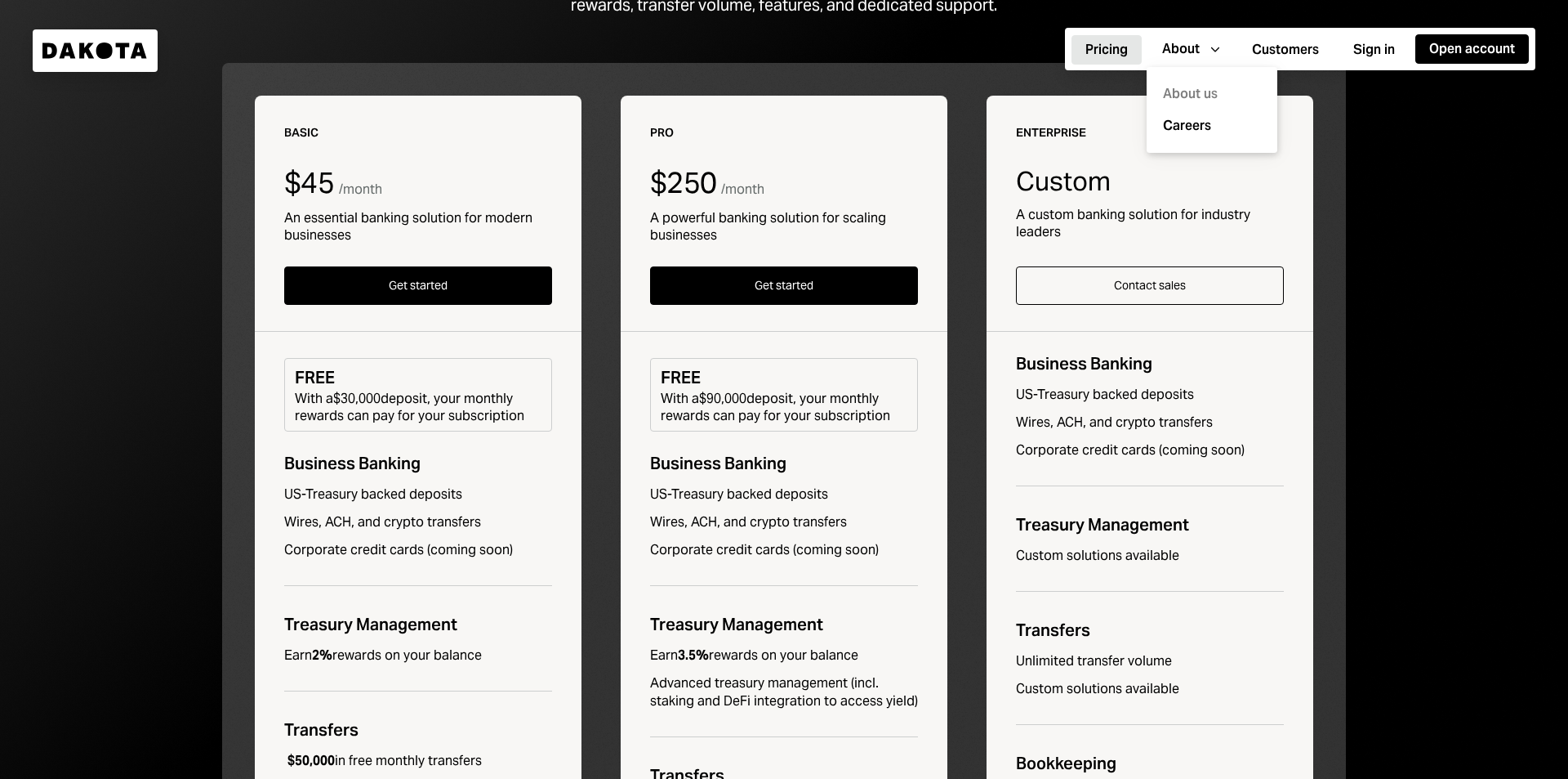
click at [1203, 89] on div "About us" at bounding box center [1212, 94] width 111 height 32
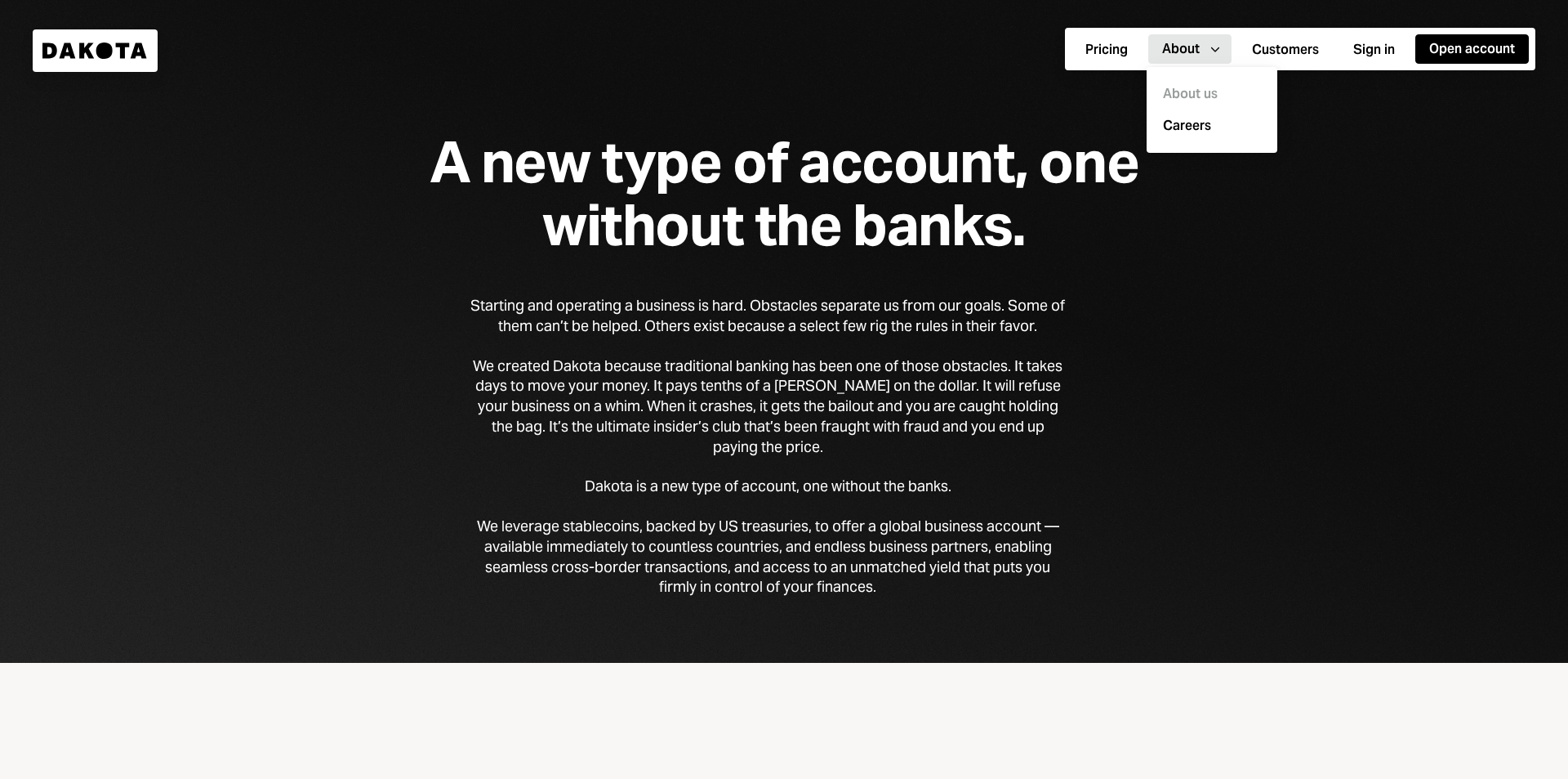
click at [840, 220] on div "A new type of account, one without the banks." at bounding box center [784, 193] width 836 height 126
